Goal: Complete application form

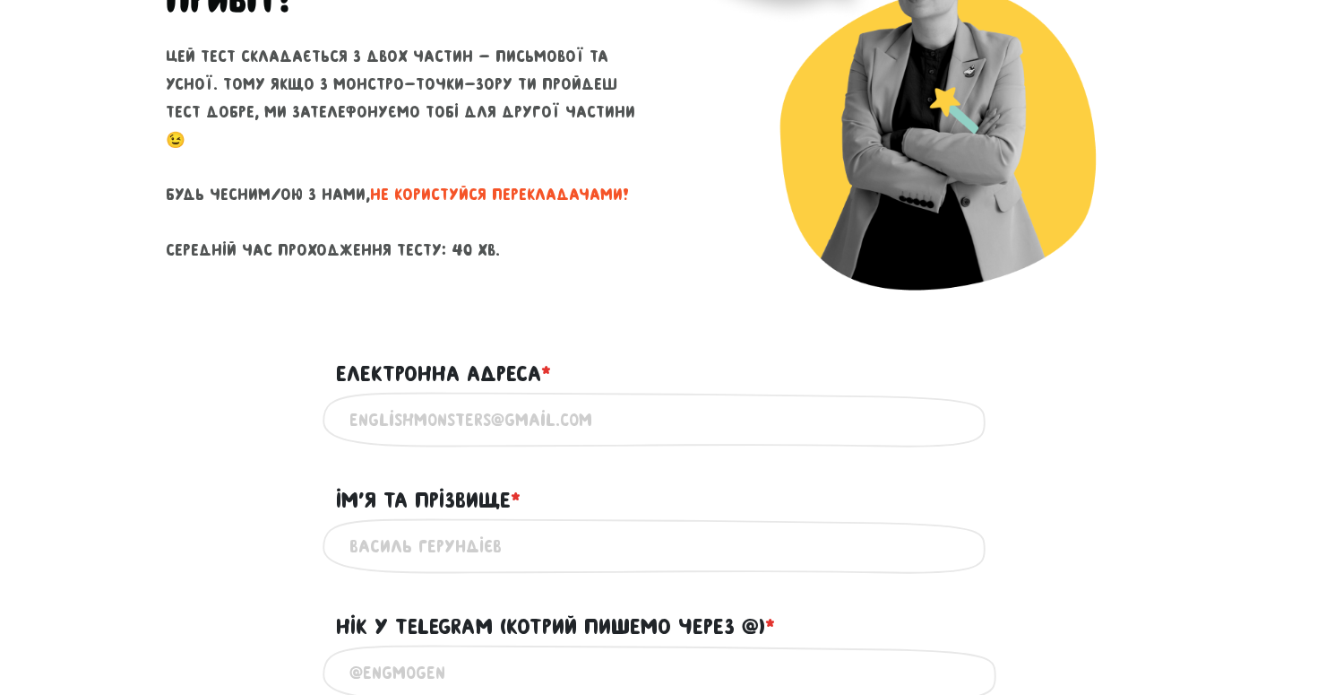
scroll to position [260, 0]
type input "л"
type input "[EMAIL_ADDRESS][DOMAIN_NAME]"
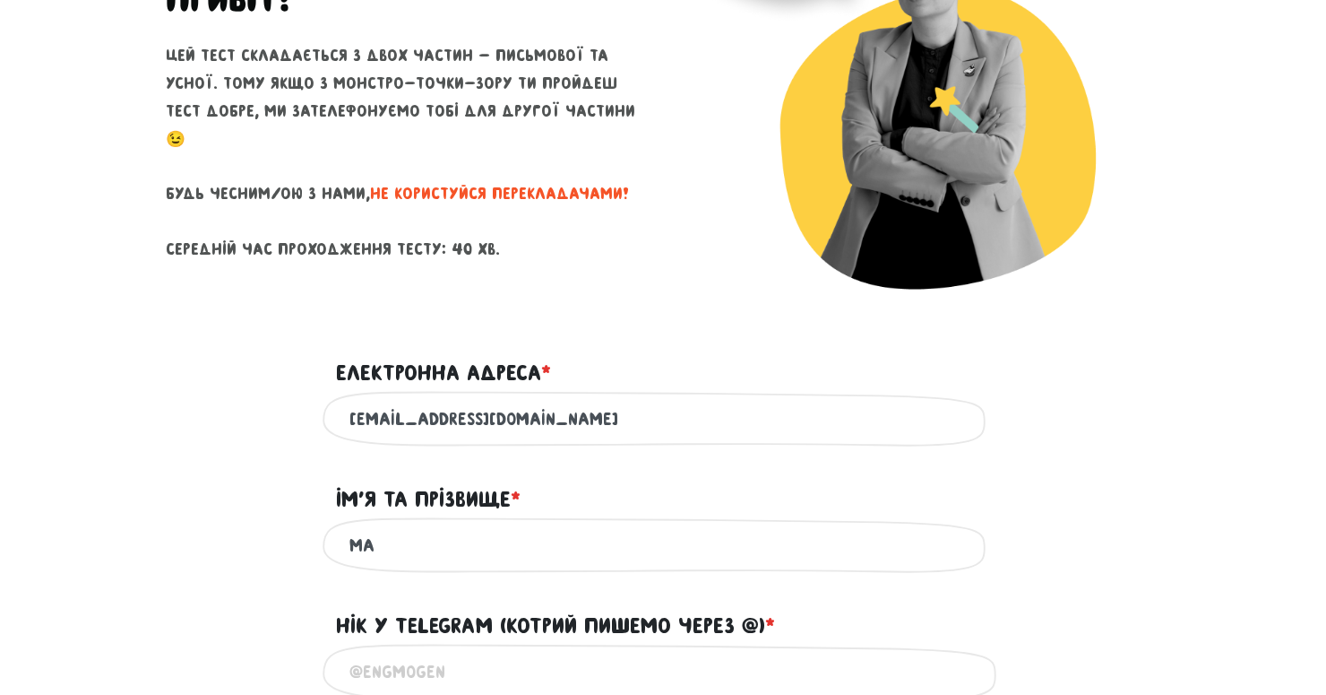
type input "М"
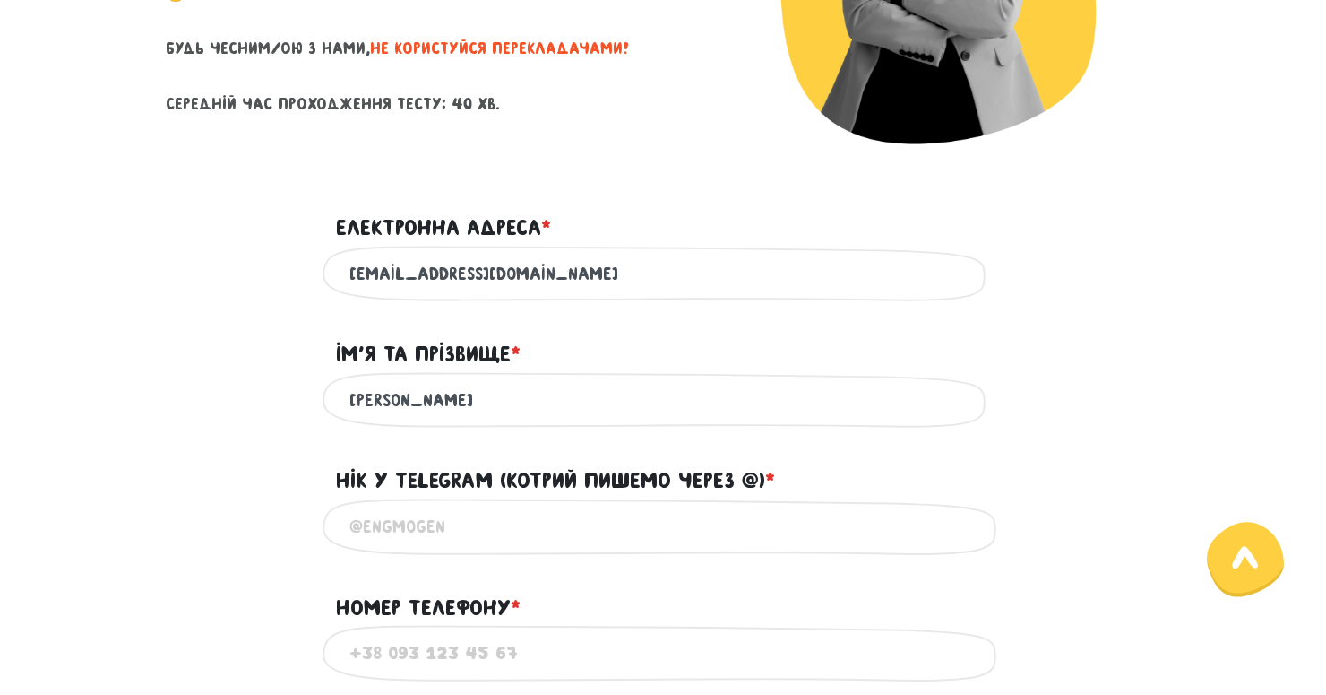
scroll to position [410, 0]
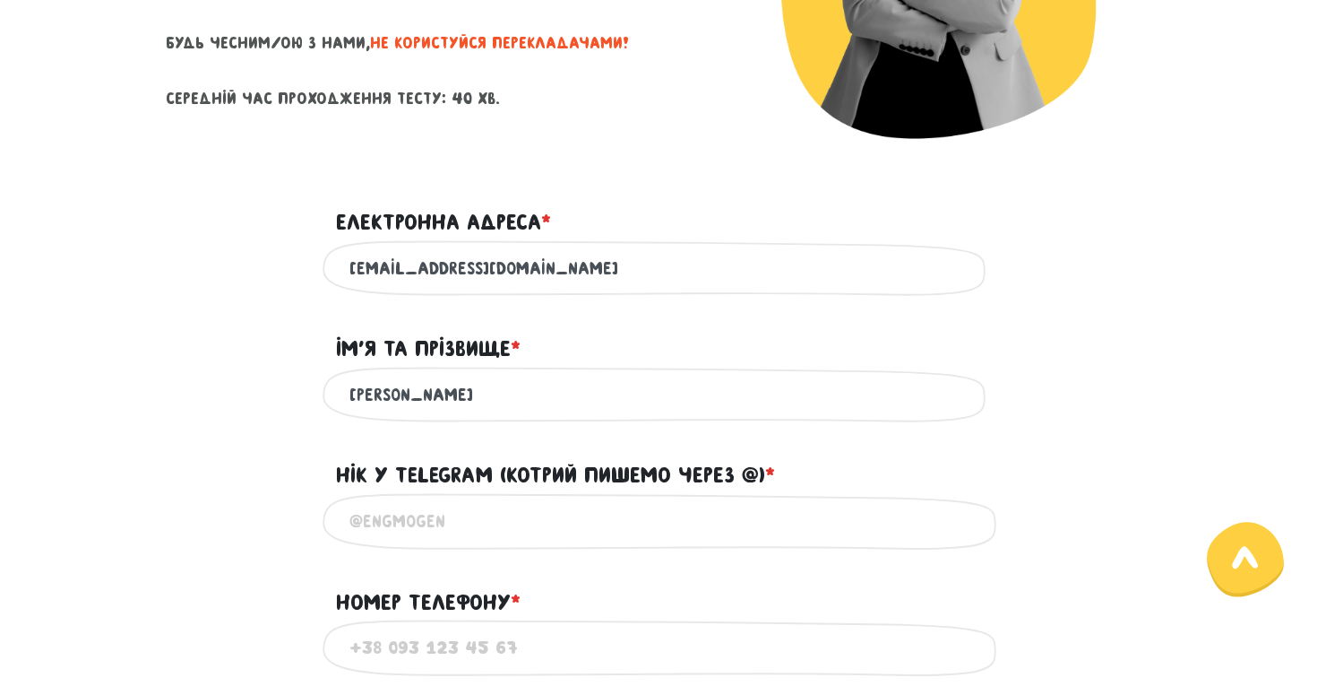
type input "[PERSON_NAME]"
click at [451, 532] on input "Нік у Telegram (котрий пишемо через @) * ?" at bounding box center [663, 521] width 627 height 40
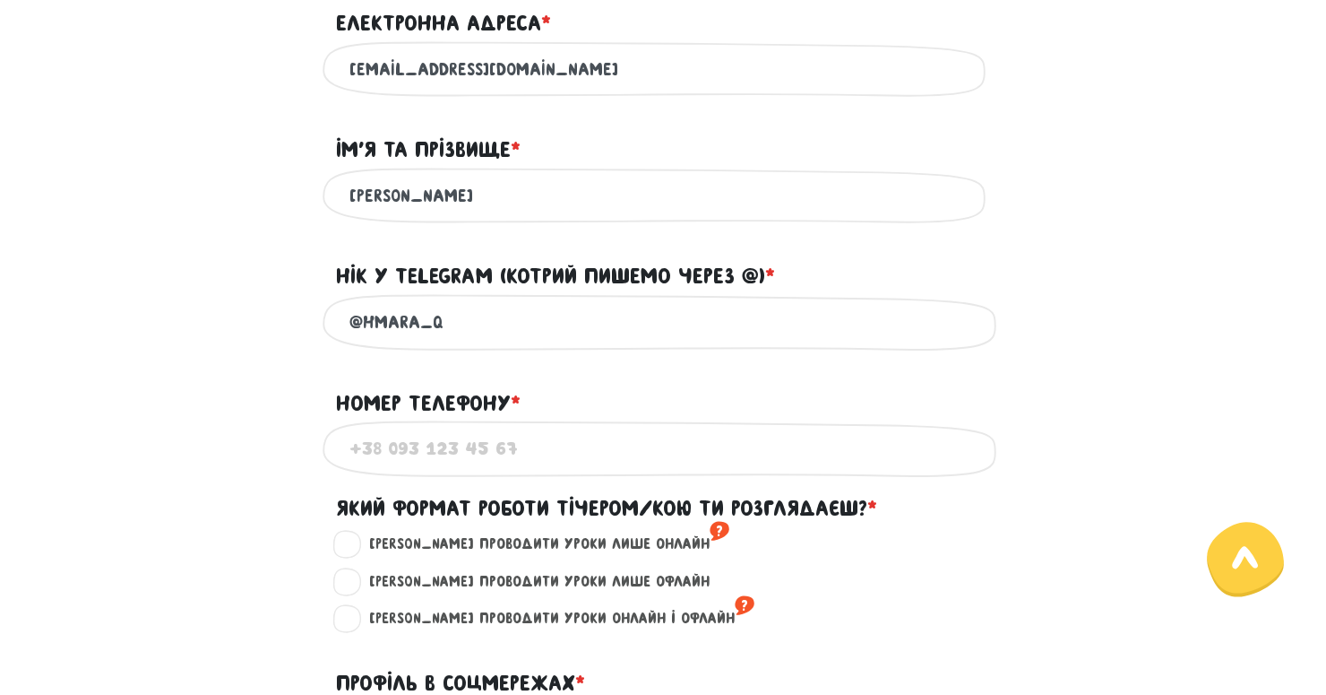
scroll to position [613, 0]
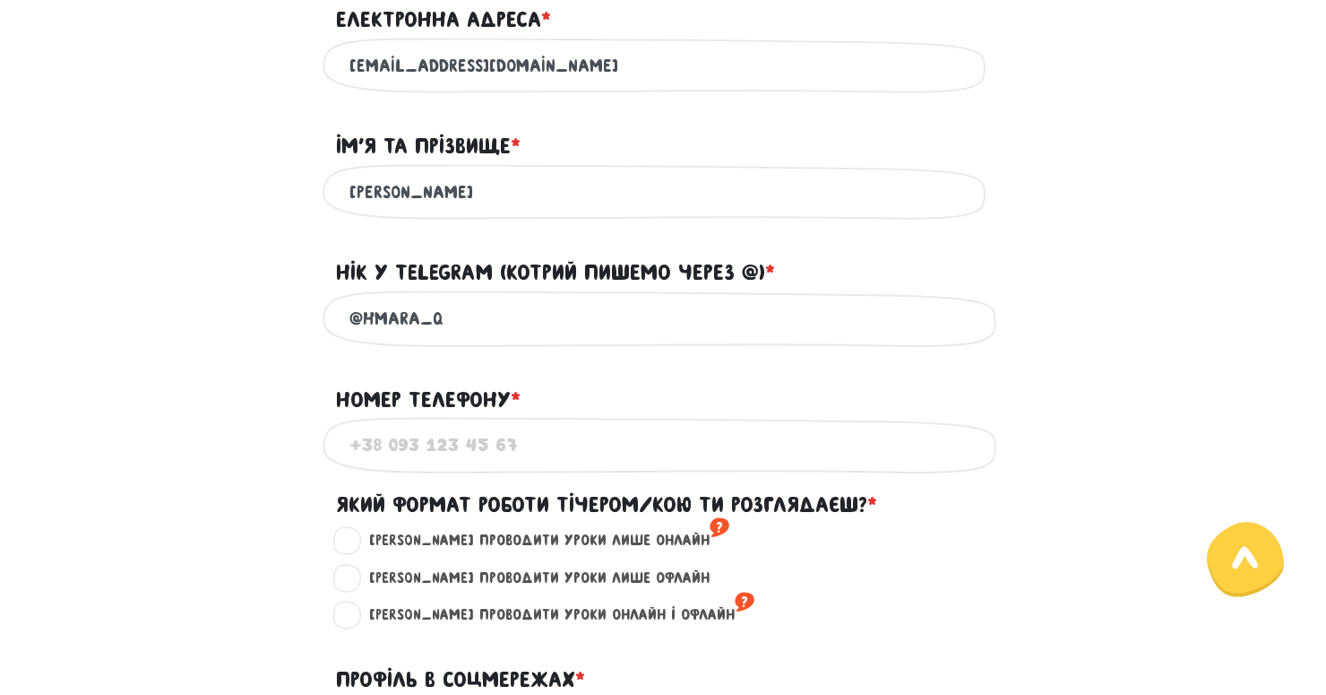
type input "@hmara_q"
click at [402, 458] on input "Номер телефону * ?" at bounding box center [663, 445] width 627 height 40
type input "[PHONE_NUMBER]"
click at [1003, 373] on div "Номер телефону * ?" at bounding box center [663, 389] width 681 height 56
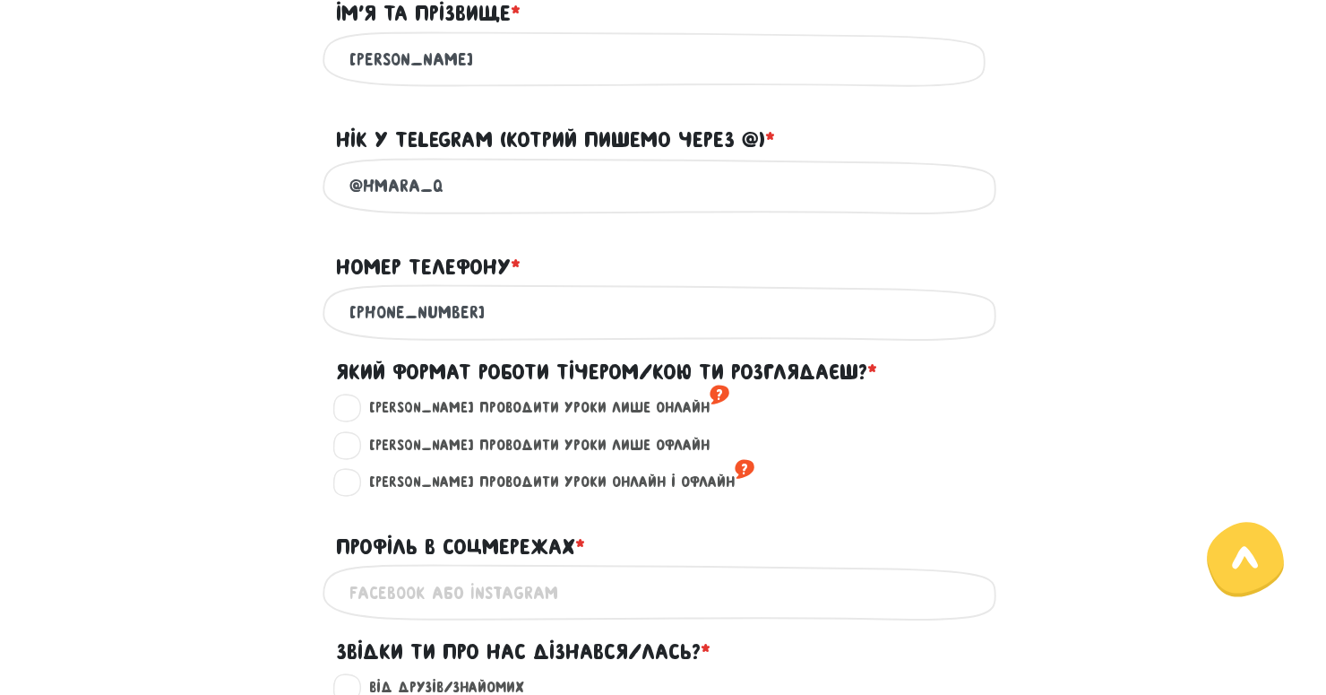
scroll to position [749, 0]
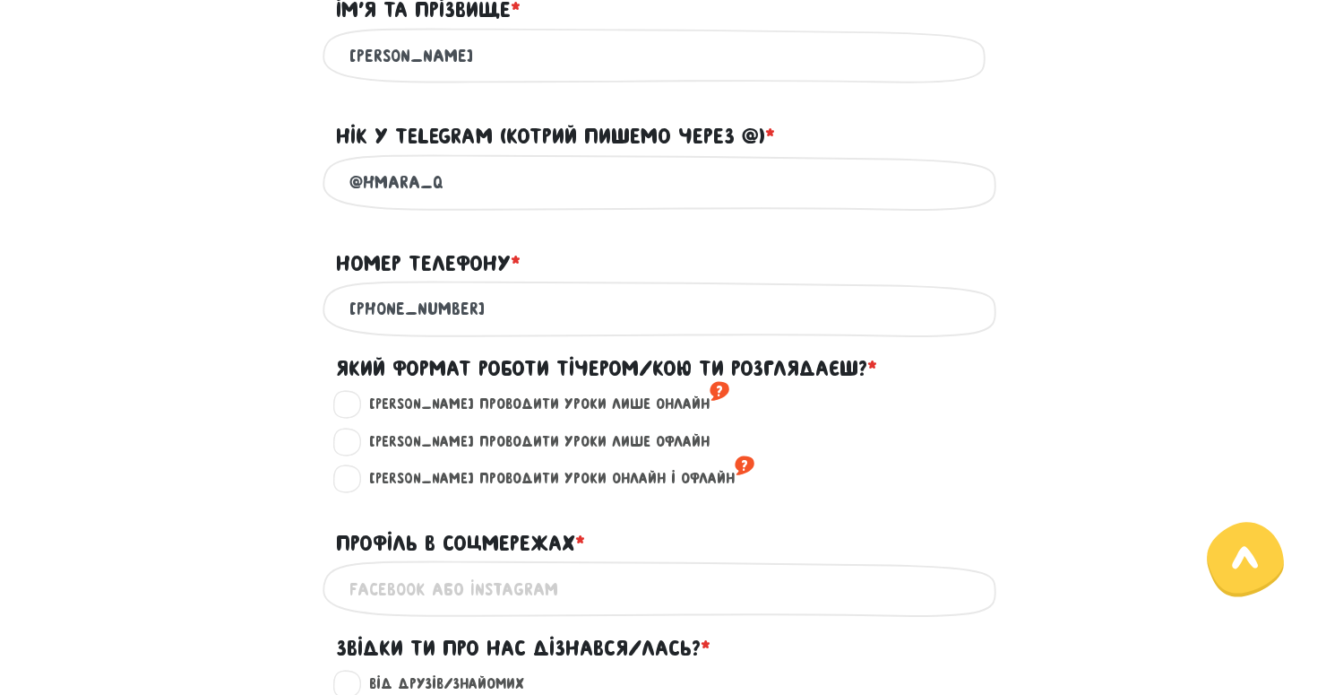
click at [361, 400] on label "[PERSON_NAME] проводити уроки лише онлайн ?" at bounding box center [542, 404] width 376 height 23
click at [355, 400] on input "[PERSON_NAME] проводити уроки лише онлайн ?" at bounding box center [348, 402] width 14 height 18
radio input "true"
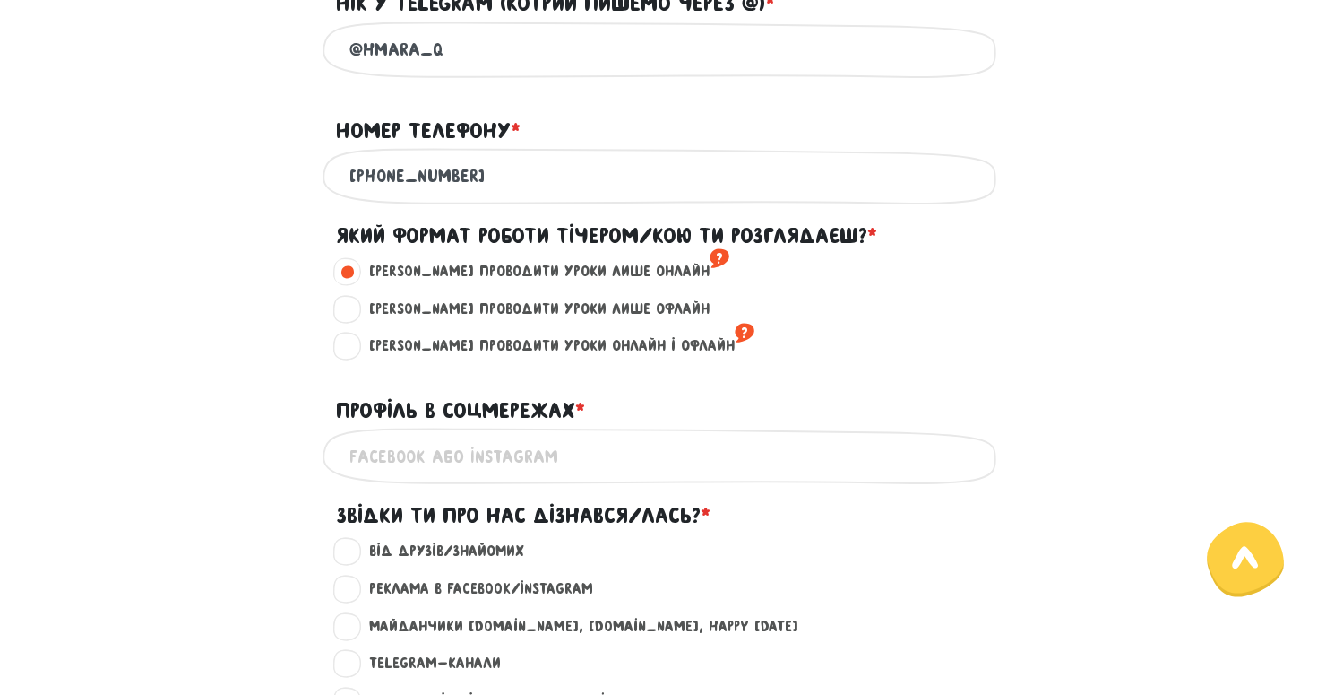
scroll to position [884, 0]
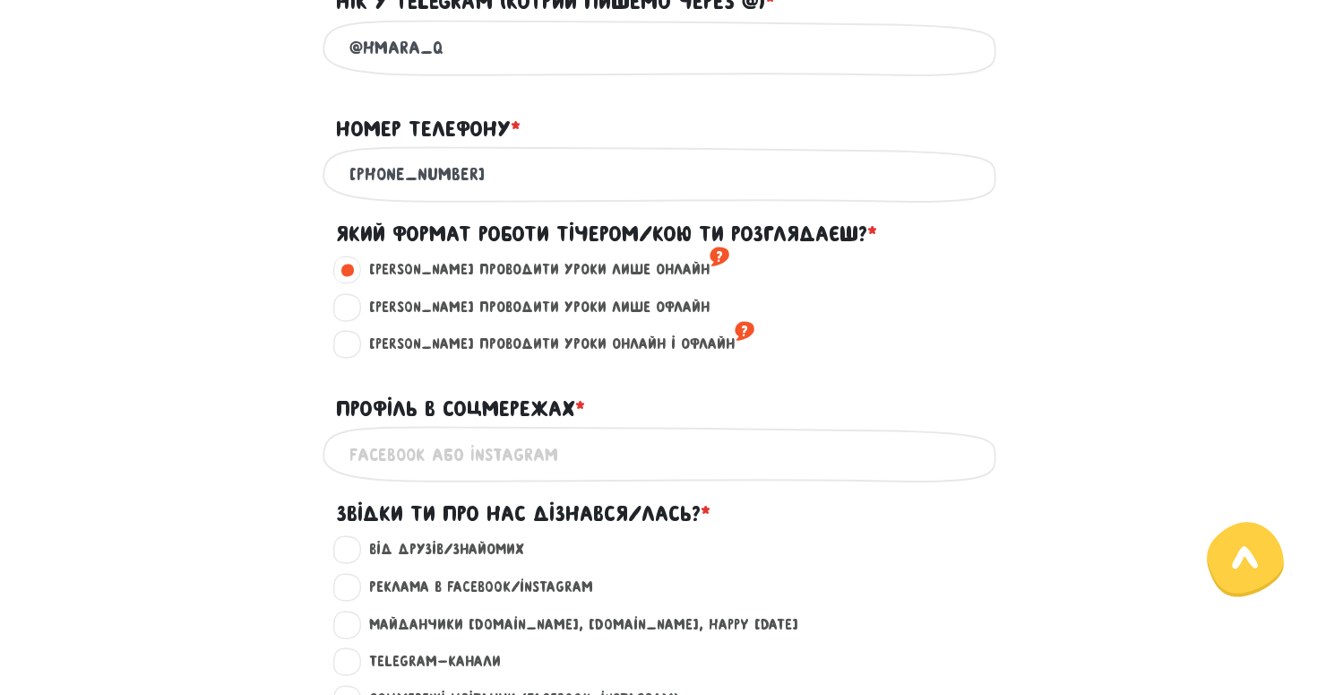
click at [580, 449] on input "Профіль в соцмережах * ?" at bounding box center [663, 454] width 627 height 40
type input "Instagram: hmara_q"
click at [217, 460] on div "Instagram: hmara_q Це обов'язкове поле" at bounding box center [663, 454] width 1022 height 56
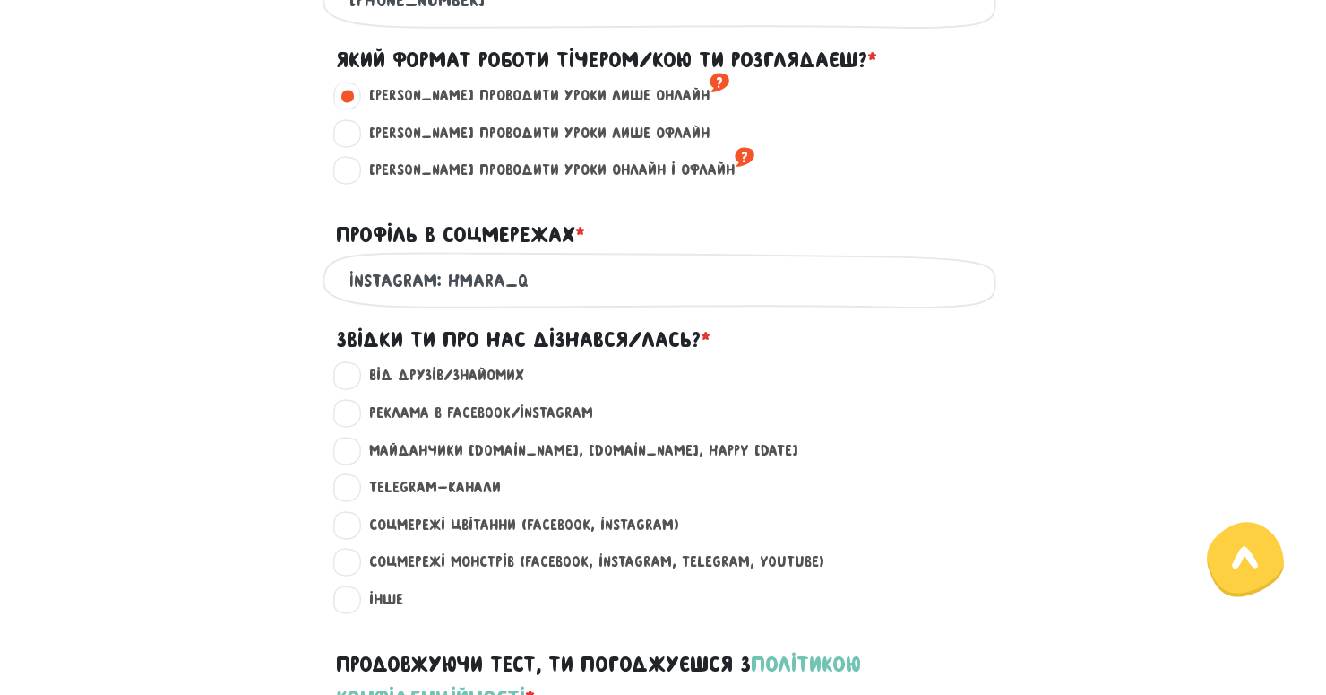
scroll to position [1065, 0]
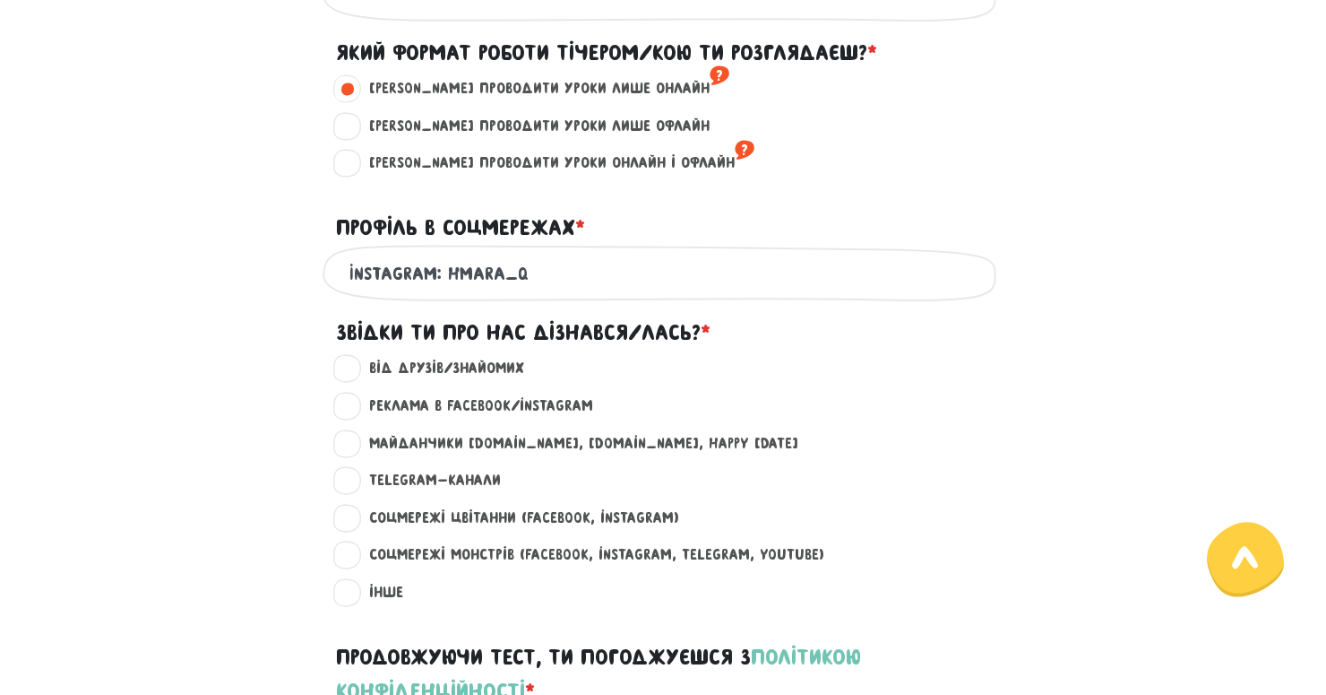
click at [354, 402] on label "Реклама в Facebook/Instagram ?" at bounding box center [473, 405] width 239 height 23
click at [354, 402] on input "Реклама в Facebook/Instagram ?" at bounding box center [348, 403] width 14 height 18
radio input "true"
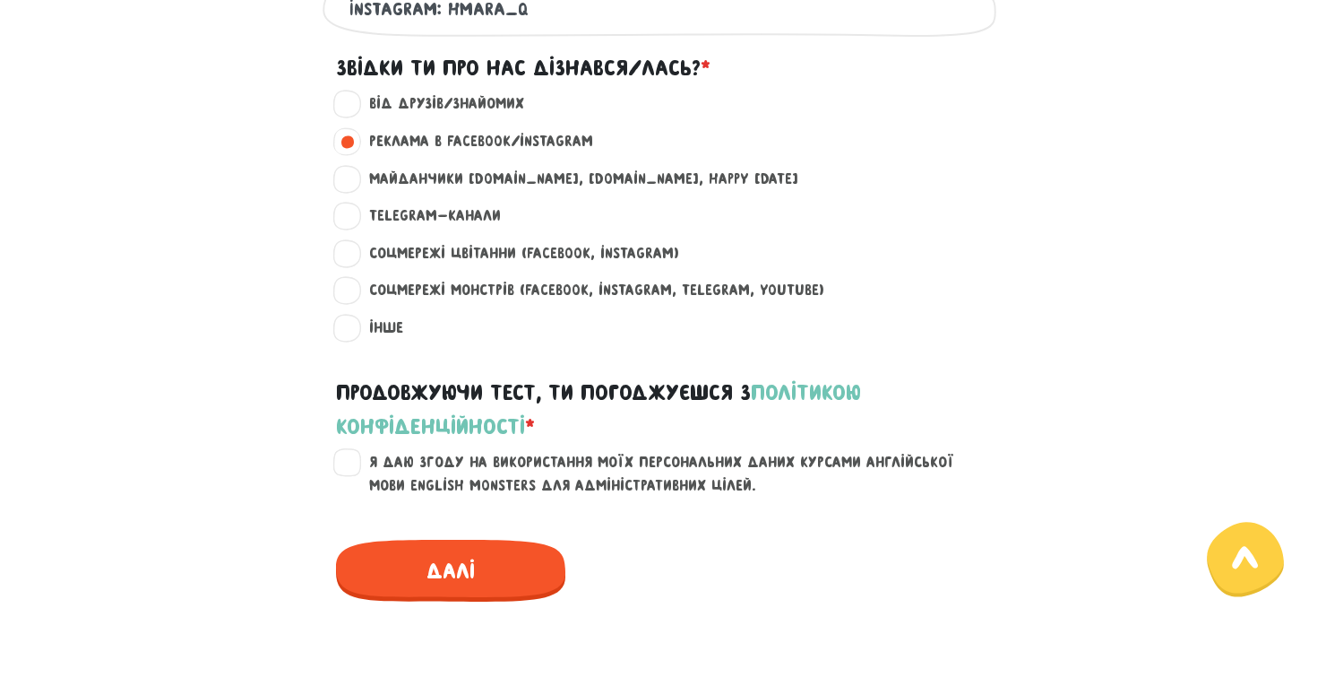
scroll to position [1342, 0]
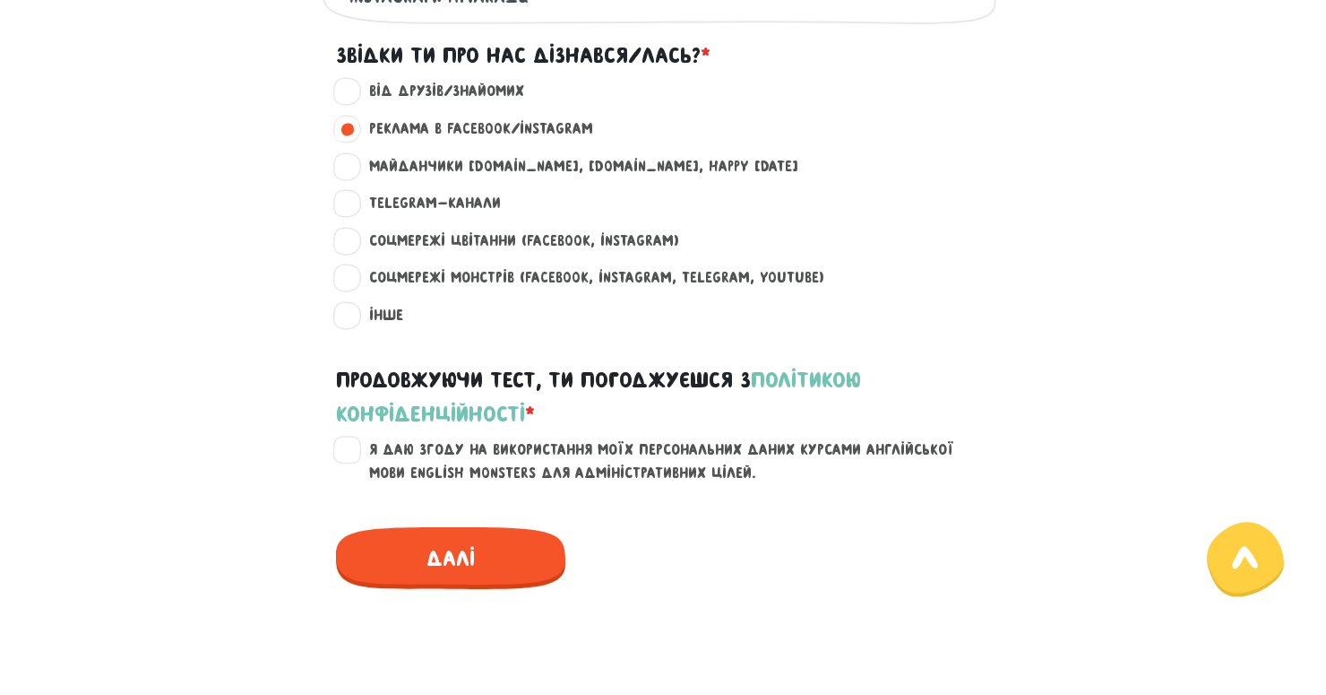
click at [354, 446] on label "Я даю згоду на використання моїх персональних даних курсами англійської мови En…" at bounding box center [674, 461] width 640 height 46
click at [341, 446] on input "Я даю згоду на використання моїх персональних даних курсами англійської мови En…" at bounding box center [348, 447] width 14 height 18
checkbox input "true"
click at [449, 547] on span "Далі" at bounding box center [450, 558] width 229 height 62
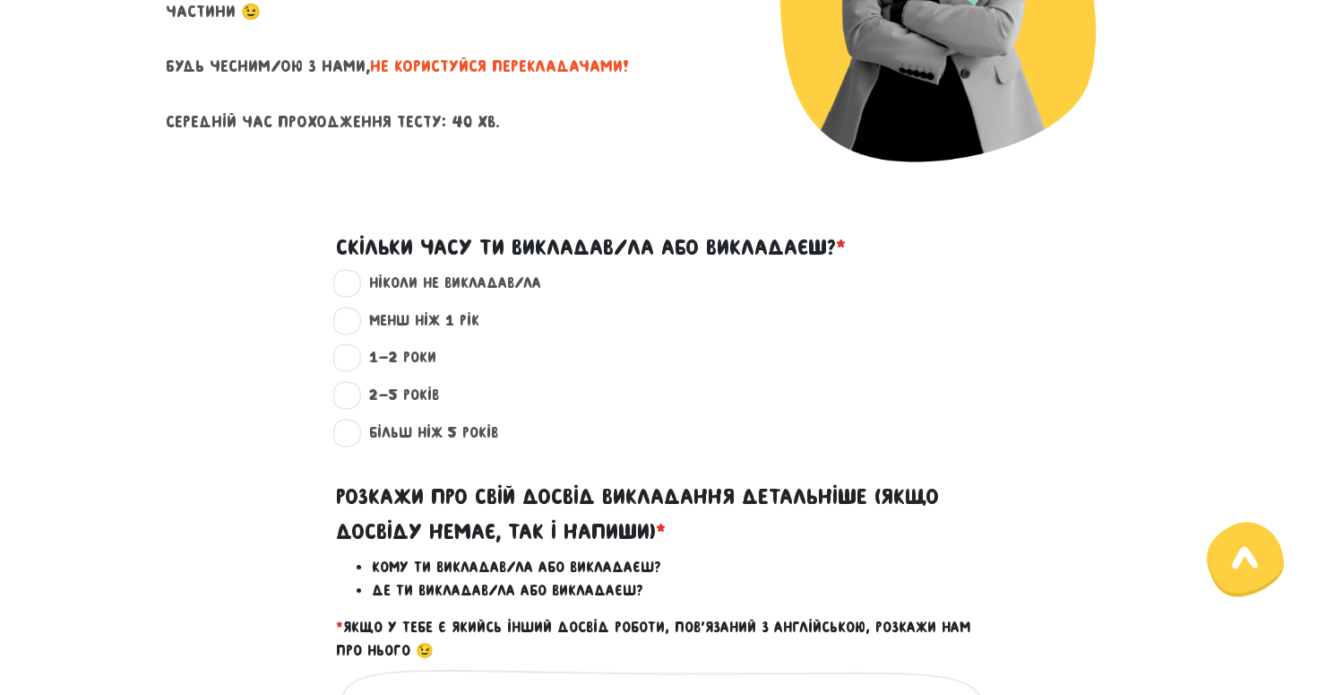
scroll to position [311, 0]
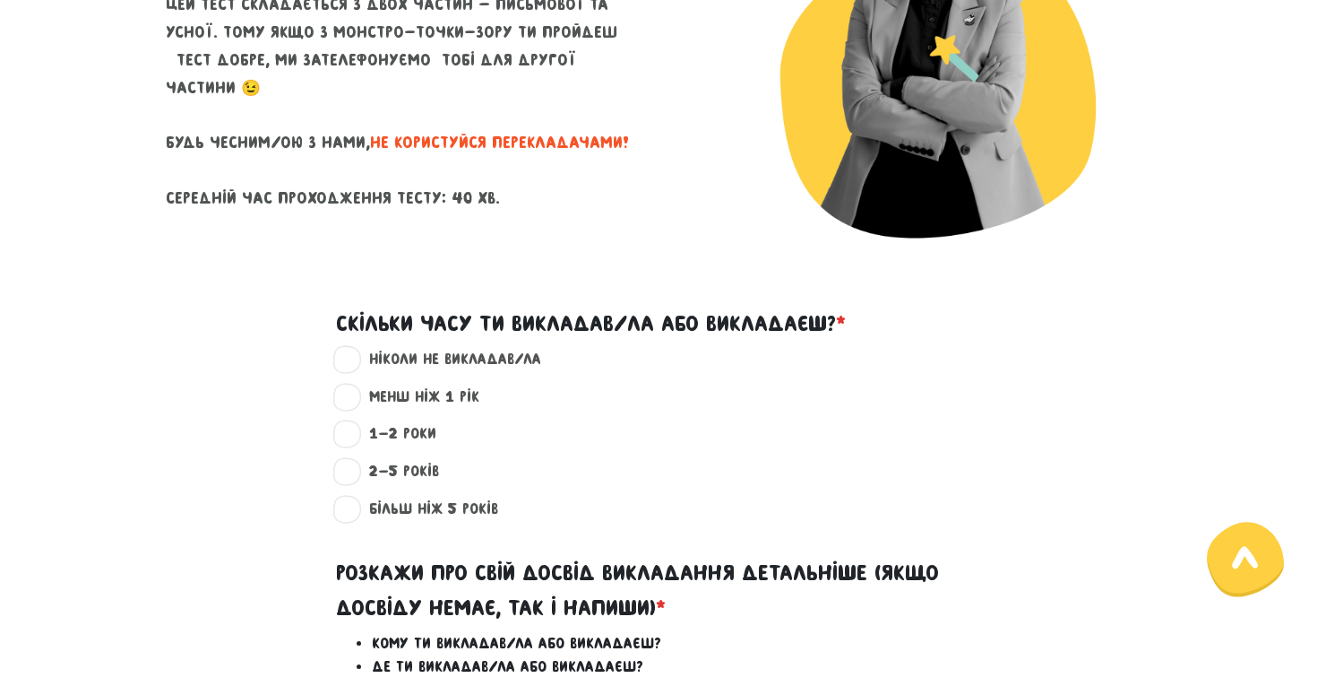
click at [354, 390] on label "менш ніж 1 рік ?" at bounding box center [416, 396] width 125 height 23
click at [354, 390] on input "менш ніж 1 рік ?" at bounding box center [348, 394] width 14 height 18
radio input "true"
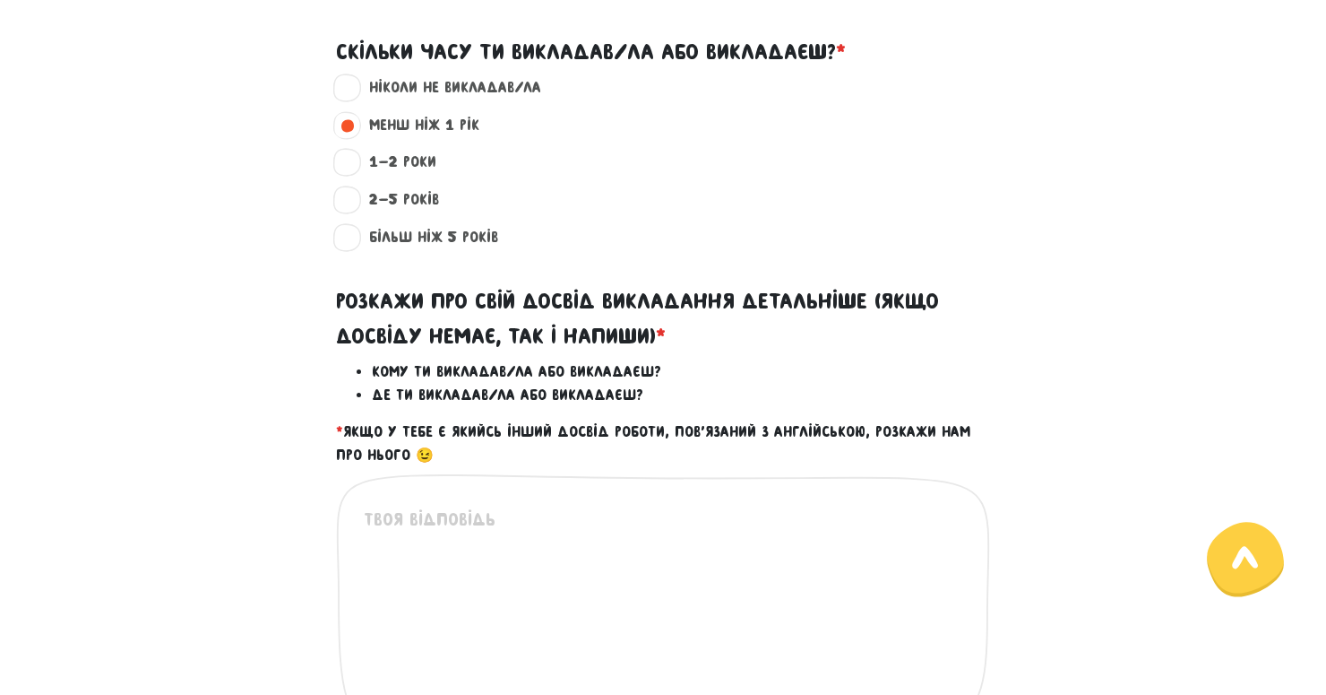
scroll to position [583, 0]
click at [446, 506] on textarea at bounding box center [664, 615] width 600 height 220
type textarea "G"
type textarea "П"
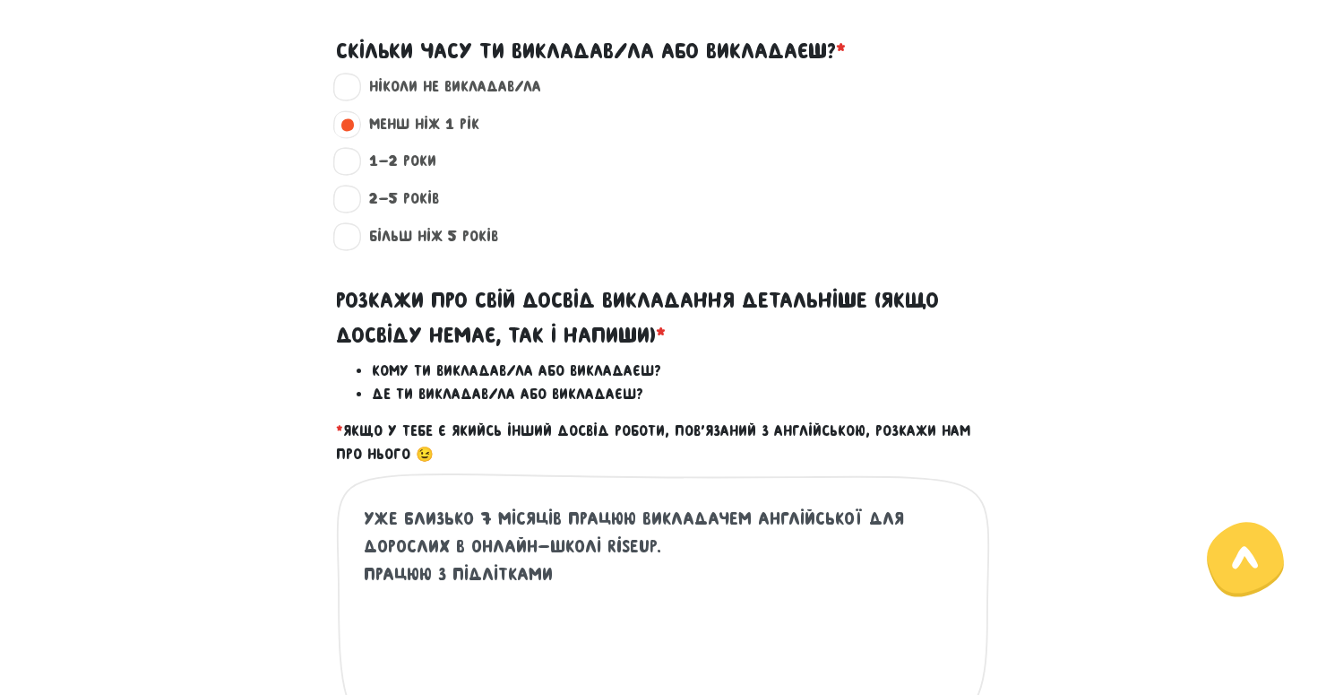
drag, startPoint x: 857, startPoint y: 514, endPoint x: 443, endPoint y: 539, distance: 414.8
click at [443, 539] on textarea "Уже близько 7 місяців працюю викладачем англійської для дорослих в онлайн-школі…" at bounding box center [664, 615] width 600 height 220
click at [605, 575] on textarea "Уже близько 7 місяців працюю викладачем англійської в онлайн-школі RiseUp. Прац…" at bounding box center [664, 615] width 600 height 220
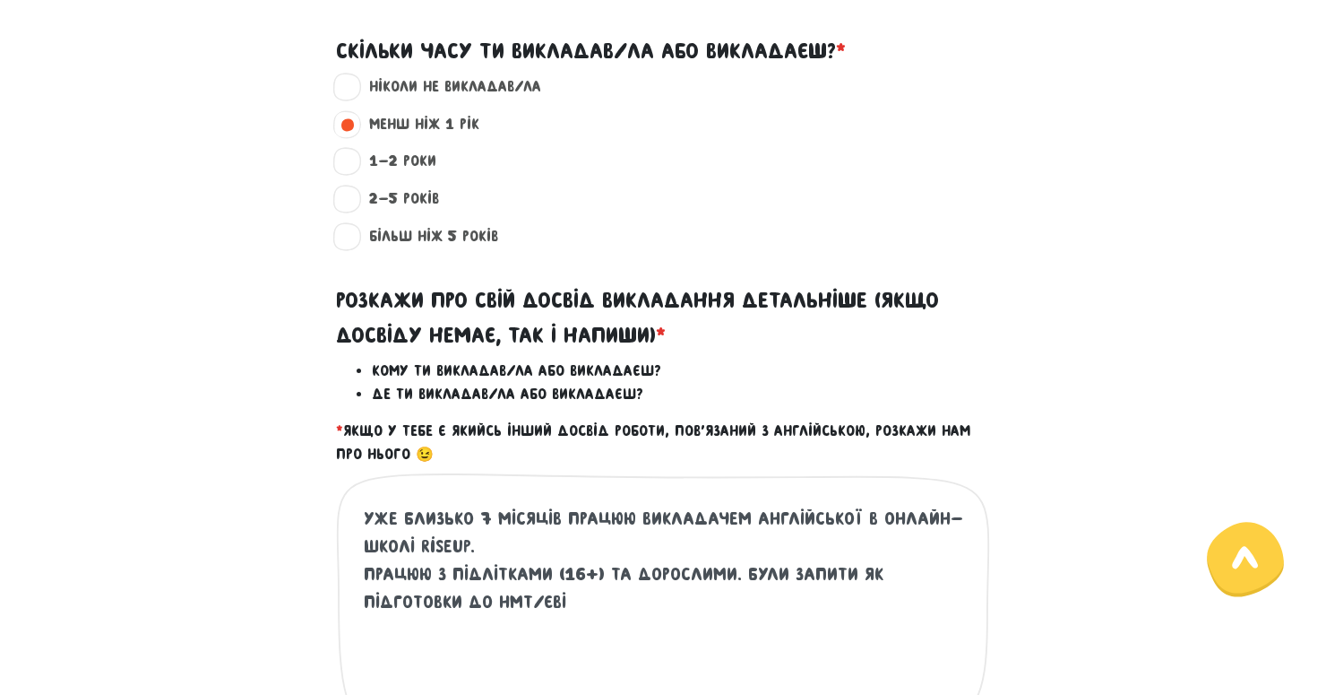
click at [696, 602] on textarea "Уже близько 7 місяців працюю викладачем англійської в онлайн-школі RiseUp. Прац…" at bounding box center [664, 615] width 600 height 220
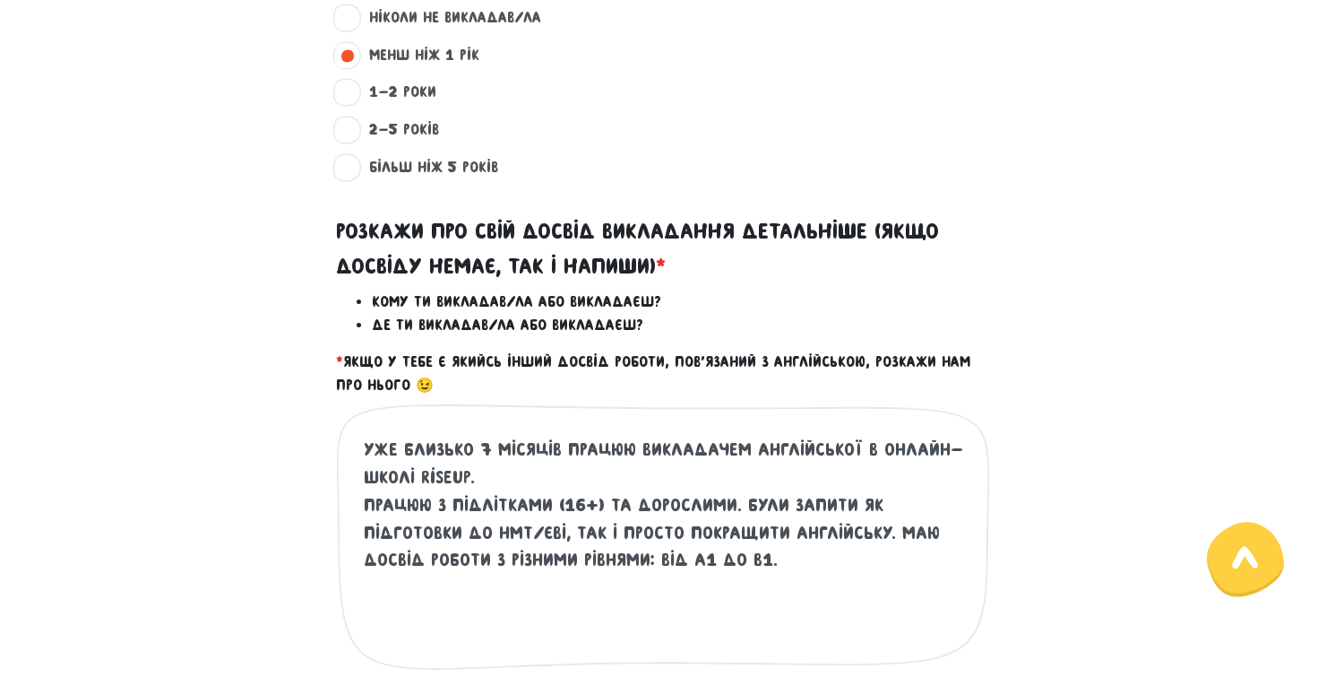
scroll to position [645, 0]
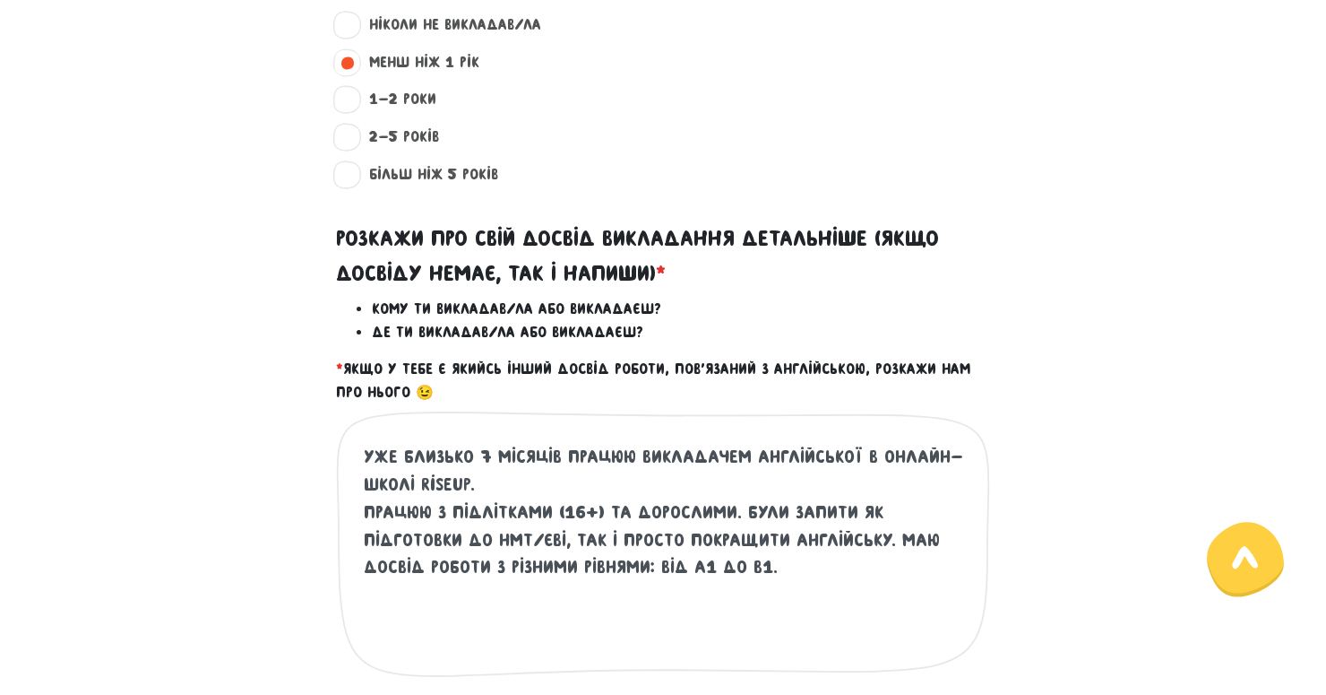
click at [592, 504] on textarea "Уже близько 7 місяців працюю викладачем англійської в онлайн-школі RiseUp. Прац…" at bounding box center [664, 553] width 600 height 220
click at [599, 504] on textarea "Уже близько 7 місяців працюю викладачем англійської в онлайн-школі RiseUp. Прац…" at bounding box center [664, 553] width 600 height 220
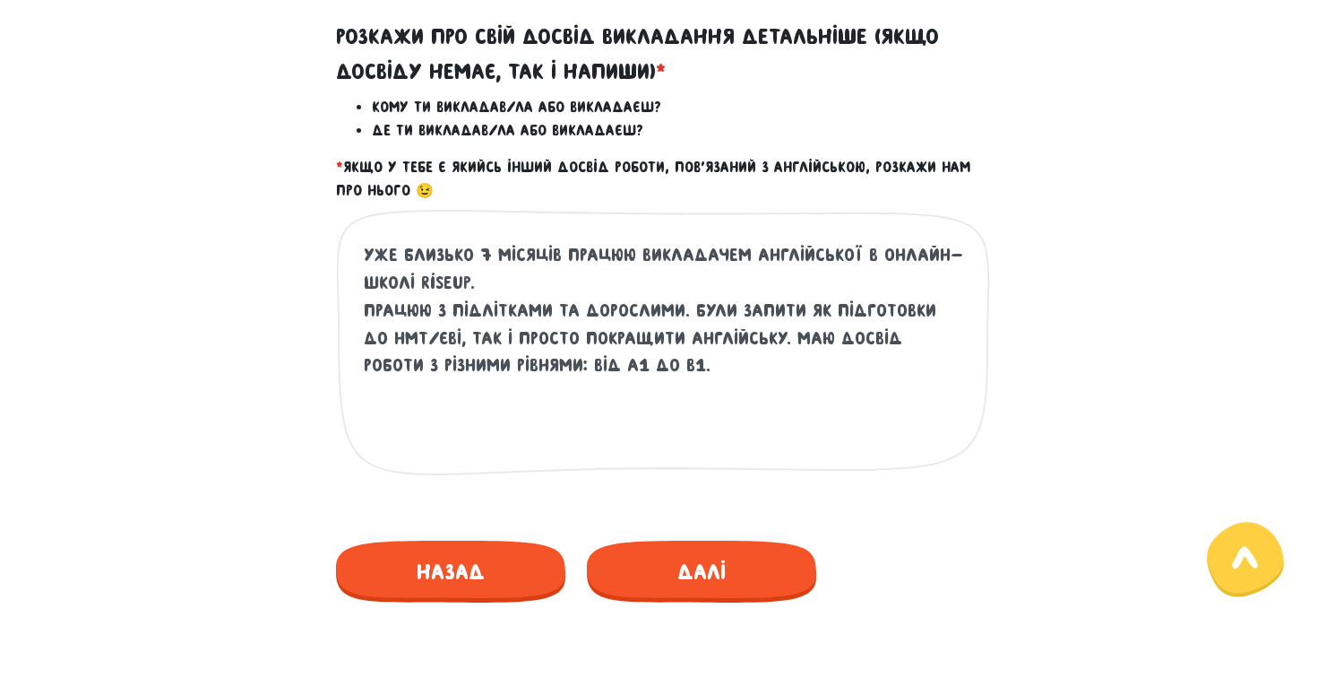
scroll to position [876, 0]
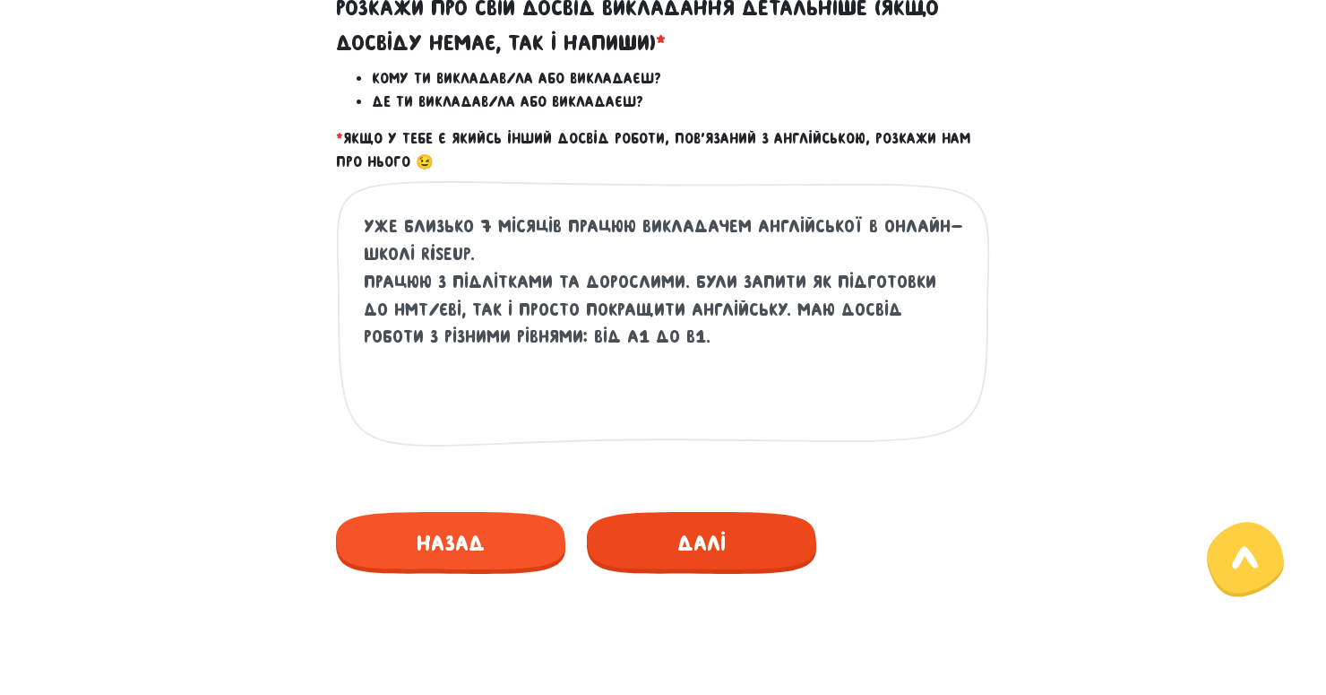
type textarea "Уже близько 7 місяців працюю викладачем англійської в онлайн-школі RiseUp. Прац…"
click at [721, 551] on span "Далі" at bounding box center [701, 543] width 229 height 62
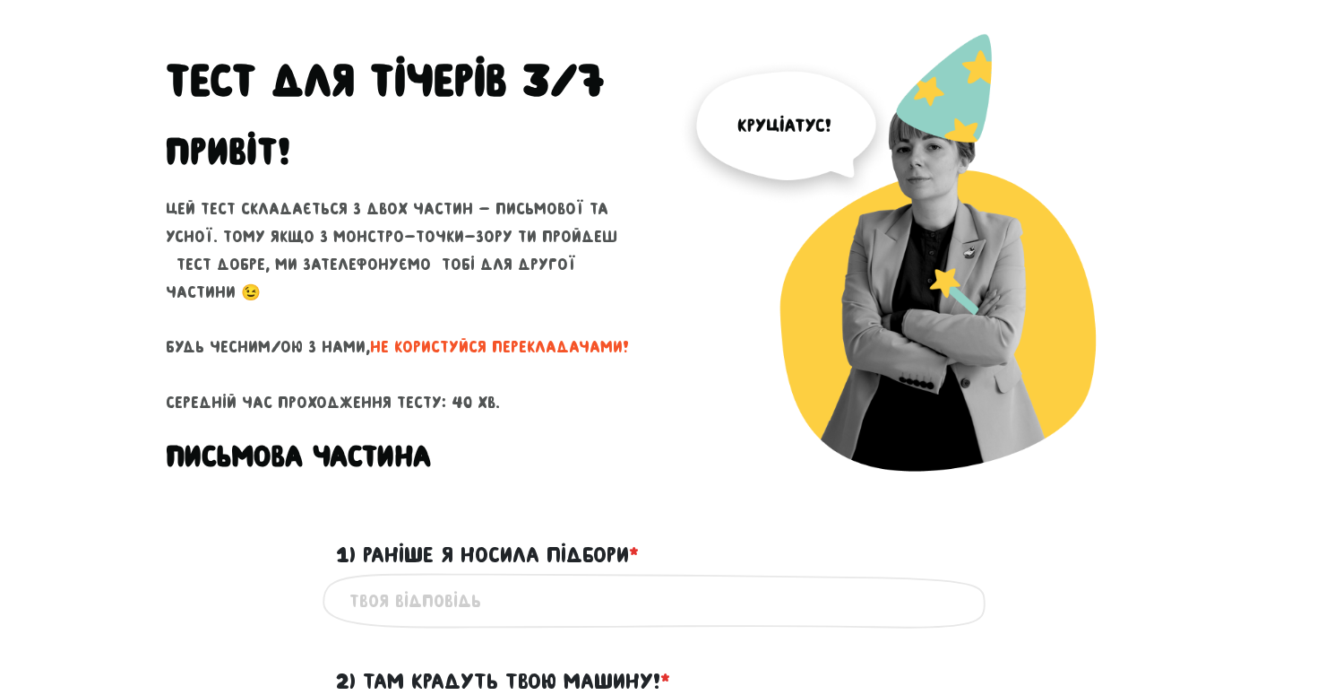
scroll to position [109, 0]
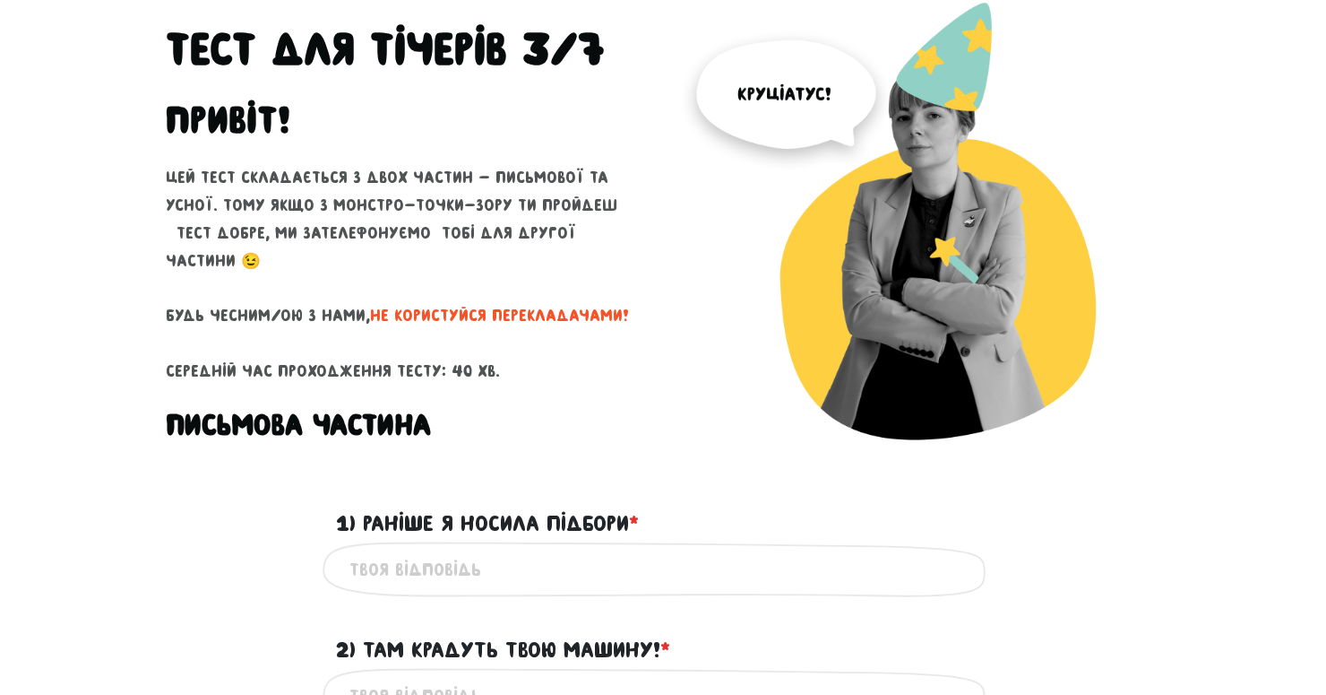
click at [587, 586] on input "1) Раніше я носила підбори * ?" at bounding box center [663, 569] width 627 height 40
type input "I"
type input "i"
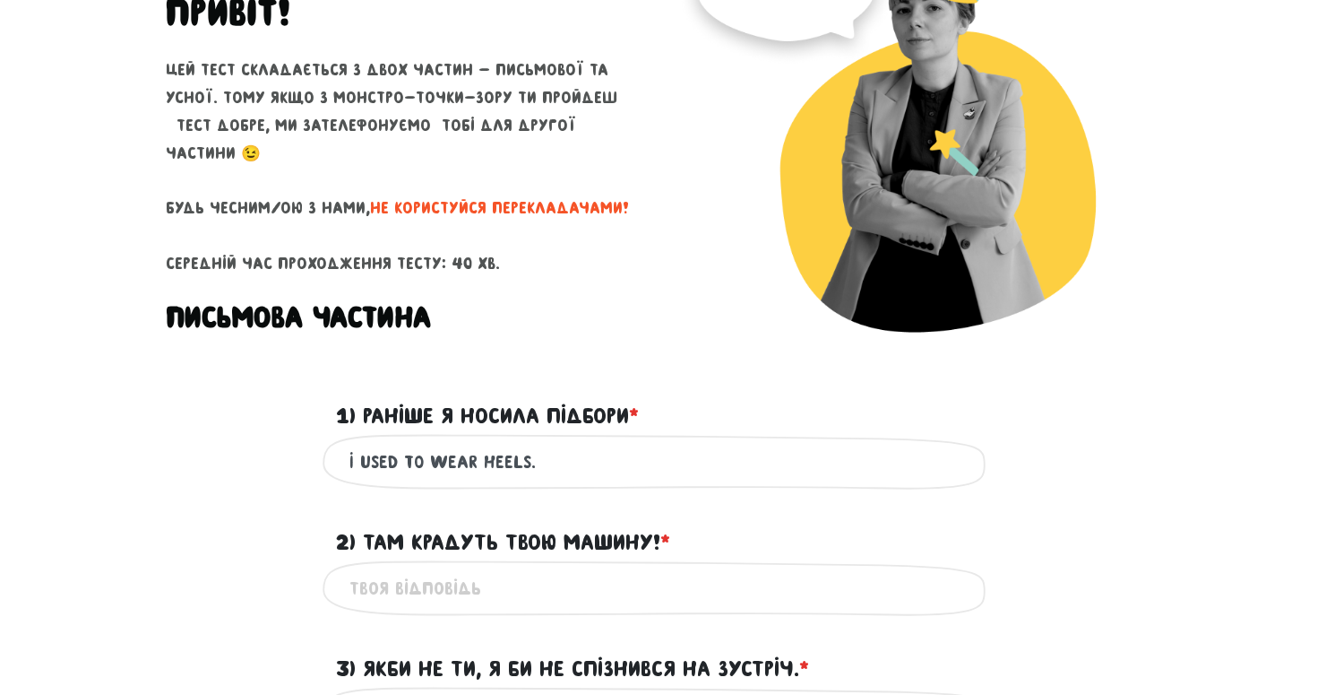
scroll to position [257, 0]
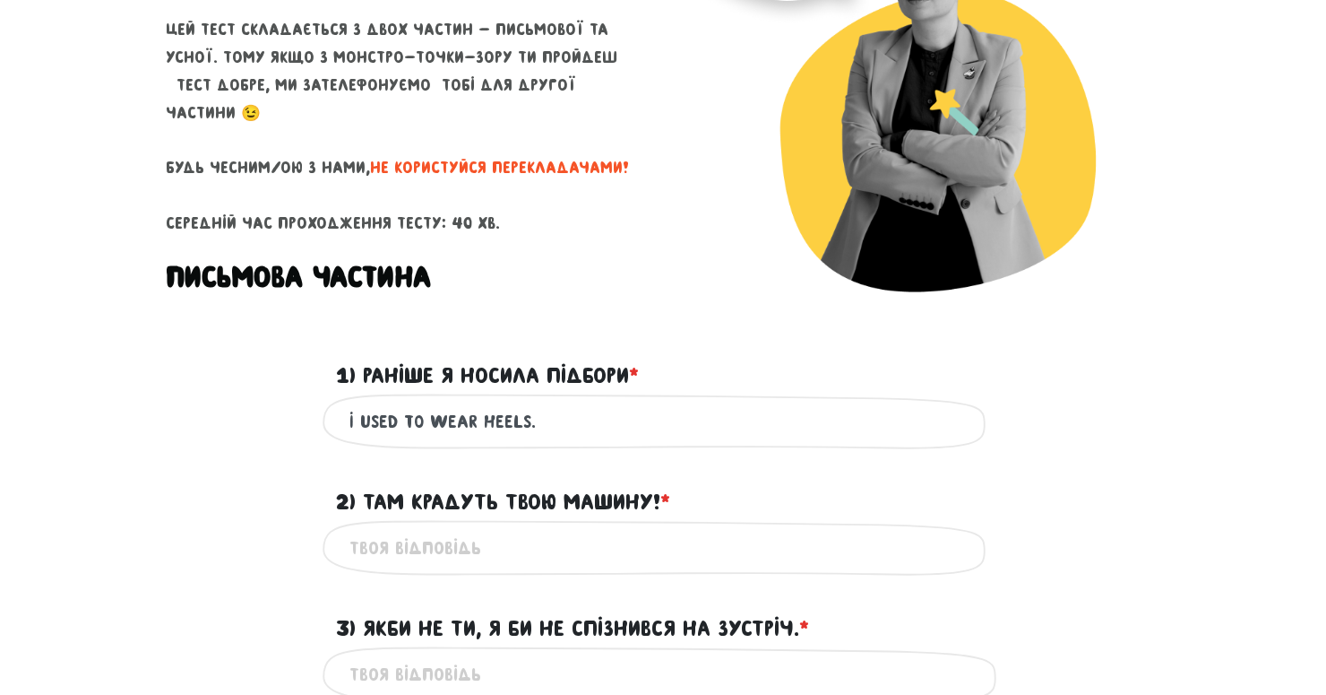
type input "I used to wear heels."
click at [541, 556] on input "2) Там крадуть твою машину! * ?" at bounding box center [663, 548] width 627 height 40
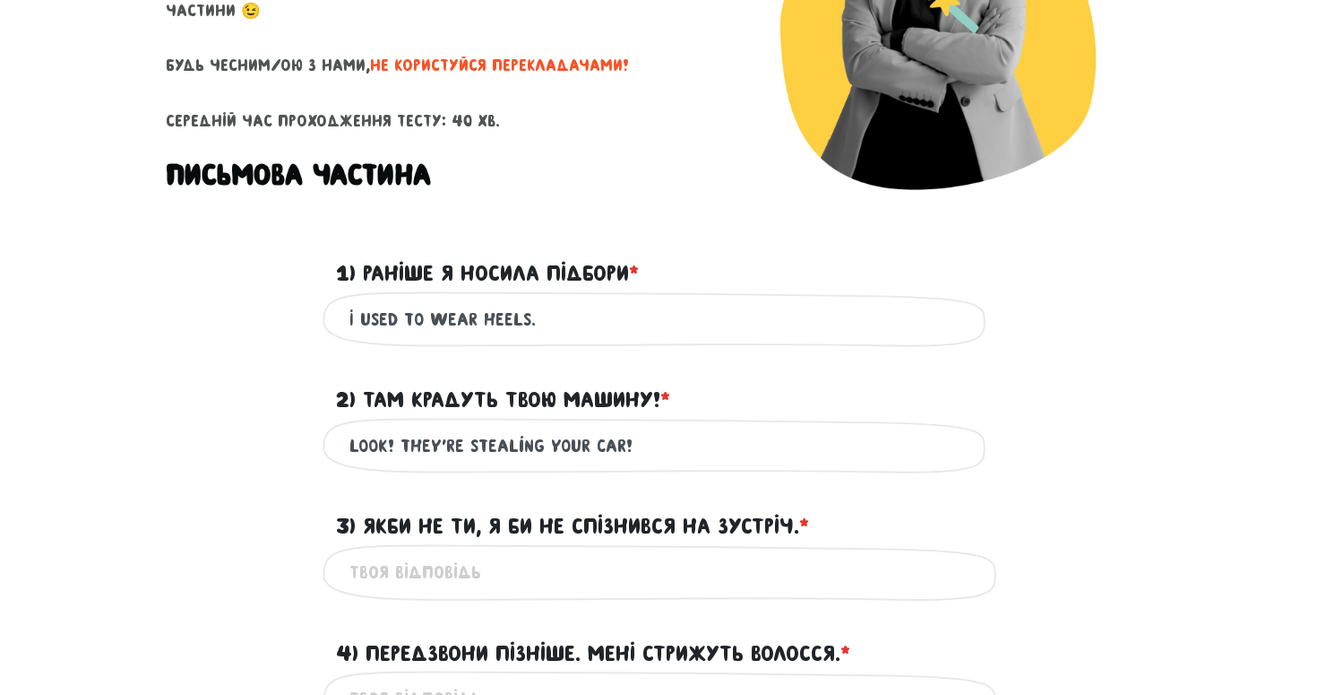
scroll to position [371, 0]
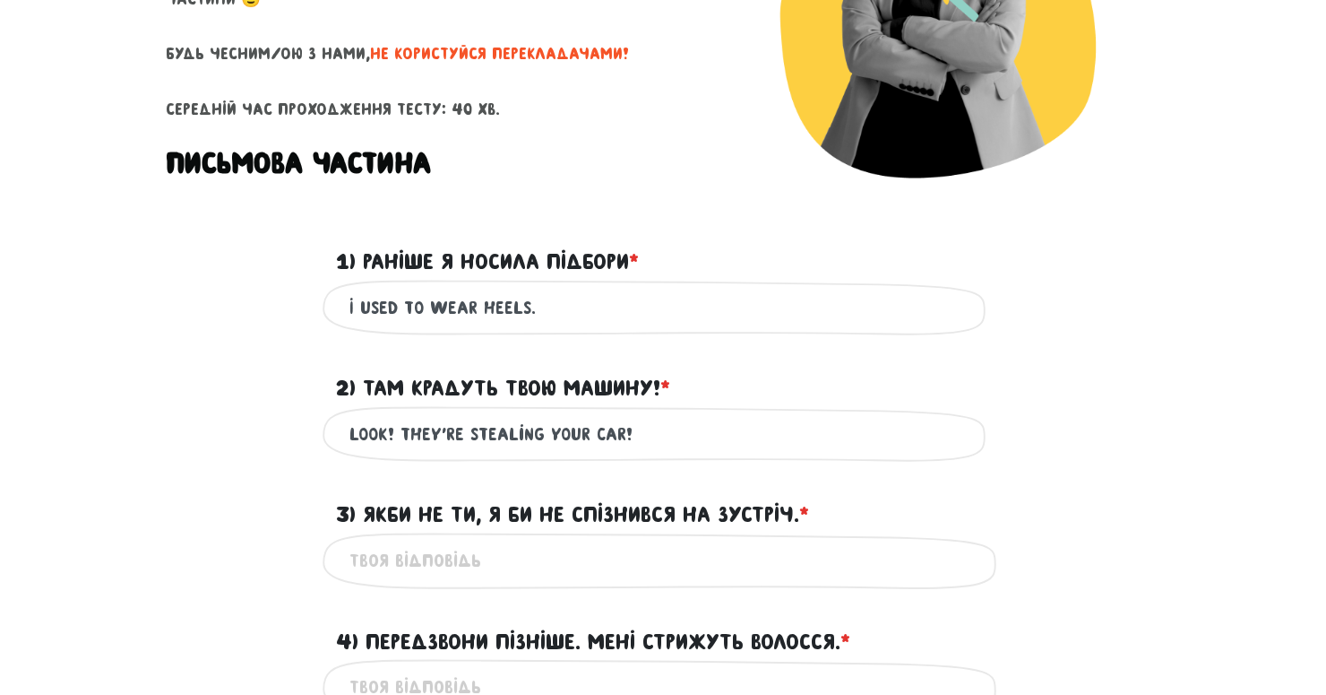
drag, startPoint x: 637, startPoint y: 431, endPoint x: 400, endPoint y: 430, distance: 237.5
click at [400, 430] on input "Look! They're stealing your car!" at bounding box center [663, 434] width 627 height 40
click at [400, 432] on input "Look! Your car is being stolen!" at bounding box center [663, 434] width 627 height 40
click at [401, 430] on input "Look! There! Your car is being stolen!" at bounding box center [663, 434] width 627 height 40
type input "There! Your car is being stolen!"
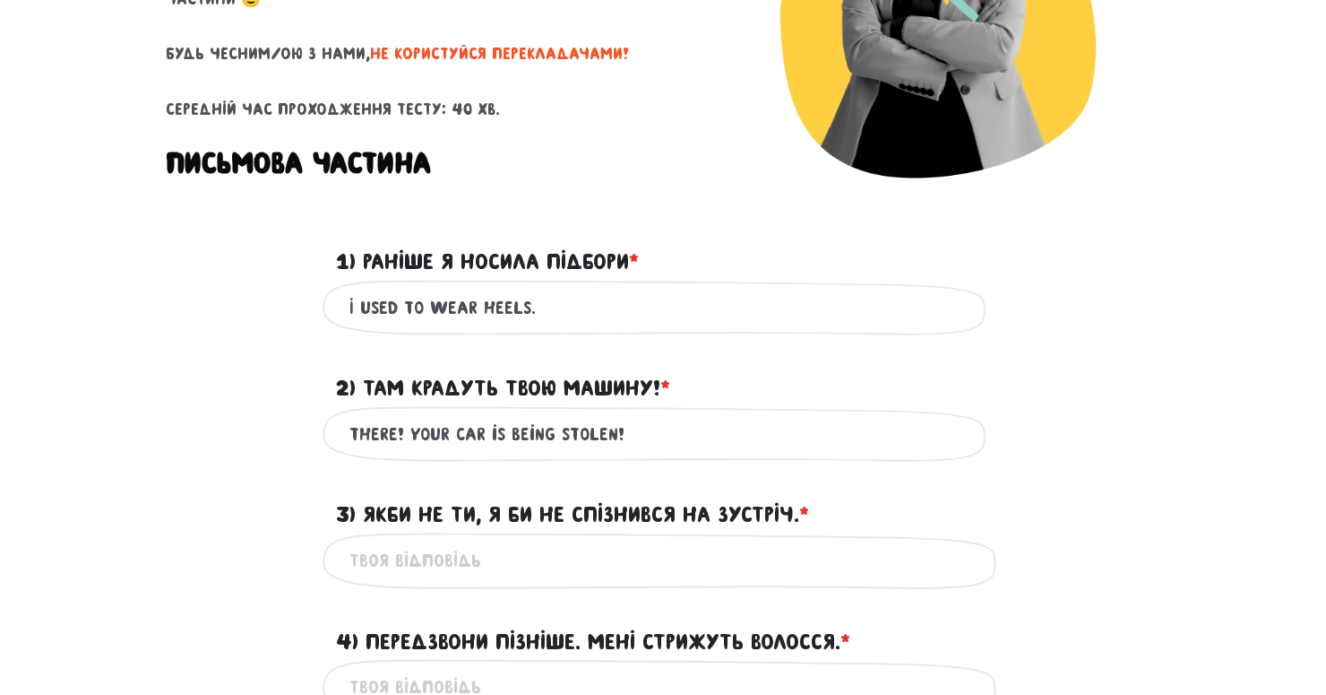
click at [315, 458] on div "There! Your car is being stolen! Це обов'язкове поле" at bounding box center [663, 434] width 1022 height 56
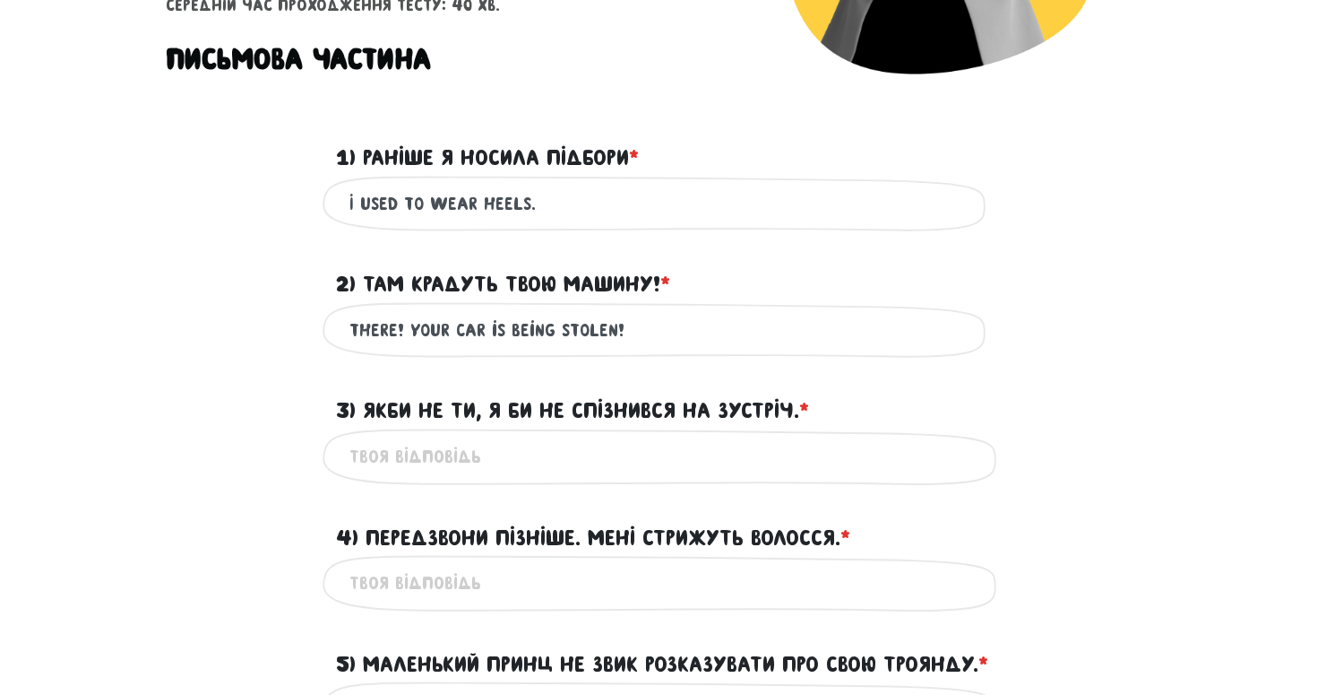
scroll to position [477, 0]
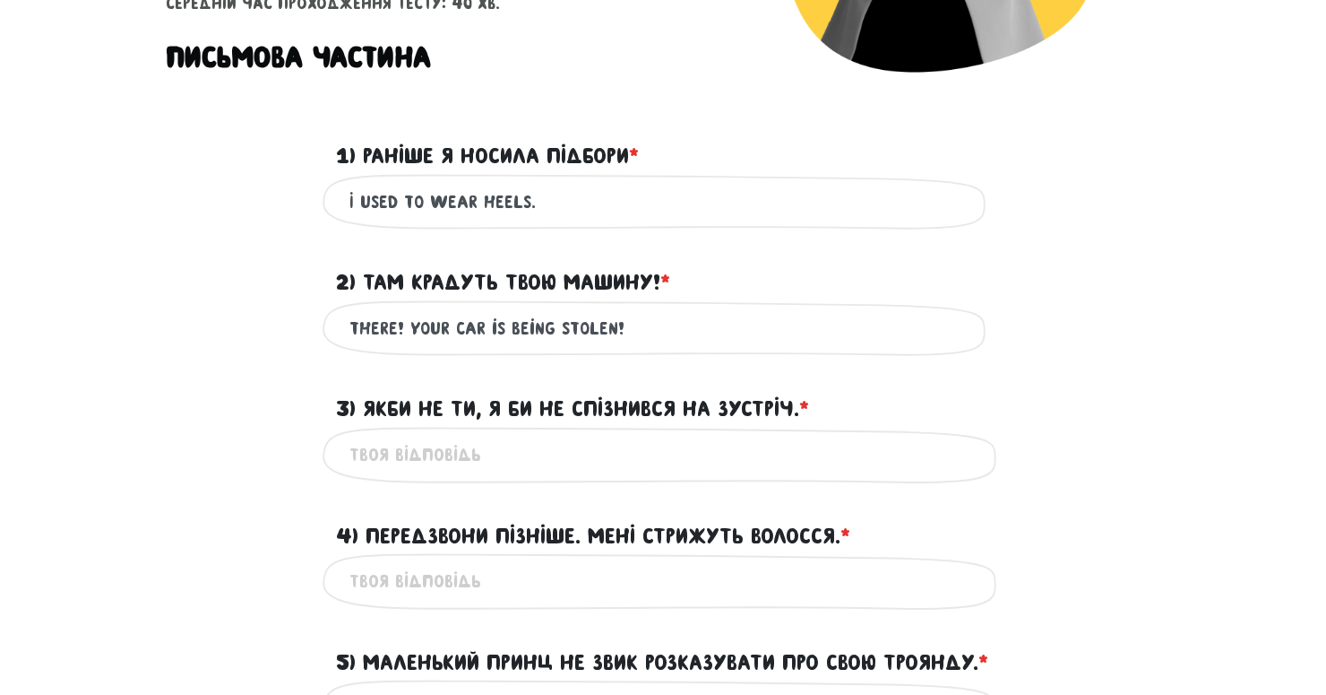
click at [392, 451] on input "3) Якби не ти, я би не спізнився на зустріч. * ?" at bounding box center [663, 455] width 627 height 40
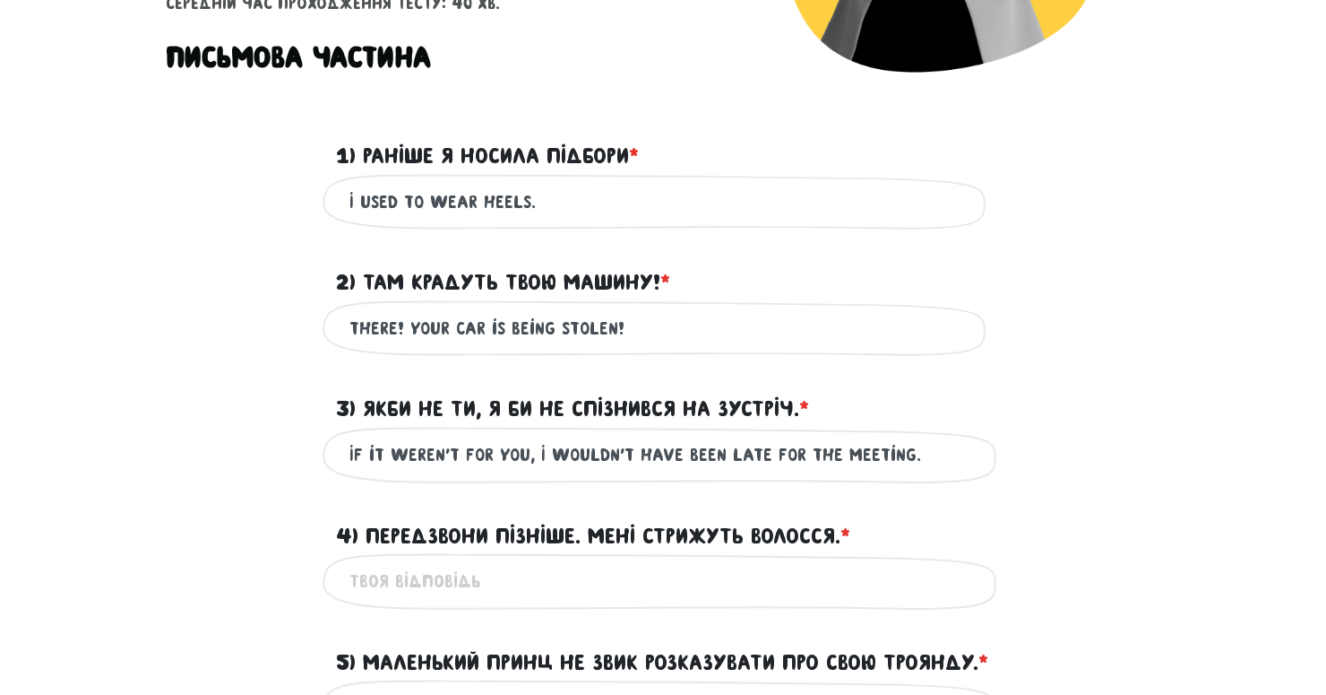
click at [373, 453] on input "If it weren't for you, I wouldn't have Been late for the meeting." at bounding box center [663, 455] width 627 height 40
click at [658, 468] on input "If it weren't for you, I wouldn't have Been late for the meeting." at bounding box center [663, 455] width 627 height 40
click at [688, 460] on input "If it weren't for you, I wouldn't have Been late for the meeting." at bounding box center [663, 455] width 627 height 40
type input "If it weren't for you, I wouldn't have been late for the meeting."
click at [451, 579] on input "4) Передзвони пізніше. Мені стрижуть волосся. * ?" at bounding box center [663, 581] width 627 height 40
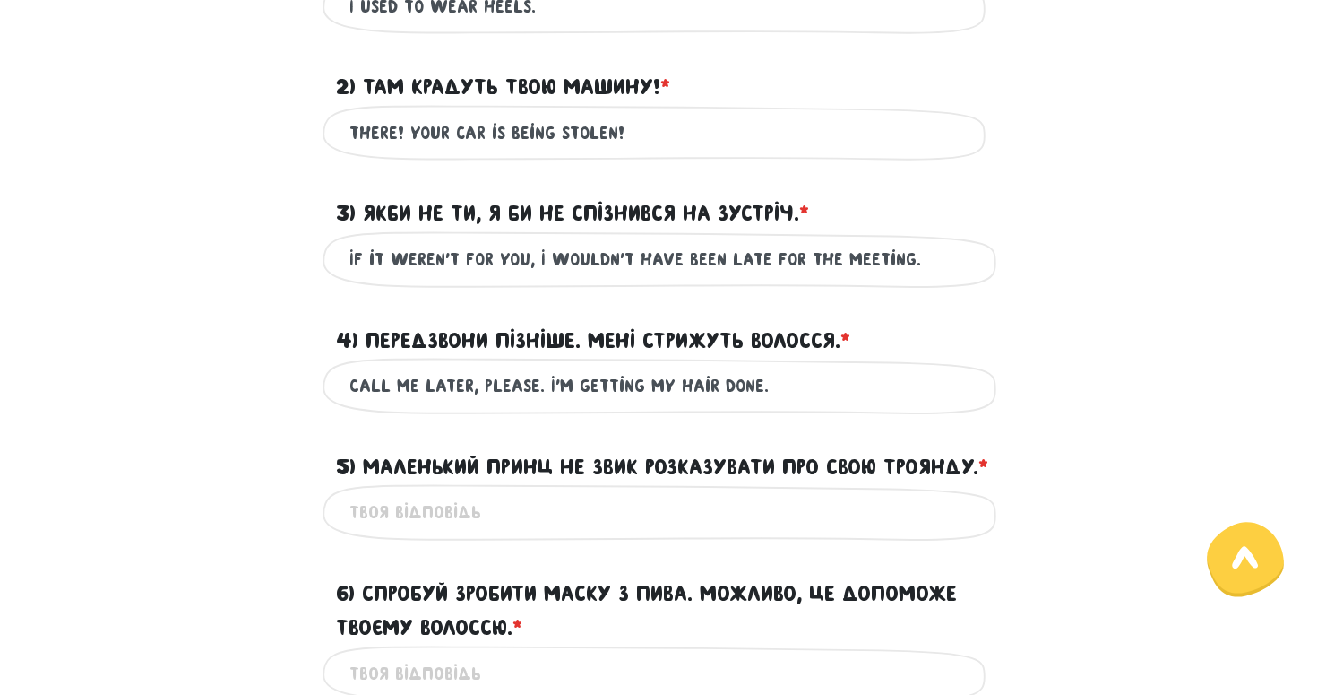
scroll to position [673, 0]
type input "Call me later, please. I'm getting my hair done."
click at [466, 531] on input "5) Маленький Принц не звик розказувати про свою Троянду. * ?" at bounding box center [663, 511] width 627 height 40
click at [634, 531] on input "The Little Prince isn't used to telling about his rose." at bounding box center [663, 511] width 627 height 40
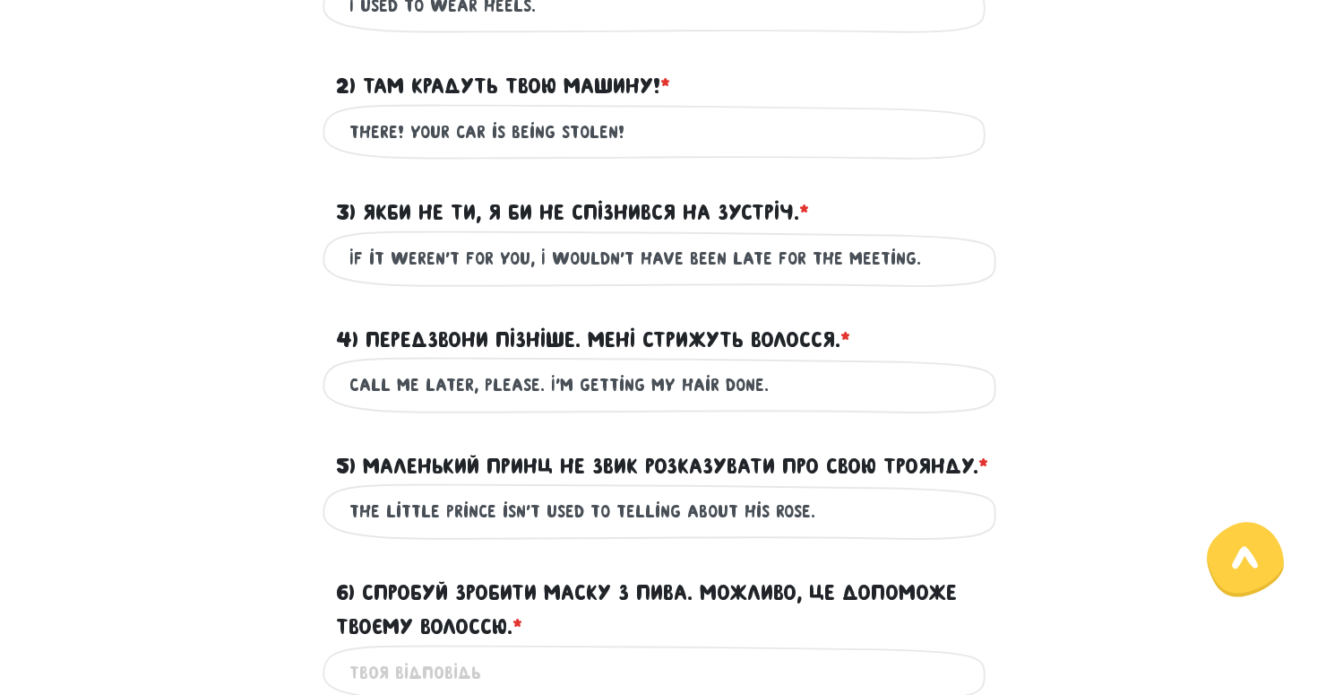
click at [677, 483] on label "5) Маленький Принц не звик розказувати про свою Троянду. * ?" at bounding box center [662, 466] width 652 height 34
click at [677, 514] on input "The Little Prince isn't used to telling about his rose." at bounding box center [663, 511] width 627 height 40
click at [678, 483] on label "5) Маленький Принц не звик розказувати про свою Троянду. * ?" at bounding box center [662, 466] width 652 height 34
click at [678, 491] on input "The Little Prince isn't used to telling about his rose." at bounding box center [663, 511] width 627 height 40
click at [795, 531] on input "The Little Prince isn't used to telling about his rose." at bounding box center [663, 511] width 627 height 40
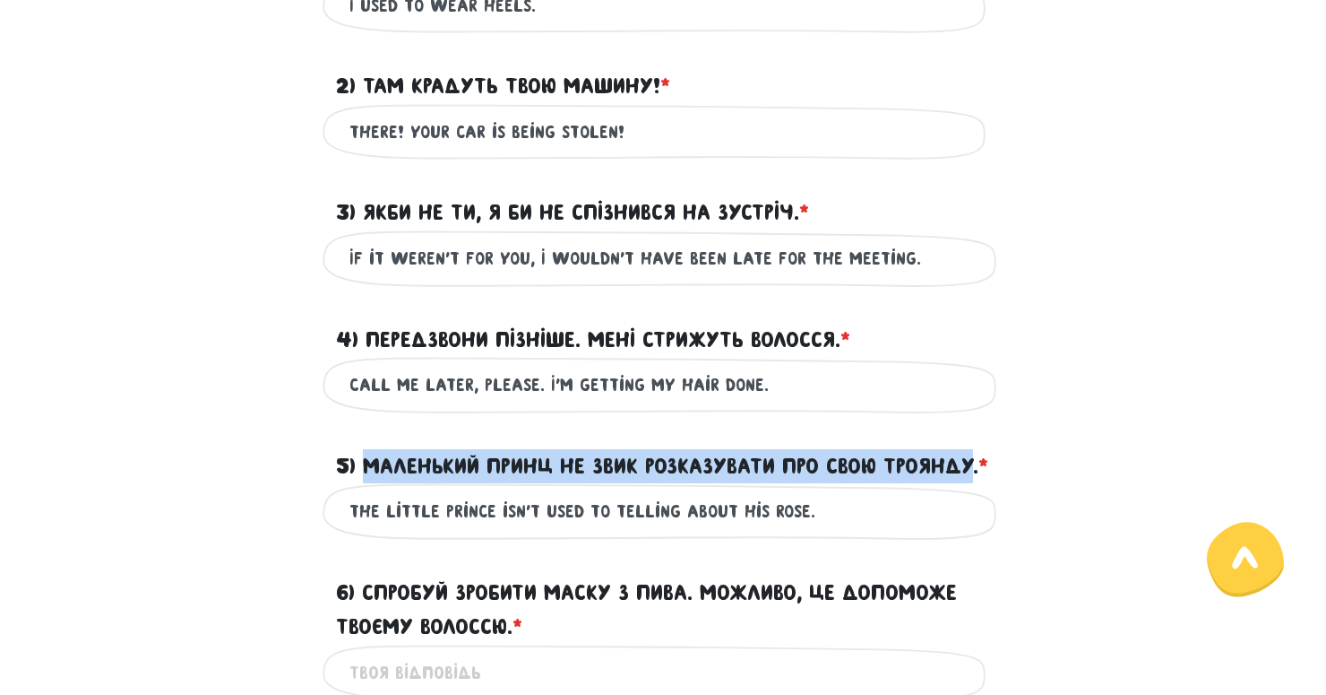
drag, startPoint x: 367, startPoint y: 460, endPoint x: 424, endPoint y: 498, distance: 69.1
click at [424, 483] on label "5) Маленький Принц не звик розказувати про свою Троянду. * ?" at bounding box center [662, 466] width 652 height 34
click at [424, 498] on input "The Little Prince isn't used to telling about his rose." at bounding box center [663, 511] width 627 height 40
drag, startPoint x: 362, startPoint y: 462, endPoint x: 427, endPoint y: 500, distance: 75.2
click at [427, 483] on label "5) Маленький Принц не звик розказувати про свою Троянду. * ?" at bounding box center [662, 466] width 652 height 34
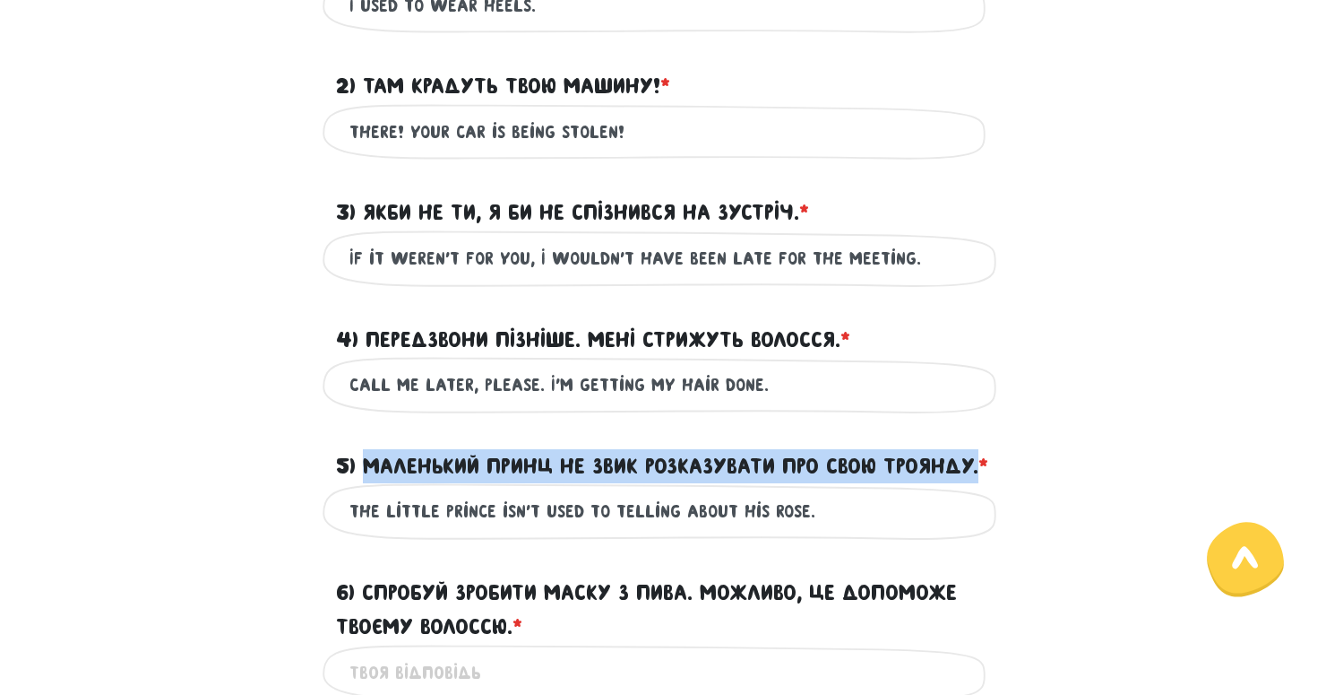
click at [427, 500] on input "The Little Prince isn't used to telling about his rose." at bounding box center [663, 511] width 627 height 40
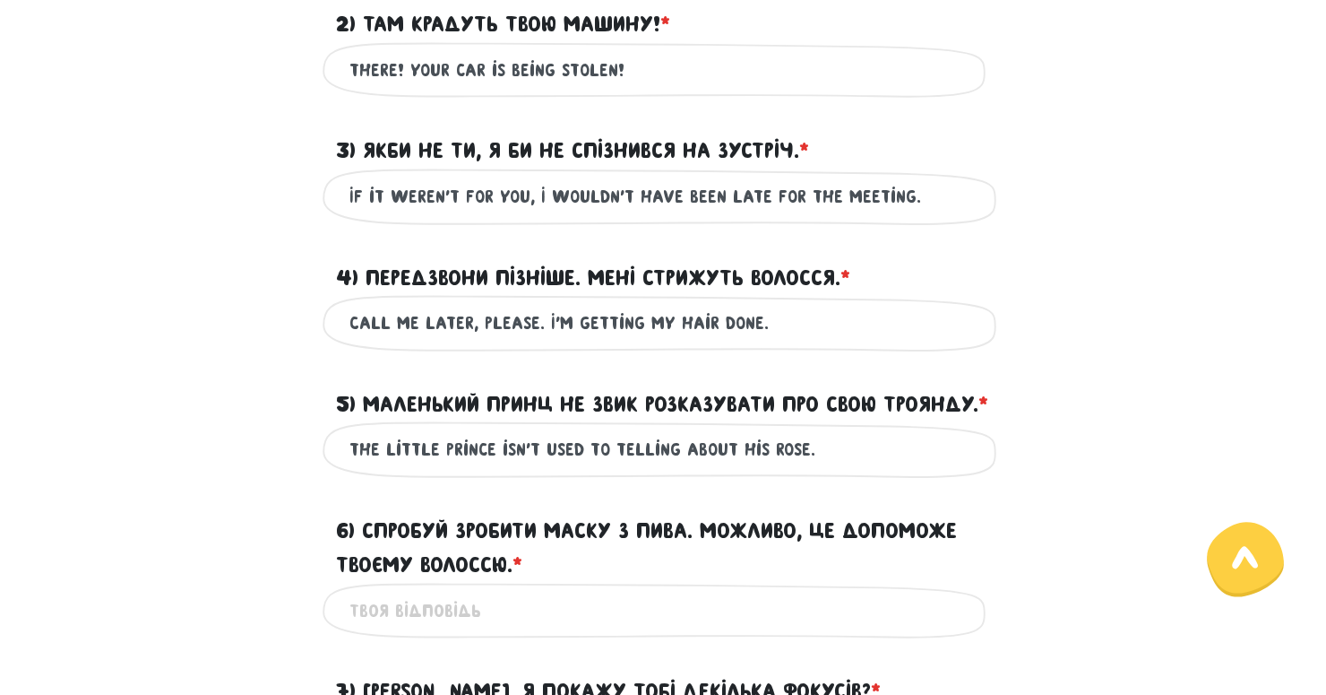
scroll to position [741, 0]
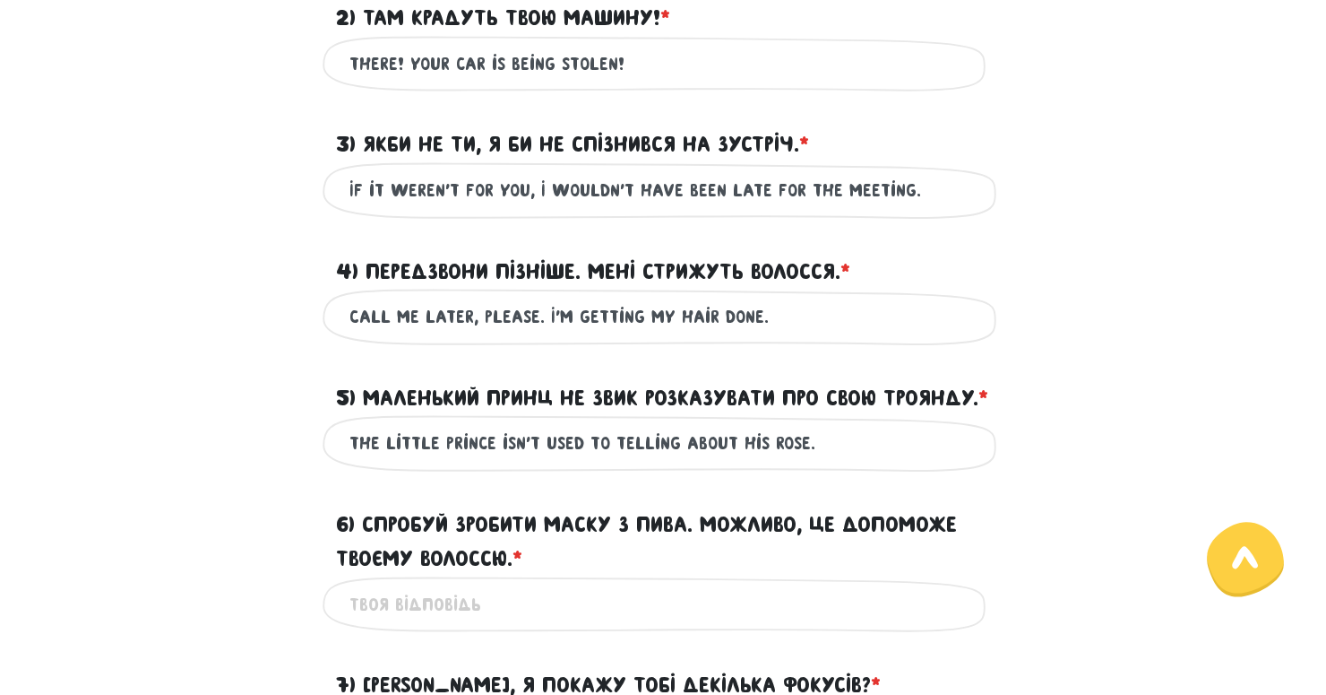
click at [493, 463] on input "The Little Prince isn't used to telling about his rose." at bounding box center [663, 443] width 627 height 40
click at [673, 463] on input "The Little Prince isn't used to telling about his rose." at bounding box center [663, 443] width 627 height 40
click at [649, 463] on input "The Little Prince isn't used to telling about his rose." at bounding box center [663, 443] width 627 height 40
type input "The Little Prince isn't used to talking about his rose."
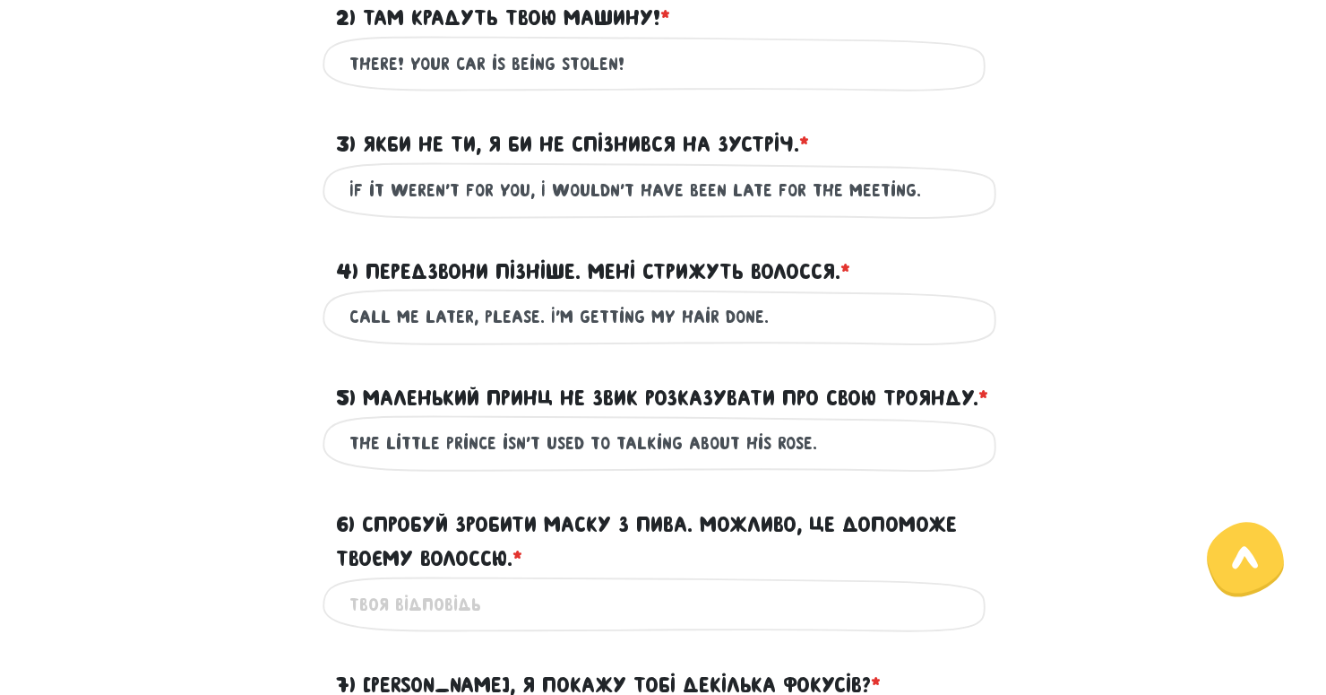
click at [895, 415] on label "5) Маленький Принц не звик розказувати про свою Троянду. * ?" at bounding box center [662, 398] width 652 height 34
click at [895, 427] on input "The Little Prince isn't used to talking about his rose." at bounding box center [663, 443] width 627 height 40
click at [868, 404] on label "5) Маленький Принц не звик розказувати про свою Троянду. * ?" at bounding box center [662, 398] width 652 height 34
click at [868, 423] on input "The Little Prince isn't used to talking about his rose." at bounding box center [663, 443] width 627 height 40
click at [827, 394] on label "5) Маленький Принц не звик розказувати про свою Троянду. * ?" at bounding box center [662, 398] width 652 height 34
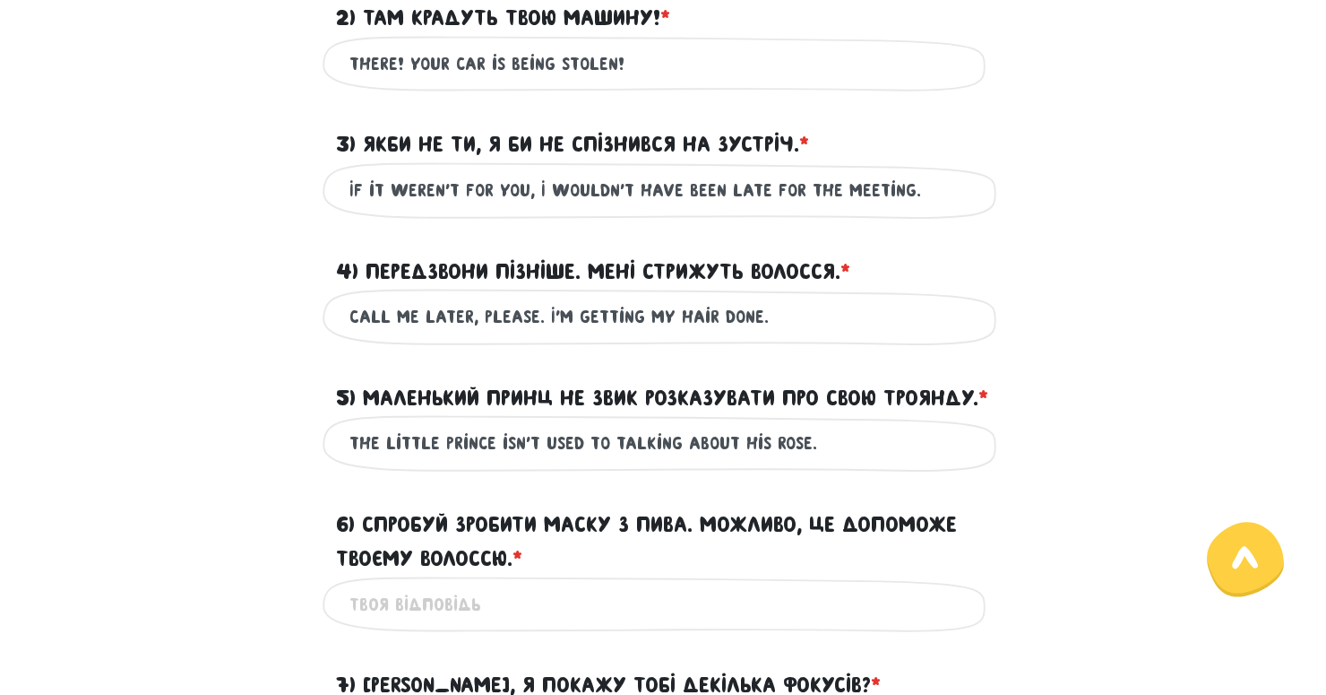
click at [827, 423] on input "The Little Prince isn't used to talking about his rose." at bounding box center [663, 443] width 627 height 40
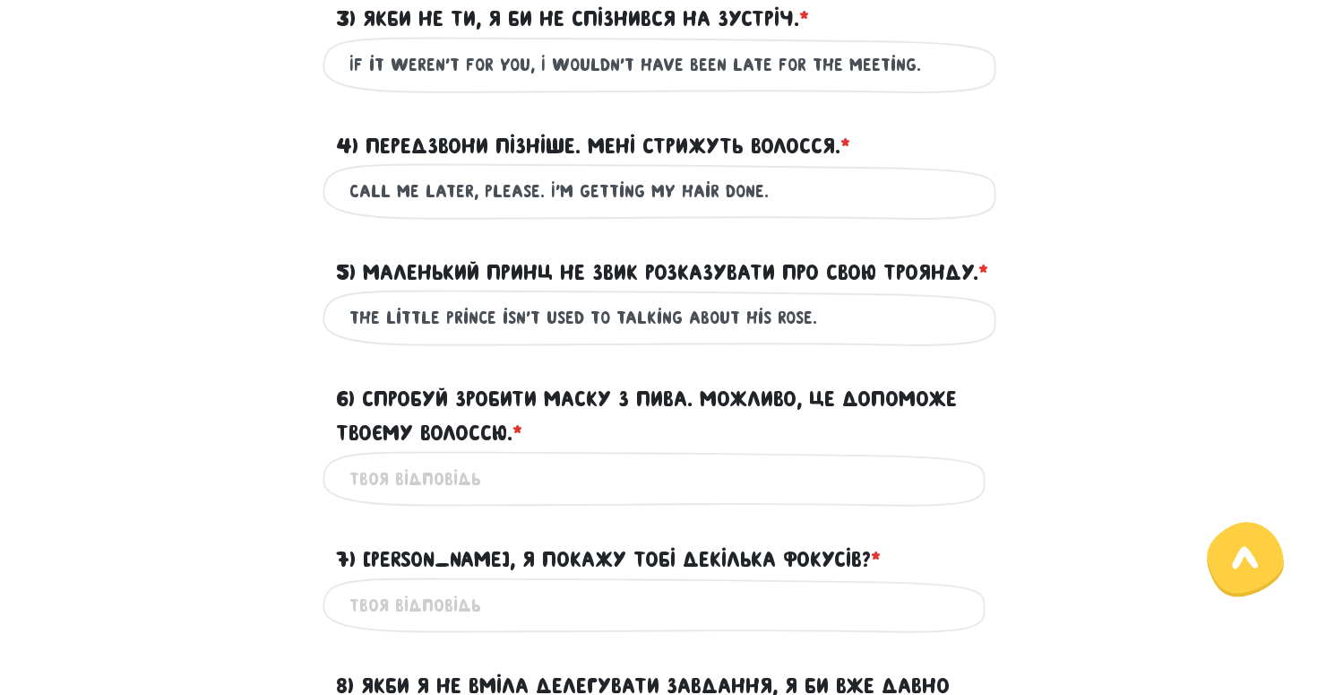
scroll to position [893, 0]
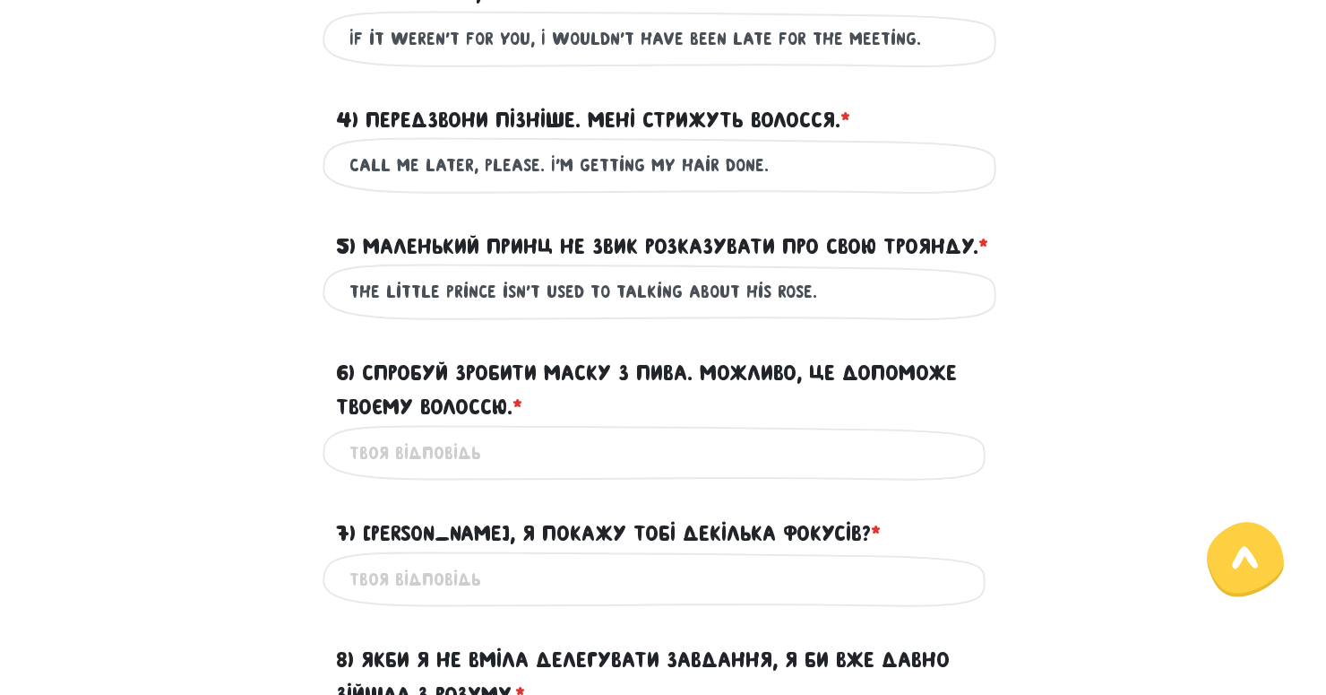
click at [514, 473] on input "6) Спробуй зробити маску з пива. Можливо, це допоможе твоєму волоссю. * ?" at bounding box center [663, 453] width 627 height 40
click at [709, 473] on input "Try to make a beer mask. It might help you hair." at bounding box center [663, 453] width 627 height 40
type input "Try to make a beer mask. It might help your hair."
click at [1061, 425] on div "6) Спробуй зробити маску з пива. Можливо, це допоможе твоєму волоссю. * ?" at bounding box center [663, 379] width 1022 height 91
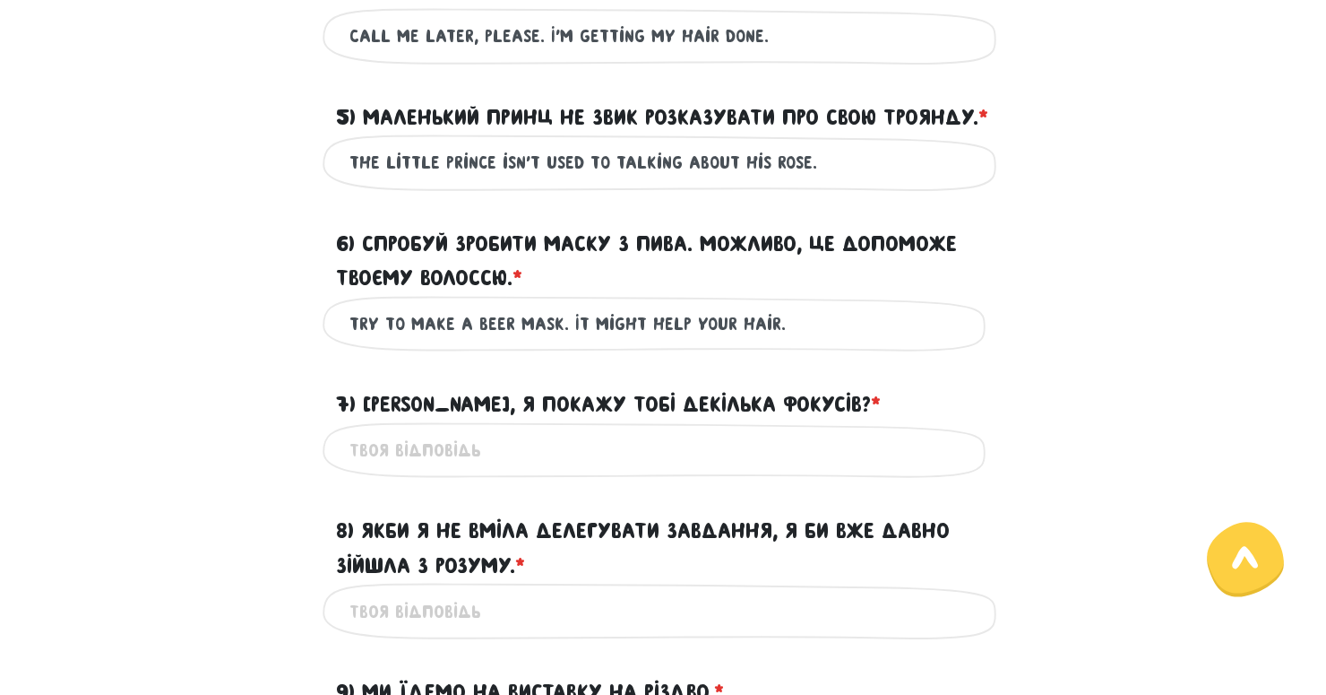
scroll to position [1024, 0]
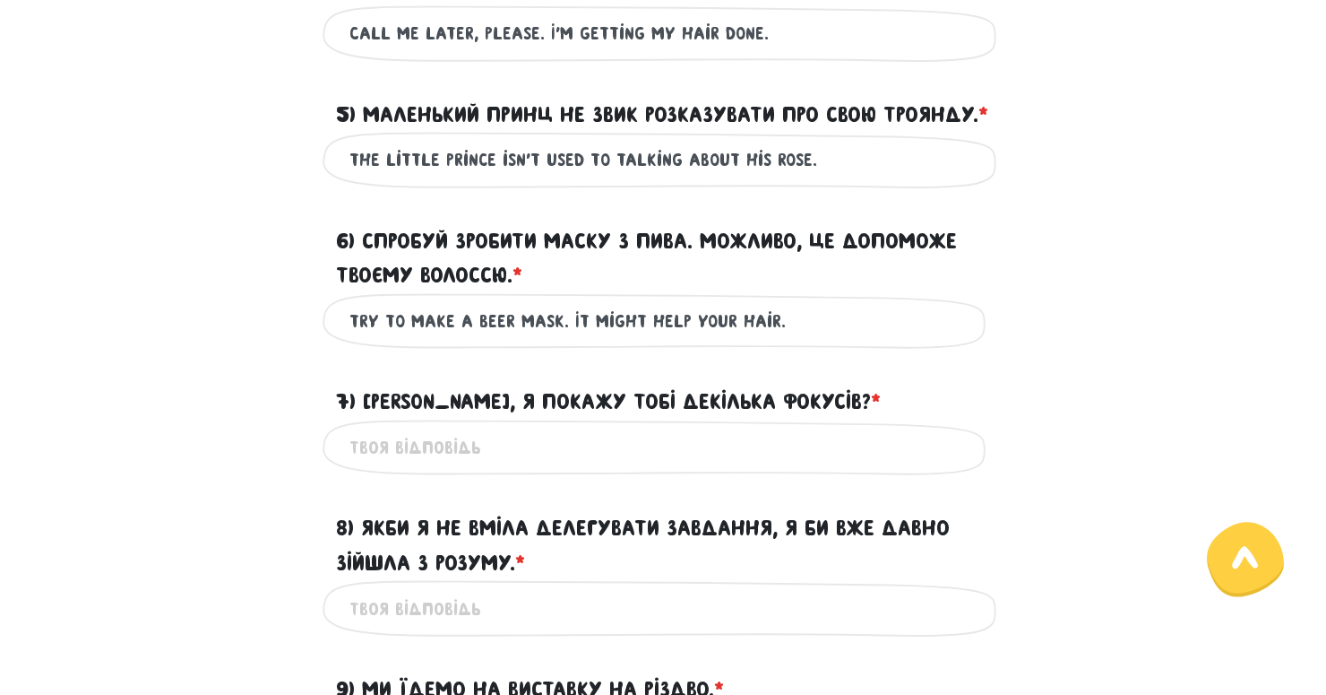
click at [732, 468] on input "7) [PERSON_NAME], я покажу тобі декілька фокусів? * ?" at bounding box center [663, 447] width 627 height 40
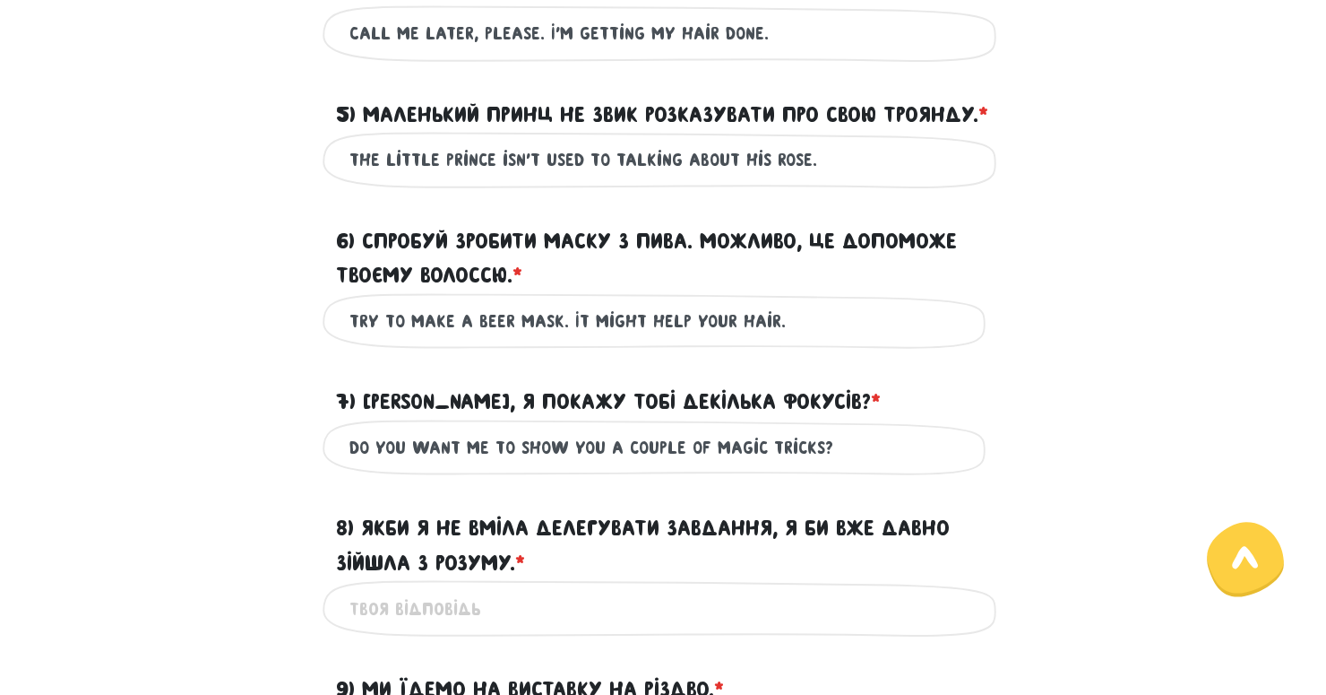
drag, startPoint x: 350, startPoint y: 483, endPoint x: 506, endPoint y: 481, distance: 156.0
click at [506, 468] on input "Do you want me to show you a couple of magic tricks?" at bounding box center [663, 447] width 627 height 40
click at [517, 468] on input "Do you want me to show you a couple of magic tricks?" at bounding box center [663, 447] width 627 height 40
drag, startPoint x: 512, startPoint y: 480, endPoint x: 350, endPoint y: 476, distance: 161.4
click at [350, 468] on input "Do you want me to show you a couple of magic tricks?" at bounding box center [663, 447] width 627 height 40
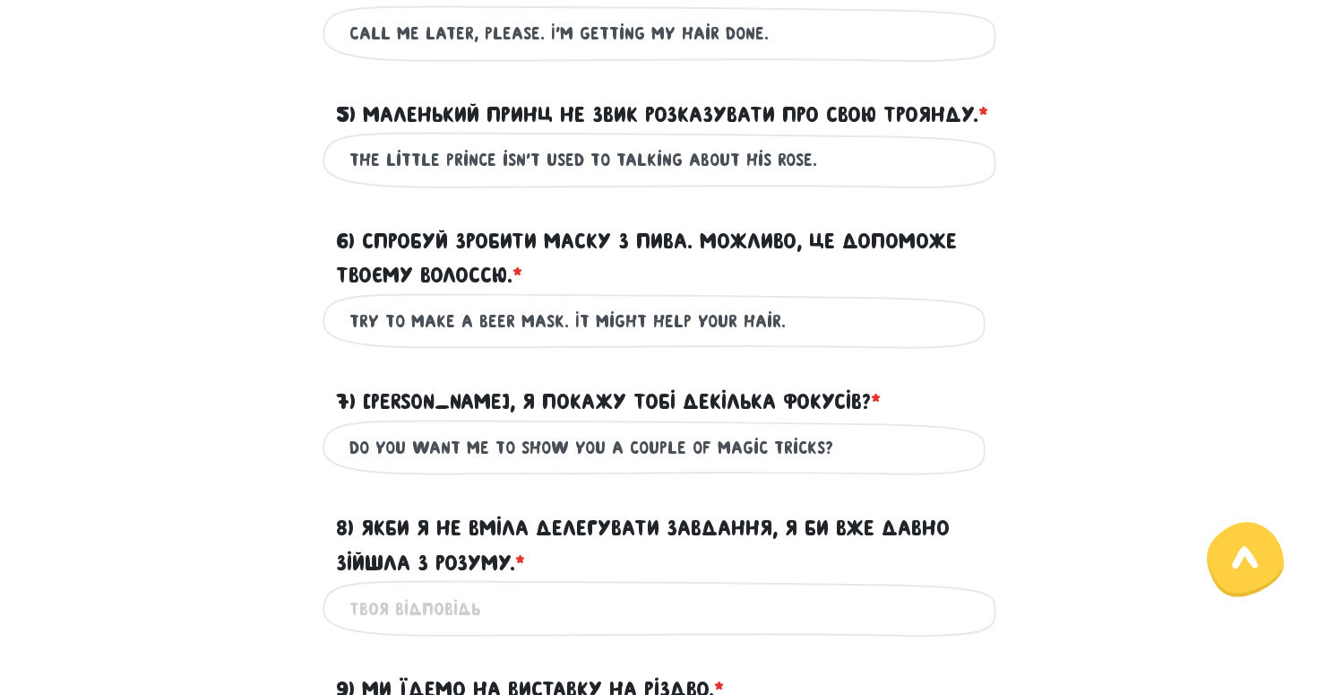
click at [193, 410] on div "7) [PERSON_NAME], я покажу тобі декілька фокусів? * ?" at bounding box center [663, 391] width 1022 height 56
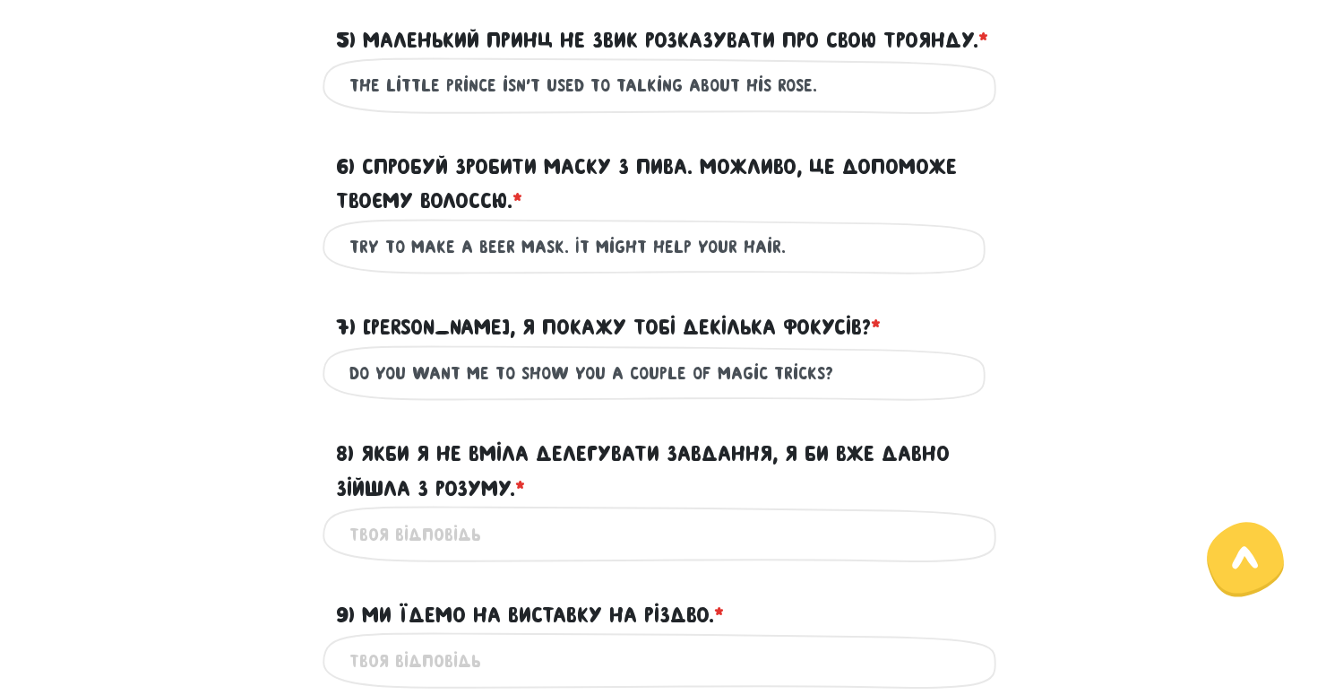
scroll to position [1118, 0]
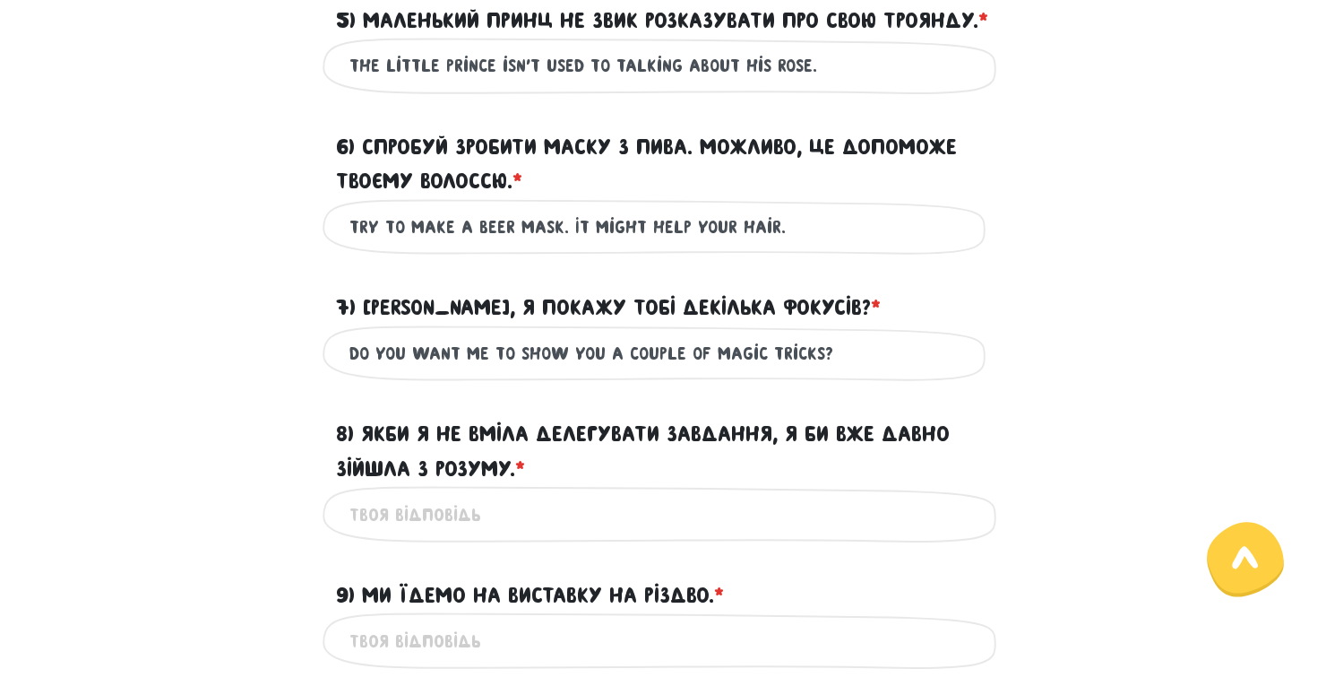
drag, startPoint x: 608, startPoint y: 383, endPoint x: 705, endPoint y: 381, distance: 97.7
click at [705, 374] on input "Do you want me to show you a couple of magic tricks?" at bounding box center [663, 353] width 627 height 40
type input "Do you want me to show you some magic tricks?"
click at [1044, 382] on div "Do you want me to show you some magic tricks? Це обов'язкове поле" at bounding box center [663, 353] width 1022 height 56
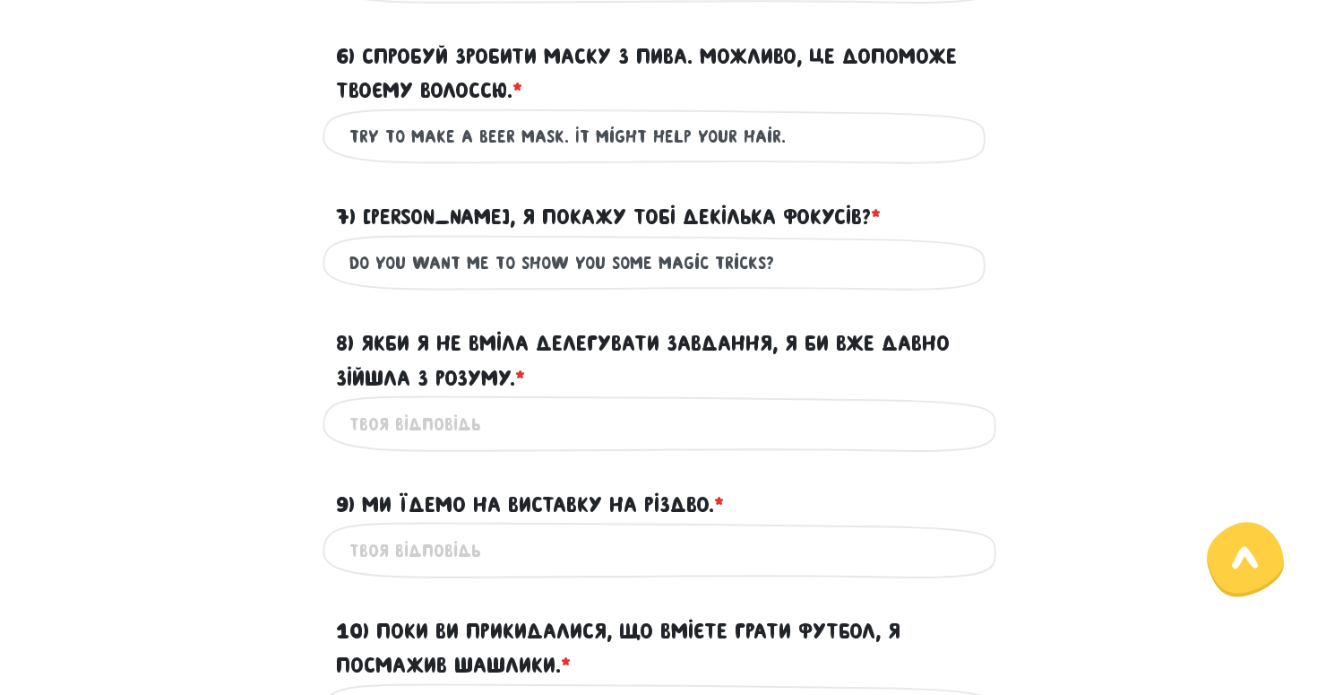
scroll to position [1242, 0]
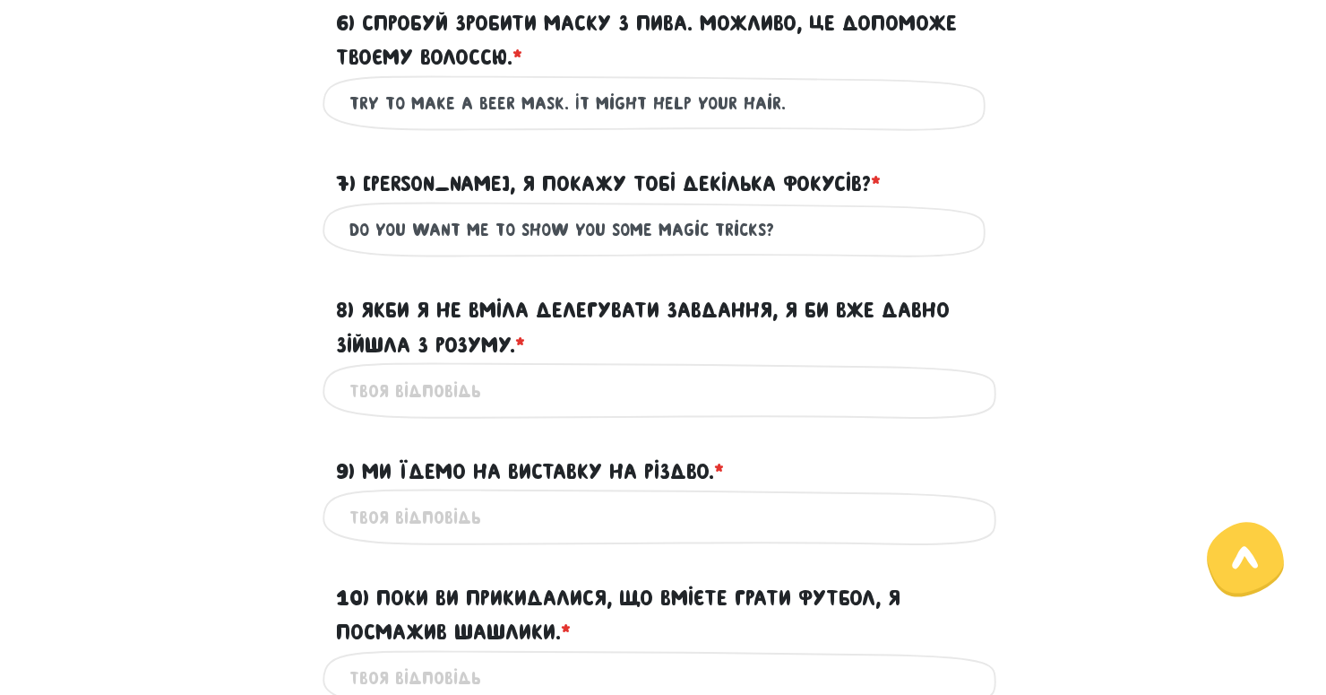
click at [687, 410] on input "8) Якби я не вміла делегувати завдання, я би вже давно зійшла з розуму. * ?" at bounding box center [663, 390] width 627 height 40
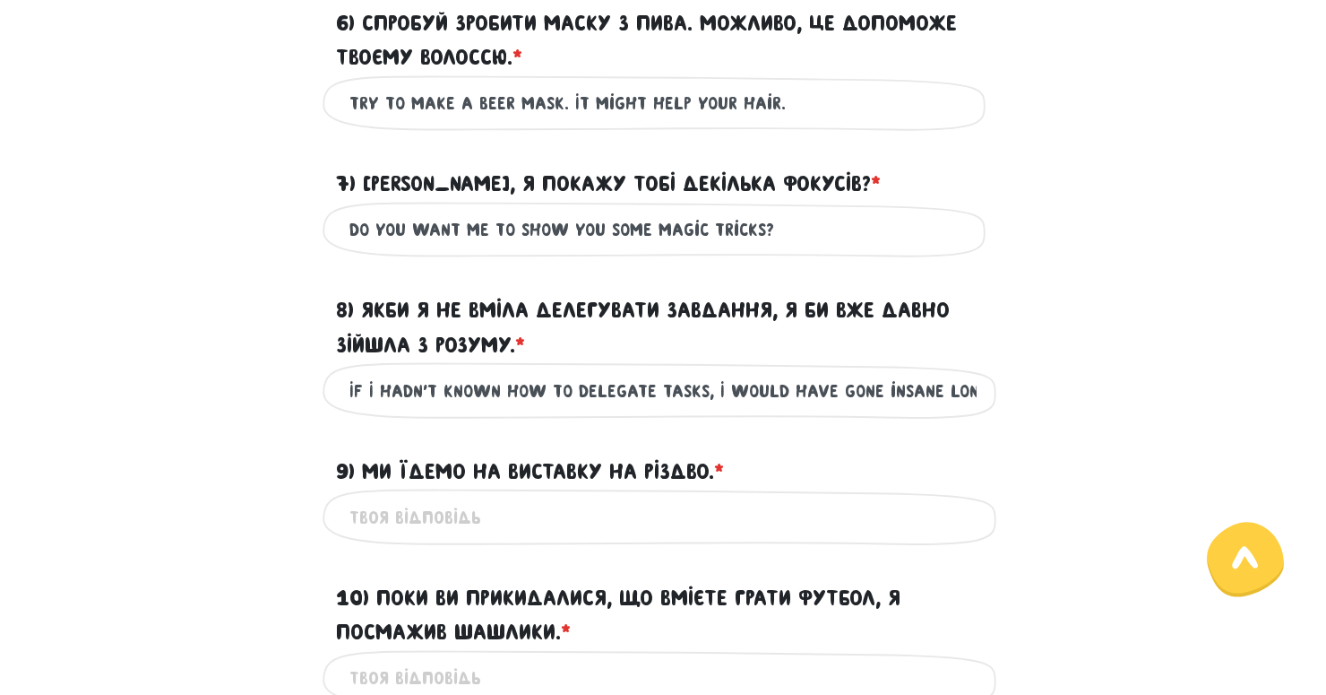
click at [684, 410] on input "If I hadn't known how to delegate tasks, I would have gone insane long time ago." at bounding box center [663, 390] width 627 height 40
click at [851, 410] on input "If I hadn't known how to delegate tasks, I would have gone insane long time ago." at bounding box center [663, 390] width 627 height 40
type input "If I hadn't known how to delegate tasks, I would have gone insane a long time a…"
click at [1049, 362] on div "8) Якби я не вміла делегувати завдання, я би вже давно зійшла з розуму. * ?" at bounding box center [663, 317] width 1022 height 91
click at [278, 362] on div "8) Якби я не вміла делегувати завдання, я би вже давно зійшла з розуму. * ?" at bounding box center [663, 317] width 1022 height 91
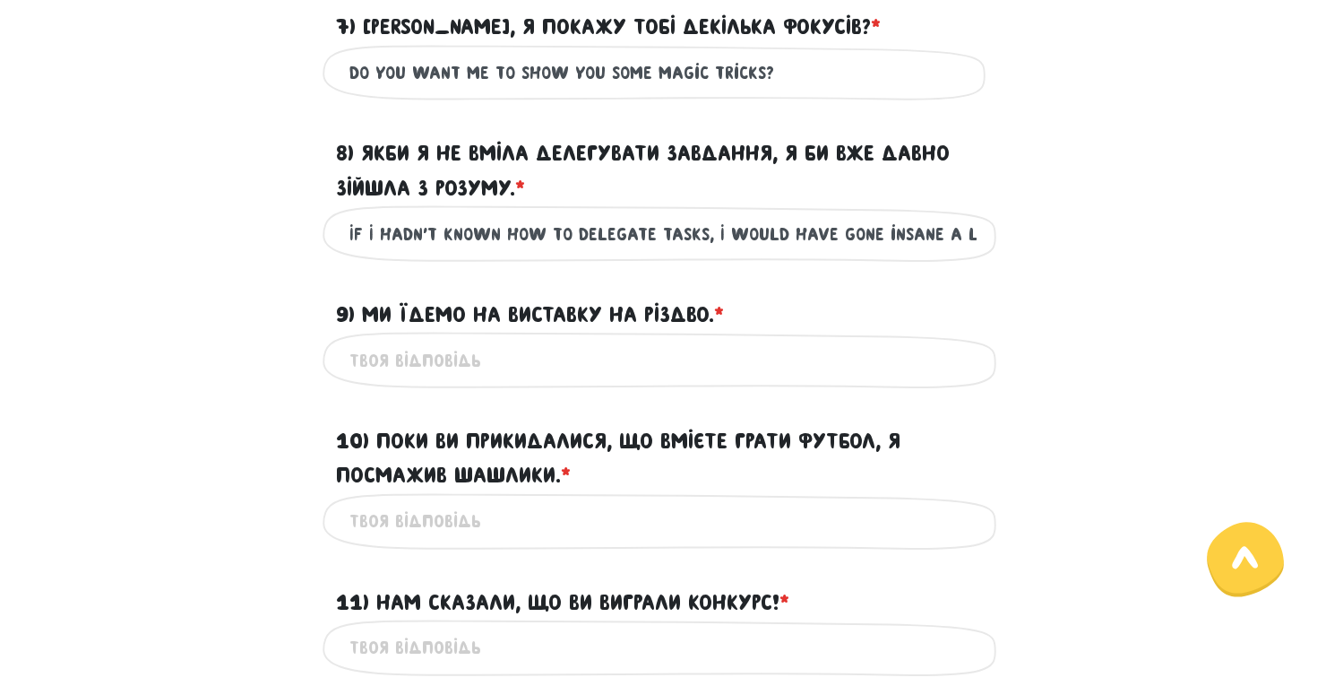
scroll to position [1402, 0]
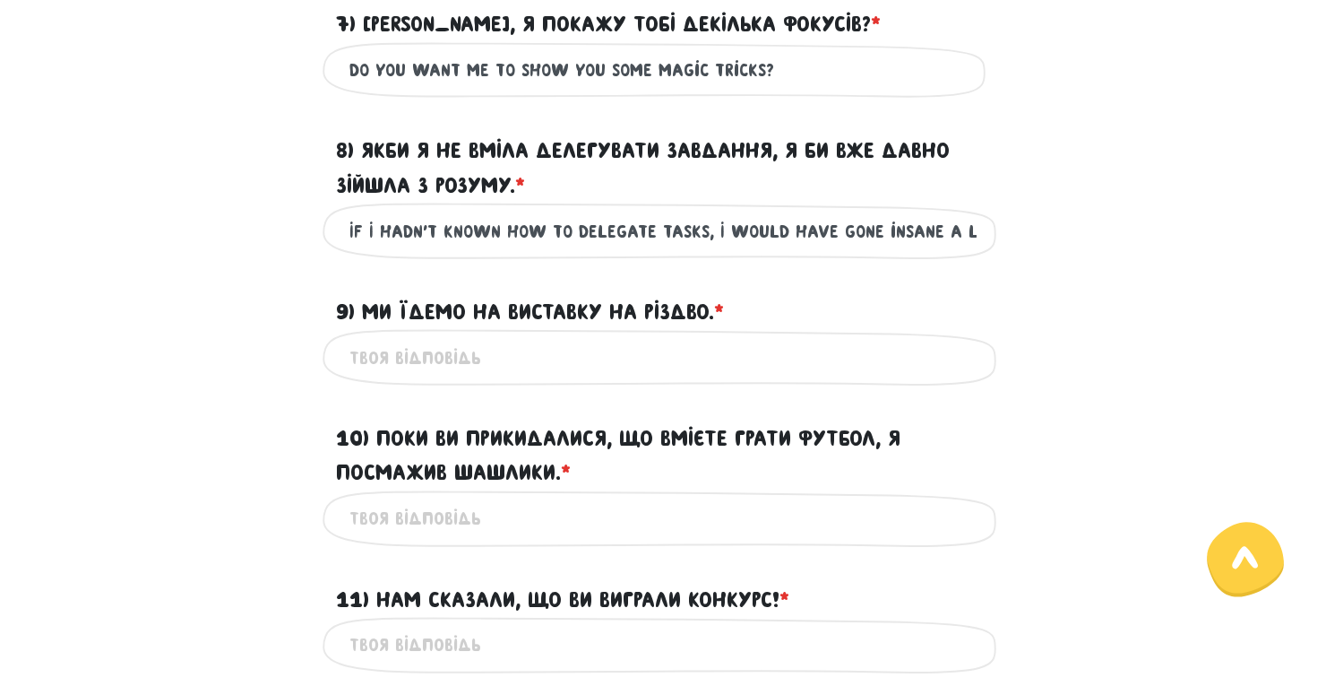
click at [260, 418] on form "Тест для тічерів 3/7 Привіт! Цей тест складається з двох частин - письмової та …" at bounding box center [663, 304] width 995 height 3191
click at [417, 377] on input "9) Ми їдемо на виставку на Різдво. * ?" at bounding box center [663, 357] width 627 height 40
type input "W"
click at [543, 377] on input "We're going to visit the exhibition" at bounding box center [663, 357] width 627 height 40
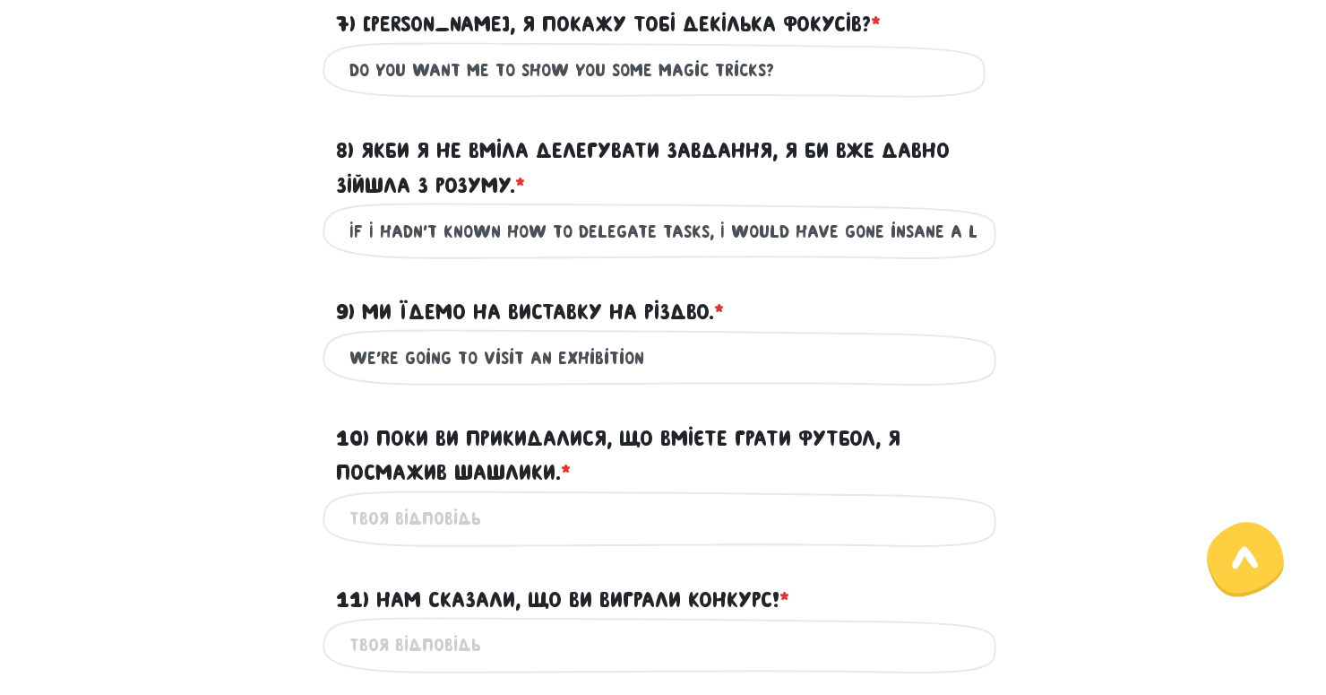
click at [692, 377] on input "We're going to visit an exhibition" at bounding box center [663, 357] width 627 height 40
click at [490, 377] on input "We're going to visit an exhibition for Christmas." at bounding box center [663, 357] width 627 height 40
type input "We're going to an exhibition for Christmas."
click at [285, 420] on form "Тест для тічерів 3/7 Привіт! Цей тест складається з двох частин - письмової та …" at bounding box center [663, 304] width 995 height 3191
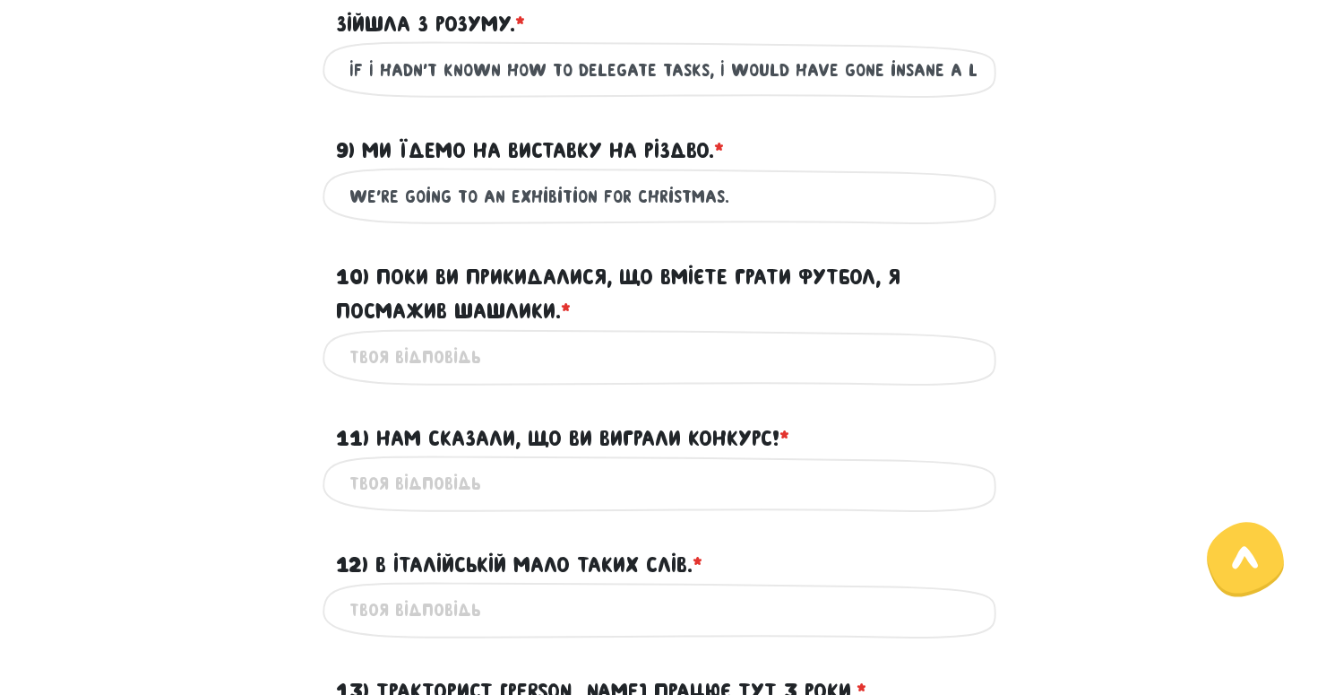
scroll to position [1564, 0]
click at [381, 376] on input "10) Поки ви прикидалися, що вмієте грати футбол, я посмажив шашлики. * ?" at bounding box center [663, 356] width 627 height 40
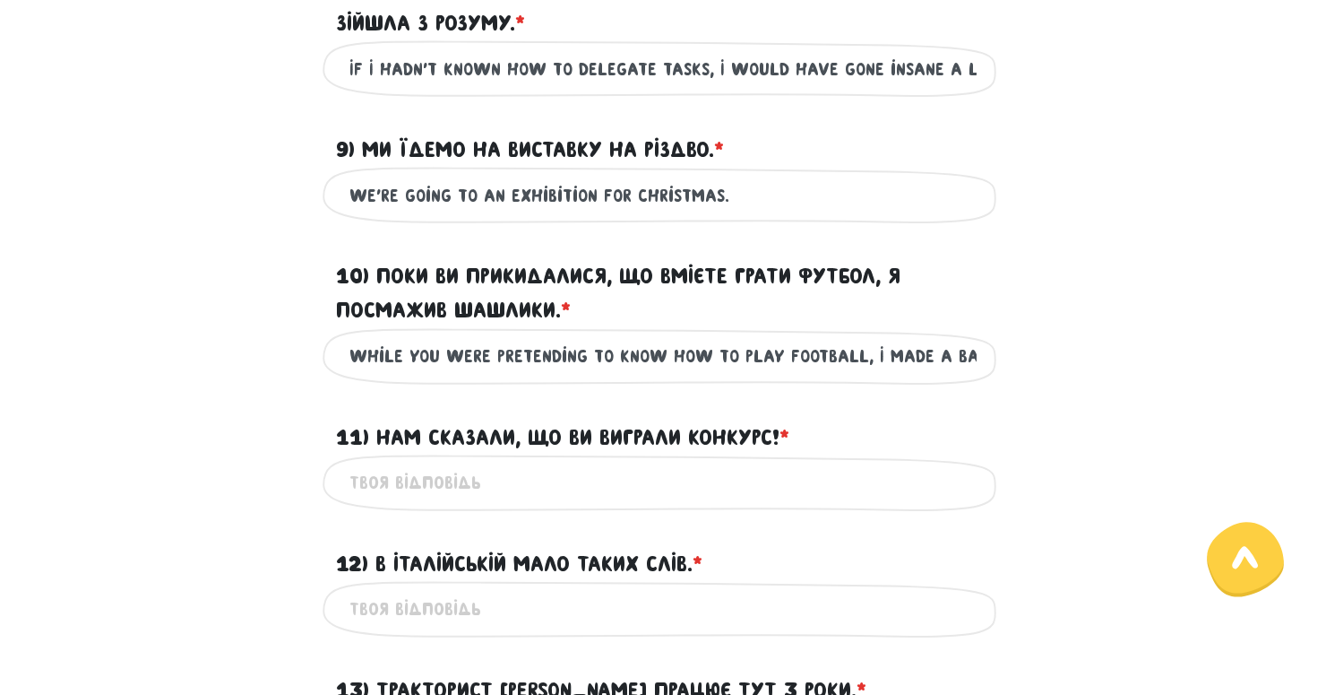
click at [950, 376] on input "While you were pretending to know how to play football, I made a barbecue." at bounding box center [663, 356] width 627 height 40
type input "While you were pretending to know how to play football, I made a barbecue."
click at [216, 376] on div "While you were pretending to know how to play football, I made a barbecue. Це о…" at bounding box center [663, 356] width 1022 height 56
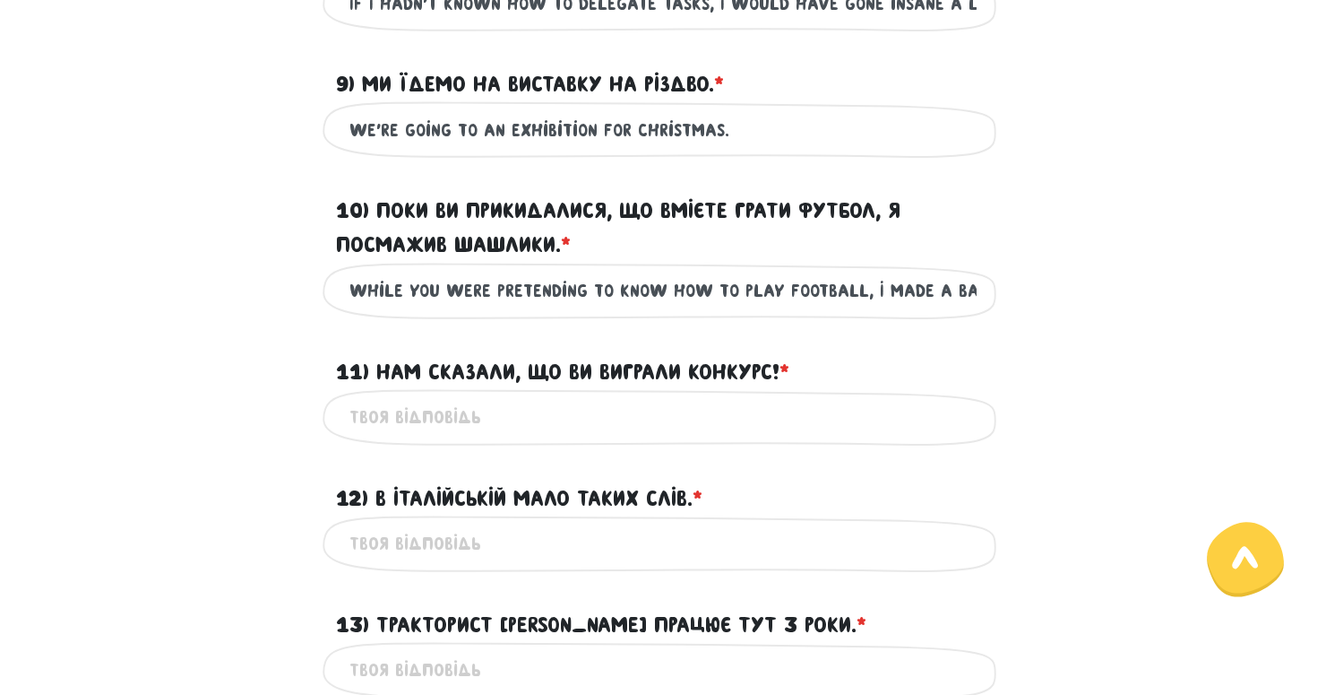
scroll to position [1632, 0]
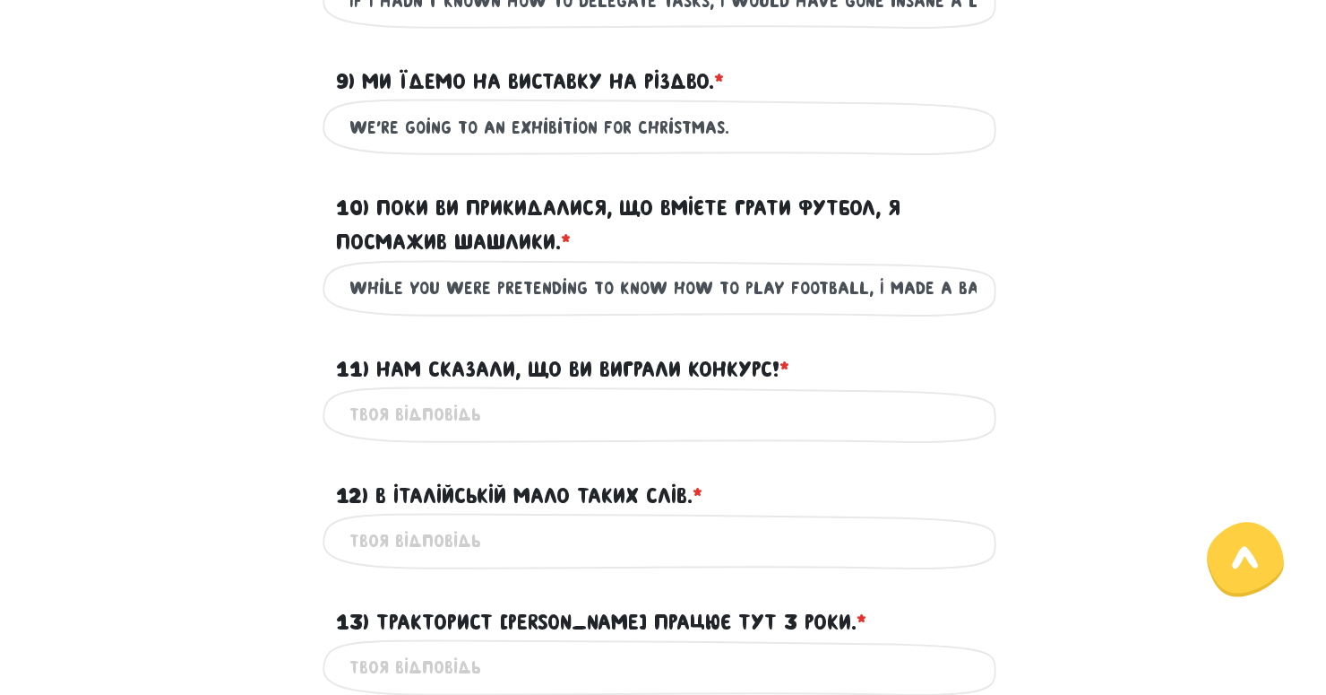
click at [404, 435] on input "11) Нам сказали, що ви виграли конкурс! * ?" at bounding box center [663, 414] width 627 height 40
click at [723, 435] on input "We were told that you had won the competition!" at bounding box center [663, 414] width 627 height 40
type input "We were told that you had won the contest!"
click at [1249, 400] on main "Увага! При перезавантаженні цієї сторінки ваші відповіді зберігаються на деякий…" at bounding box center [663, 150] width 1326 height 3384
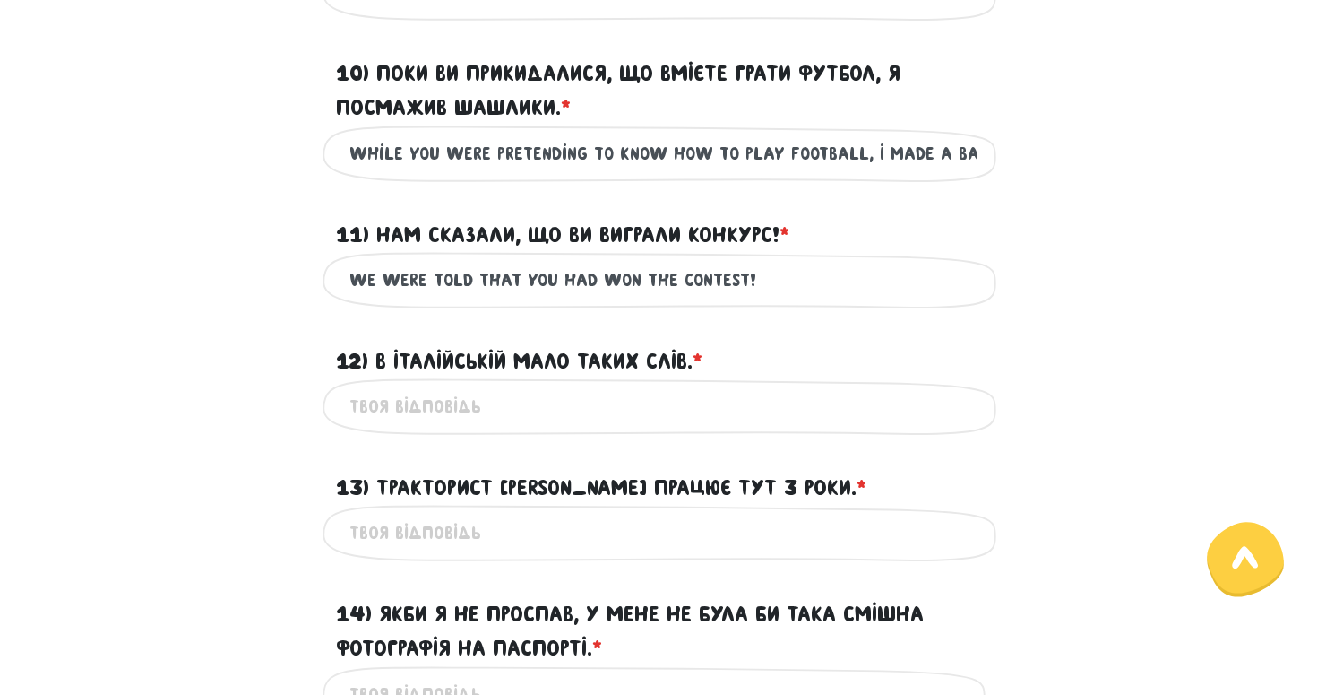
scroll to position [1766, 0]
click at [621, 427] on input "12) В італійській мало таких слів. * ?" at bounding box center [663, 406] width 627 height 40
click at [447, 427] on input "There are little words like that in Italian." at bounding box center [663, 406] width 627 height 40
click at [398, 427] on input "There are little words like that in Italian." at bounding box center [663, 406] width 627 height 40
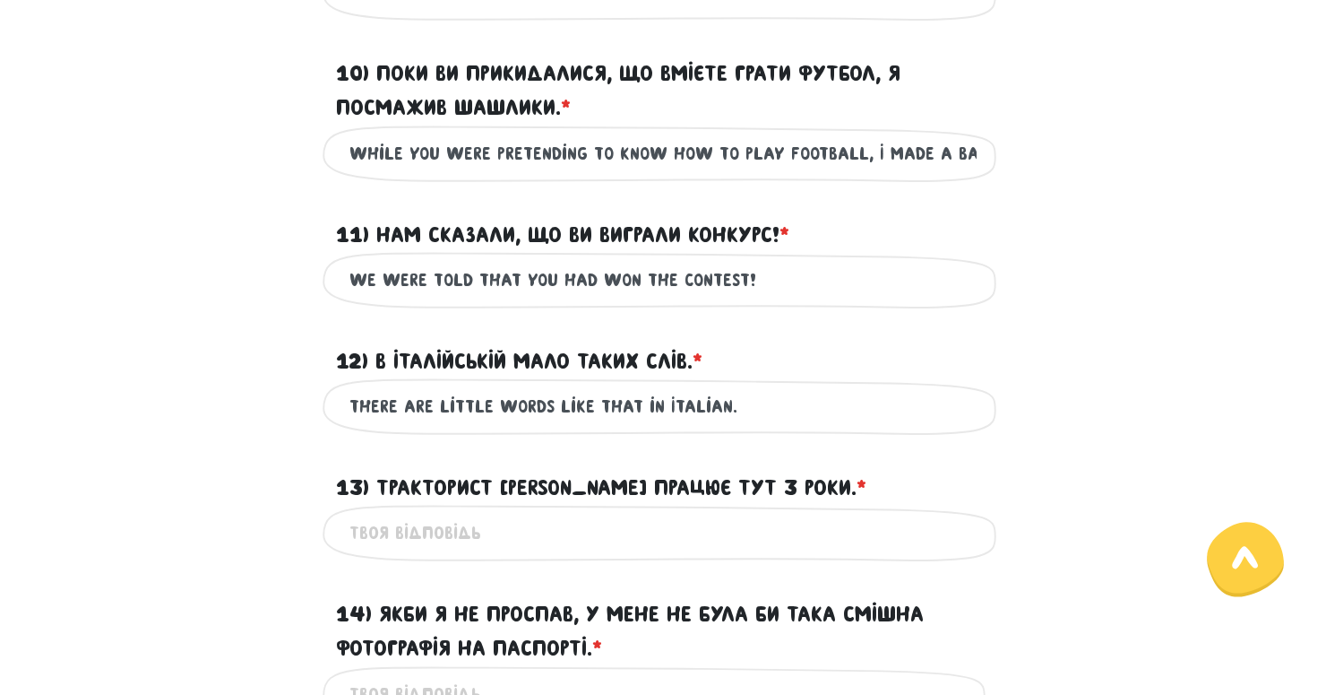
click at [461, 427] on input "There are little words like that in Italian." at bounding box center [663, 406] width 627 height 40
type input "There are few words like that in Italian."
drag, startPoint x: 349, startPoint y: 435, endPoint x: 703, endPoint y: 436, distance: 354.0
click at [703, 435] on div "There are few words like that in Italian. Це обов'язкове поле" at bounding box center [663, 406] width 681 height 56
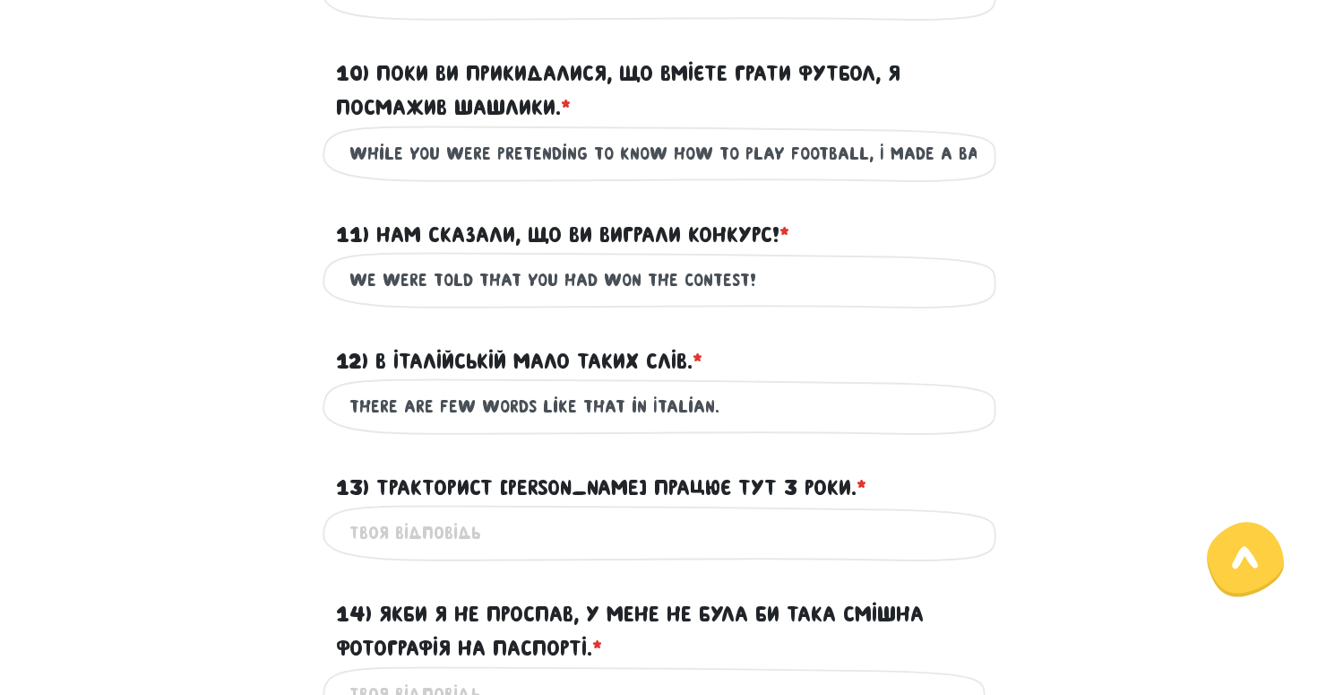
click at [703, 427] on input "There are few words like that in Italian." at bounding box center [663, 406] width 627 height 40
drag, startPoint x: 720, startPoint y: 433, endPoint x: 326, endPoint y: 434, distance: 393.4
click at [326, 434] on div "There are few words like that in Italian. Це обов'язкове поле" at bounding box center [663, 406] width 681 height 56
click at [230, 422] on div "There are few words like that in Italian. Це обов'язкове поле" at bounding box center [663, 406] width 1022 height 56
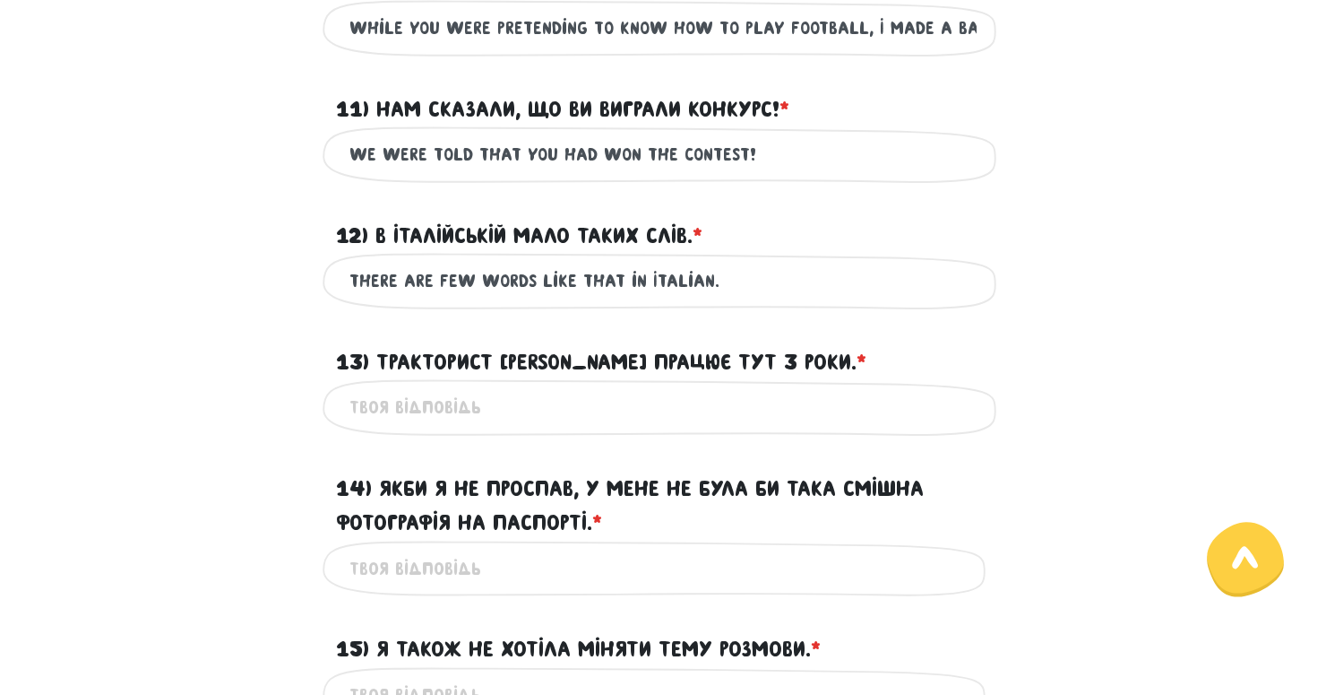
scroll to position [1895, 0]
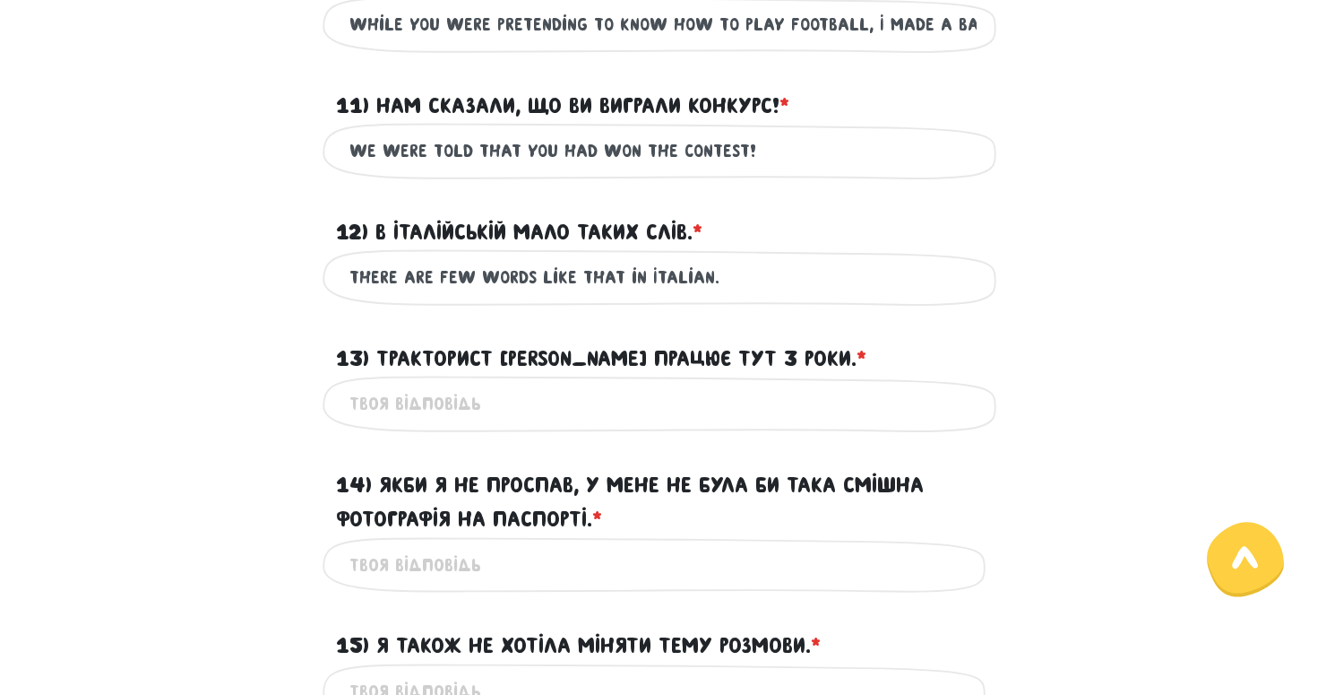
click at [456, 424] on input "13) Тракторист [PERSON_NAME] працює тут 3 роки. * ?" at bounding box center [663, 404] width 627 height 40
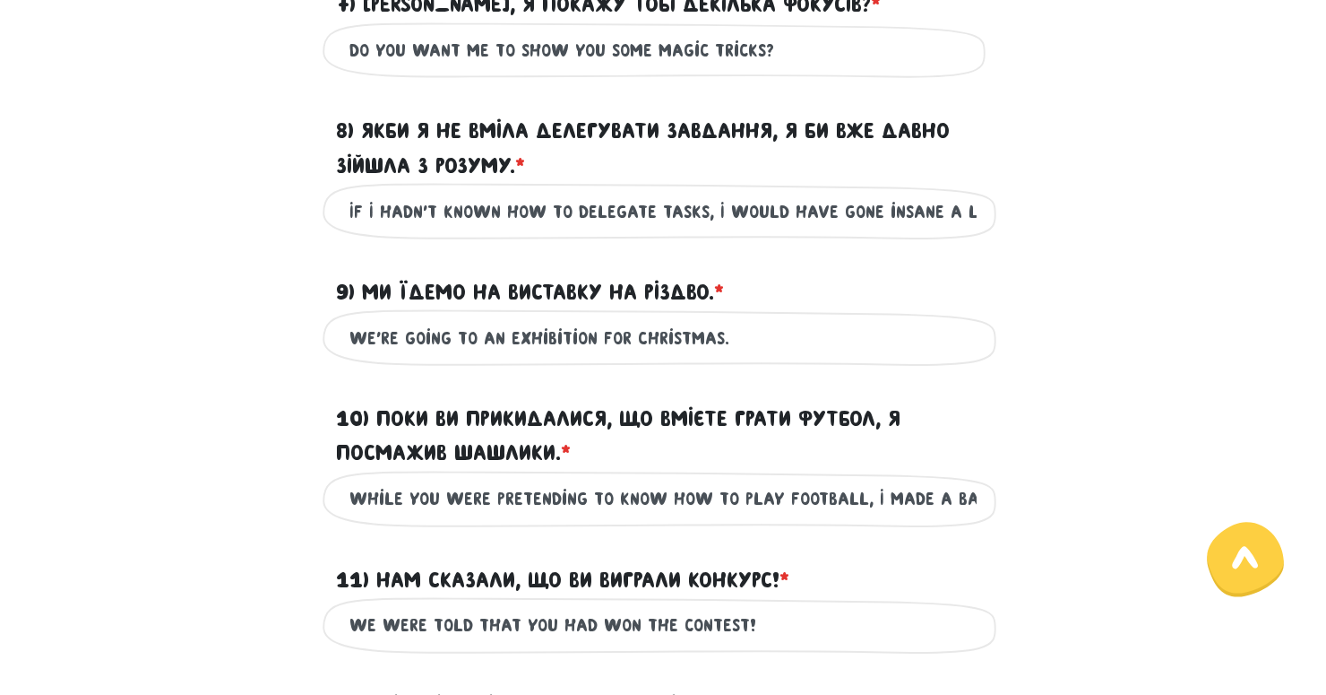
scroll to position [1405, 0]
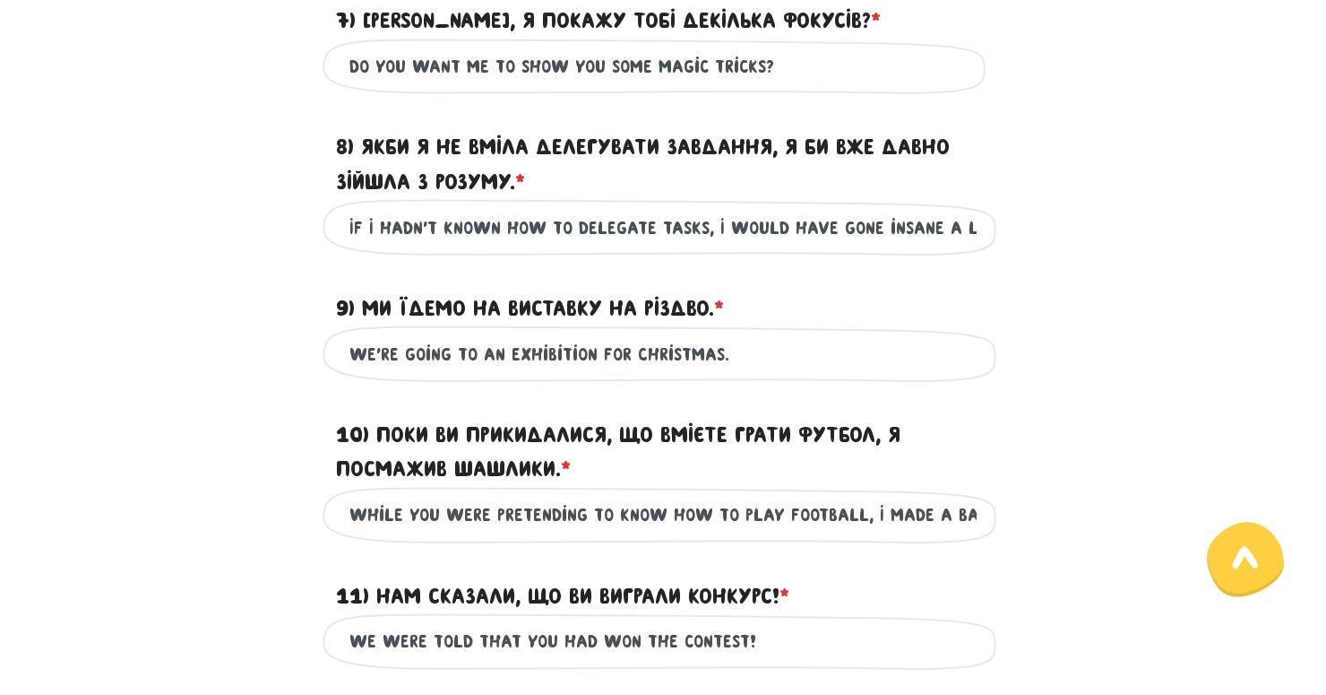
type input "Tractor driver [PERSON_NAME] has been working here for three years."
click at [563, 374] on input "We're going to an exhibition for Christmas." at bounding box center [663, 353] width 627 height 40
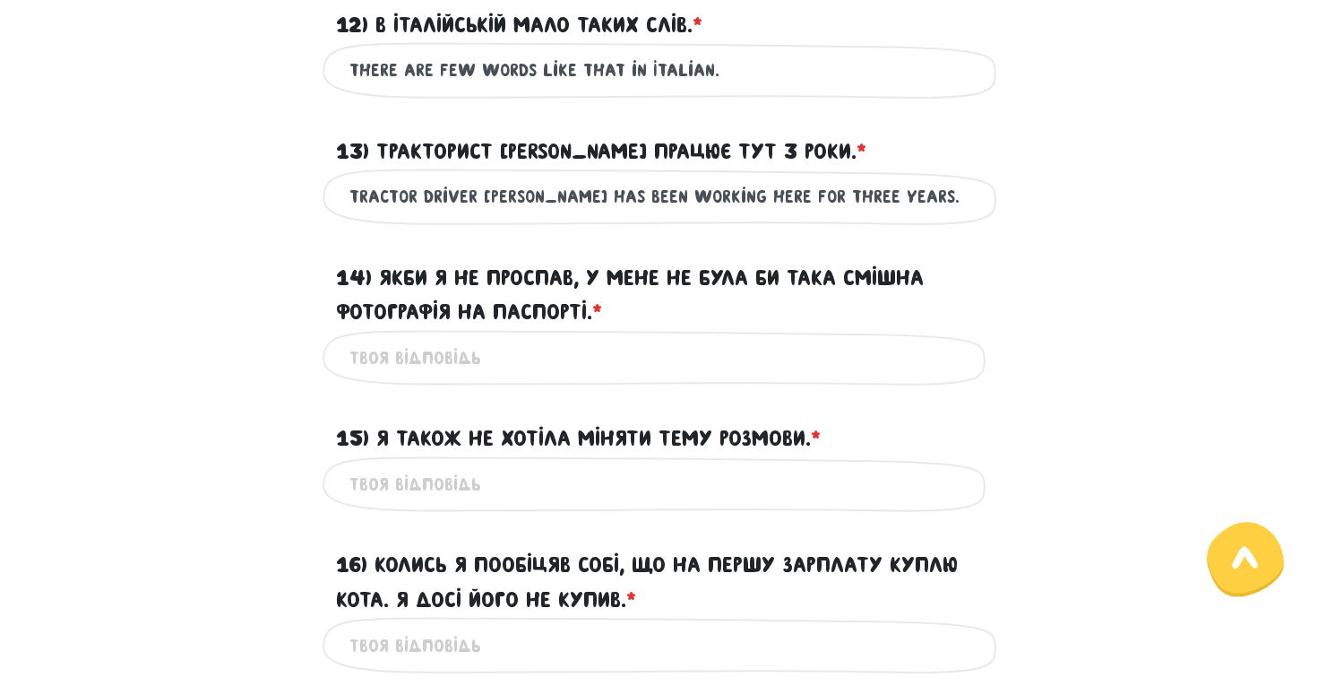
scroll to position [2129, 0]
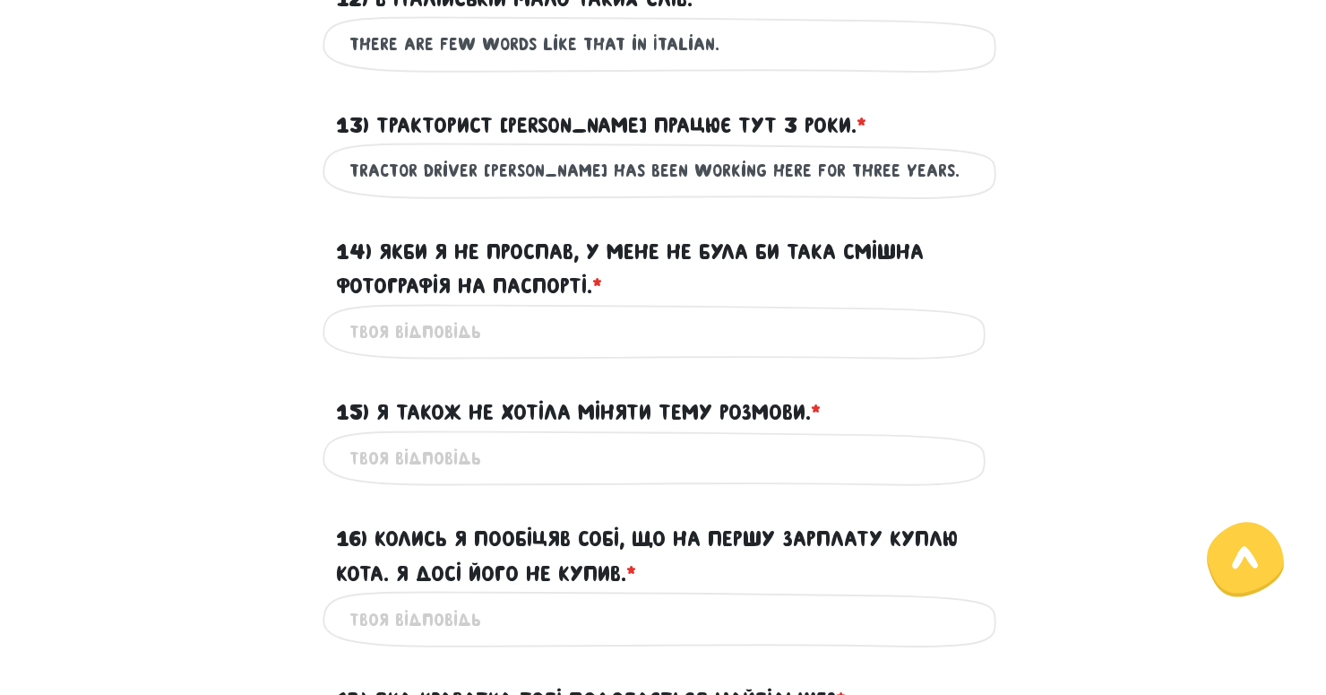
click at [438, 352] on input "14) Якби я не проспав, у мене не була би така смішна фотографія на паспорті. * ?" at bounding box center [663, 332] width 627 height 40
click at [390, 352] on input "14) Якби я не проспав, у мене не була би така смішна фотографія на паспорті. * ?" at bounding box center [663, 332] width 627 height 40
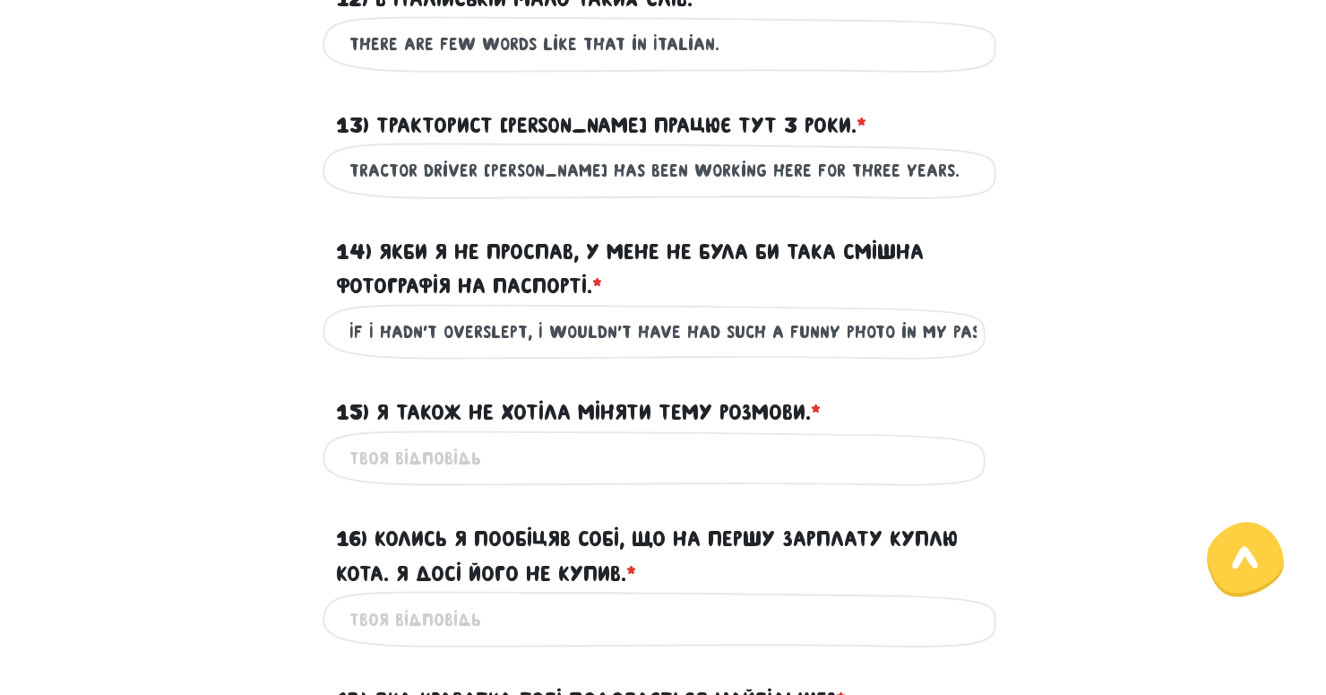
click at [1014, 304] on div "14) Якби я не проспав, у мене не була би така смішна фотографія на паспорті. * ?" at bounding box center [663, 258] width 1022 height 91
click at [833, 352] on input "If I hadn't overslept, I wouldn't have had such a funny photo in my passport." at bounding box center [663, 332] width 627 height 40
drag, startPoint x: 956, startPoint y: 358, endPoint x: 1030, endPoint y: 362, distance: 73.6
click at [1030, 360] on div "If I hadn't overslept, I wouldn't have had such a funny passport photo in my pa…" at bounding box center [663, 332] width 1022 height 56
click at [350, 352] on input "If I hadn't overslept, I wouldn't have had such a funny passport photo." at bounding box center [663, 332] width 627 height 40
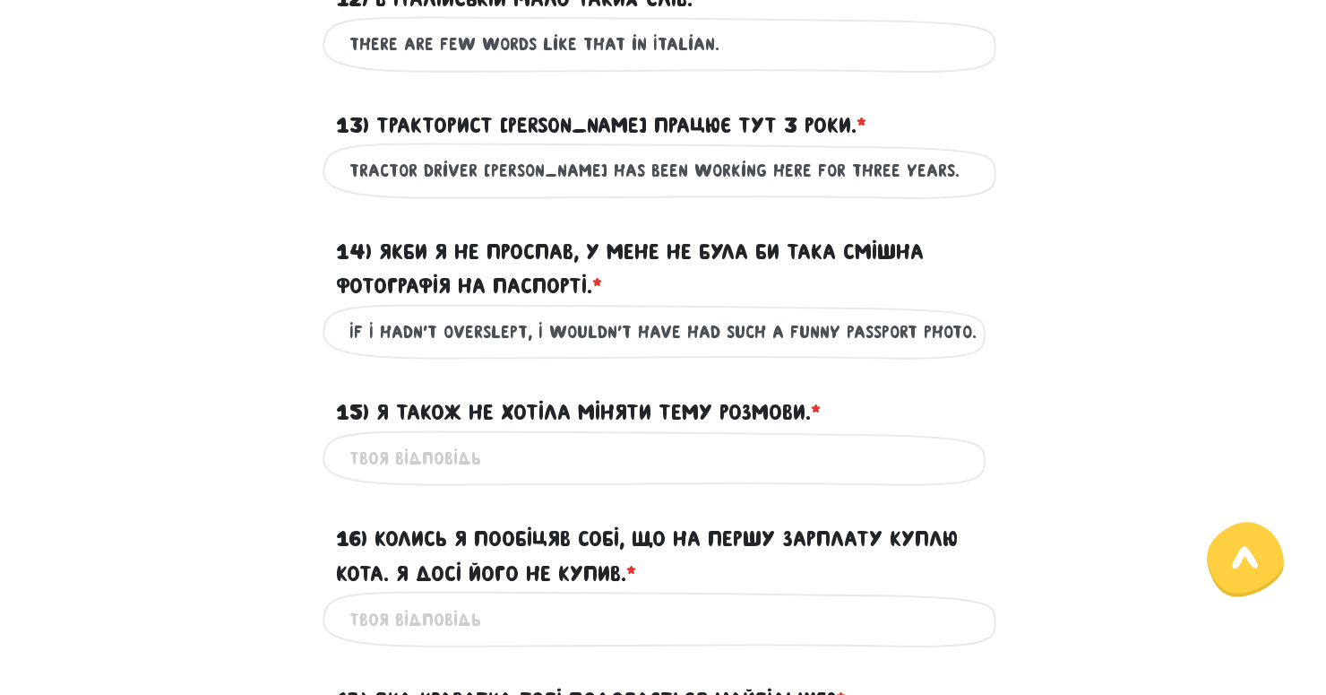
type input "If I hadn't overslept, I wouldn't have had such a funny passport photo."
click at [424, 479] on input "15) Я також не хотіла міняти тему розмови. * ?" at bounding box center [663, 458] width 627 height 40
click at [635, 479] on input "I didn't want to change the topic too." at bounding box center [663, 458] width 627 height 40
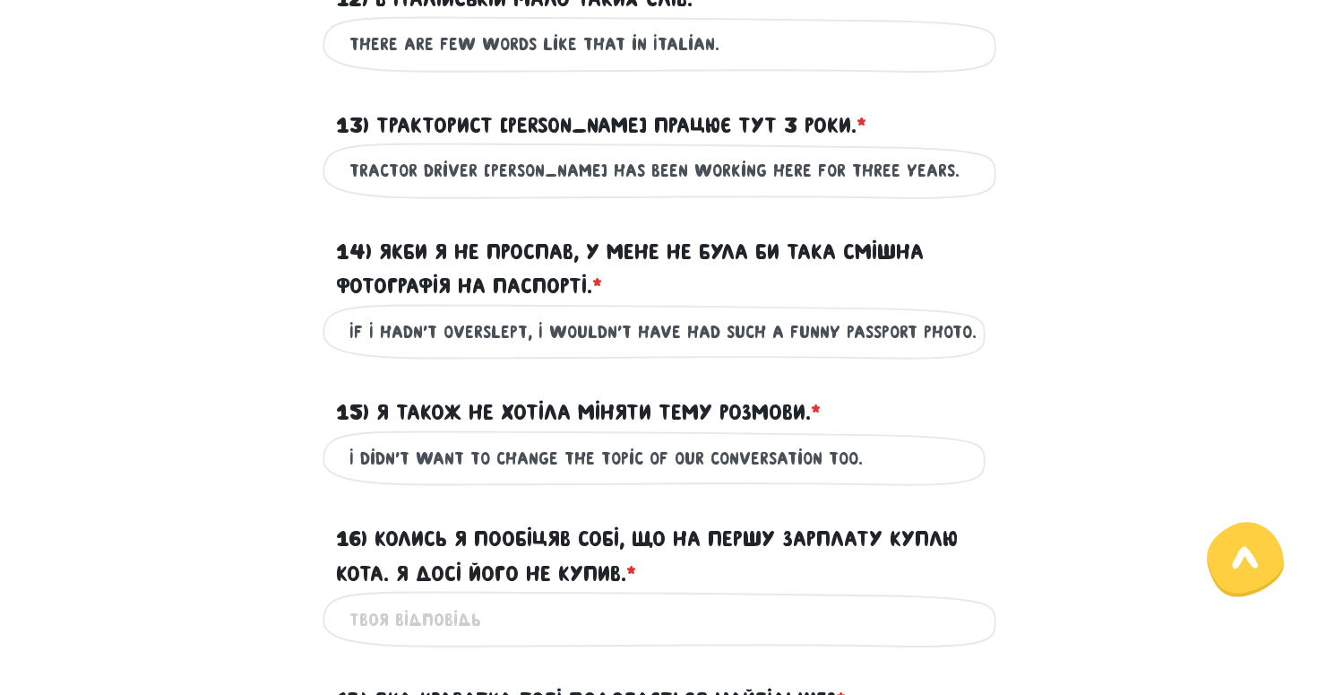
click at [907, 479] on input "I didn't want to change the topic of our conversation too." at bounding box center [663, 458] width 627 height 40
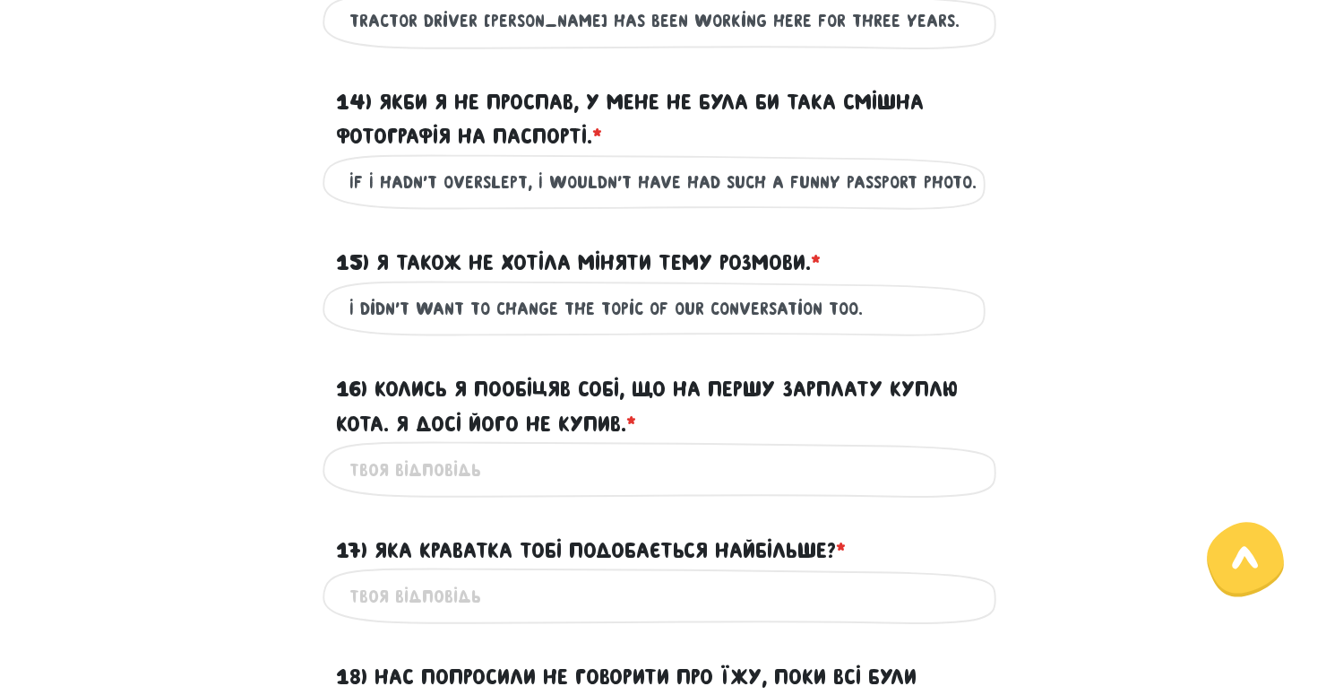
scroll to position [2278, 0]
type input "I didn't want to change the topic of our conversation too."
click at [907, 487] on input "16) Колись я пообіцяв собі, що на першу зарплату куплю кота. Я досі його не куп…" at bounding box center [663, 469] width 627 height 40
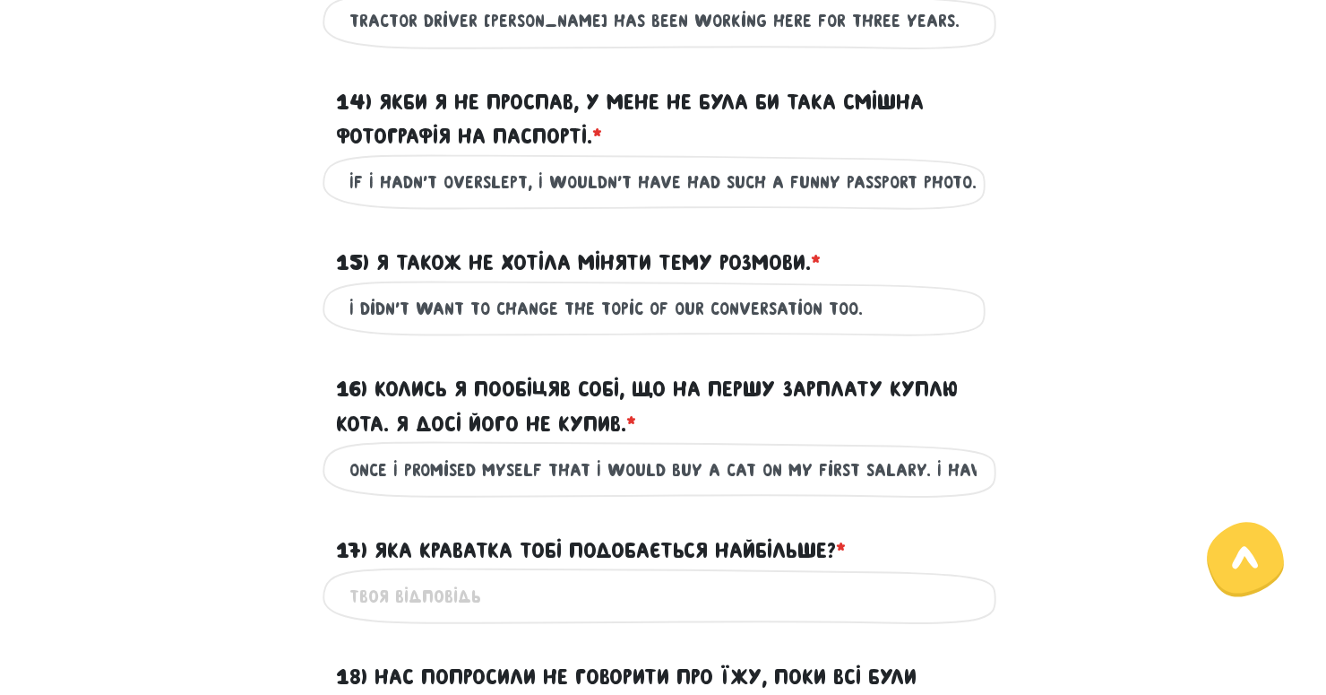
click at [825, 489] on input "Once I promised myself that I would buy a cat on my first salary. I haven't bou…" at bounding box center [663, 469] width 627 height 40
click at [900, 489] on input "Once I promised myself that I would buy a cat on my first salary. I still haven…" at bounding box center [663, 469] width 627 height 40
click at [869, 489] on input "Once I promised myself that I would buy a cat on my first salary. I still haven…" at bounding box center [663, 469] width 627 height 40
click at [317, 557] on div "17) Яка краватка тобі подобається найбільше? * ?" at bounding box center [663, 540] width 1022 height 56
click at [402, 489] on input "Once I promised myself that I would buy a cat on my first salary. I still haven…" at bounding box center [663, 469] width 627 height 40
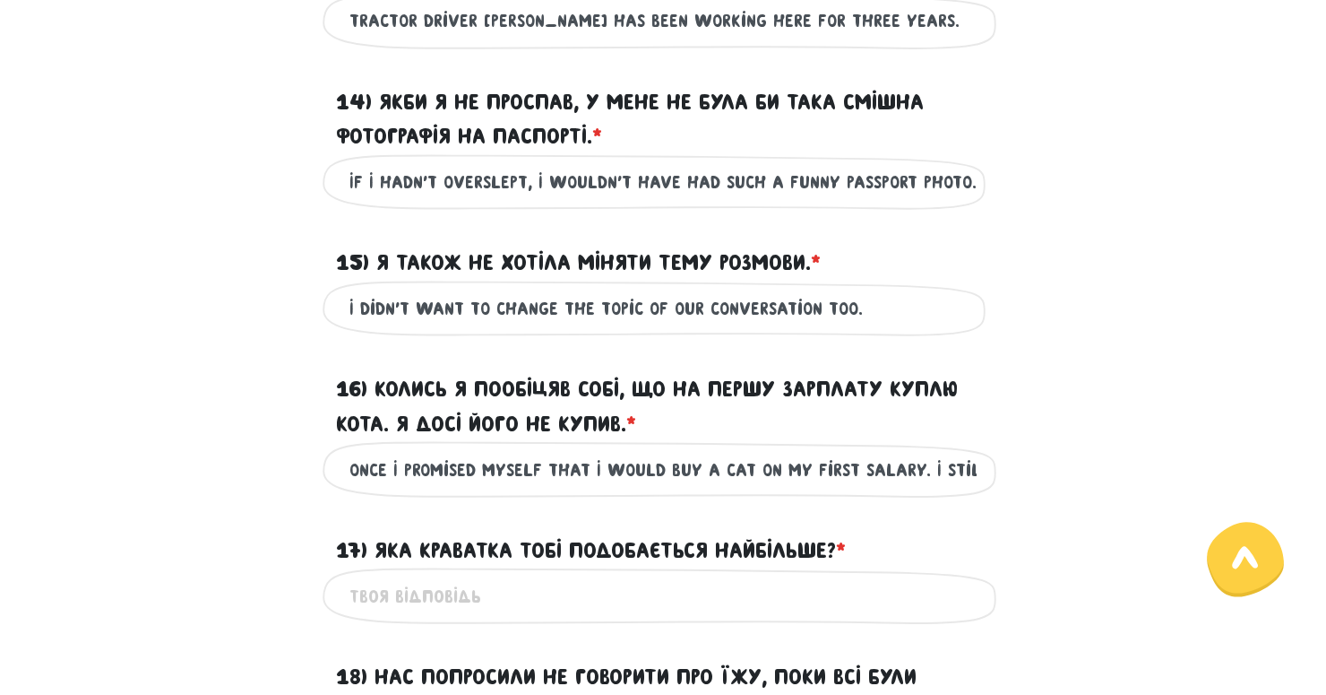
click at [397, 489] on input "Once I promised myself that I would buy a cat on my first salary. I still haven…" at bounding box center [663, 469] width 627 height 40
click at [757, 489] on input "I once promised myself that I would buy a cat on my first salary. I still haven…" at bounding box center [663, 469] width 627 height 40
click at [809, 489] on input "I once promised myself that I would buy a cat with my first salary. I still hav…" at bounding box center [663, 469] width 627 height 40
click at [762, 489] on input "I once promised myself that I would buy a cat with my first salary. I still hav…" at bounding box center [663, 469] width 627 height 40
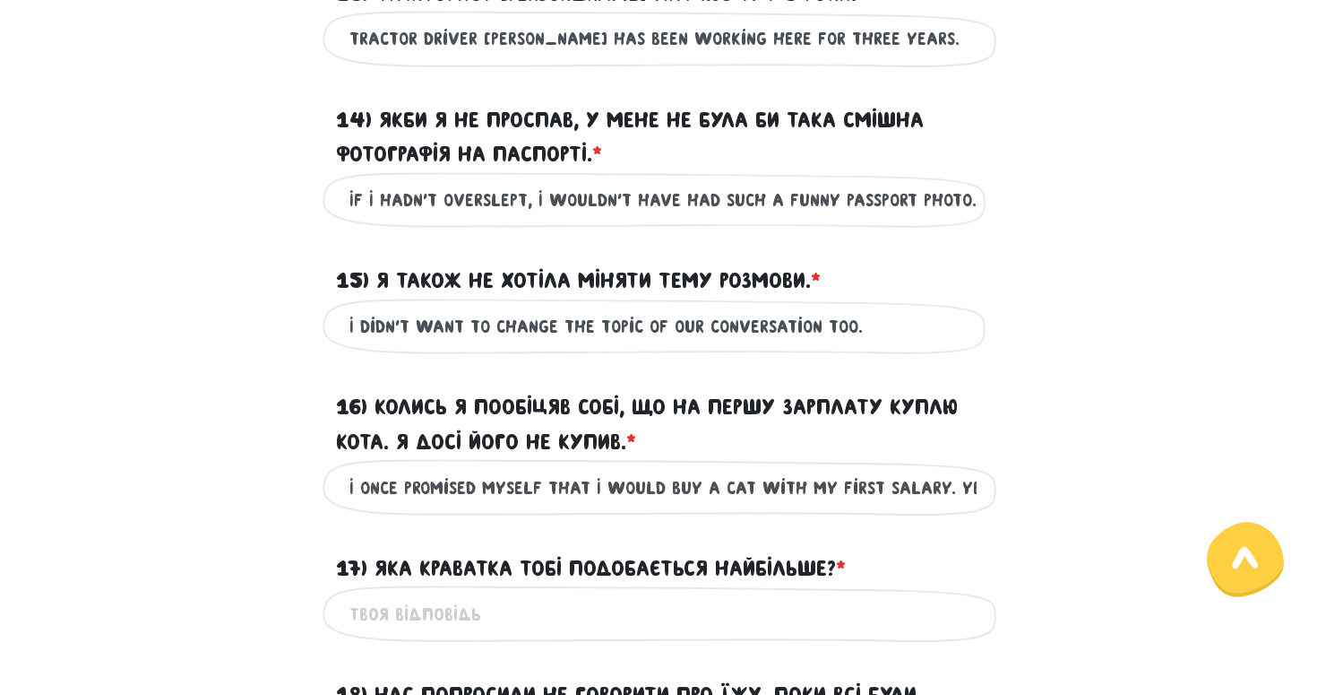
scroll to position [2252, 0]
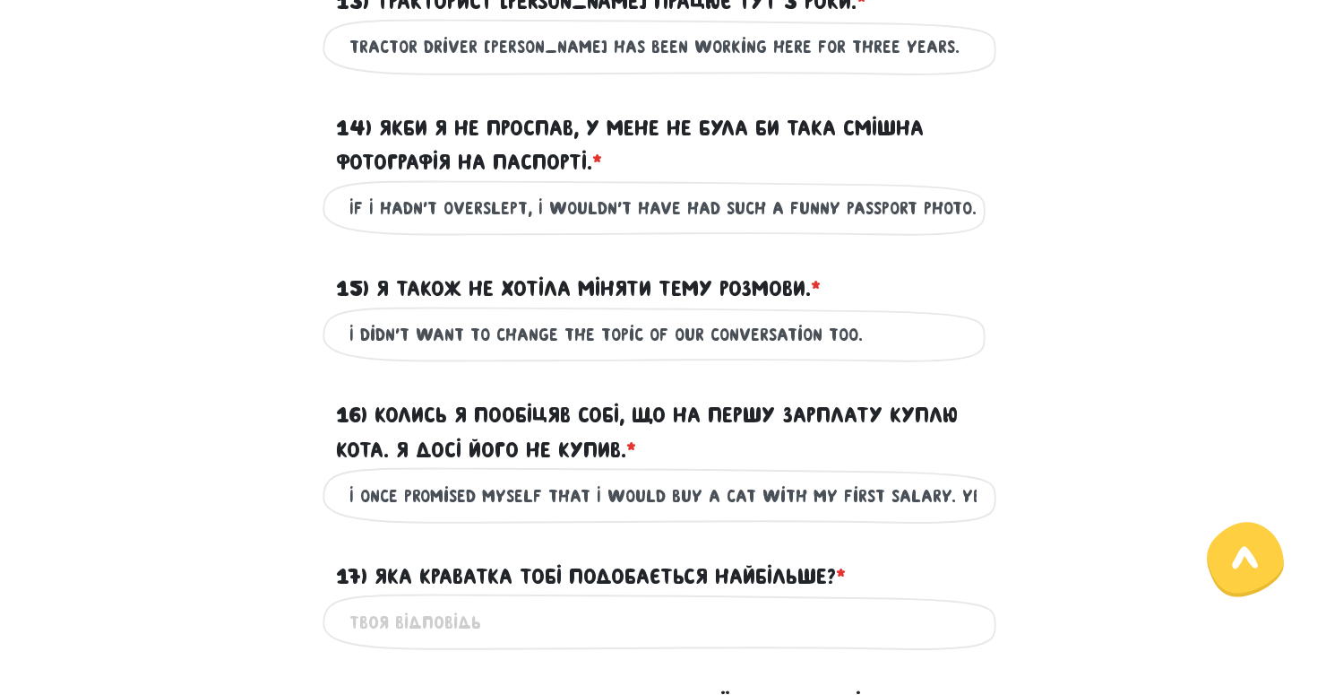
click at [898, 515] on input "I once promised myself that I would buy a cat with my first salary. Yet, I stil…" at bounding box center [663, 495] width 627 height 40
click at [902, 515] on input "I once promised myself that I would buy a cat with my first salary. Yet, I stil…" at bounding box center [663, 495] width 627 height 40
click at [784, 515] on input "I once promised myself that I would buy a cat with my first salary. Yet, I stil…" at bounding box center [663, 495] width 627 height 40
click at [947, 514] on input "I once promised myself that I would buy a cat with my first salary. I still hav…" at bounding box center [663, 495] width 627 height 40
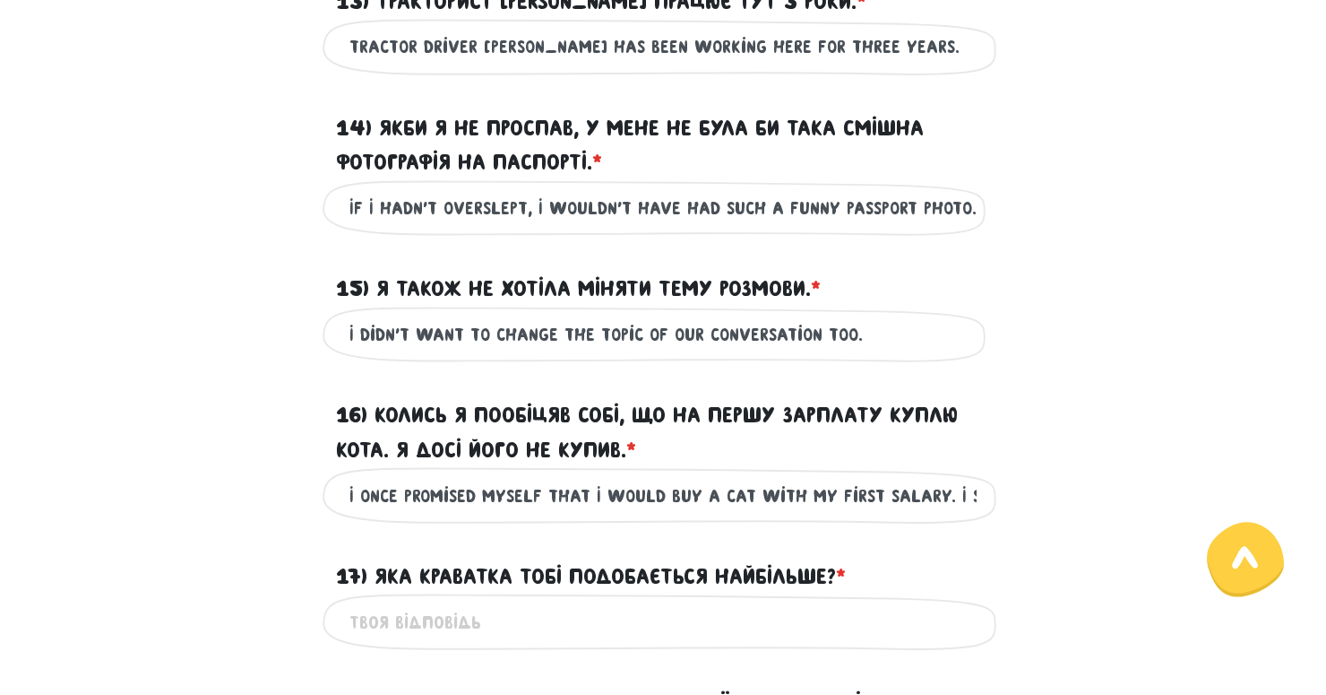
type input "I once promised myself that I would buy a cat with my first salary. I still hav…"
click at [1007, 462] on div "16) Колись я пообіцяв собі, що на першу зарплату куплю кота. Я досі його не куп…" at bounding box center [663, 421] width 1022 height 91
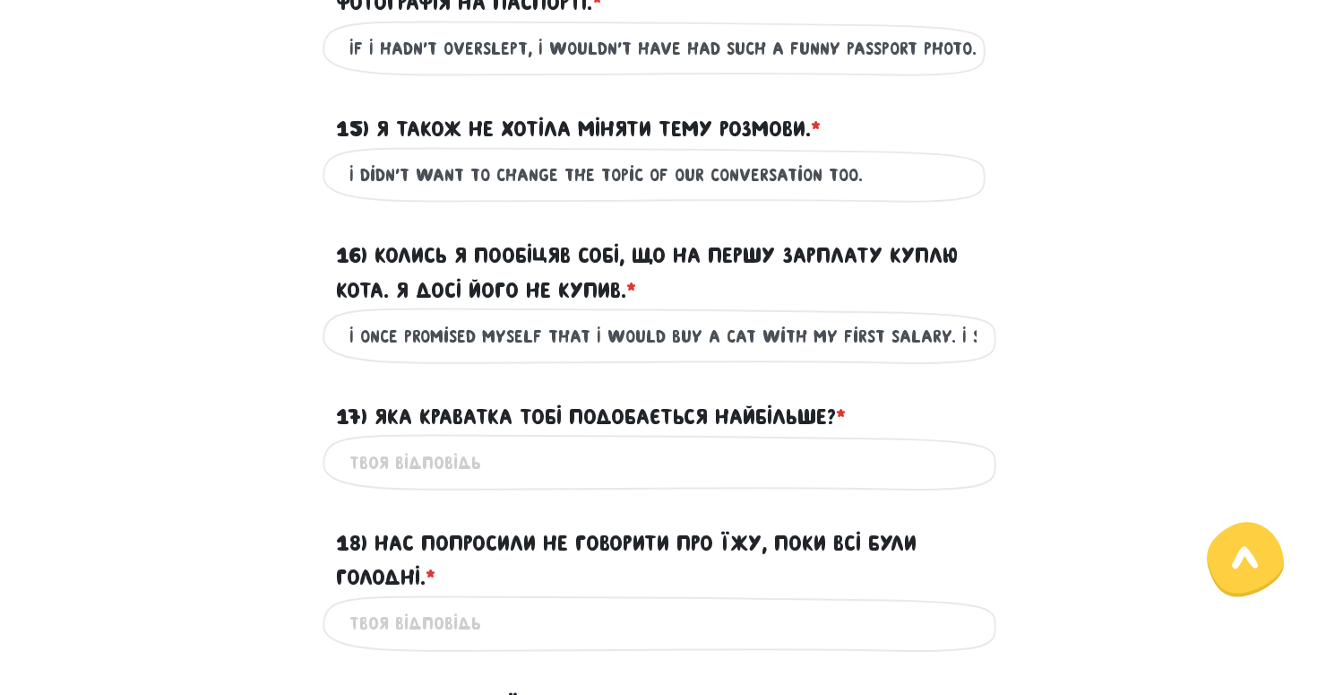
scroll to position [2424, 0]
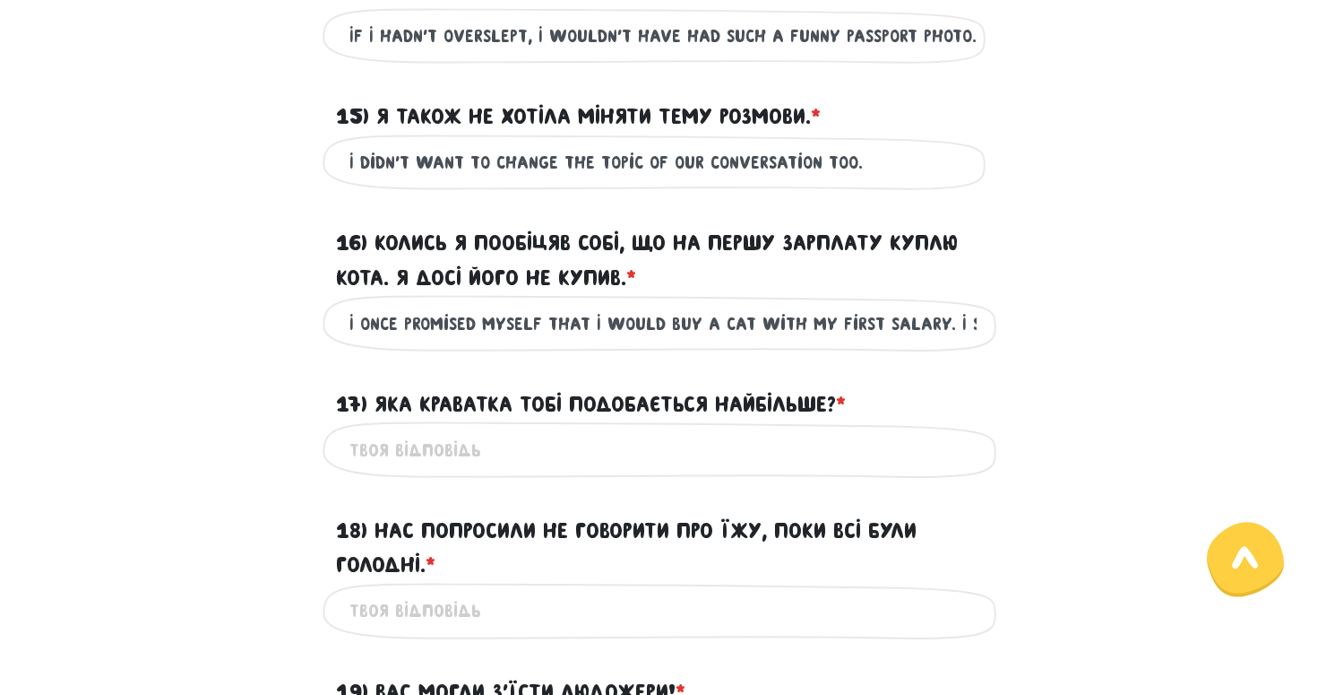
click at [917, 470] on input "17) Яка краватка тобі подобається найбільше? * ?" at bounding box center [663, 449] width 627 height 40
click at [368, 470] on input "Which tie do you like the best?" at bounding box center [663, 449] width 627 height 40
click at [370, 470] on input "What tie do you like the best?" at bounding box center [663, 449] width 627 height 40
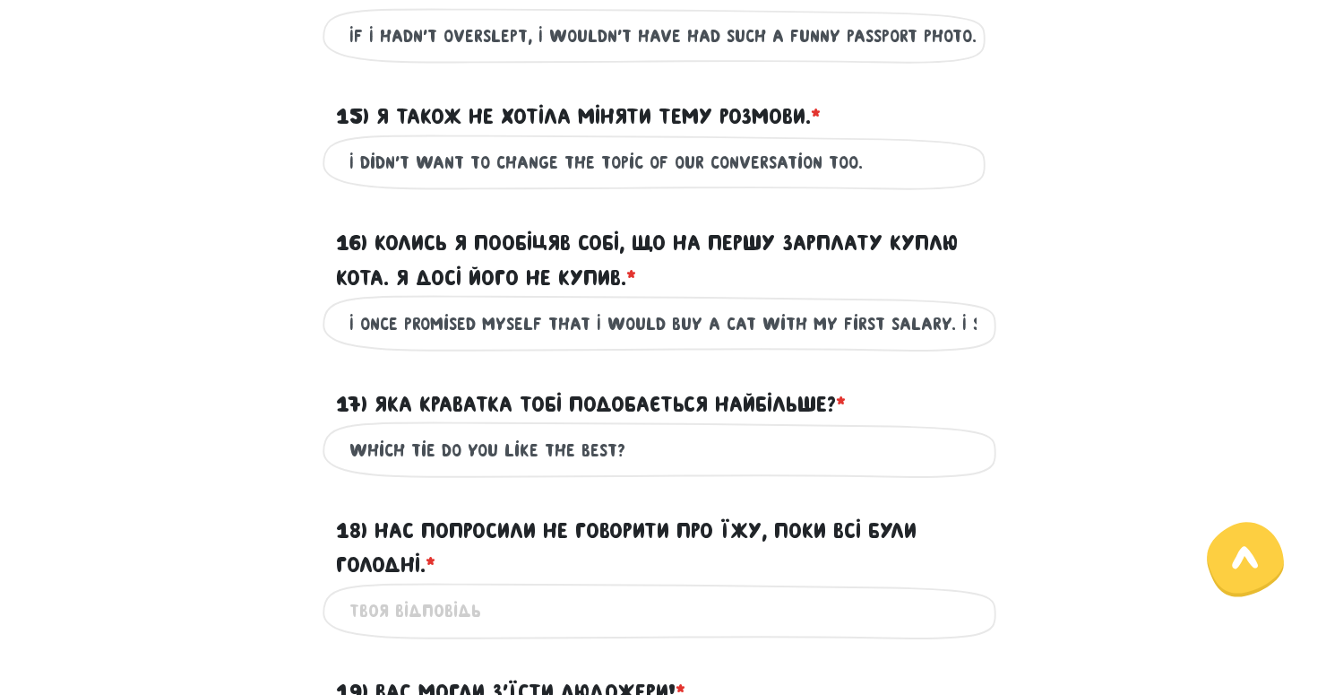
click at [611, 470] on input "Which tie do you like the best?" at bounding box center [663, 449] width 627 height 40
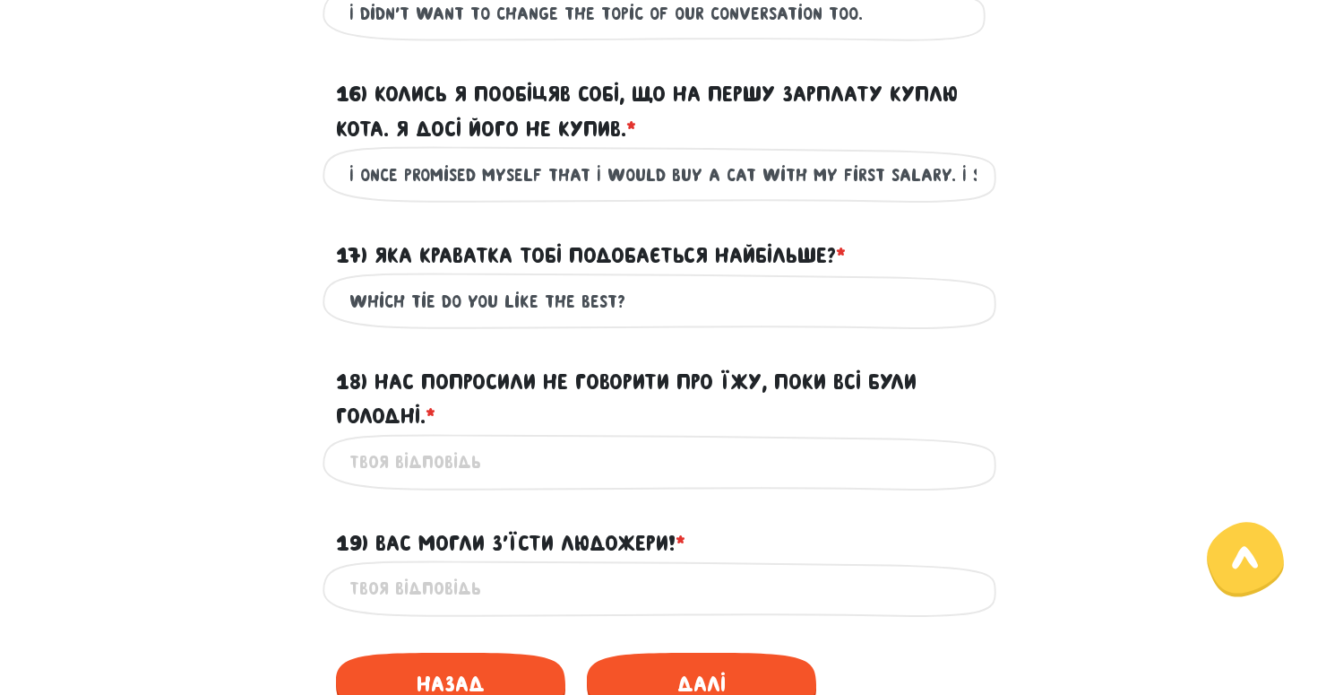
scroll to position [2592, 0]
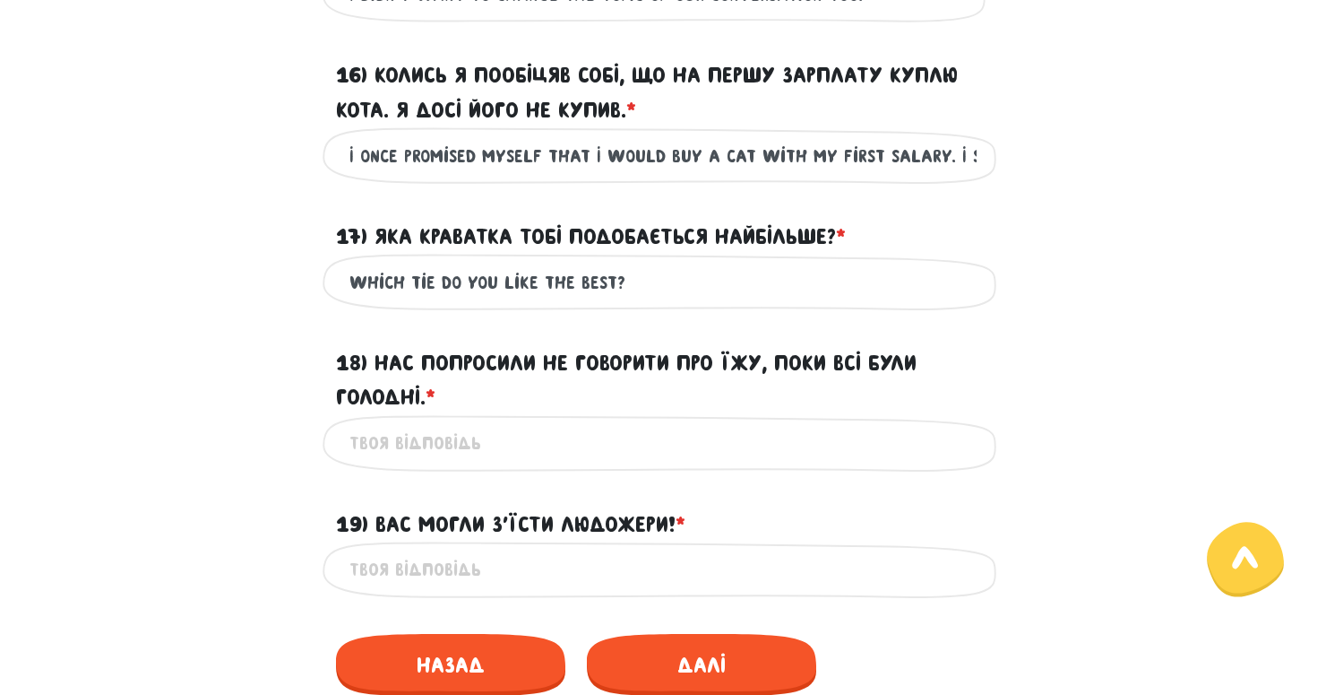
type input "Which tie do you like the best?"
click at [763, 463] on input "18) Нас попросили не говорити про їжу, поки всі були голодні. * ?" at bounding box center [663, 443] width 627 height 40
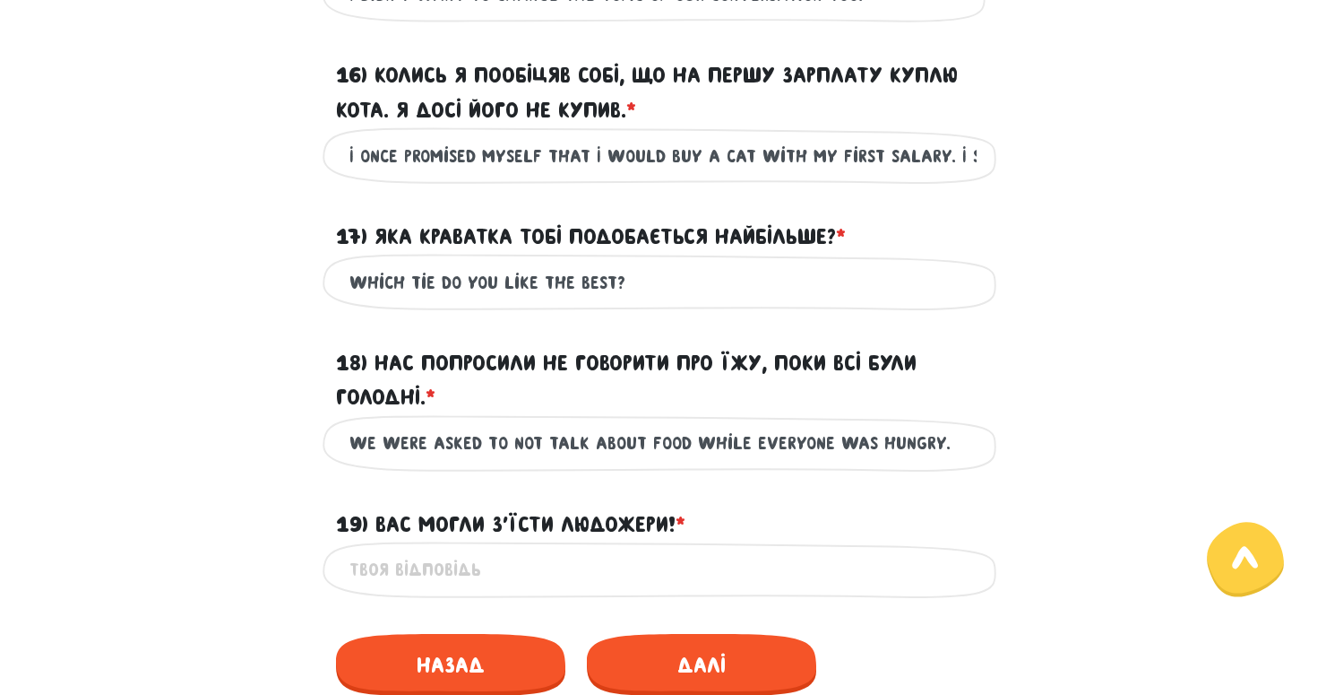
type input "We were asked to not talk about food while everyone was hungry."
click at [889, 415] on label "18) Нас попросили не говорити про їжу, поки всі були голодні. * ?" at bounding box center [663, 380] width 654 height 69
click at [889, 423] on input "We were asked to not talk about food while everyone was hungry." at bounding box center [663, 443] width 627 height 40
click at [956, 376] on label "18) Нас попросили не говорити про їжу, поки всі були голодні. * ?" at bounding box center [663, 380] width 654 height 69
click at [956, 423] on input "We were asked to not talk about food while everyone was hungry." at bounding box center [663, 443] width 627 height 40
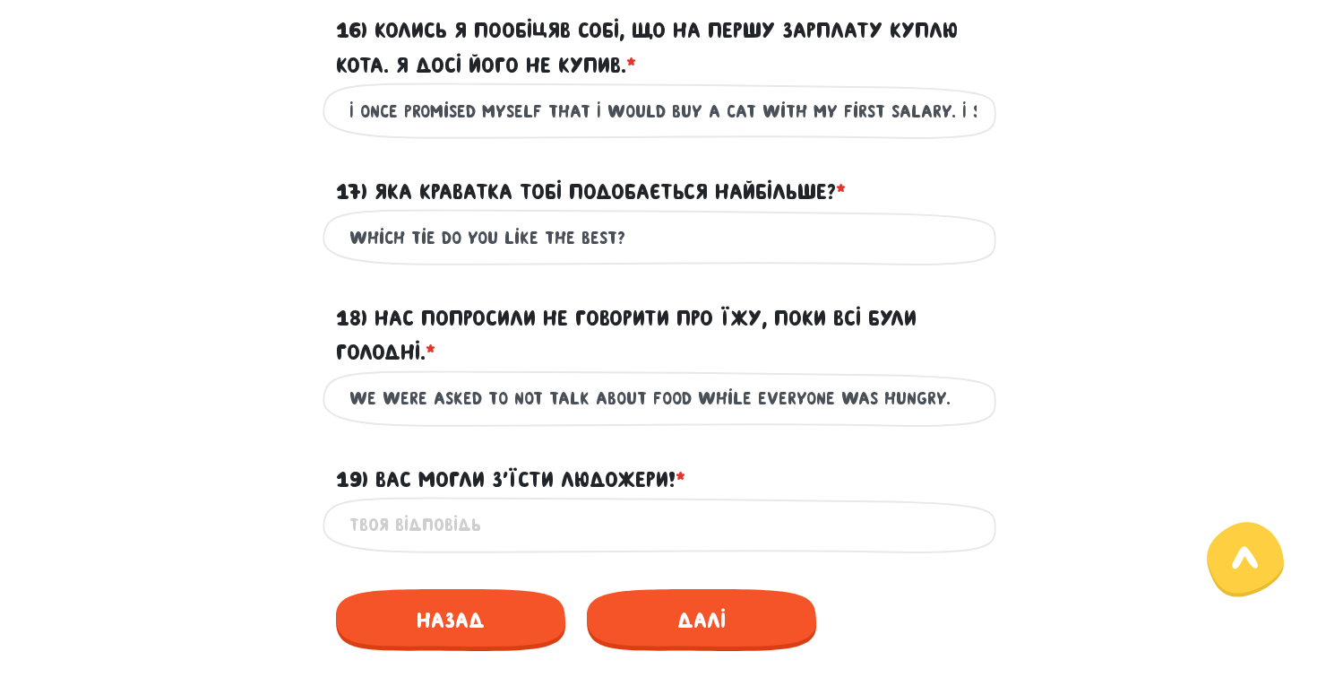
scroll to position [2643, 0]
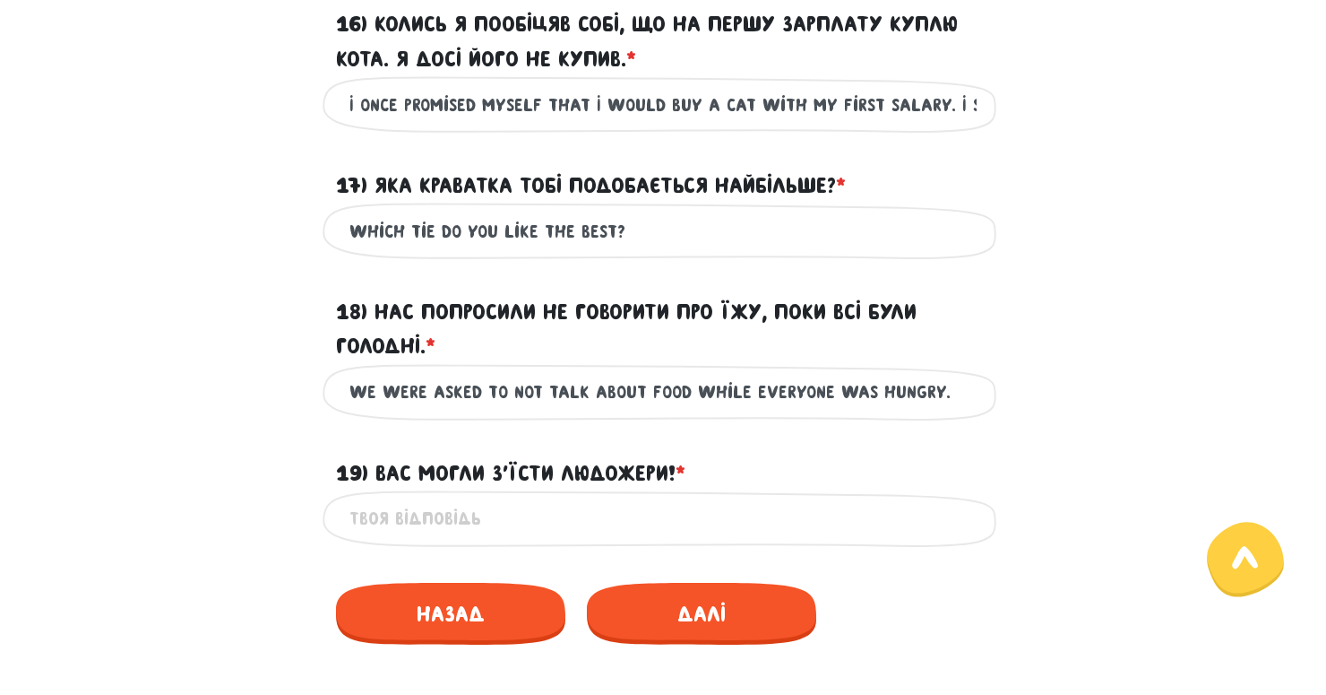
click at [675, 539] on input "19) Вас могли з’їсти людожери! * ?" at bounding box center [663, 518] width 627 height 40
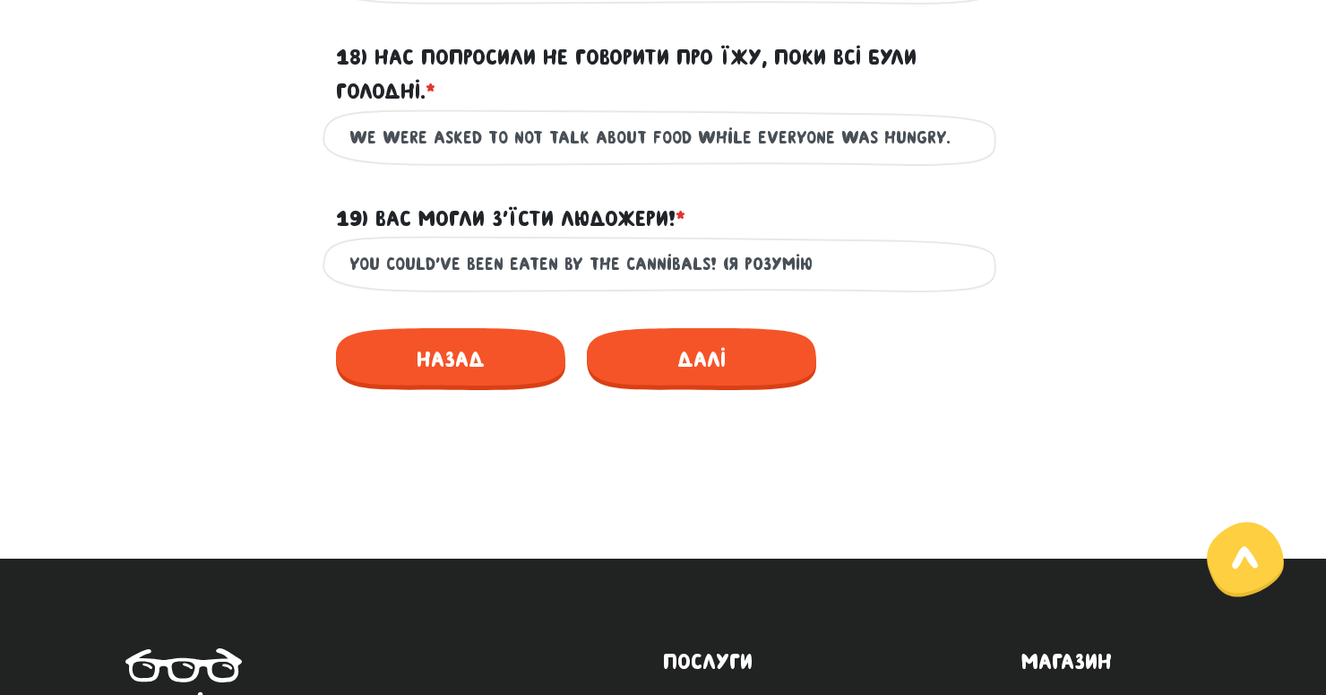
scroll to position [2897, 0]
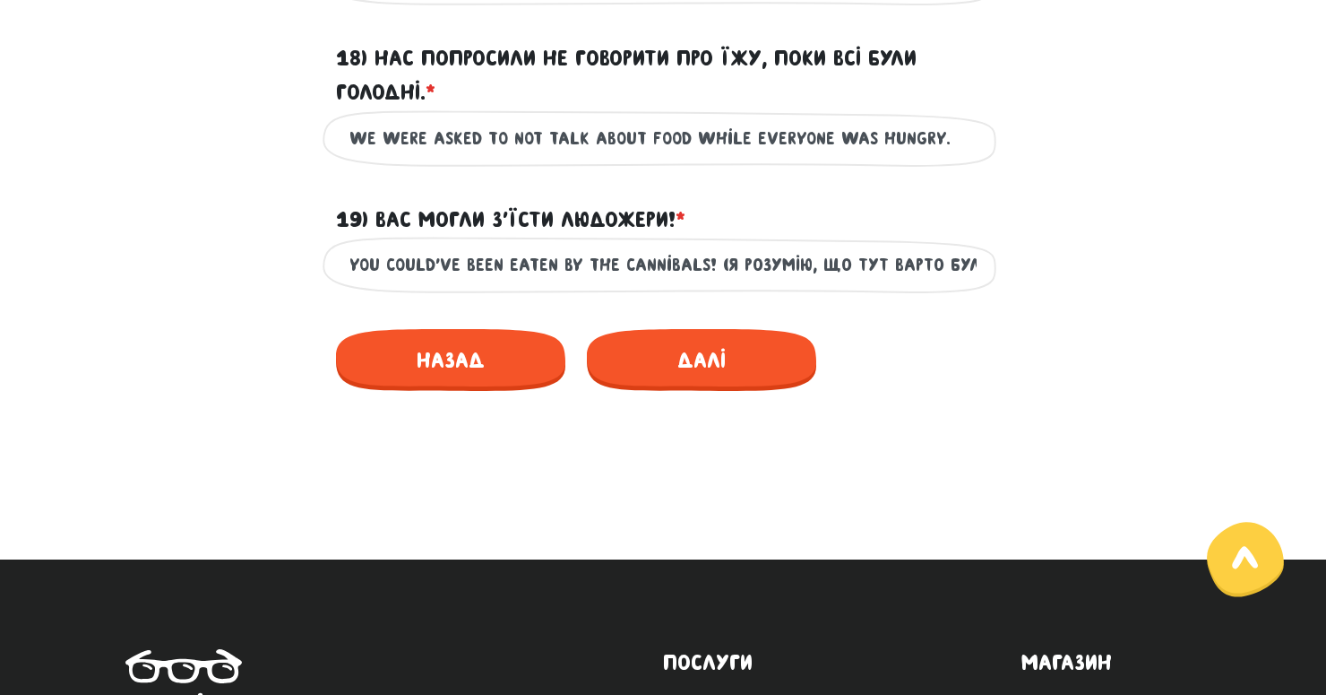
type input "You could've been eaten by the cannibals! (Я розумію, що тут варто було би обра…"
click at [762, 476] on div at bounding box center [663, 491] width 995 height 86
click at [762, 282] on input "You could've been eaten by the cannibals! (Я розумію, що тут варто було би обра…" at bounding box center [663, 265] width 627 height 40
click at [715, 384] on span "Далі" at bounding box center [701, 360] width 229 height 62
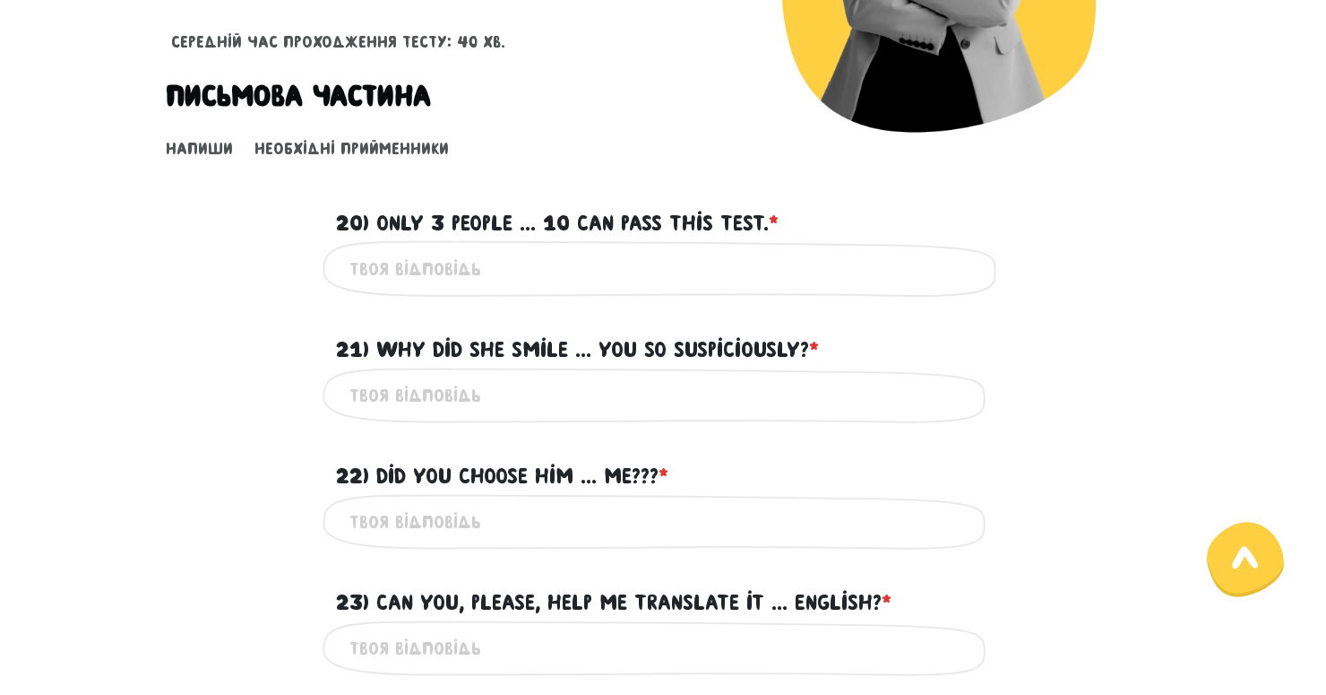
scroll to position [298, 0]
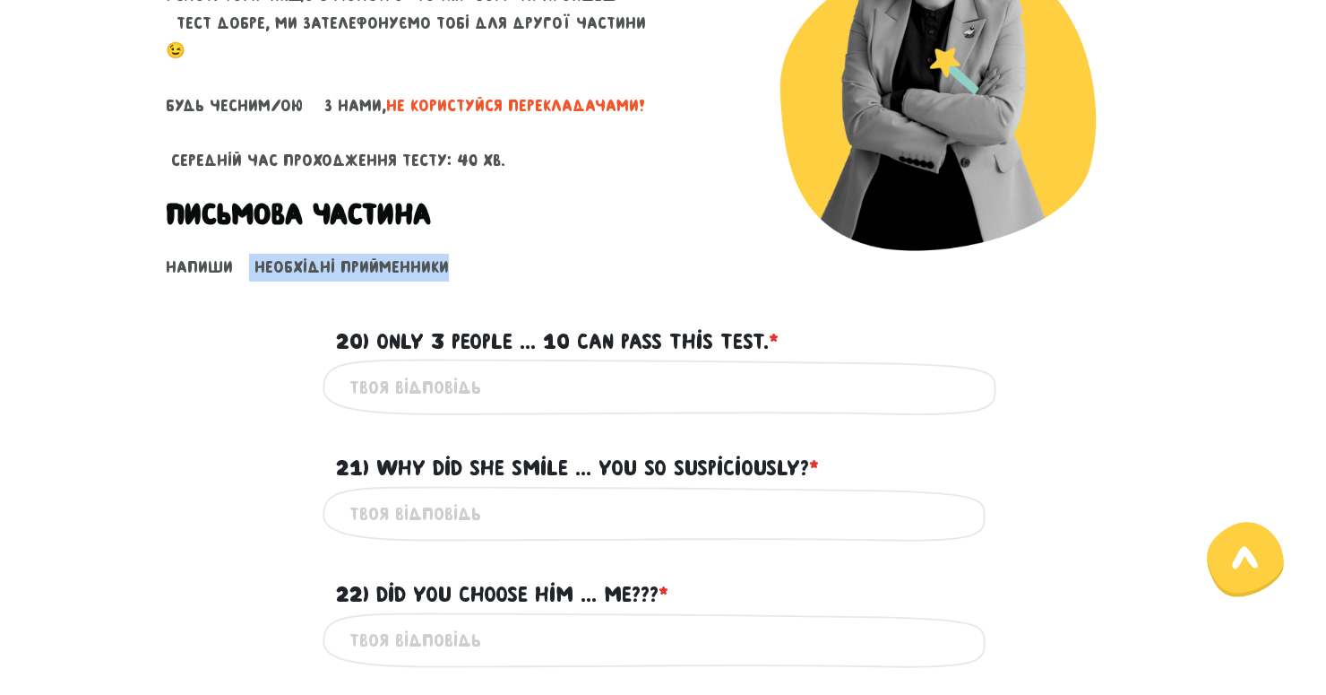
drag, startPoint x: 248, startPoint y: 242, endPoint x: 435, endPoint y: 241, distance: 186.4
click at [435, 254] on p "Напиши необхідні прийменники" at bounding box center [307, 268] width 283 height 28
click at [535, 252] on div "Тест для тічерів 4/7 Привіт! Цей тест складається з двох частин - письмової та …" at bounding box center [407, 58] width 511 height 490
click at [471, 376] on input "20) Only 3 people ... 10 can pass this test. * ?" at bounding box center [663, 387] width 627 height 40
type input "out of"
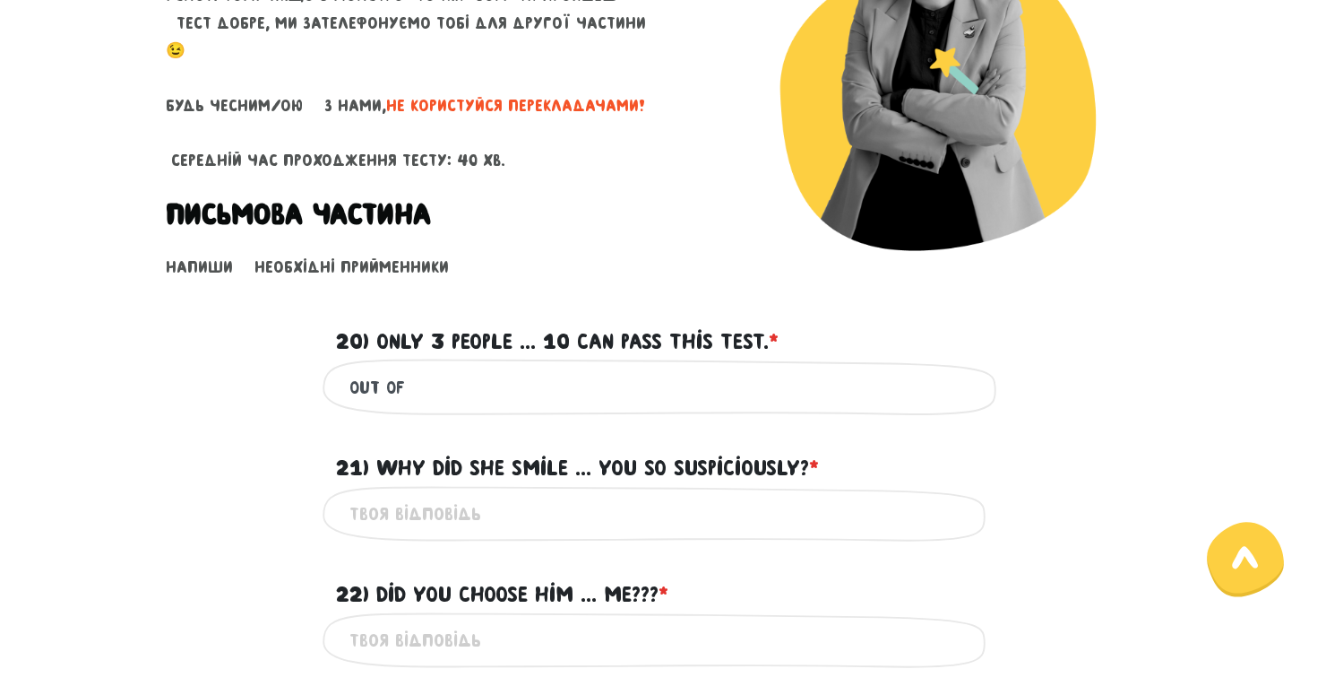
click at [688, 253] on img at bounding box center [919, 54] width 484 height 483
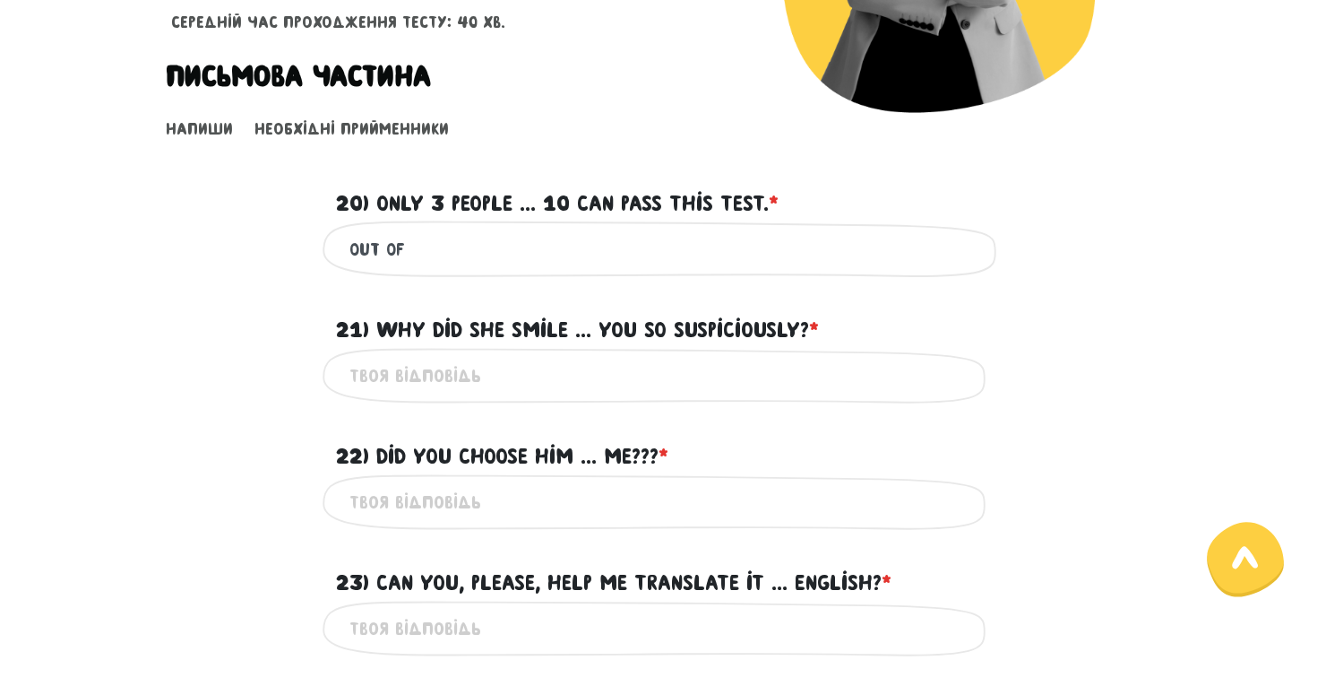
scroll to position [437, 0]
click at [579, 366] on input "21) Why did she smile ... you so suspiciously? * ?" at bounding box center [663, 375] width 627 height 40
type input "at"
click at [316, 426] on div "22) Did you choose him ... me??? * ?" at bounding box center [663, 445] width 1022 height 56
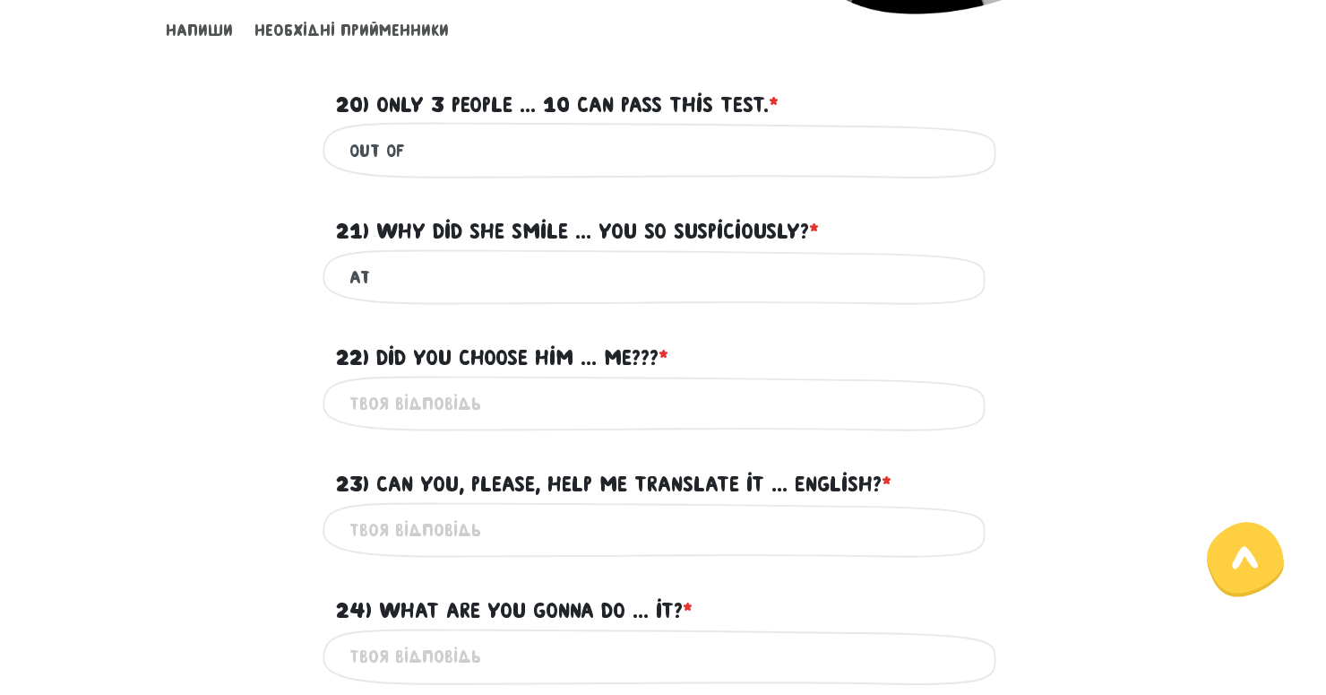
scroll to position [536, 0]
click at [378, 406] on input "22) Did you choose him ... me??? * ?" at bounding box center [663, 403] width 627 height 40
type input "over"
click at [230, 445] on div "23) Can you, please, help me translate it ... English? * ?" at bounding box center [663, 473] width 1022 height 56
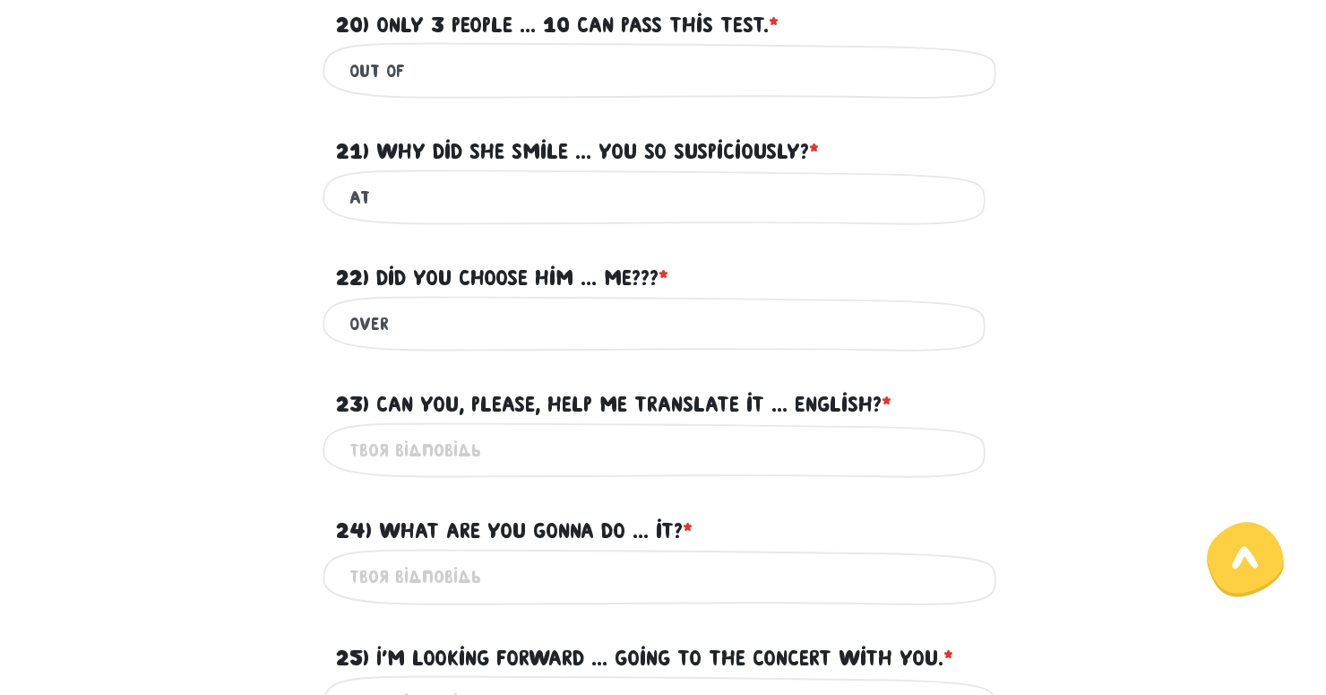
scroll to position [629, 0]
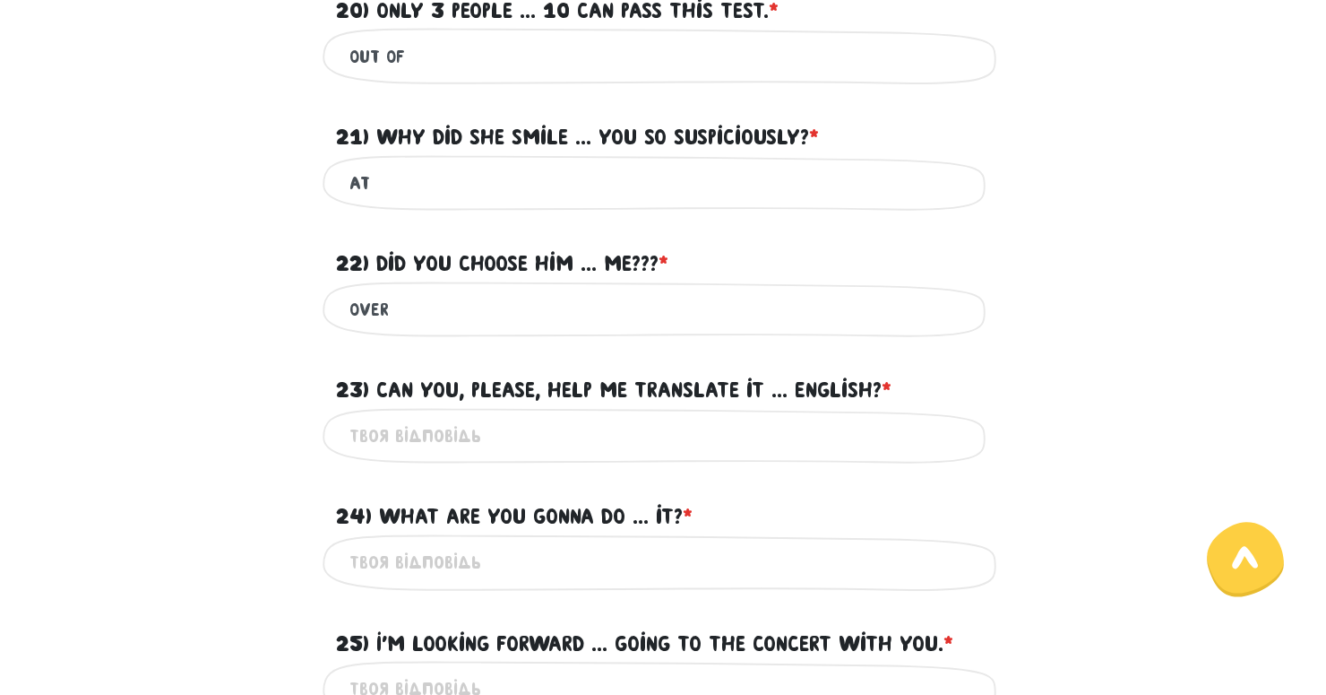
click at [423, 425] on input "23) Can you, please, help me translate it ... English? * ?" at bounding box center [663, 436] width 627 height 40
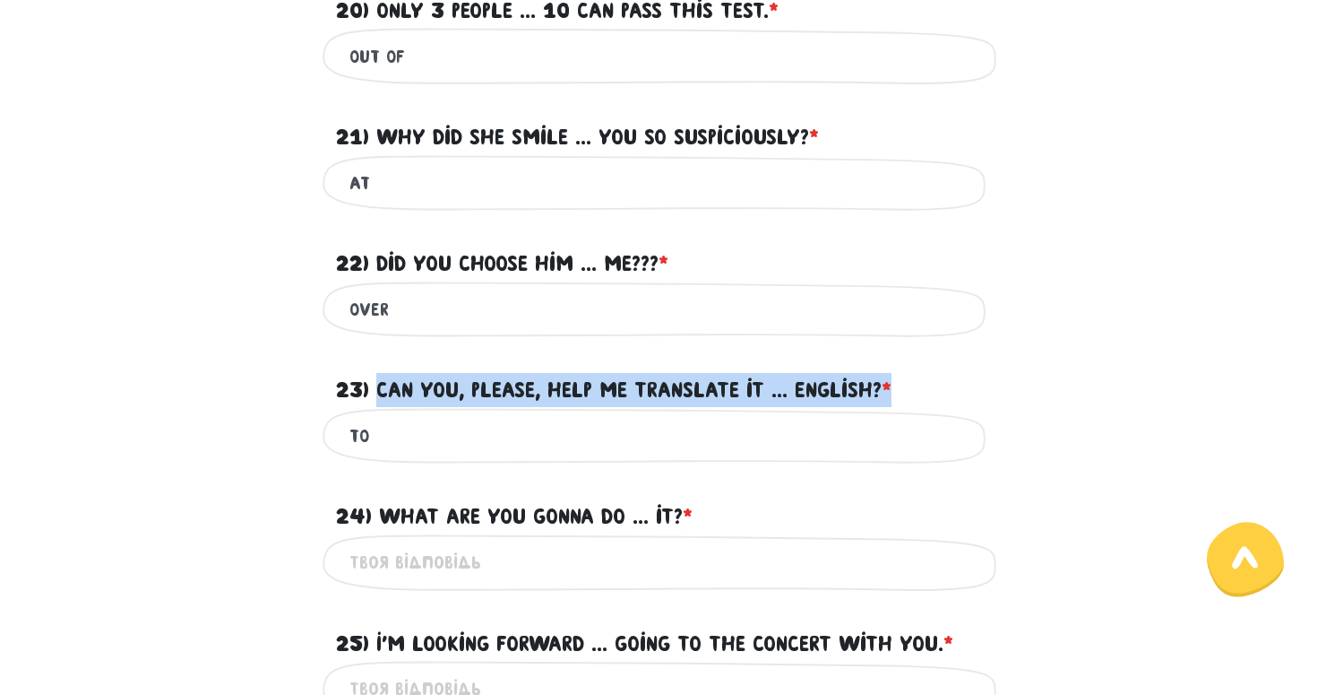
drag, startPoint x: 382, startPoint y: 378, endPoint x: 959, endPoint y: 376, distance: 577.2
click at [959, 376] on div "23) Can you, please, help me translate it ... English? * ?" at bounding box center [663, 379] width 681 height 56
copy label "Can you, please, help me translate it ... English? *"
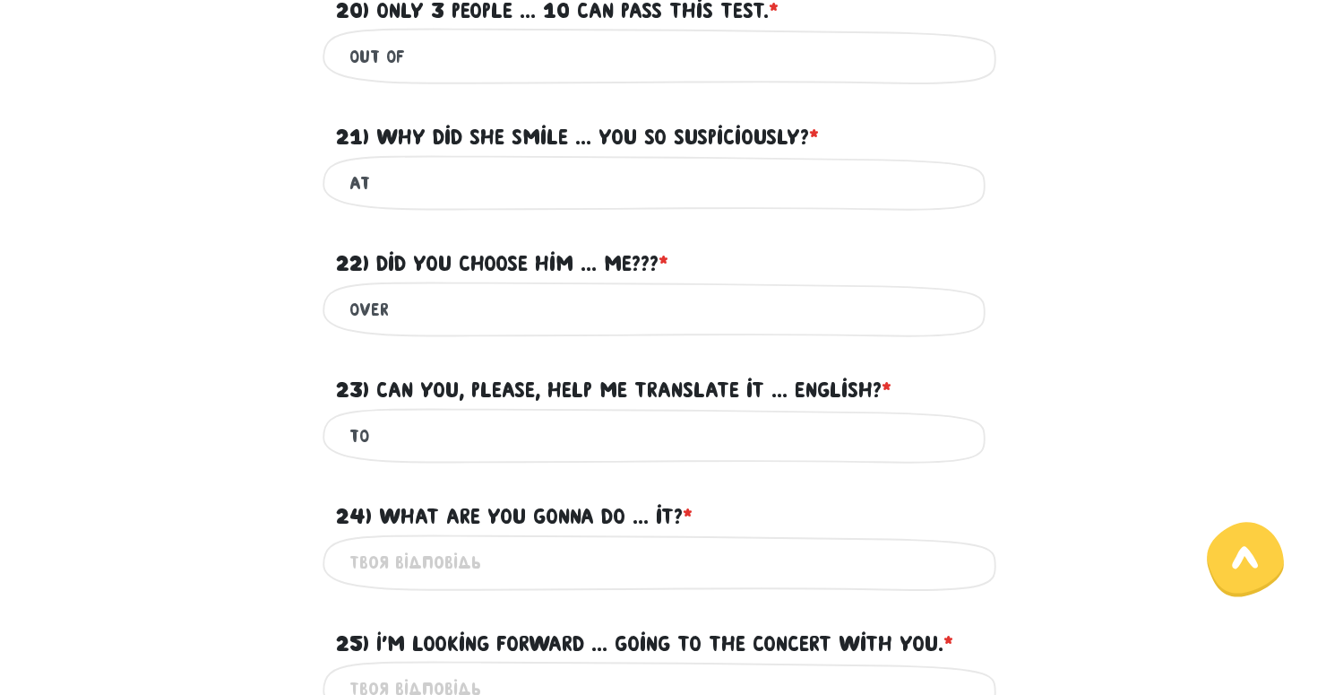
click at [348, 428] on div "to Це обов'язкове поле" at bounding box center [663, 436] width 681 height 56
click at [352, 425] on input "to" at bounding box center [663, 436] width 627 height 40
type input "into"
click at [241, 421] on div "into Це обов'язкове поле" at bounding box center [663, 436] width 1022 height 56
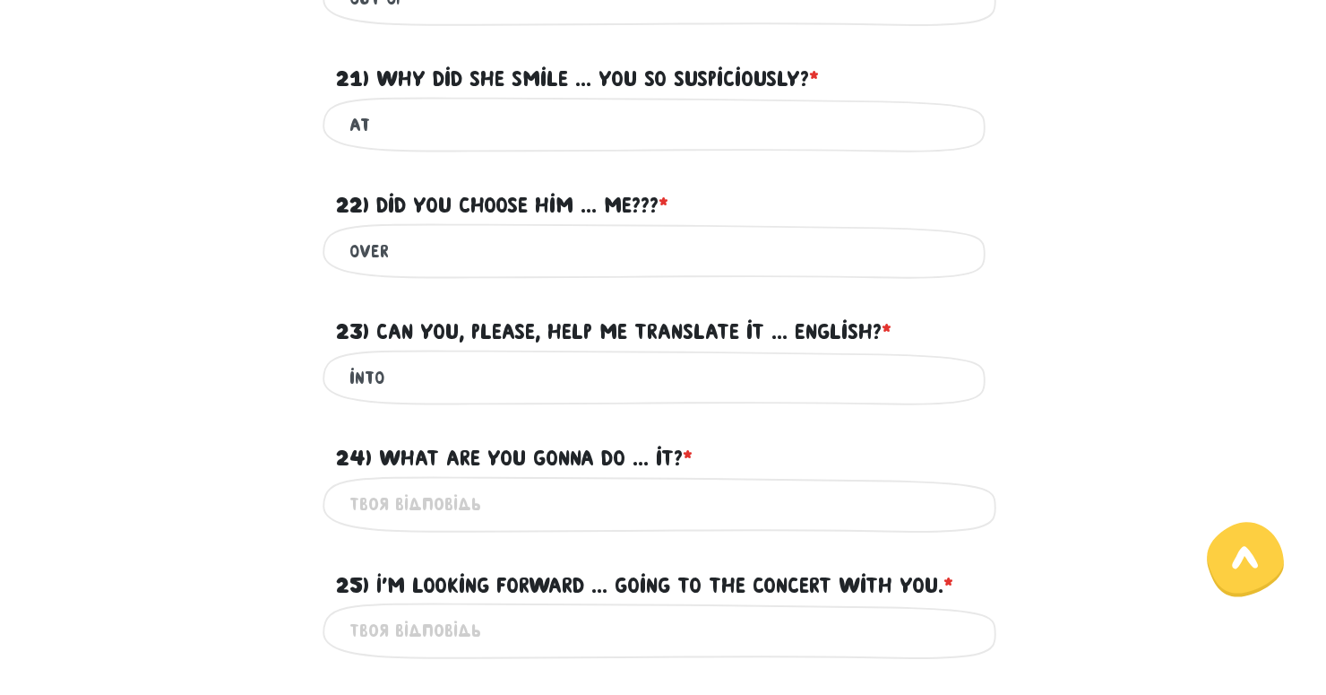
scroll to position [693, 0]
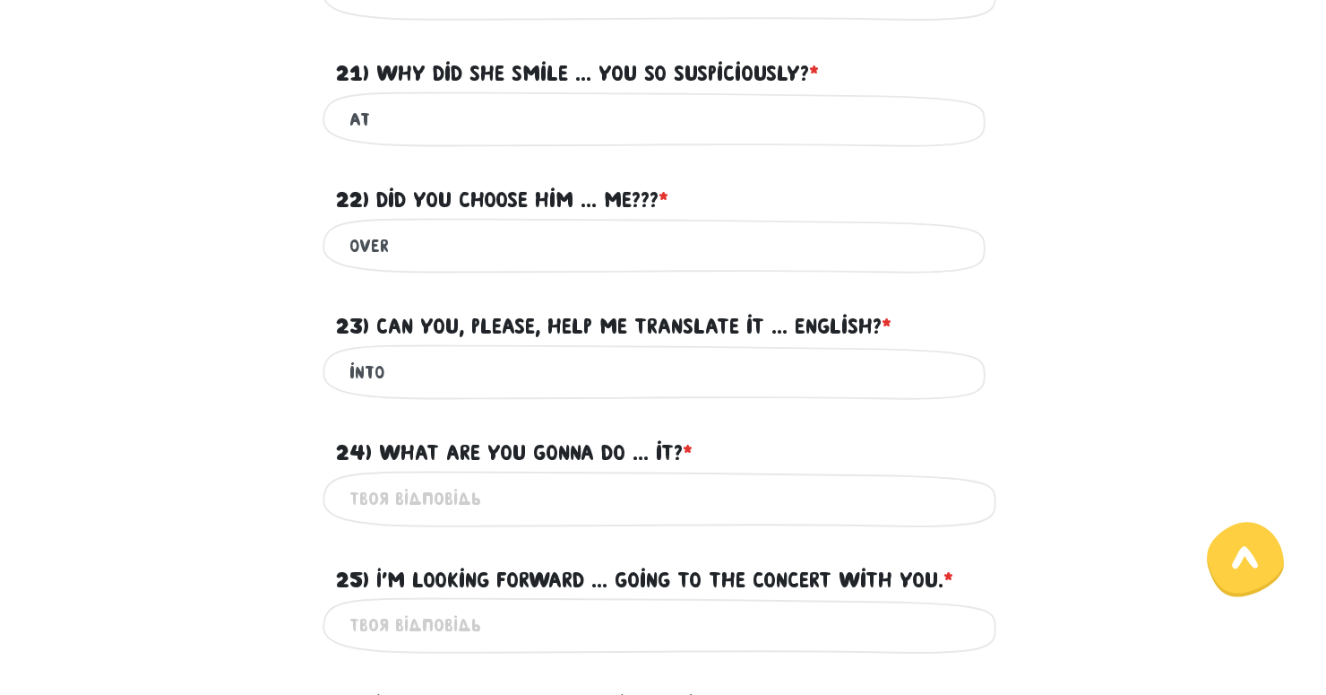
click at [483, 492] on input "24) What are you gonna do ... it? * ?" at bounding box center [663, 499] width 627 height 40
type input "about"
click at [258, 500] on div "about Це обов'язкове поле" at bounding box center [663, 499] width 1022 height 56
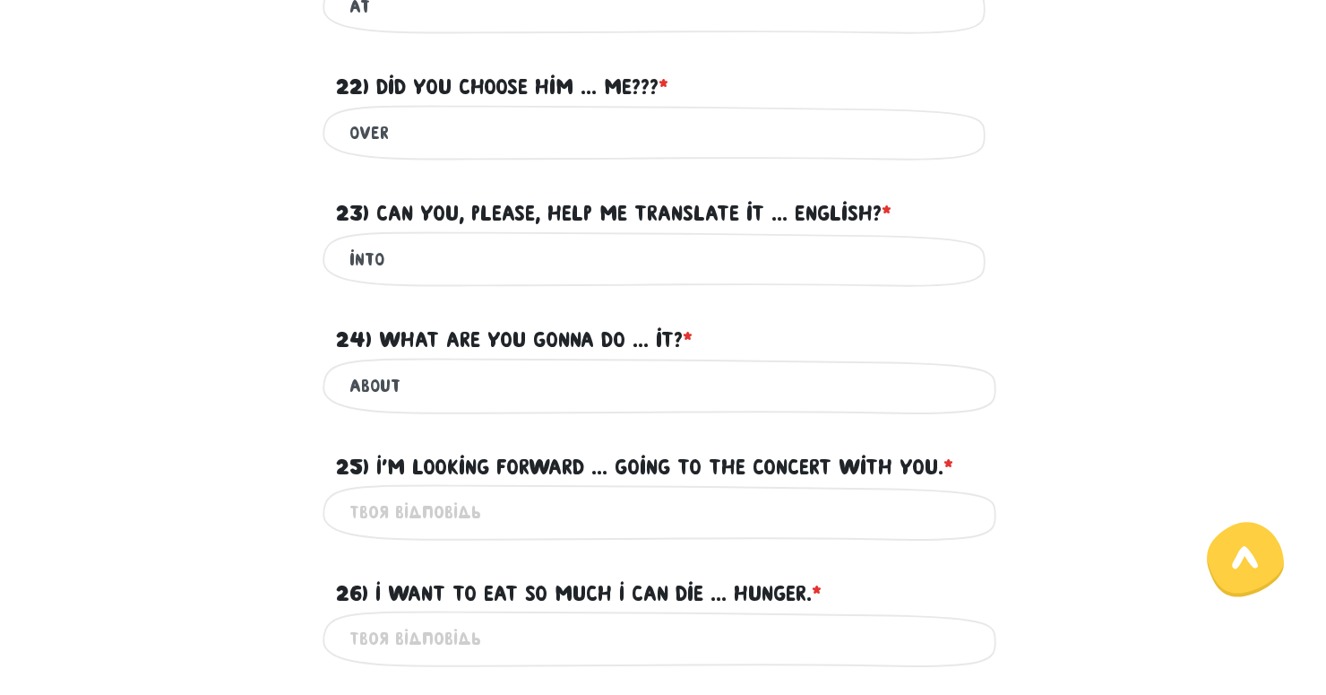
scroll to position [815, 0]
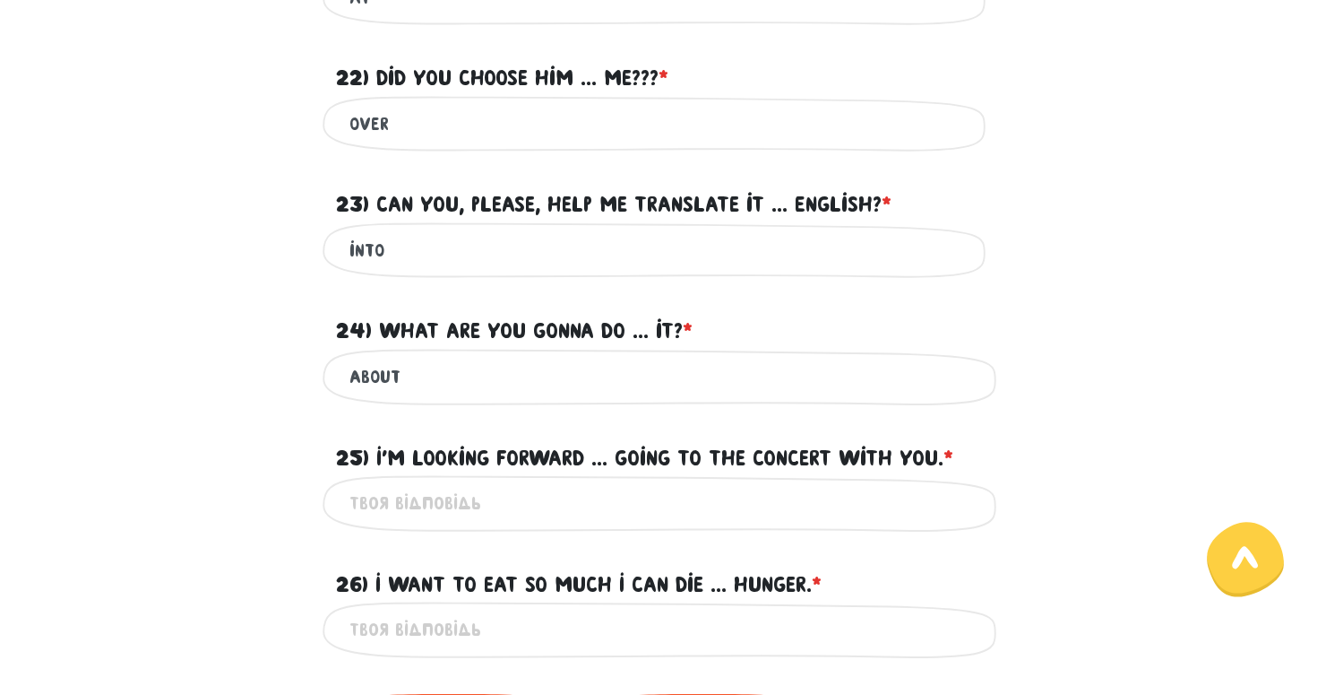
click at [384, 497] on input "25) I'm looking forward ... going to the concert with you. * ?" at bounding box center [663, 503] width 627 height 40
type input "to"
click at [294, 510] on div "to Це обов'язкове поле" at bounding box center [663, 503] width 1022 height 56
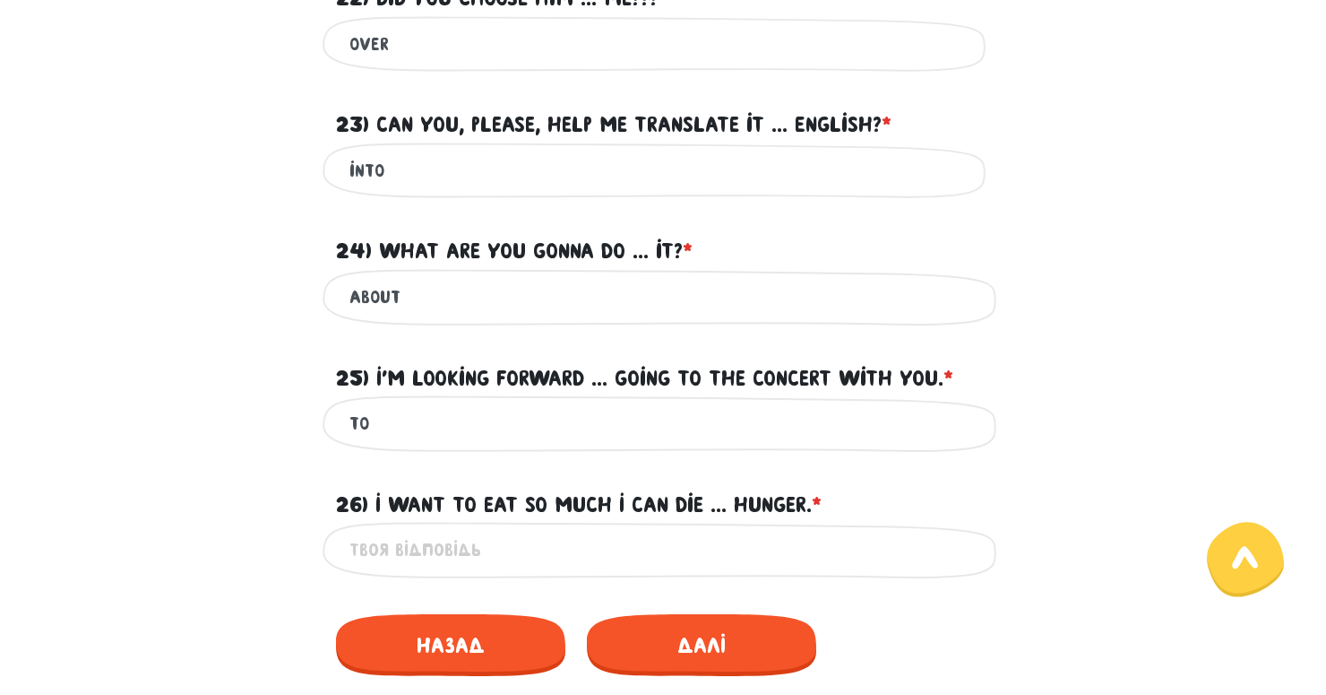
scroll to position [894, 0]
click at [391, 540] on input "26) I want to eat so much I can die ... hunger. * ?" at bounding box center [663, 550] width 627 height 40
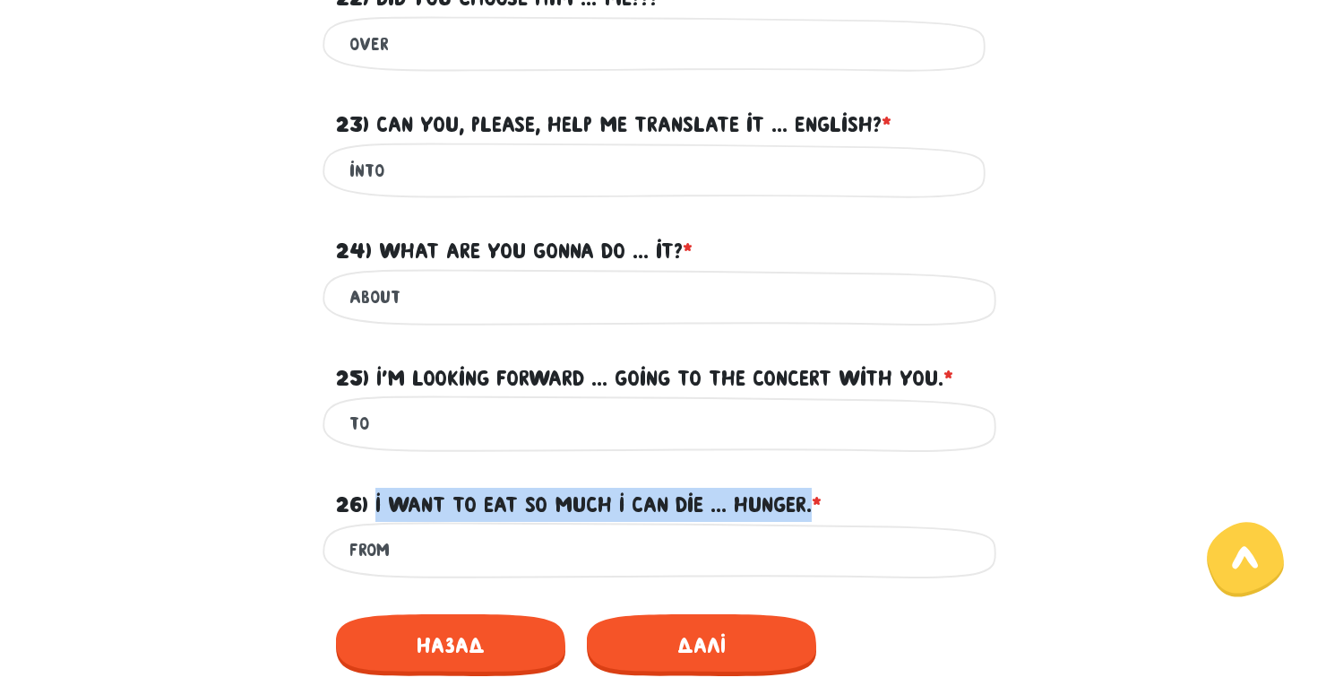
drag, startPoint x: 376, startPoint y: 488, endPoint x: 823, endPoint y: 485, distance: 447.2
click at [822, 488] on label "26) I want to eat so much I can die ... hunger. * ?" at bounding box center [579, 505] width 486 height 34
click at [823, 530] on input "from" at bounding box center [663, 550] width 627 height 40
drag, startPoint x: 372, startPoint y: 489, endPoint x: 822, endPoint y: 489, distance: 449.9
click at [822, 489] on label "26) I want to eat so much I can die ... hunger. * ?" at bounding box center [579, 505] width 486 height 34
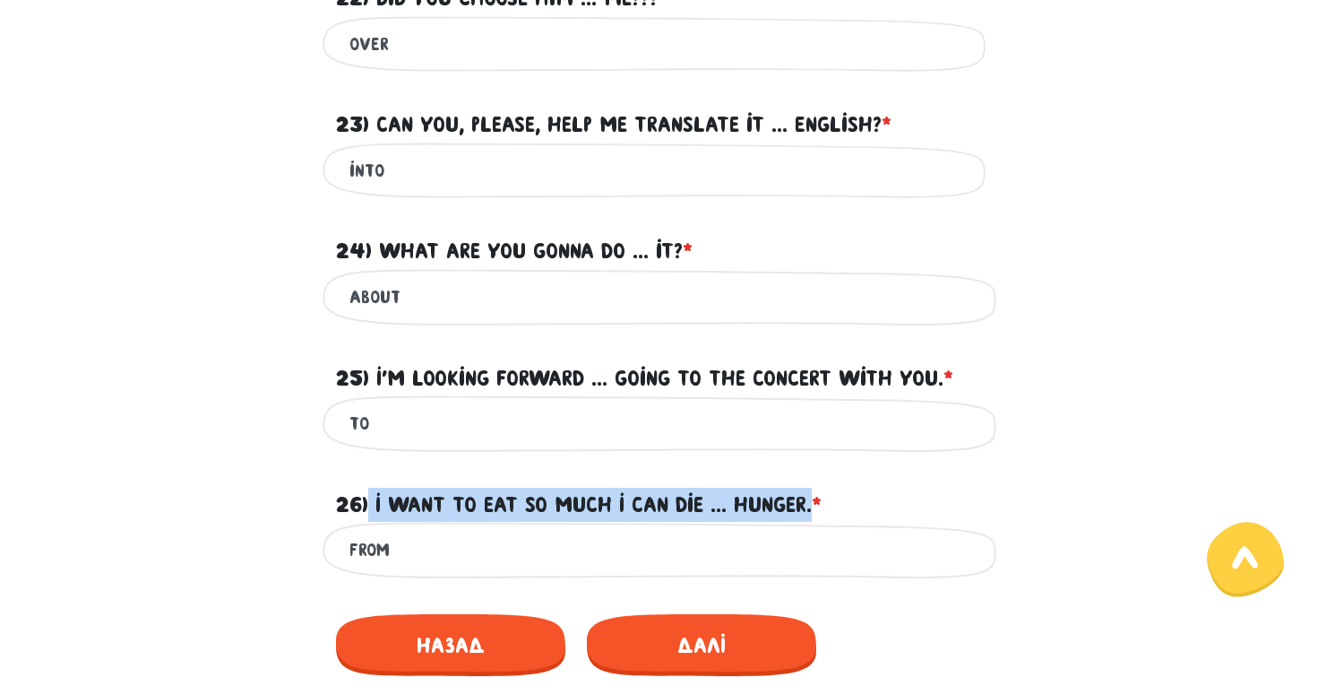
click at [822, 530] on input "from" at bounding box center [663, 550] width 627 height 40
drag, startPoint x: 826, startPoint y: 493, endPoint x: 379, endPoint y: 481, distance: 447.4
click at [379, 488] on label "26) I want to eat so much I can die ... hunger. * ?" at bounding box center [579, 505] width 486 height 34
click at [379, 530] on input "from" at bounding box center [663, 550] width 627 height 40
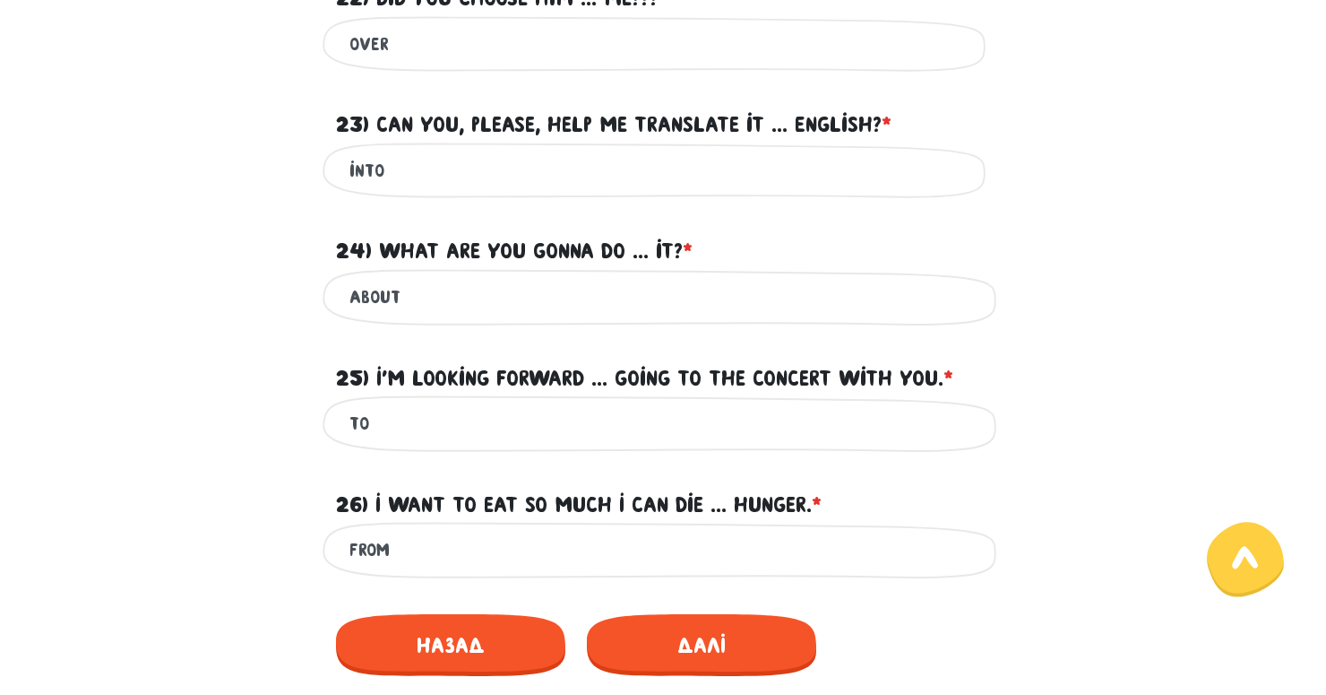
click at [377, 539] on input "from" at bounding box center [663, 550] width 627 height 40
type input "of"
click at [232, 529] on div "of Це обов'язкове поле" at bounding box center [663, 550] width 1022 height 56
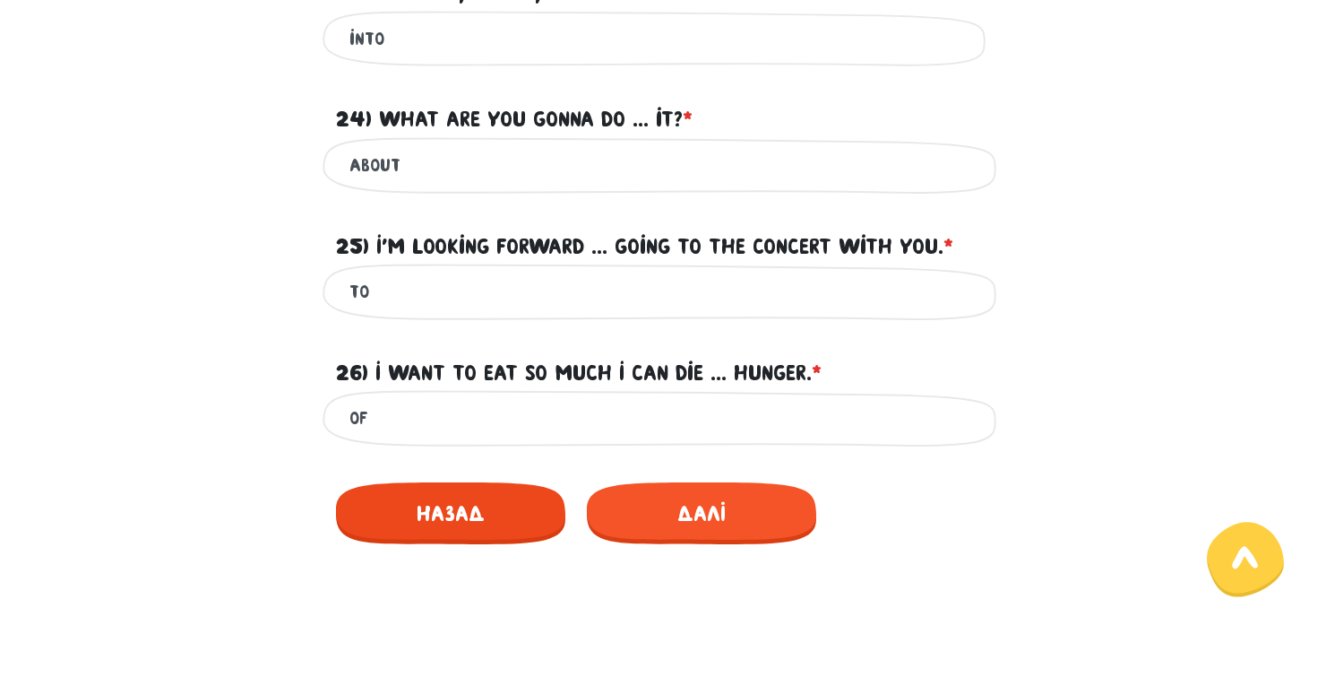
scroll to position [1035, 0]
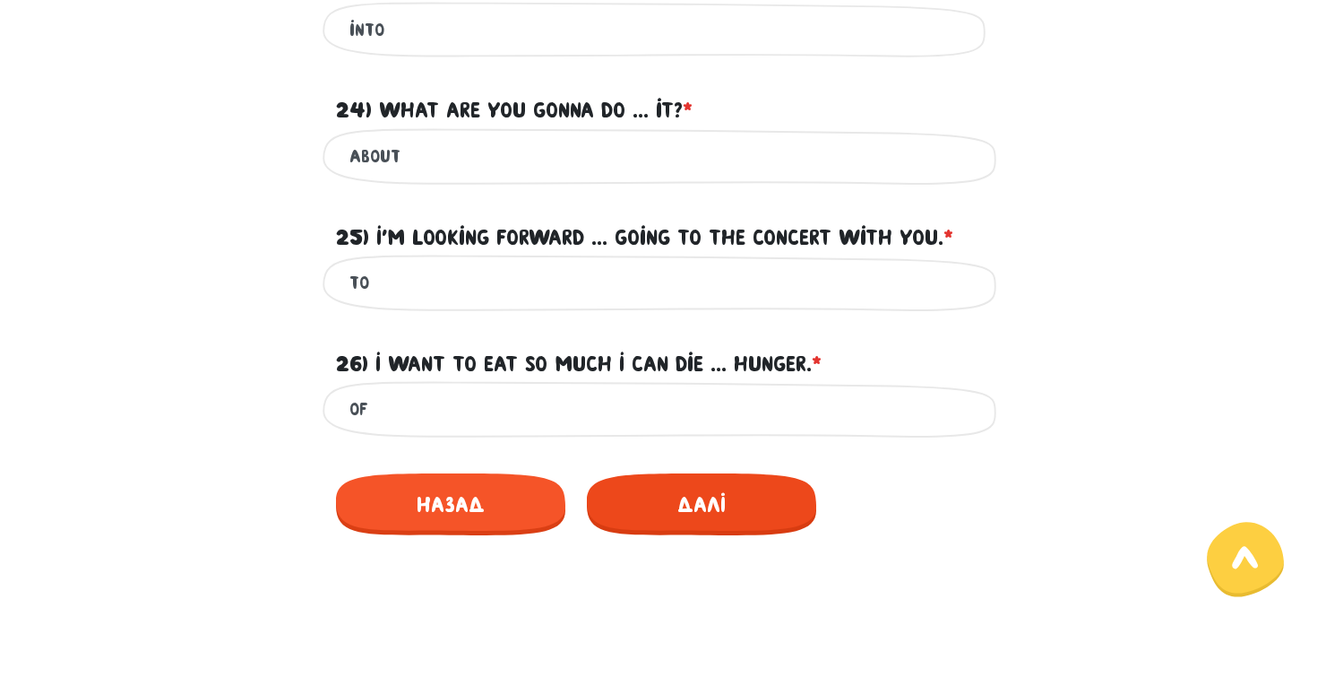
click at [703, 507] on span "Далі" at bounding box center [701, 504] width 229 height 62
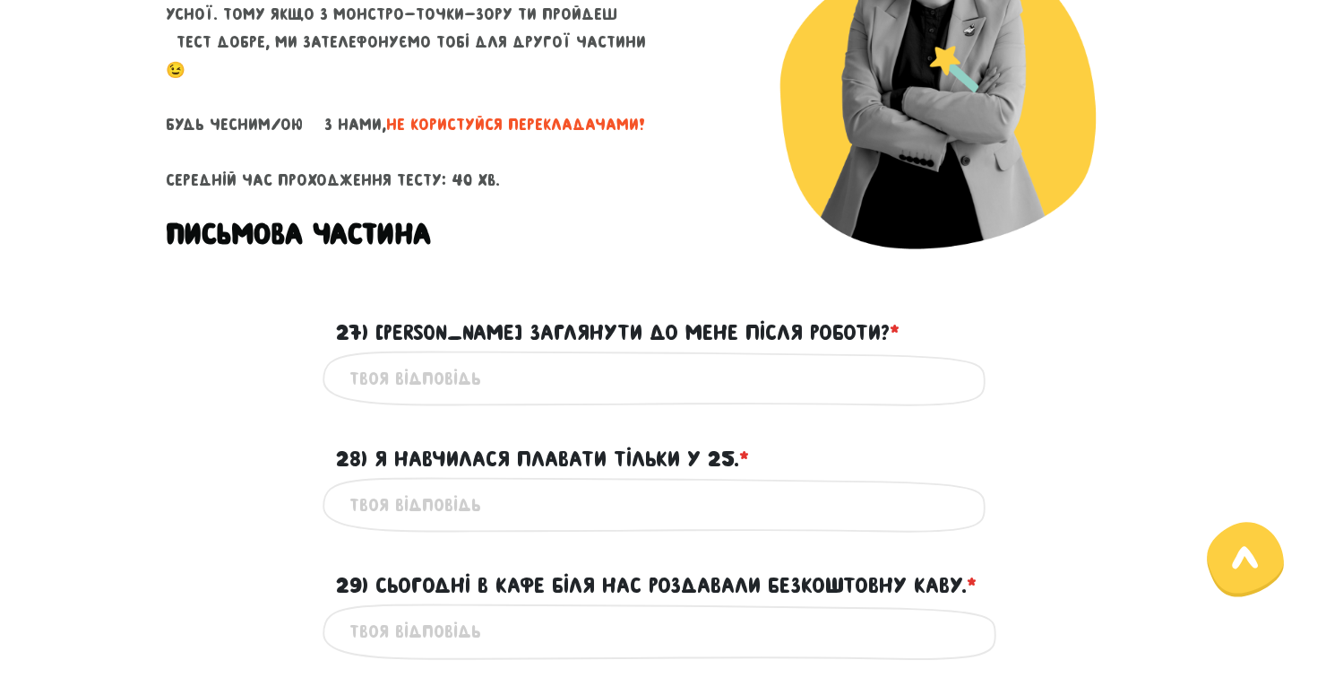
scroll to position [301, 0]
click at [593, 503] on input "28) Я навчилася плавати тільки у 25. * ?" at bounding box center [663, 504] width 627 height 40
type input "I"
click at [285, 505] on div "Це обов'язкове поле" at bounding box center [663, 504] width 1022 height 56
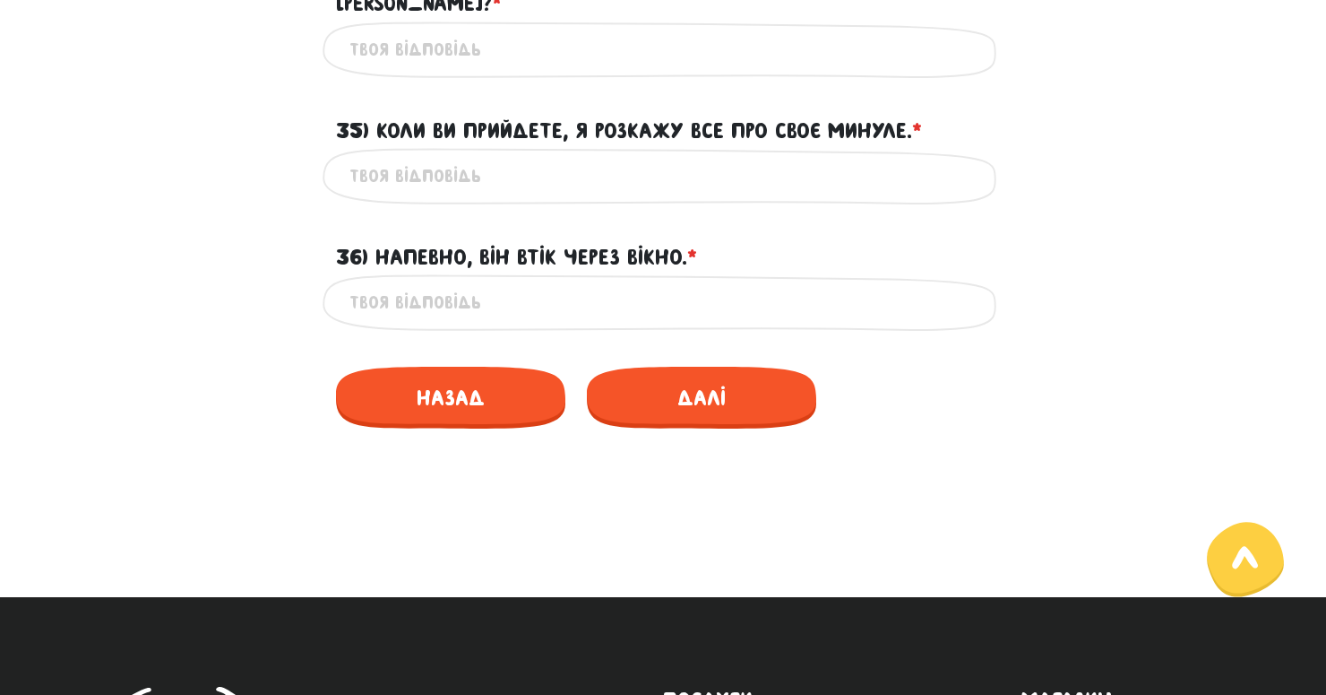
scroll to position [1587, 0]
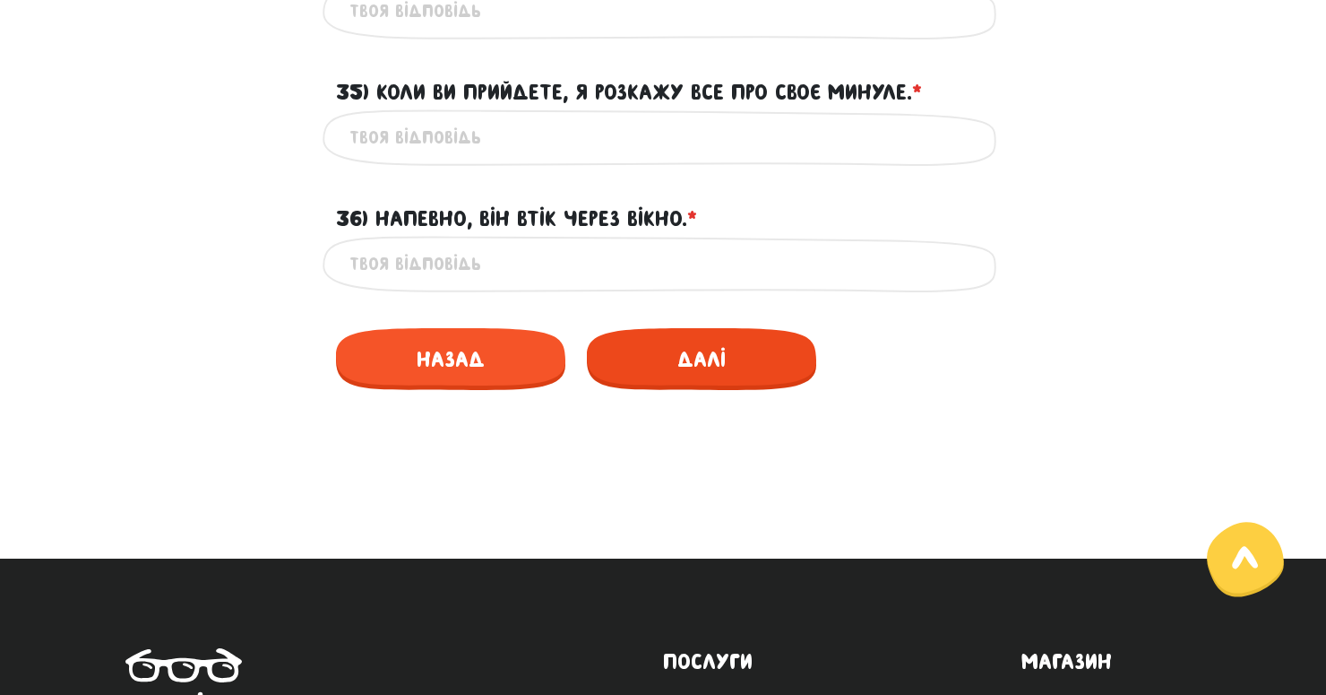
click at [728, 328] on span "Далі" at bounding box center [701, 359] width 229 height 62
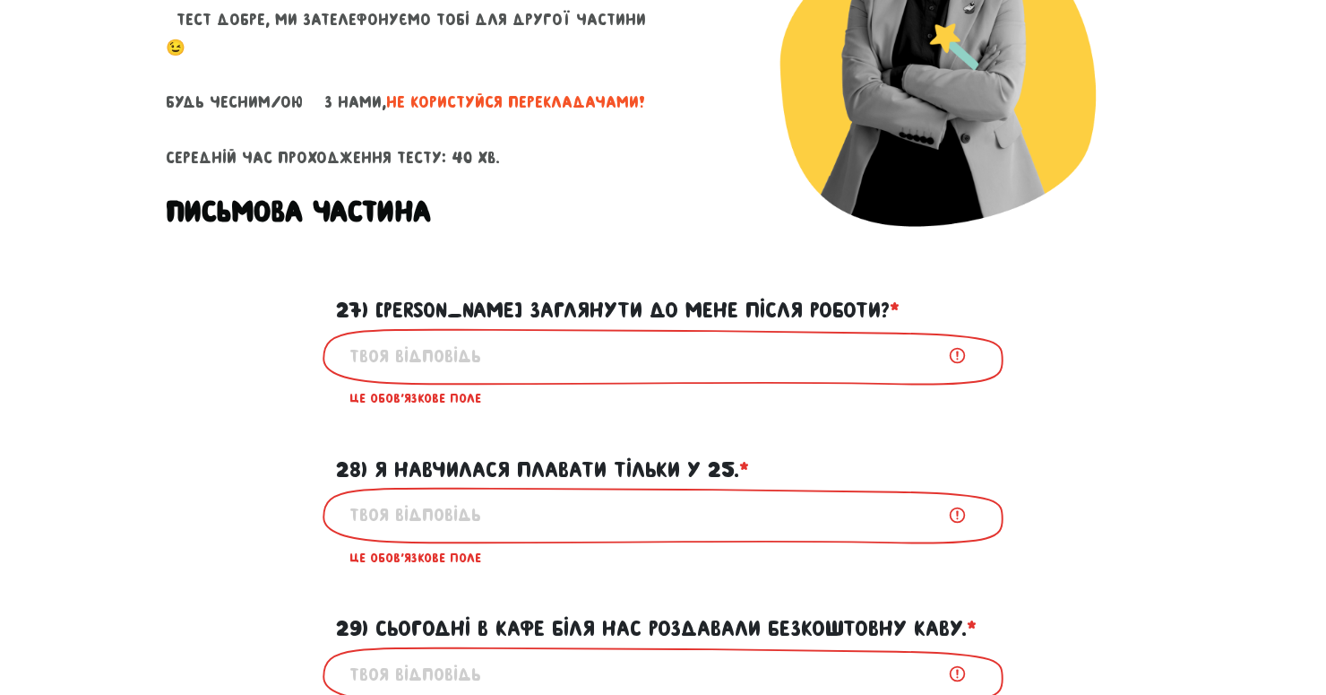
scroll to position [195, 0]
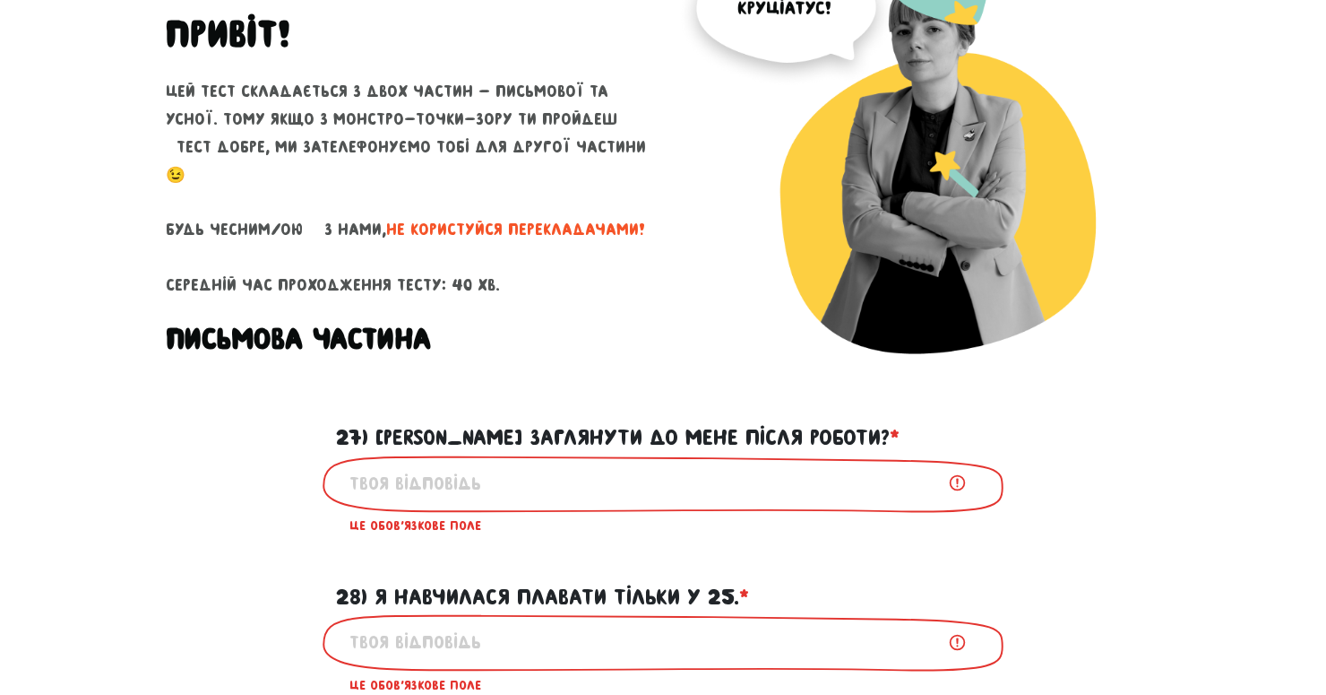
click at [659, 367] on div "Тест для тічерів 5/7 Привіт! Цей тест складається з двох частин - письмової та …" at bounding box center [407, 157] width 511 height 483
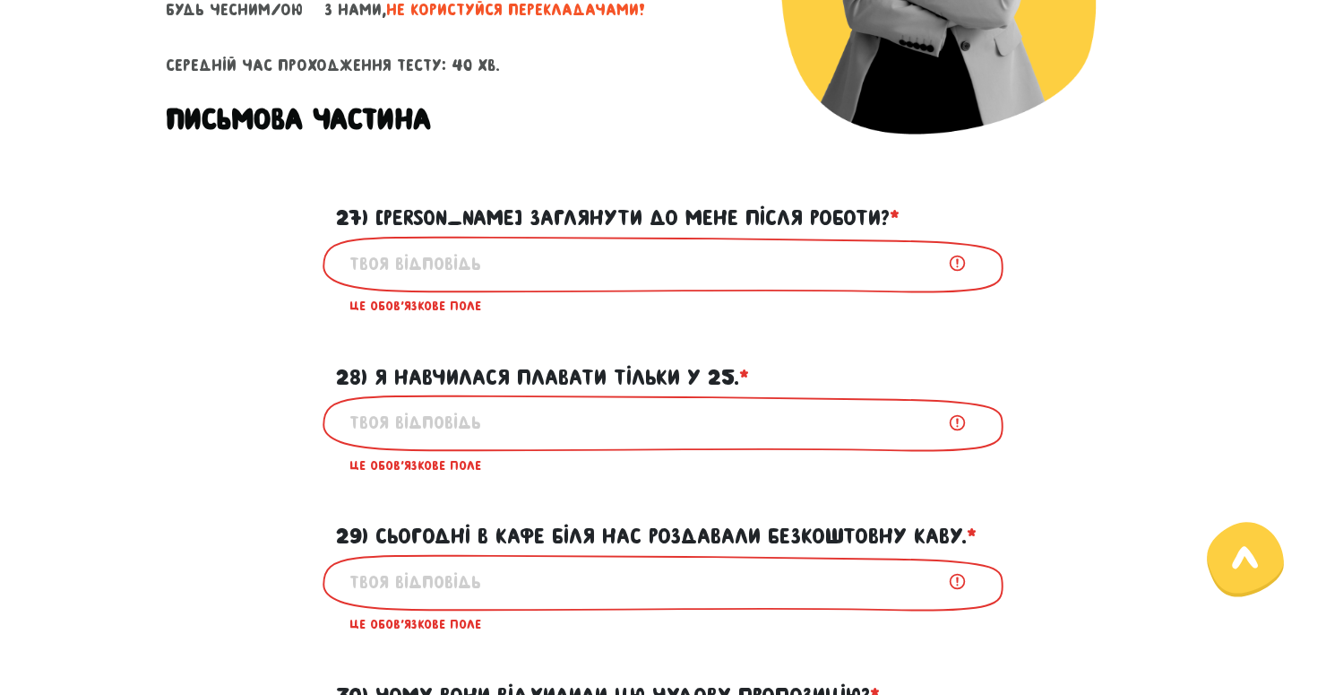
scroll to position [476, 0]
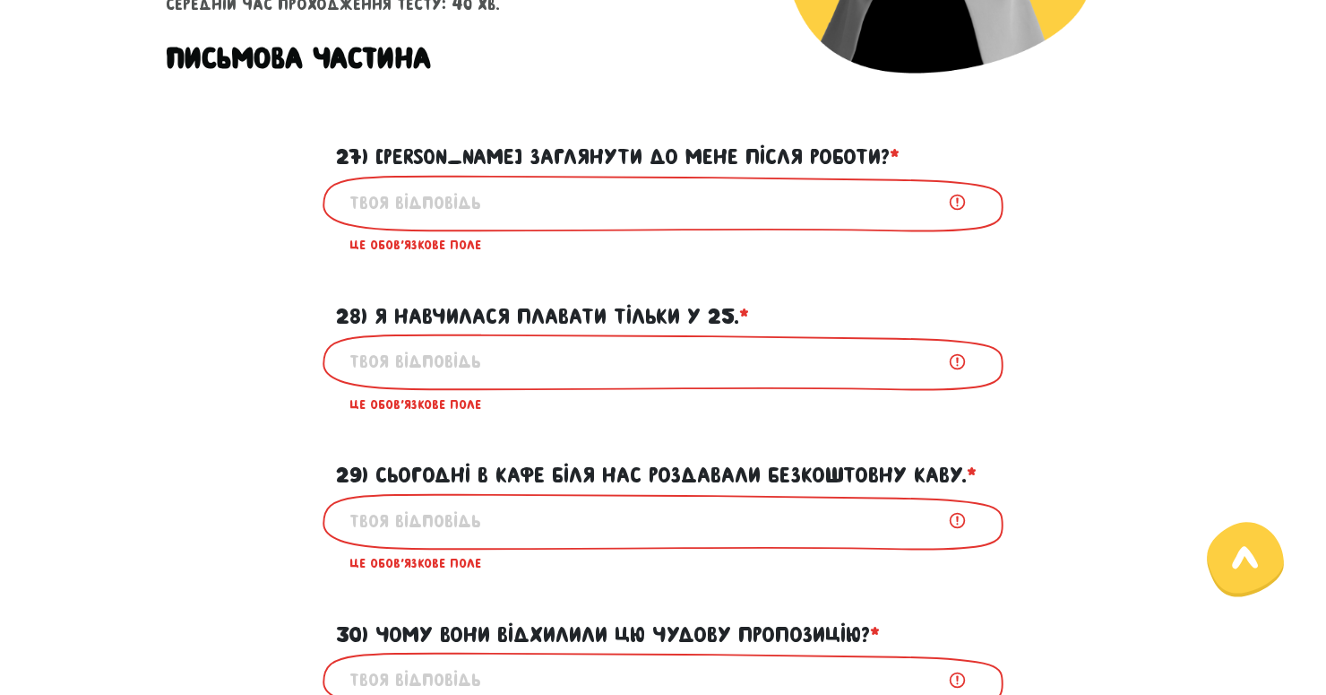
click at [500, 519] on input "29) Сьогодні в кафе біля нас роздавали безкоштовну каву. * ?" at bounding box center [663, 521] width 627 height 40
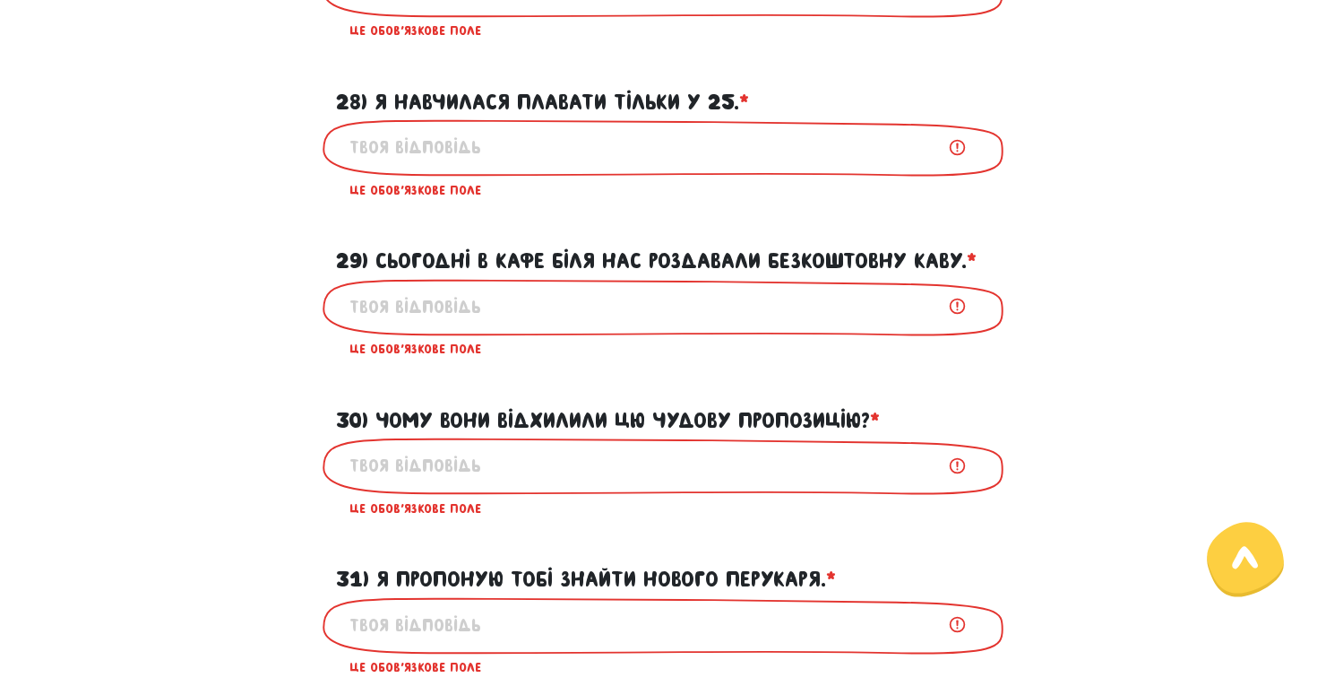
scroll to position [697, 0]
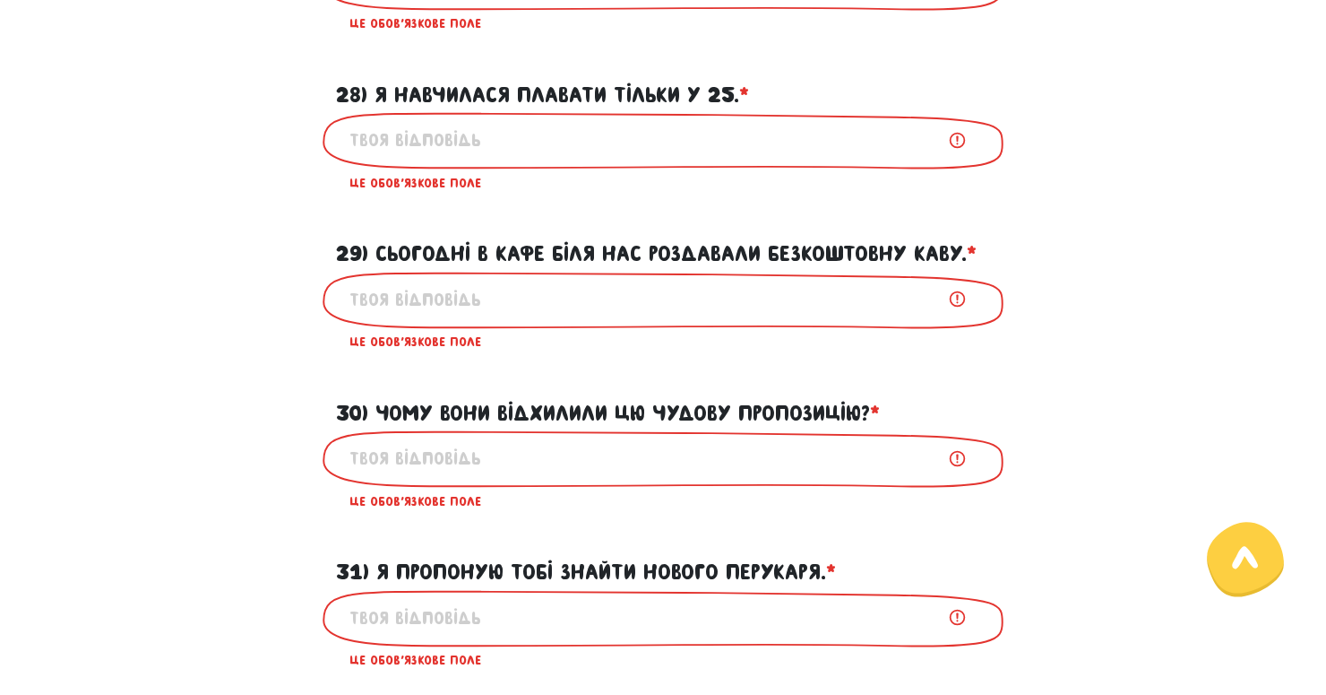
click at [479, 468] on input "30) Чому вони відхилили цю чудову пропозицію? * ?" at bounding box center [663, 458] width 627 height 40
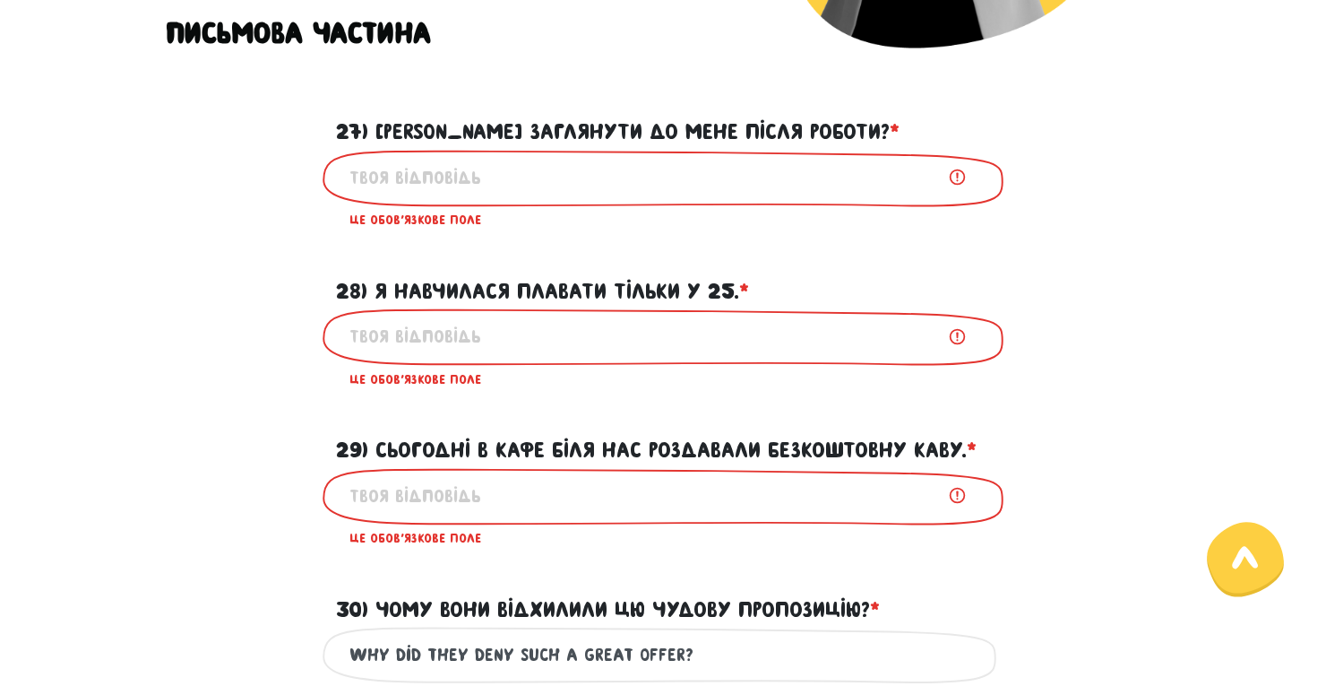
scroll to position [393, 0]
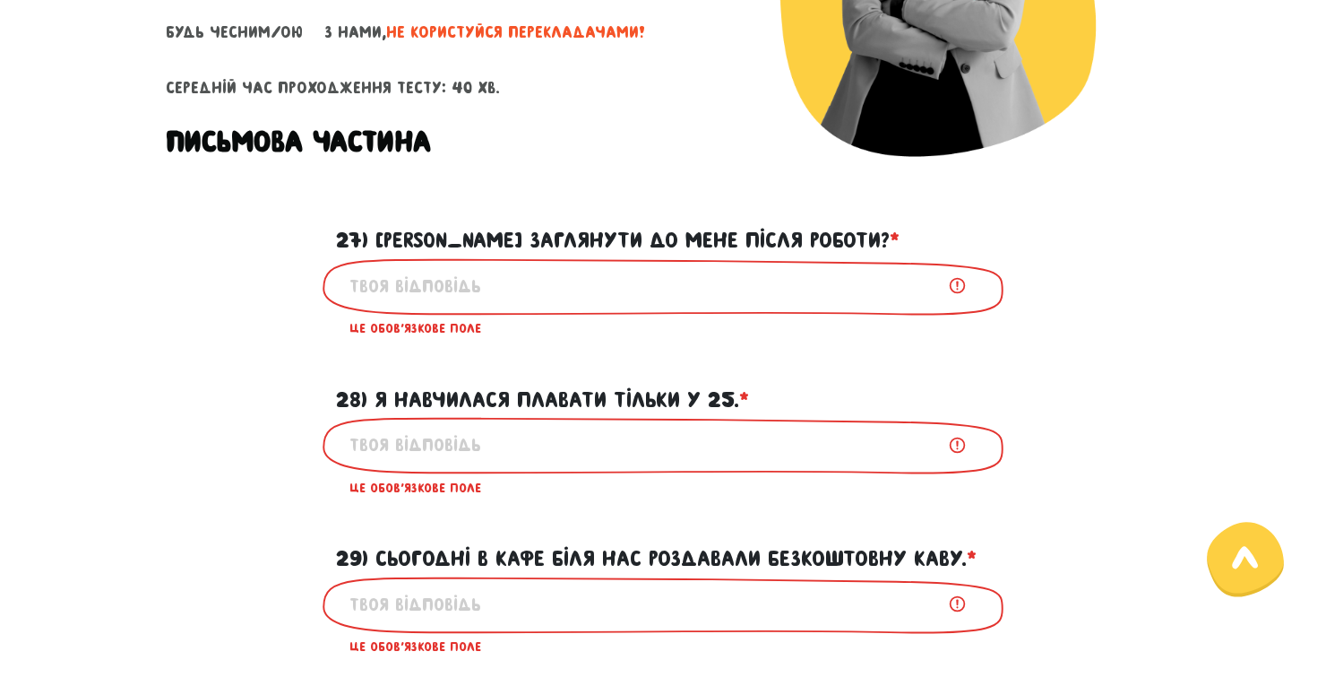
type input "Why did they deny such a great offer?"
click at [504, 296] on input "27) [PERSON_NAME] заглянути до мене після роботи? * ?" at bounding box center [663, 286] width 627 height 40
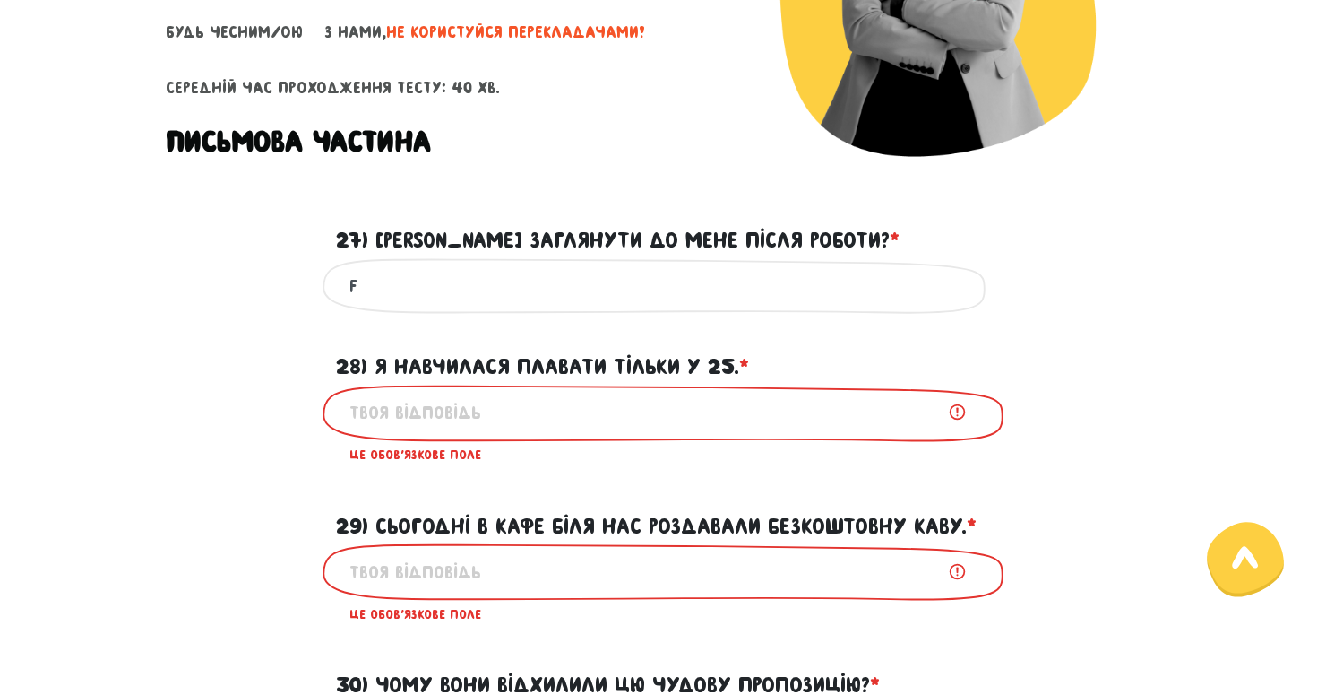
type input "f"
click at [442, 433] on div "Це обов'язкове поле" at bounding box center [663, 428] width 681 height 89
click at [438, 424] on input "28) Я навчилася плавати тільки у 25. * ?" at bounding box center [663, 413] width 627 height 40
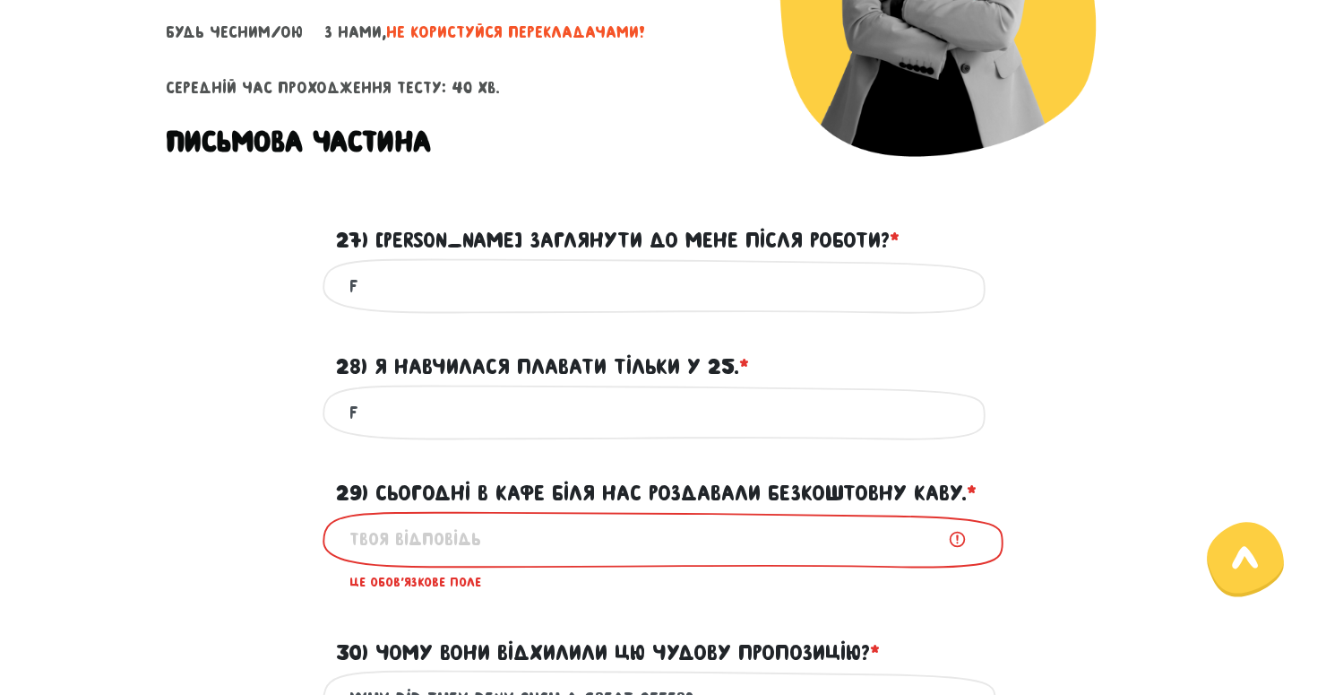
type input "f"
click at [412, 543] on input "29) Сьогодні в кафе біля нас роздавали безкоштовну каву. * ?" at bounding box center [663, 539] width 627 height 40
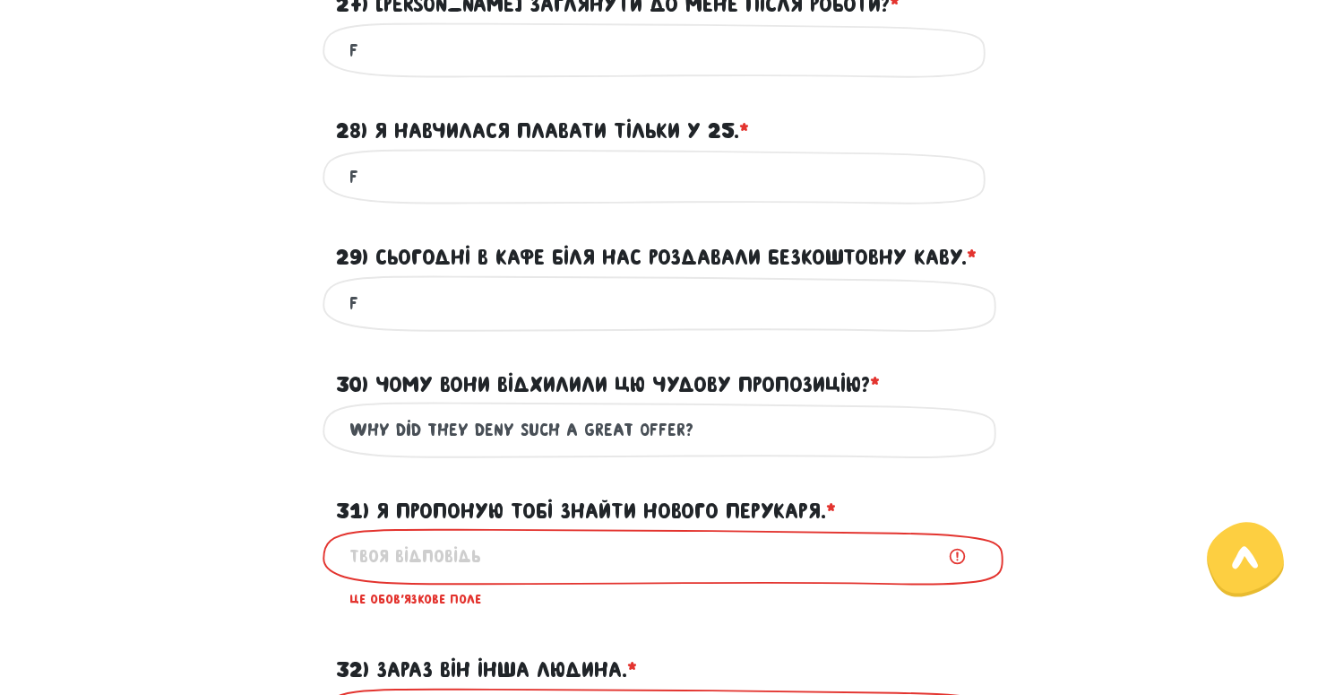
scroll to position [641, 0]
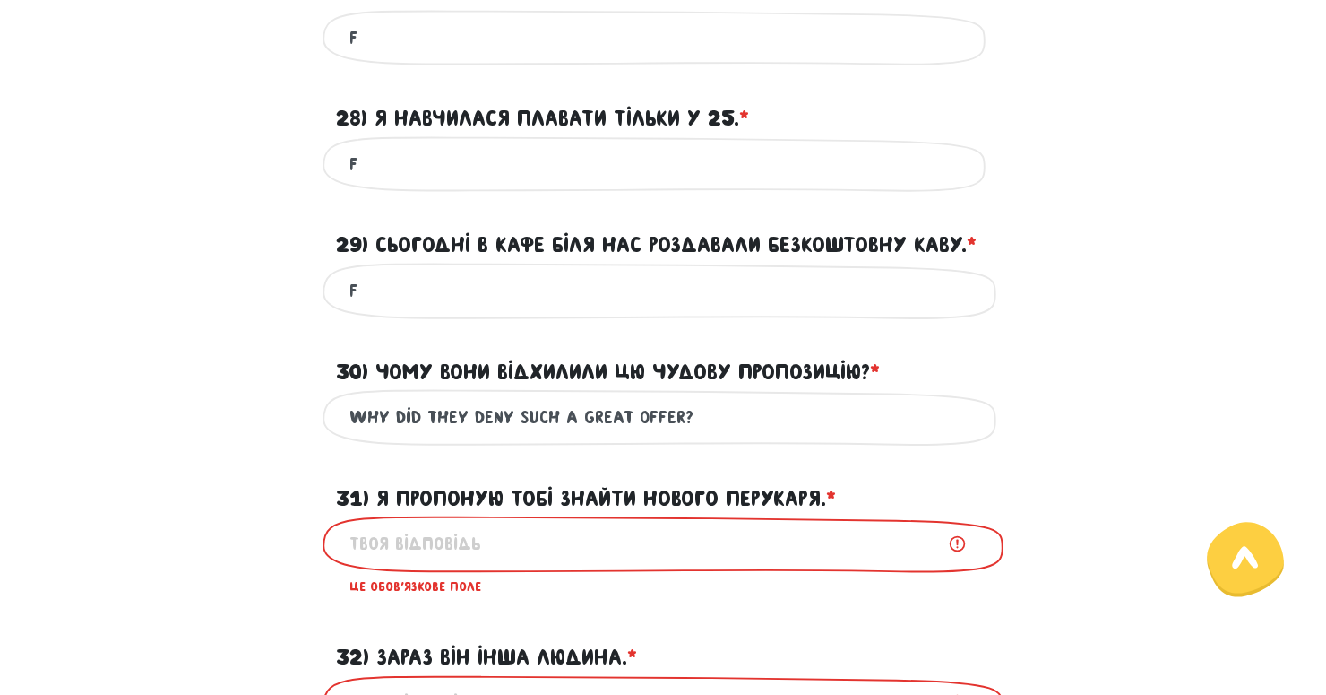
type input "f"
click at [402, 543] on input "31) Я пропоную тобі знайти нового перукаря. * ?" at bounding box center [663, 543] width 627 height 40
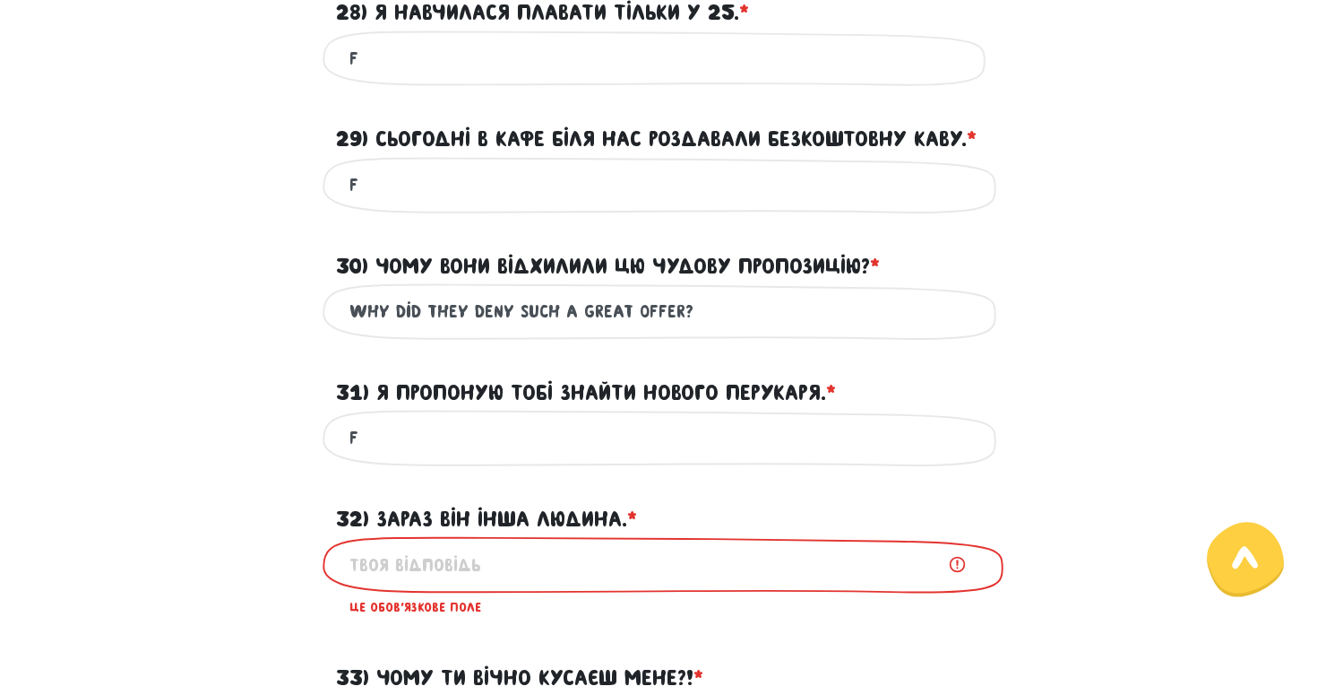
scroll to position [763, 0]
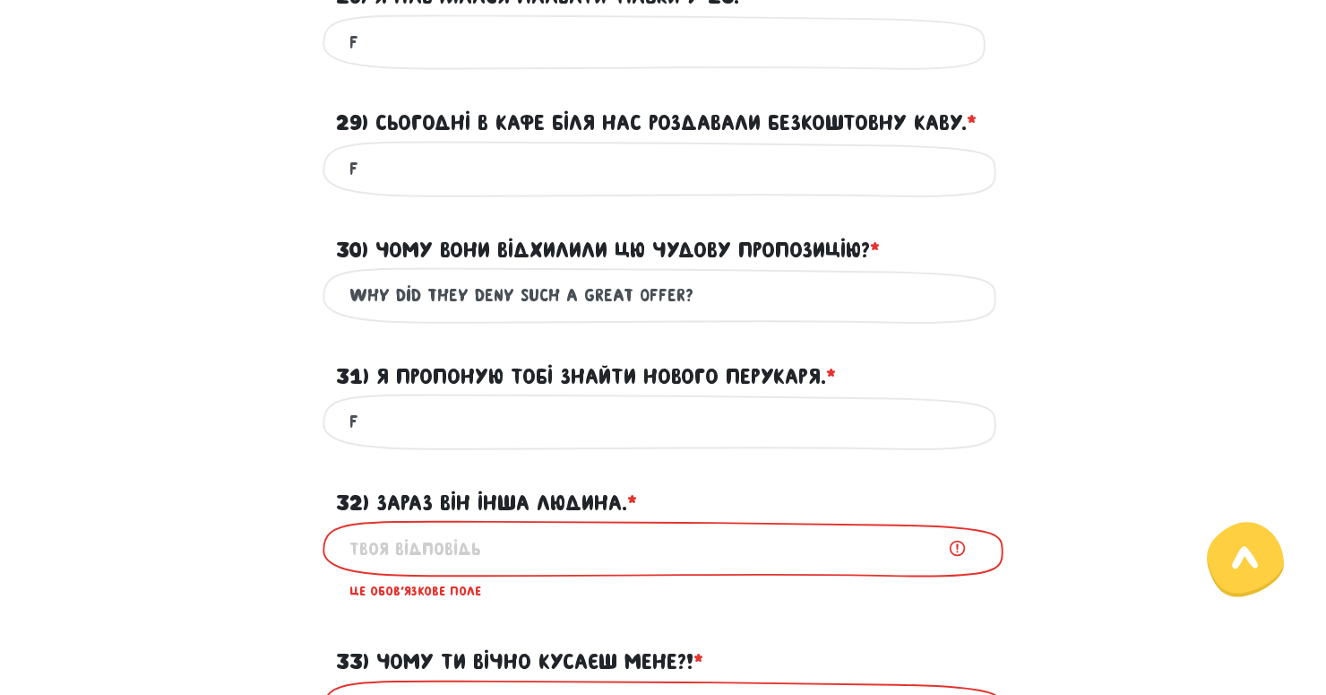
type input "f"
click at [393, 550] on input "32) Зараз він інша людина. * ?" at bounding box center [663, 548] width 627 height 40
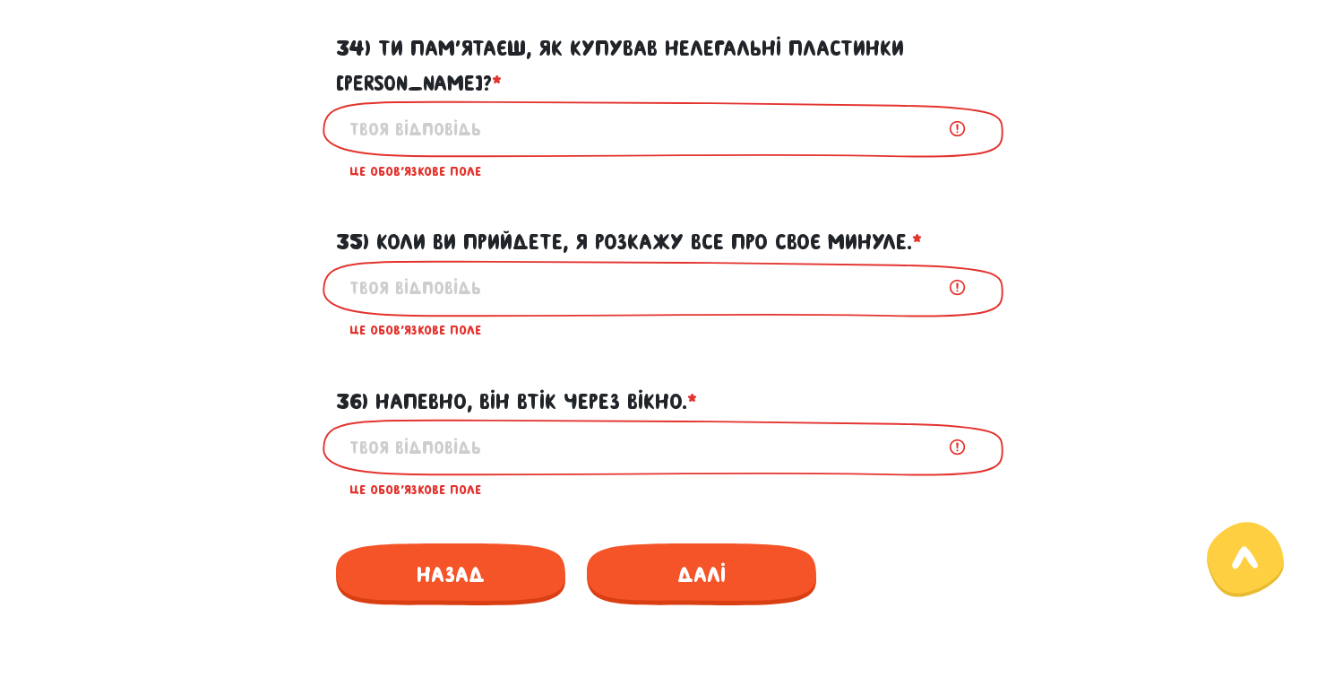
scroll to position [1197, 0]
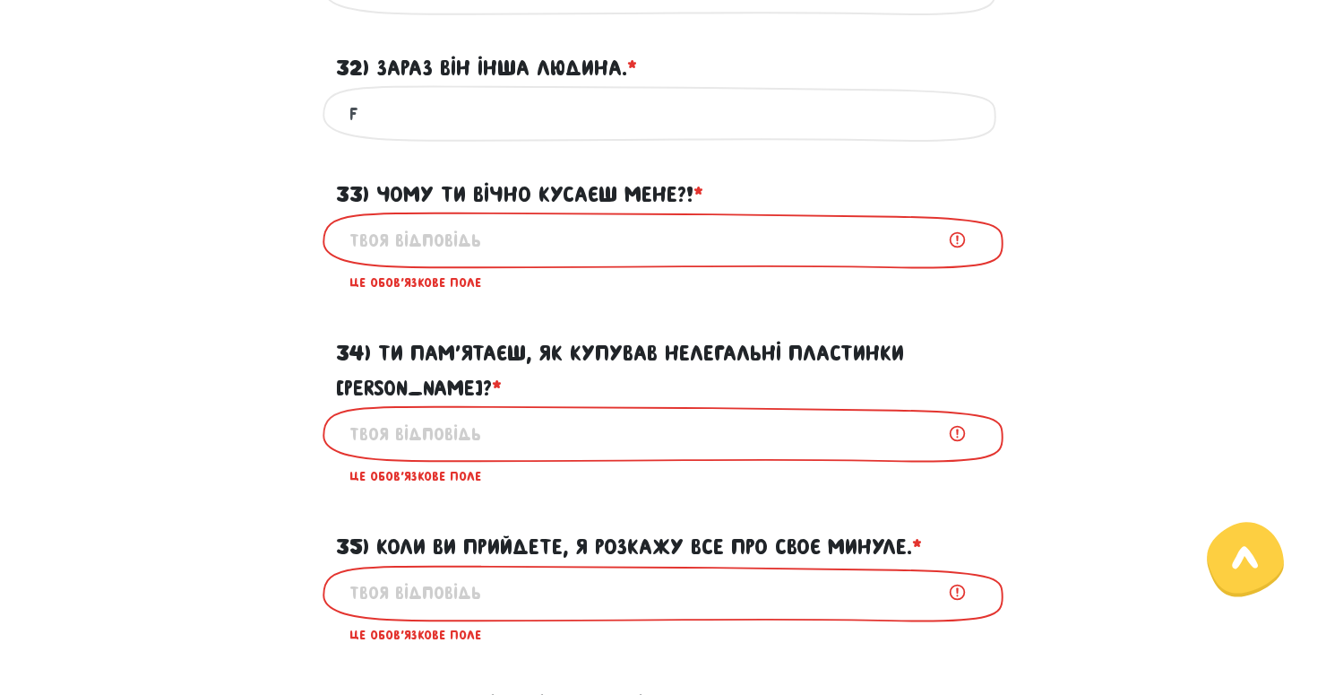
type input "f"
click at [436, 232] on input "33) Чому ти вічно кусаєш мене?! * ?" at bounding box center [663, 240] width 627 height 40
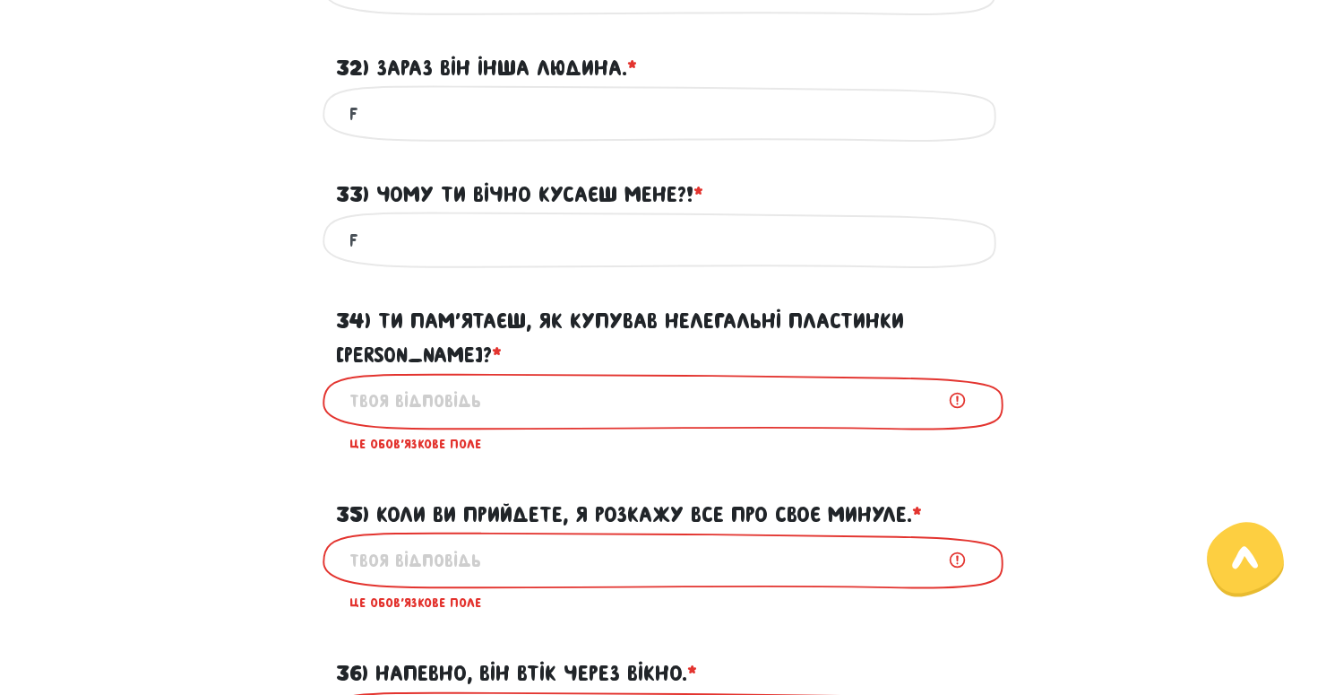
type input "f"
click at [420, 381] on input "34) Ти пам’ятаєш, як купував нелегальні пластинки [PERSON_NAME]? * ?" at bounding box center [663, 401] width 627 height 40
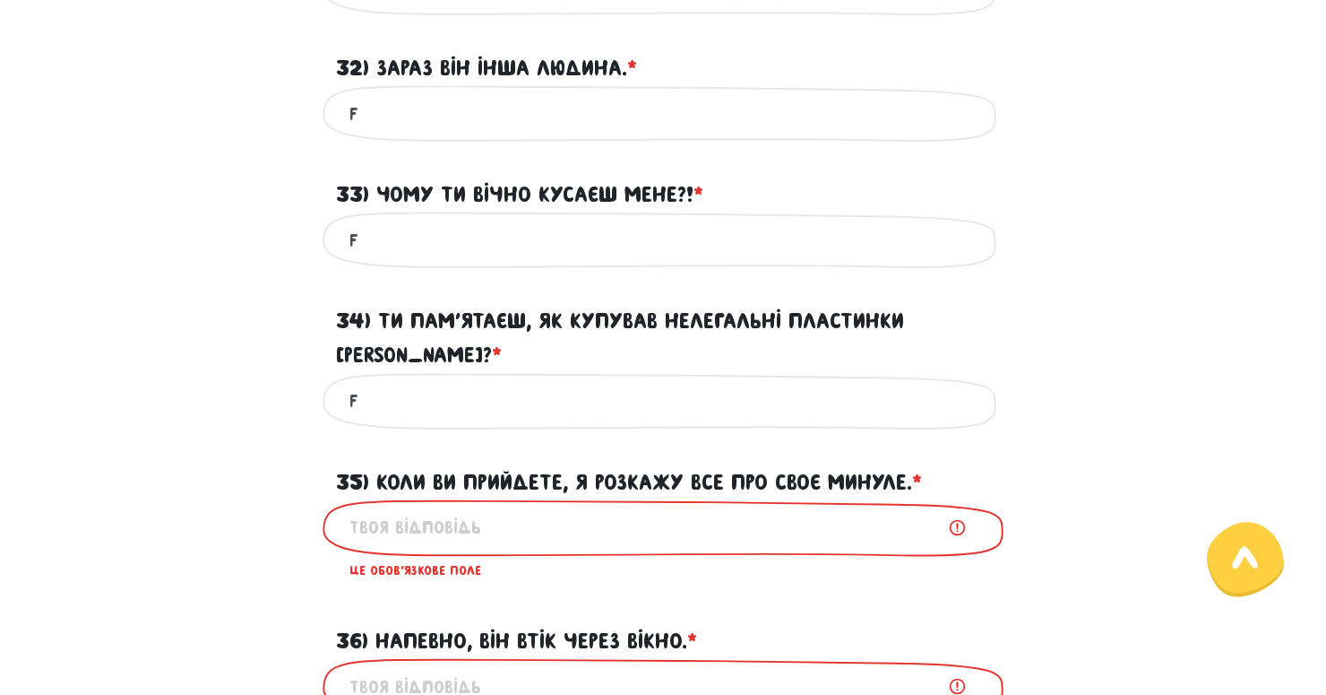
type input "f"
click at [410, 248] on input "f" at bounding box center [663, 240] width 627 height 40
type input "Why are you always biting me?!"
click at [207, 297] on div "34) Ти пам’ятаєш, як купував нелегальні пластинки [PERSON_NAME]? * ?" at bounding box center [663, 327] width 1022 height 91
click at [437, 507] on input "35) Коли ви прийдете, я розкажу все про своє минуле. * ?" at bounding box center [663, 527] width 627 height 40
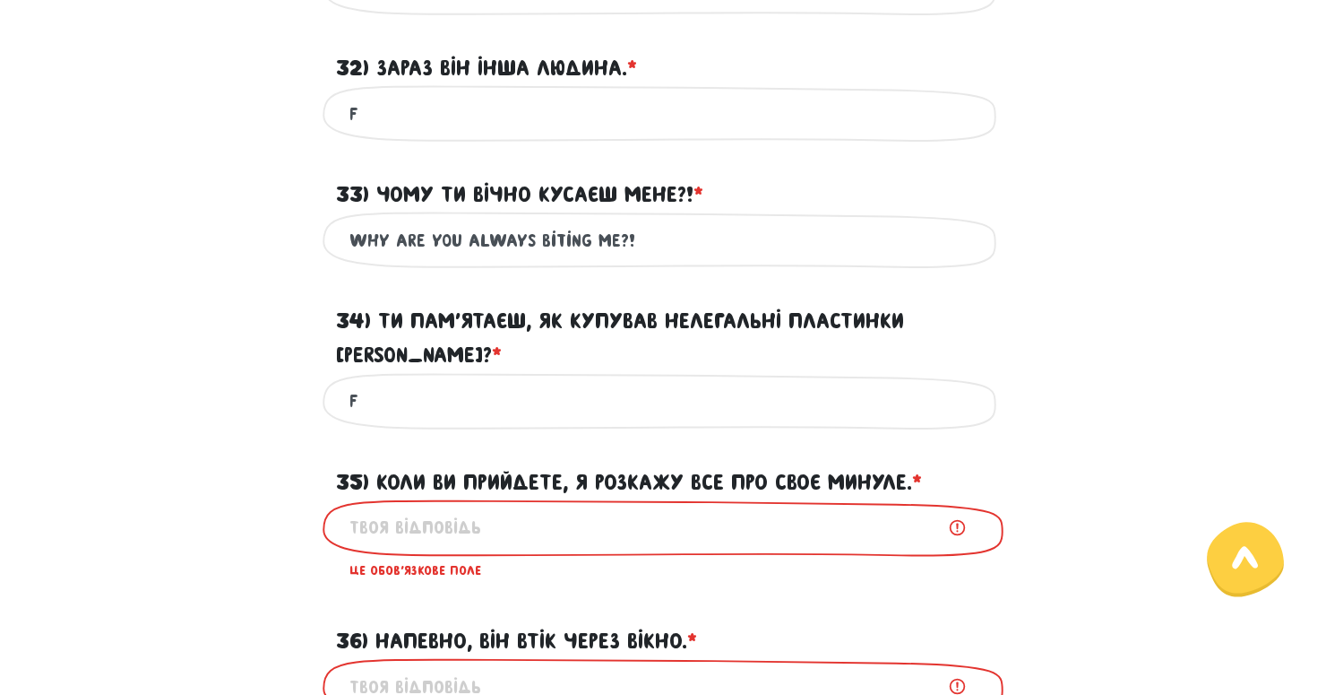
type input "f"
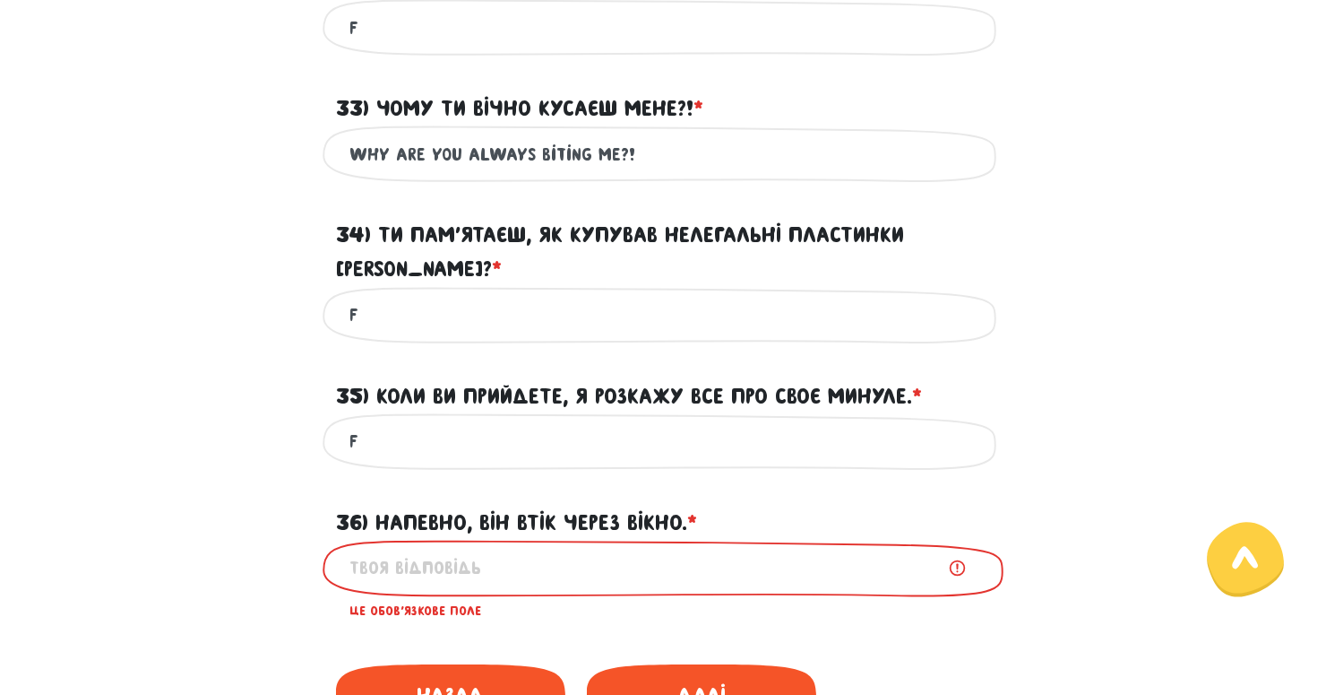
scroll to position [1285, 0]
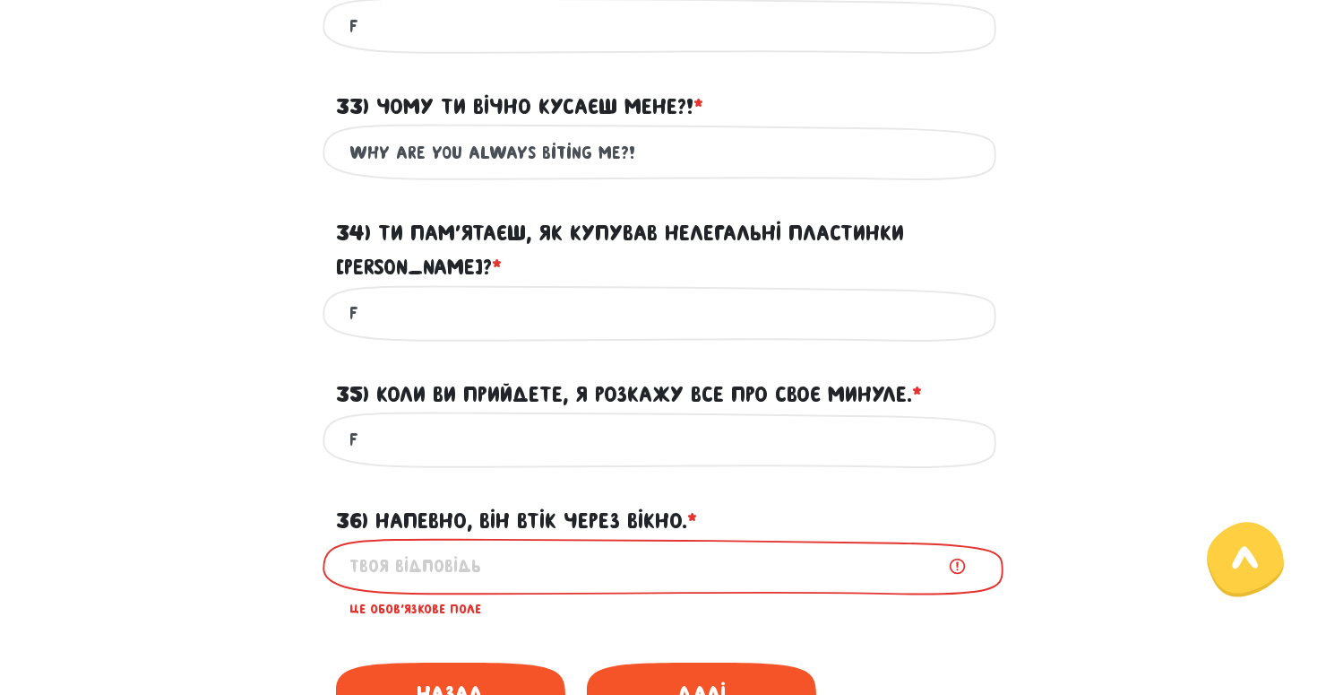
click at [393, 419] on input "f" at bounding box center [663, 439] width 627 height 40
type input "When you arrive, I will tell you everything about my past."
click at [422, 546] on input "36) Напевно, він втік через вікно. * ?" at bounding box center [663, 566] width 627 height 40
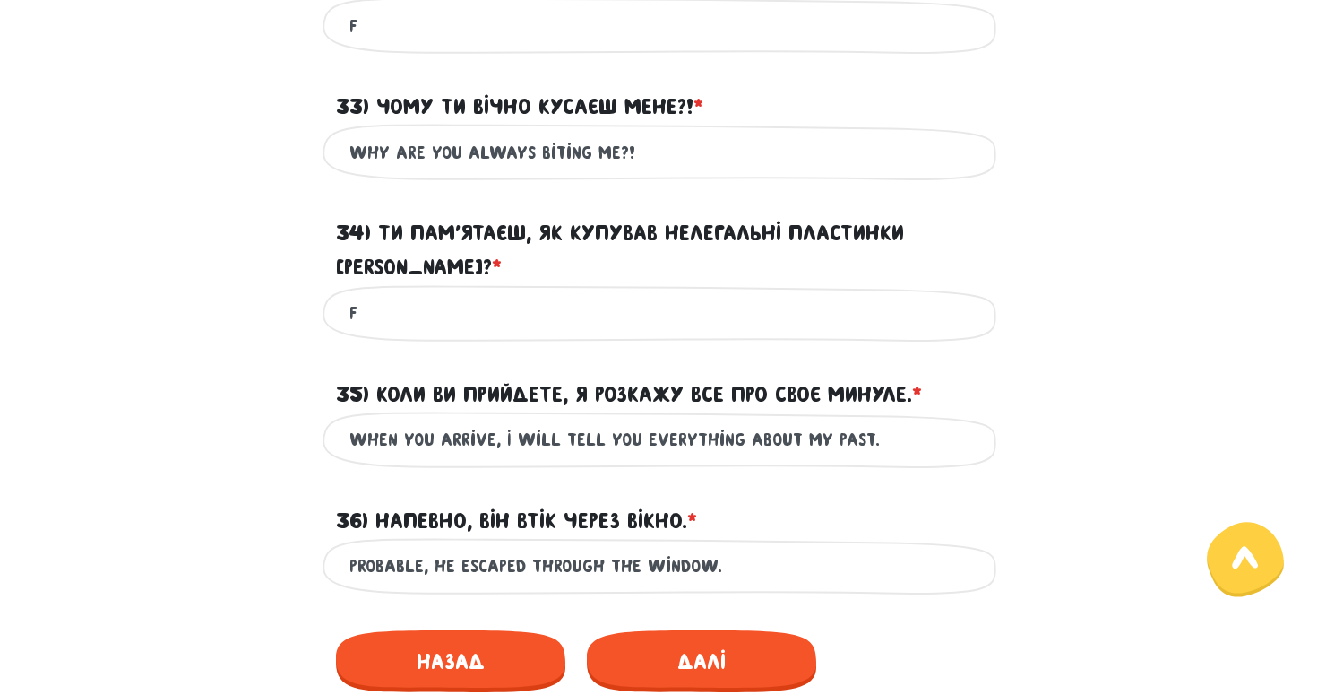
type input "Probable, he escaped through the window."
click at [210, 356] on div "35) Коли ви прийдете, я розкажу все про своє минуле. * ?" at bounding box center [663, 384] width 1022 height 56
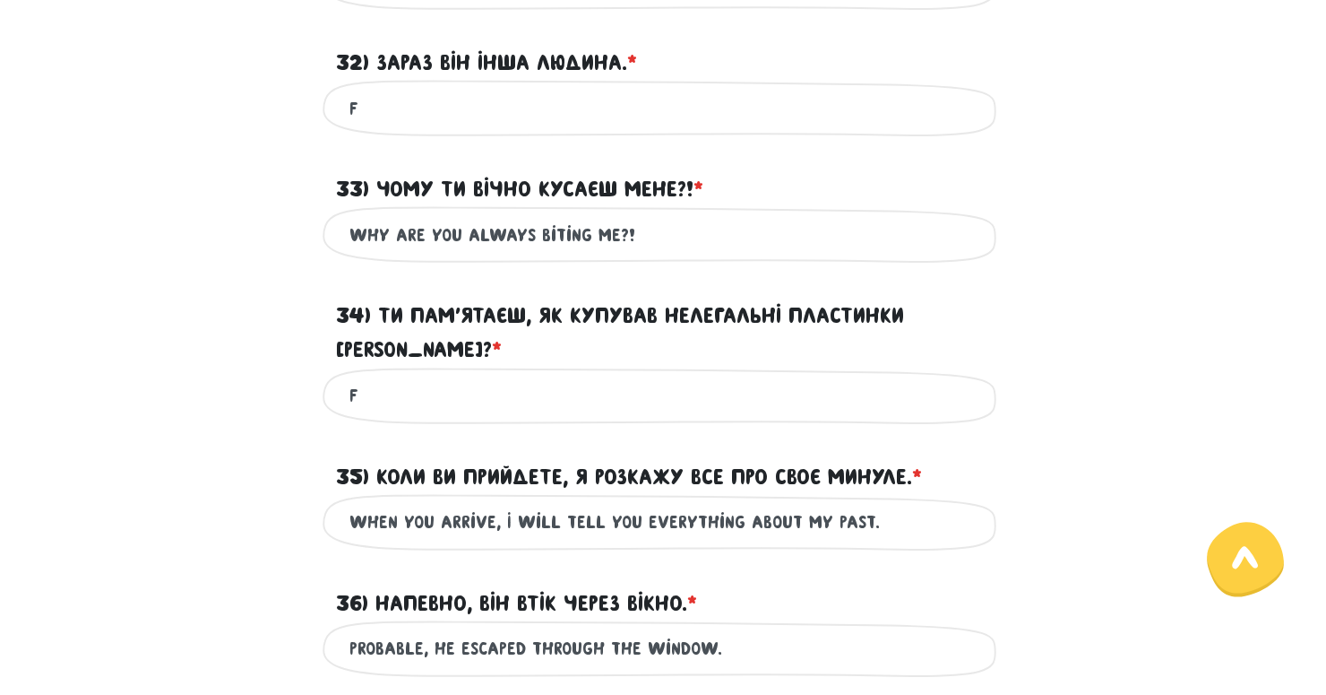
scroll to position [1203, 0]
click at [409, 376] on input "f" at bounding box center [663, 396] width 627 height 40
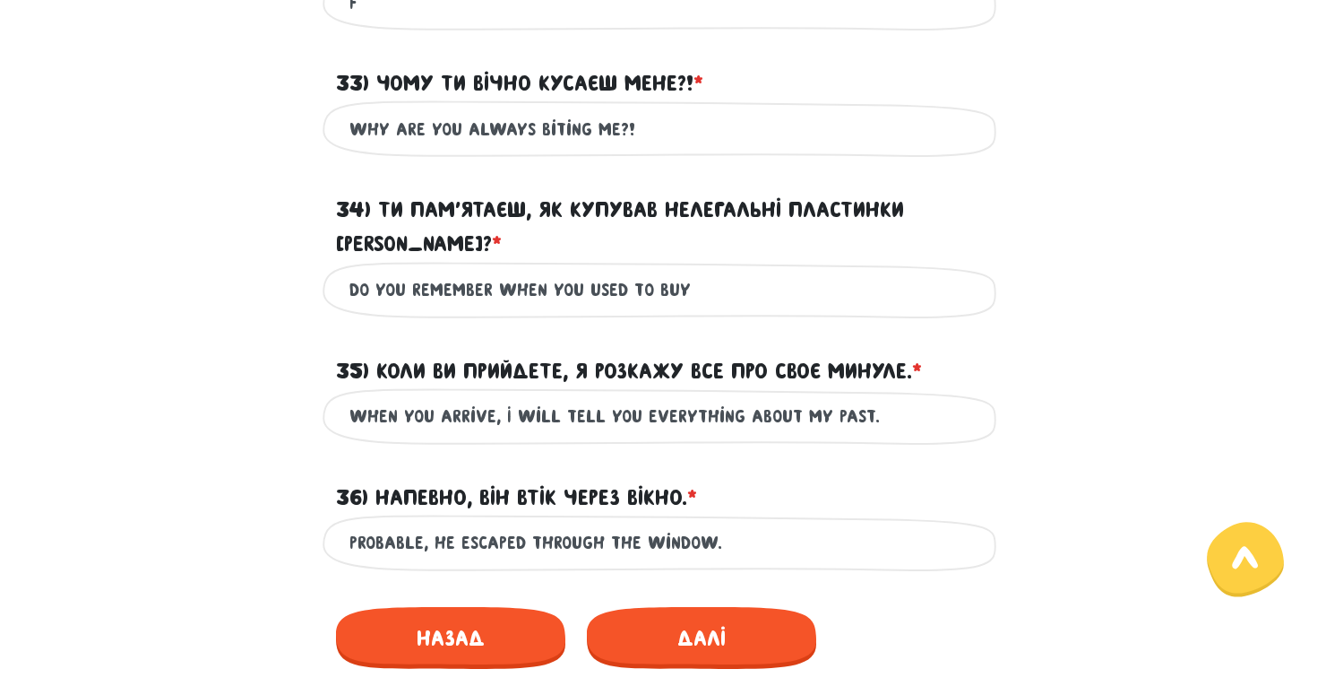
scroll to position [1357, 0]
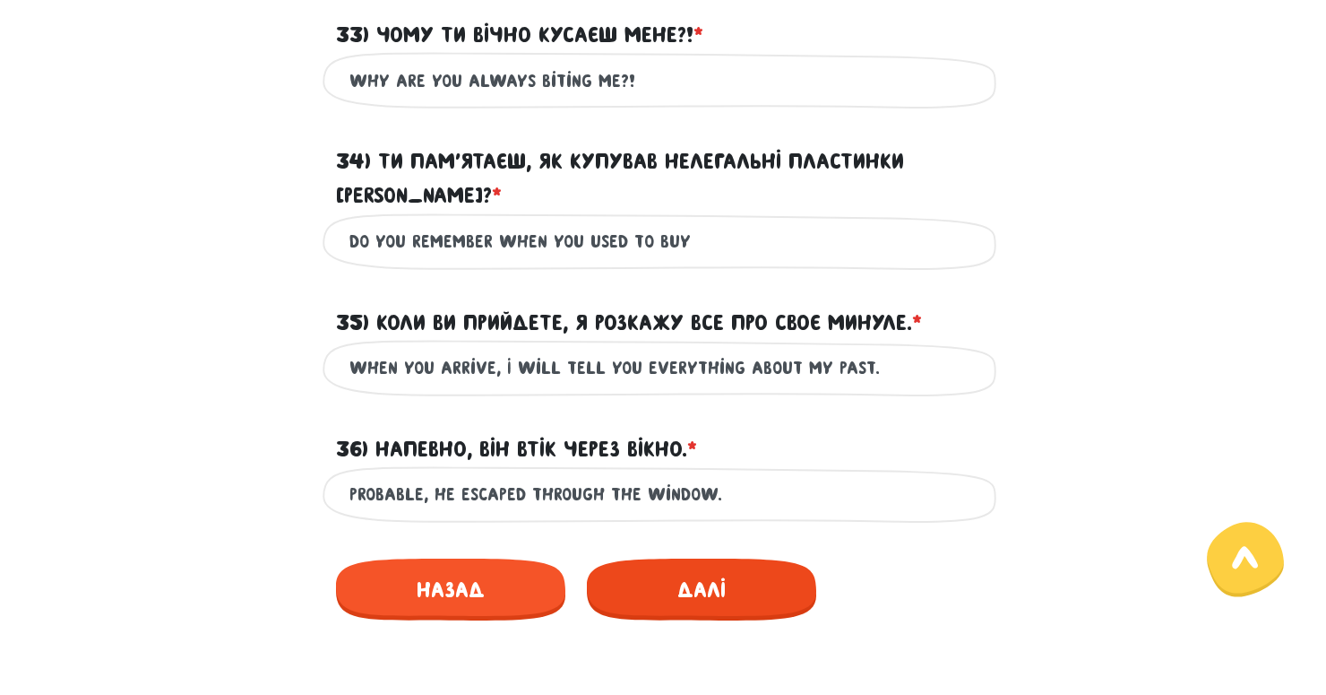
type input "Do you remember when you used to buy"
click at [683, 560] on span "Далі" at bounding box center [701, 589] width 229 height 62
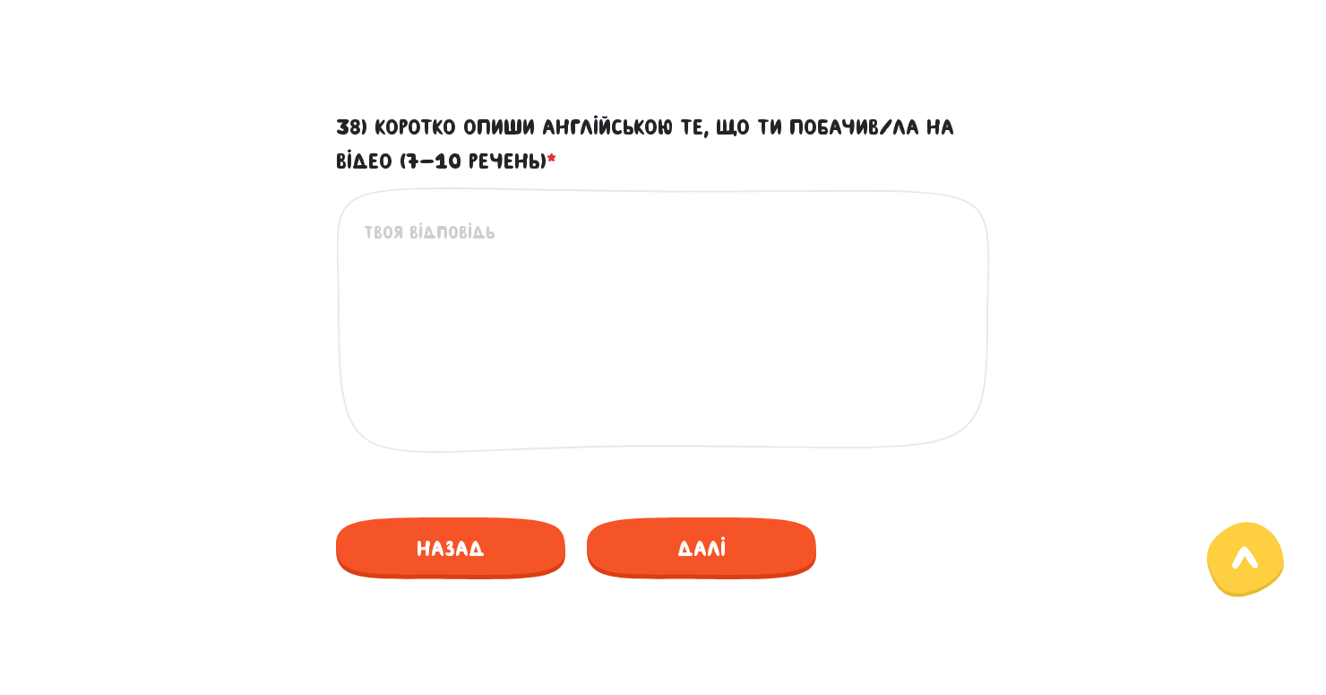
scroll to position [984, 0]
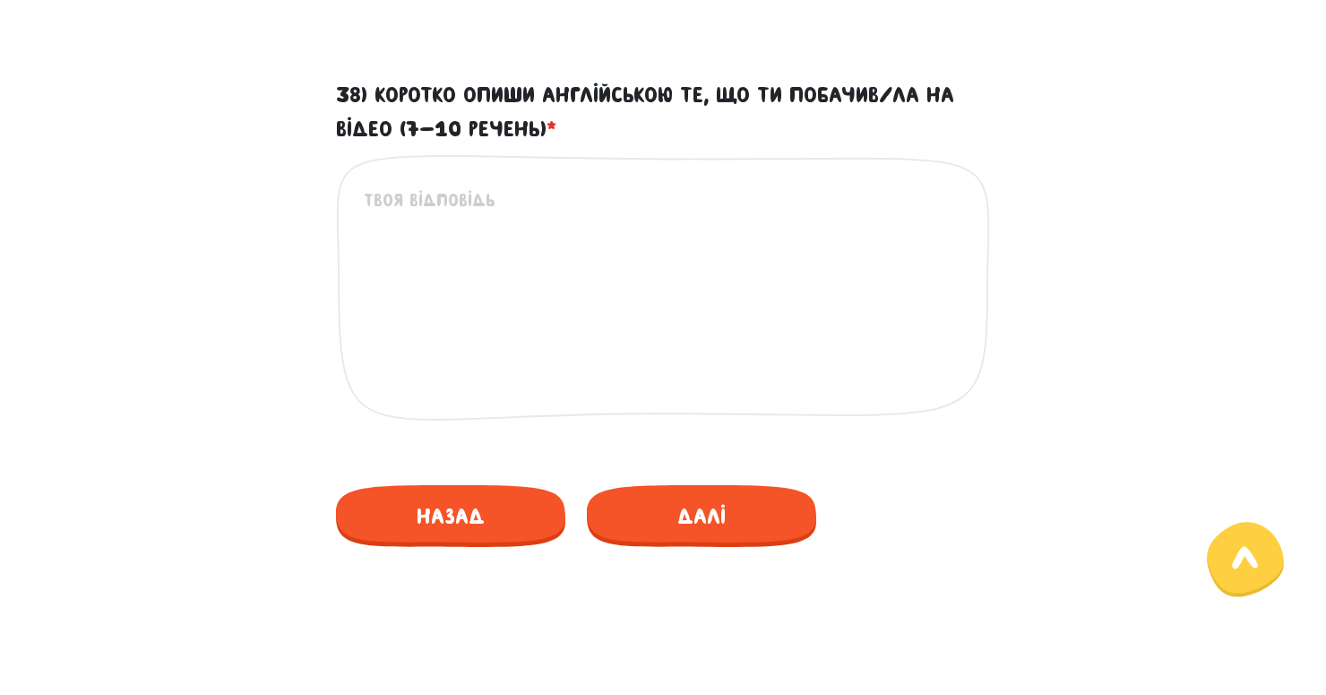
click at [615, 358] on textarea "38) Коротко опиши англійською те, що ти побачив/ла на відео (7-10 речень) *" at bounding box center [664, 296] width 600 height 220
type textarea "g"
click at [685, 512] on span "Далі" at bounding box center [701, 516] width 229 height 62
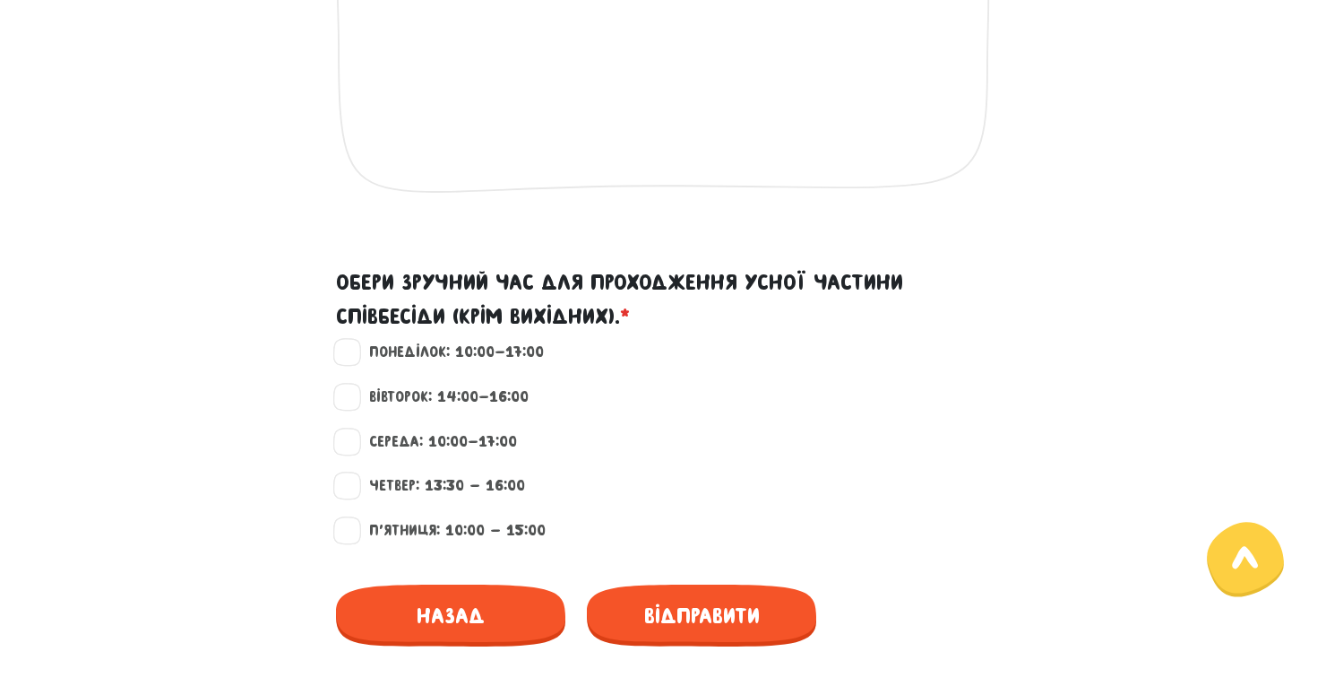
scroll to position [1576, 0]
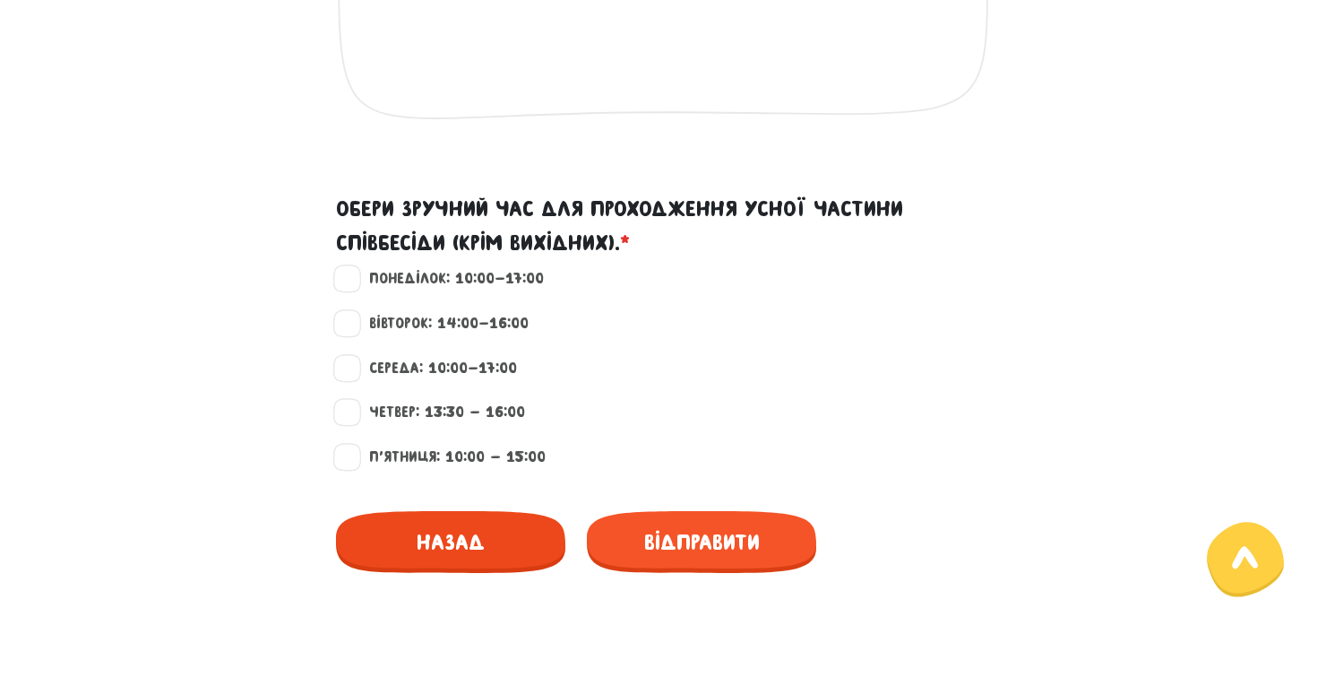
click at [470, 533] on span "Назад" at bounding box center [450, 542] width 229 height 62
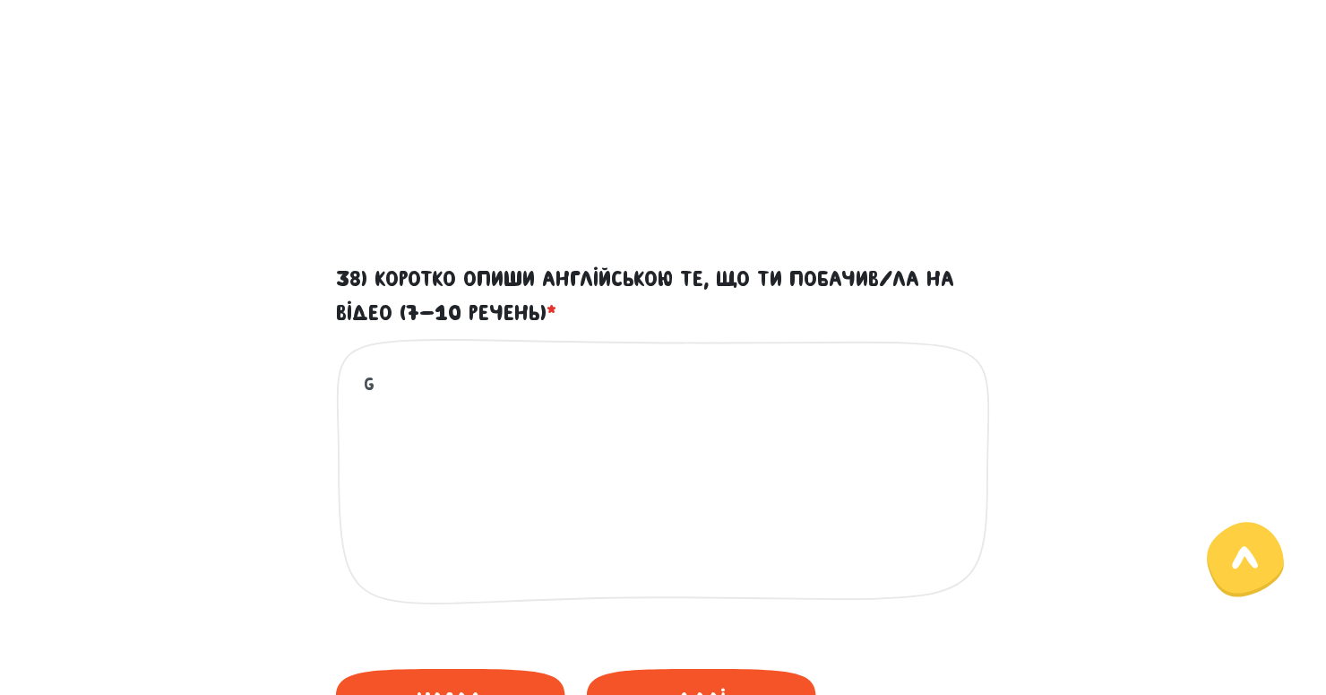
scroll to position [802, 0]
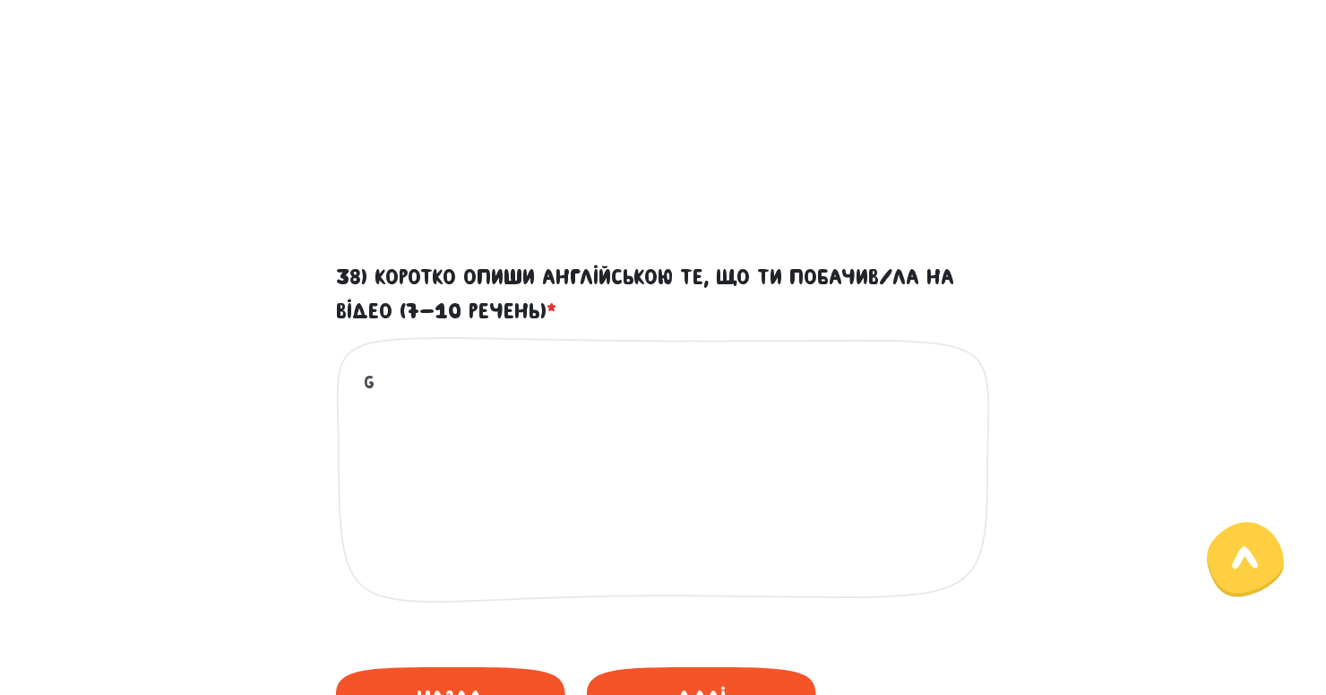
click at [474, 409] on textarea "g" at bounding box center [664, 478] width 600 height 220
type textarea "In the video, the woman is driving the car."
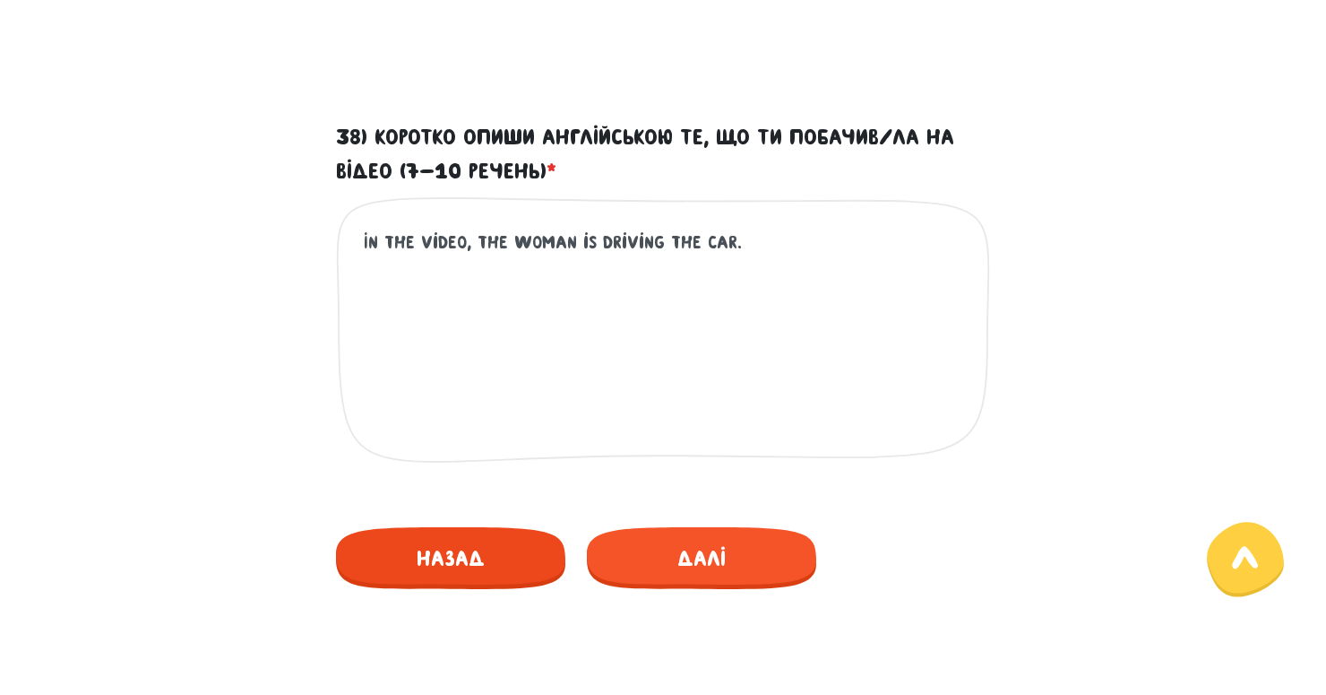
click at [427, 564] on span "Назад" at bounding box center [450, 558] width 229 height 62
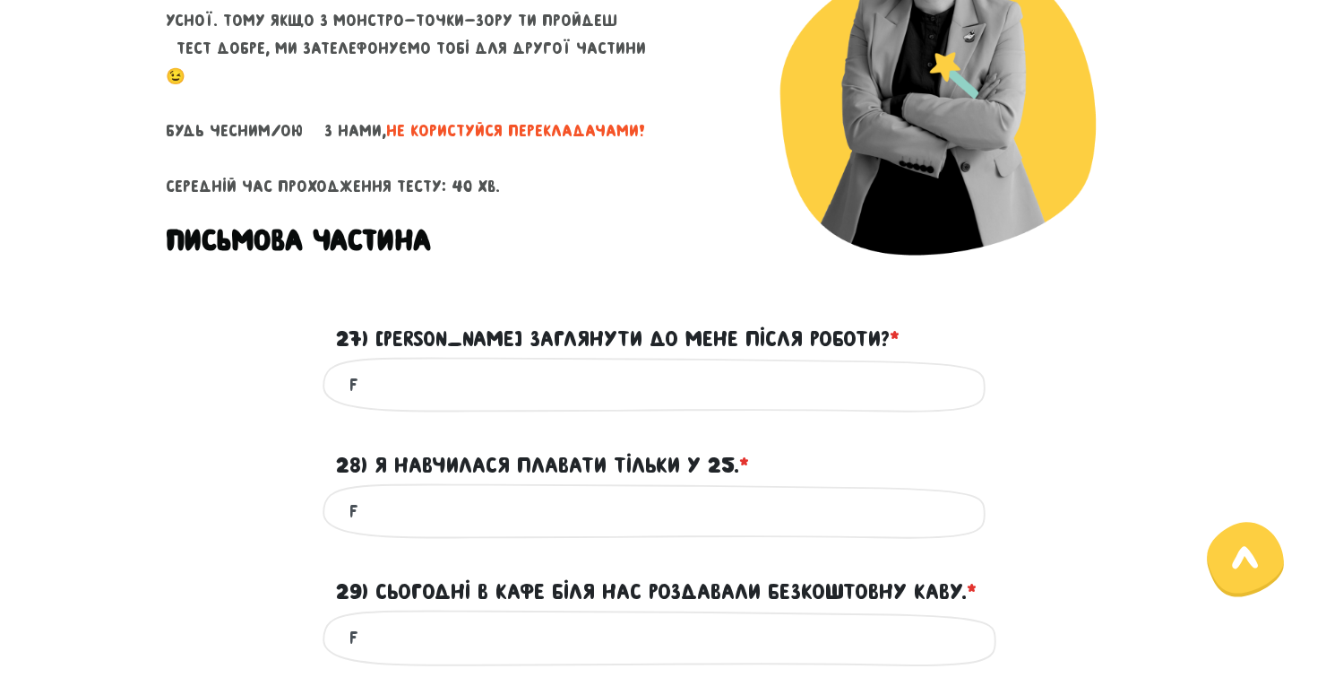
scroll to position [215, 0]
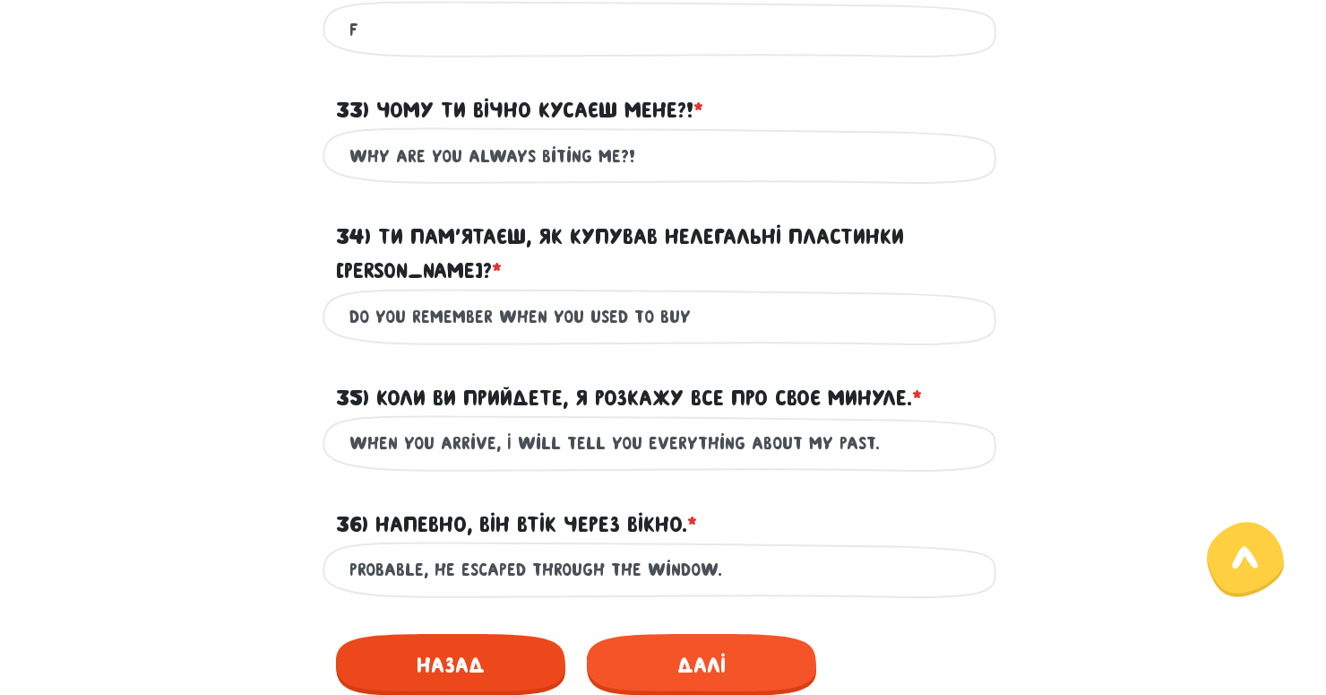
click at [414, 634] on span "Назад" at bounding box center [450, 665] width 229 height 62
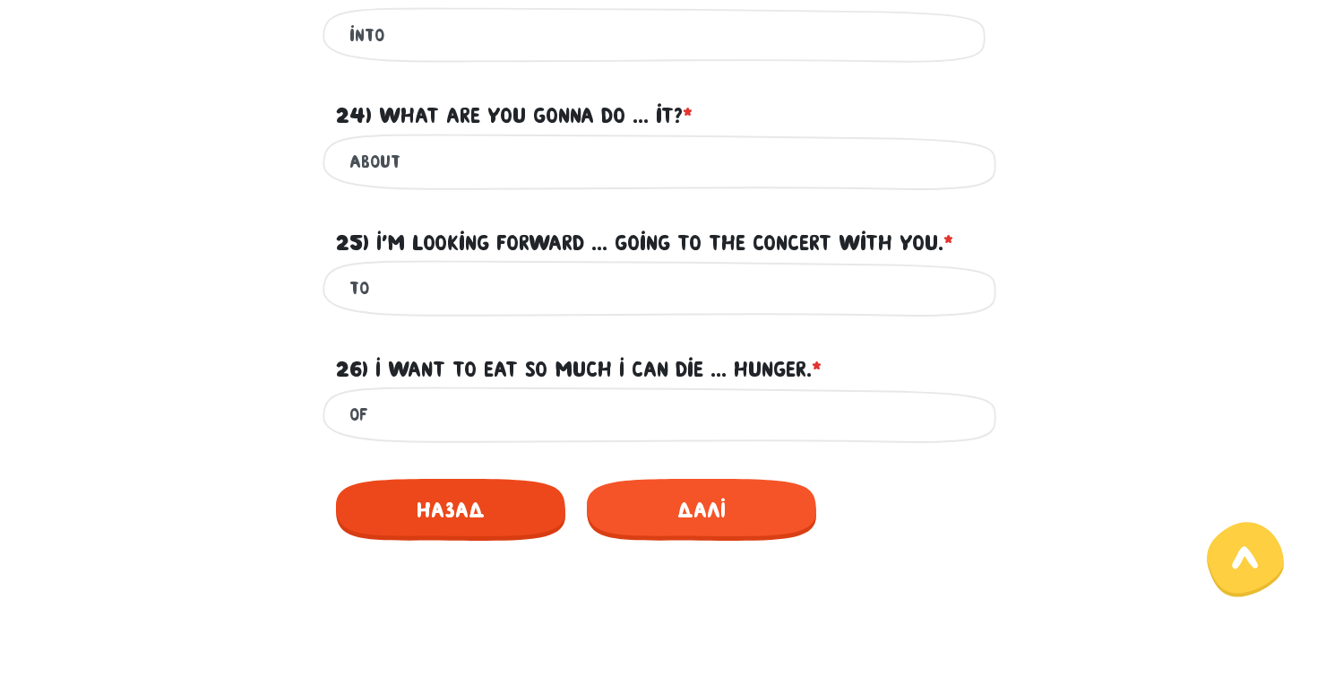
click at [435, 516] on span "Назад" at bounding box center [450, 510] width 229 height 62
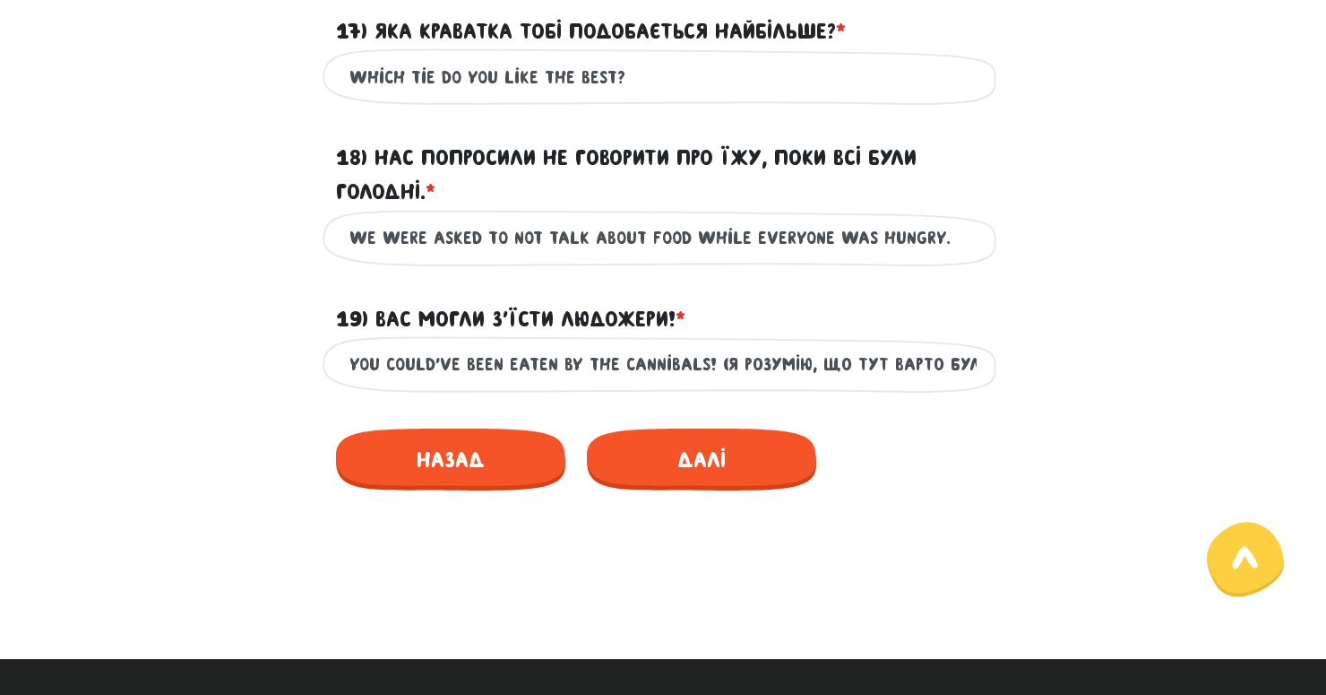
scroll to position [2809, 0]
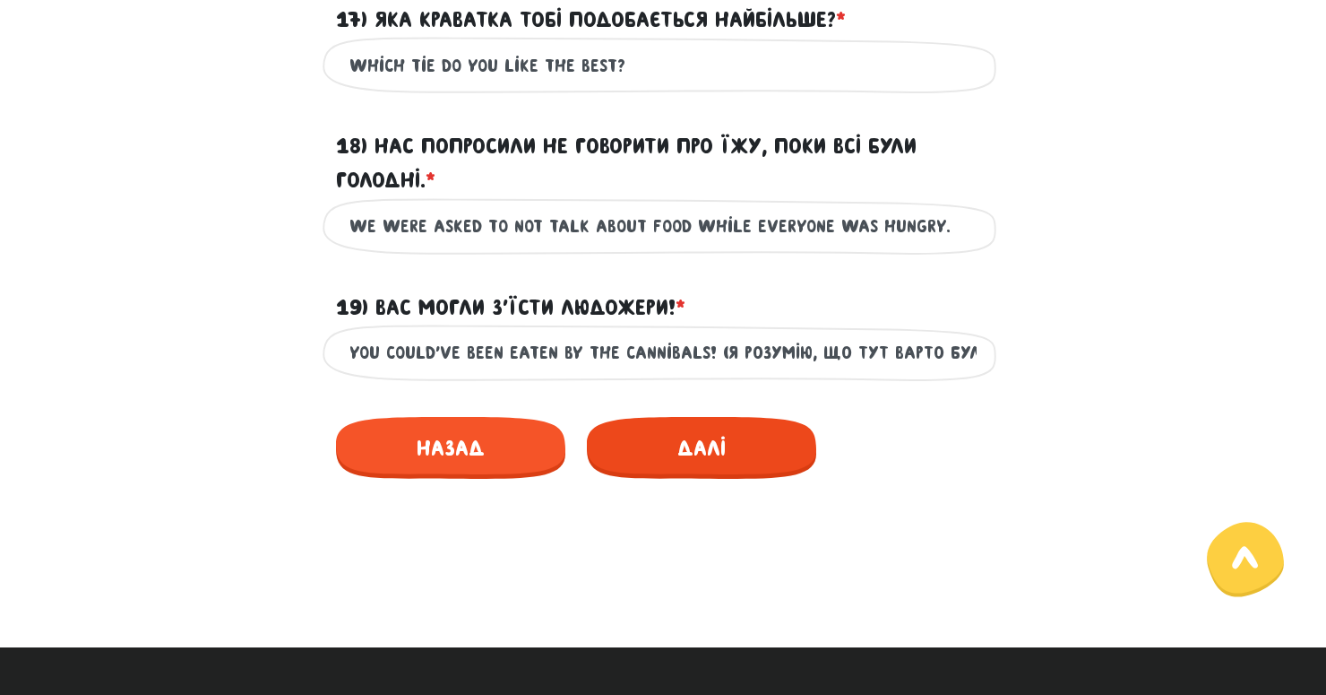
click at [677, 471] on span "Далі" at bounding box center [701, 448] width 229 height 62
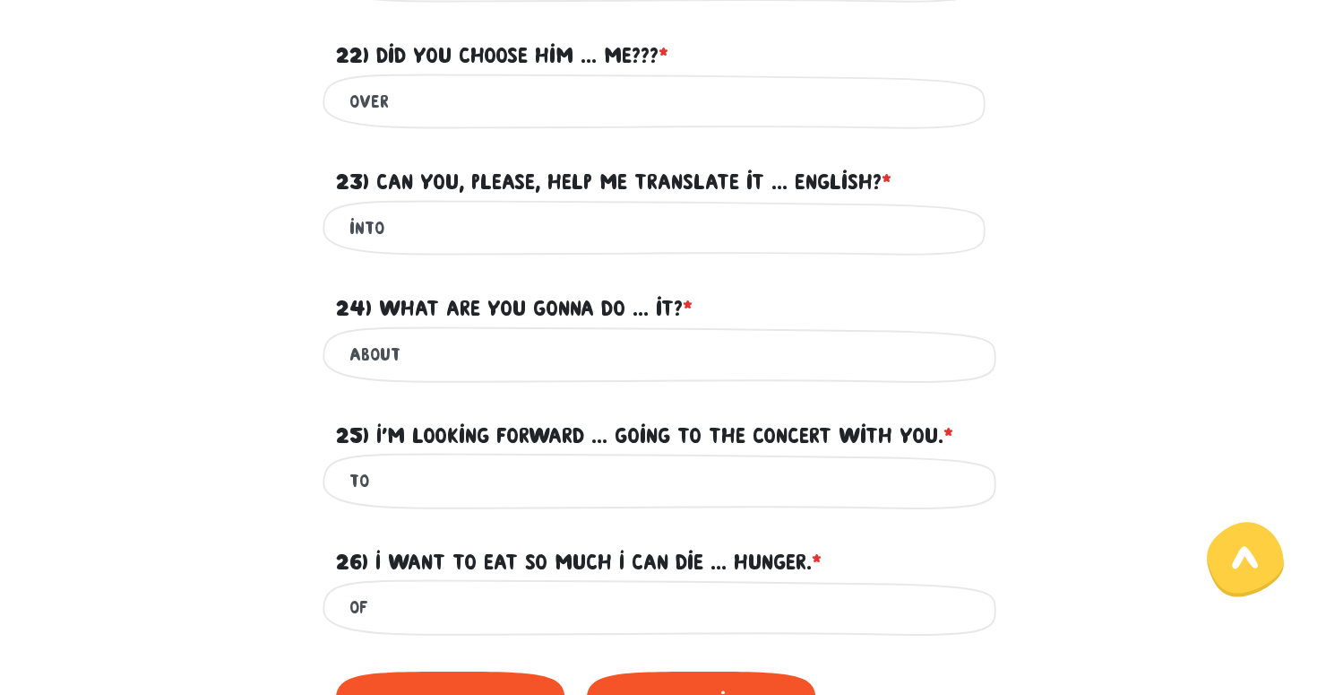
scroll to position [936, 0]
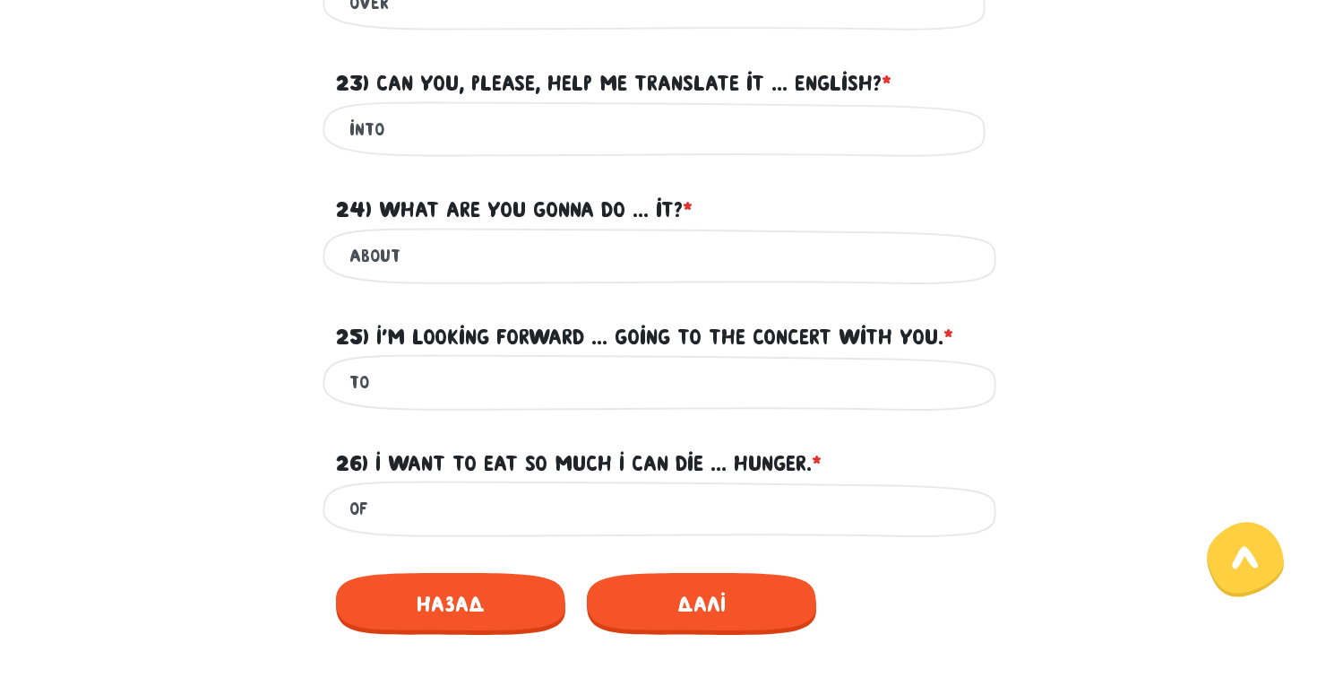
click at [689, 633] on div "Назад Далі" at bounding box center [663, 600] width 654 height 98
click at [688, 612] on span "Далі" at bounding box center [701, 604] width 229 height 62
